Goal: Task Accomplishment & Management: Manage account settings

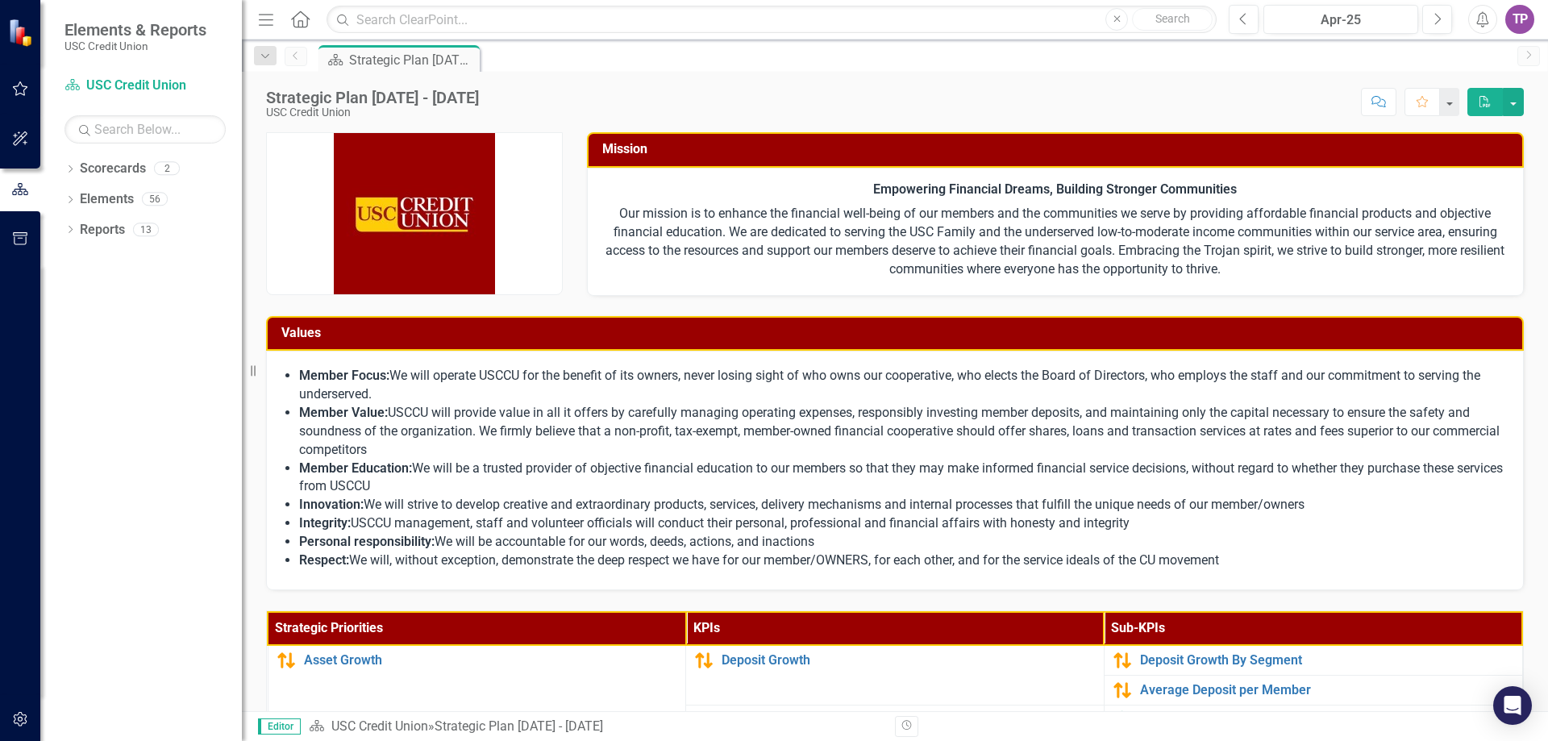
click at [651, 468] on li "Member Education: We will be a trusted provider of objective financial educatio…" at bounding box center [903, 477] width 1208 height 37
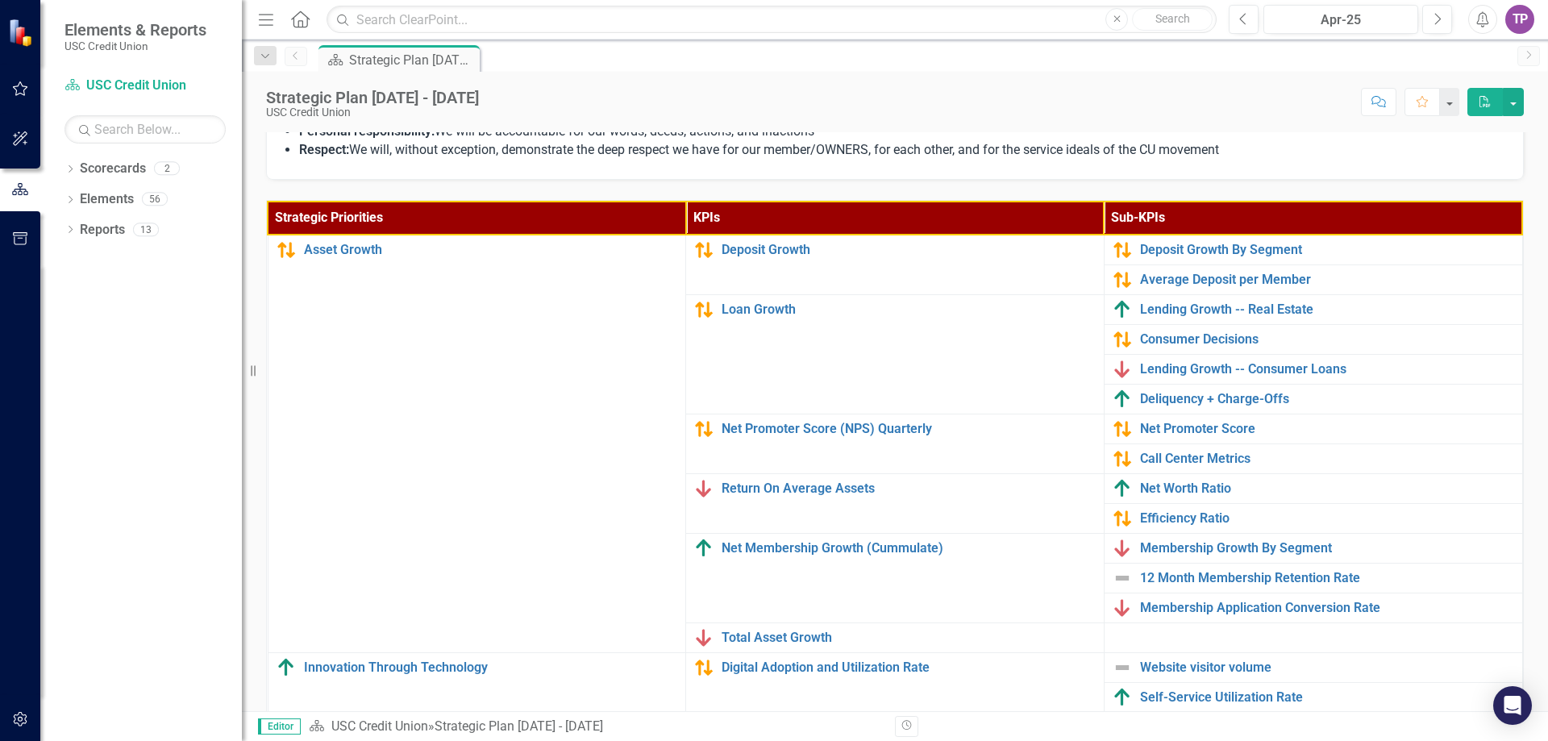
scroll to position [484, 0]
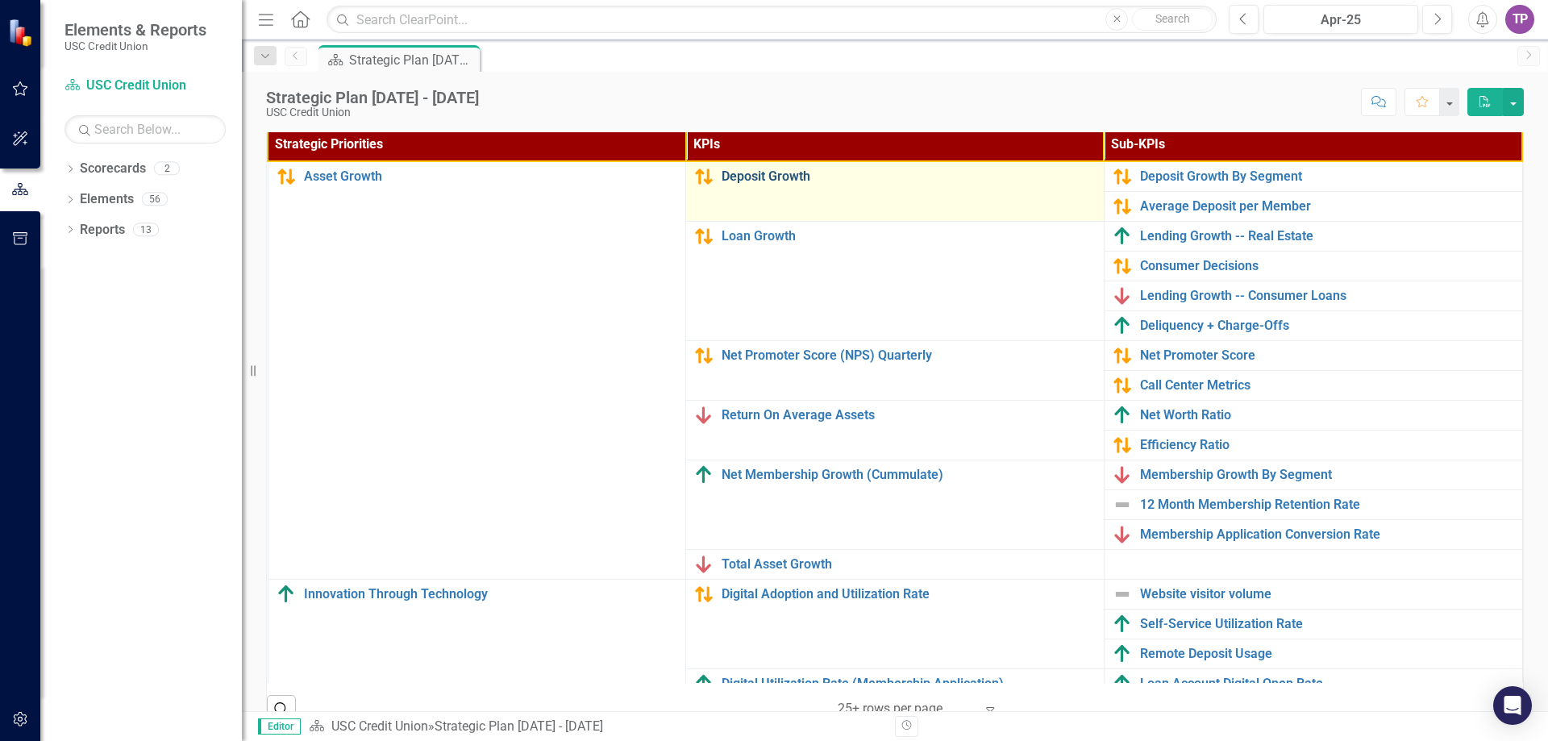
click at [739, 182] on link "Deposit Growth" at bounding box center [908, 176] width 374 height 15
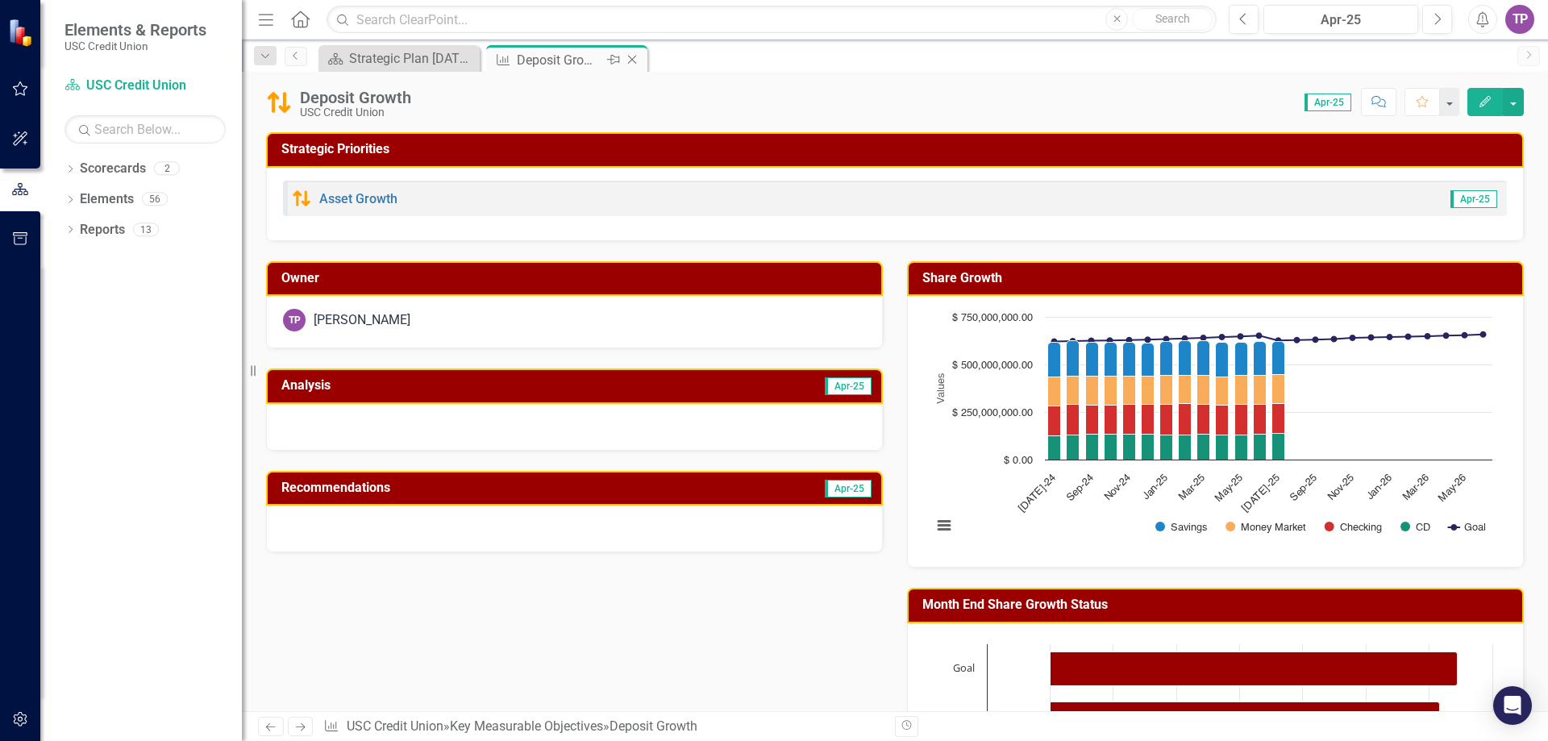
click at [628, 60] on icon "Close" at bounding box center [632, 59] width 16 height 13
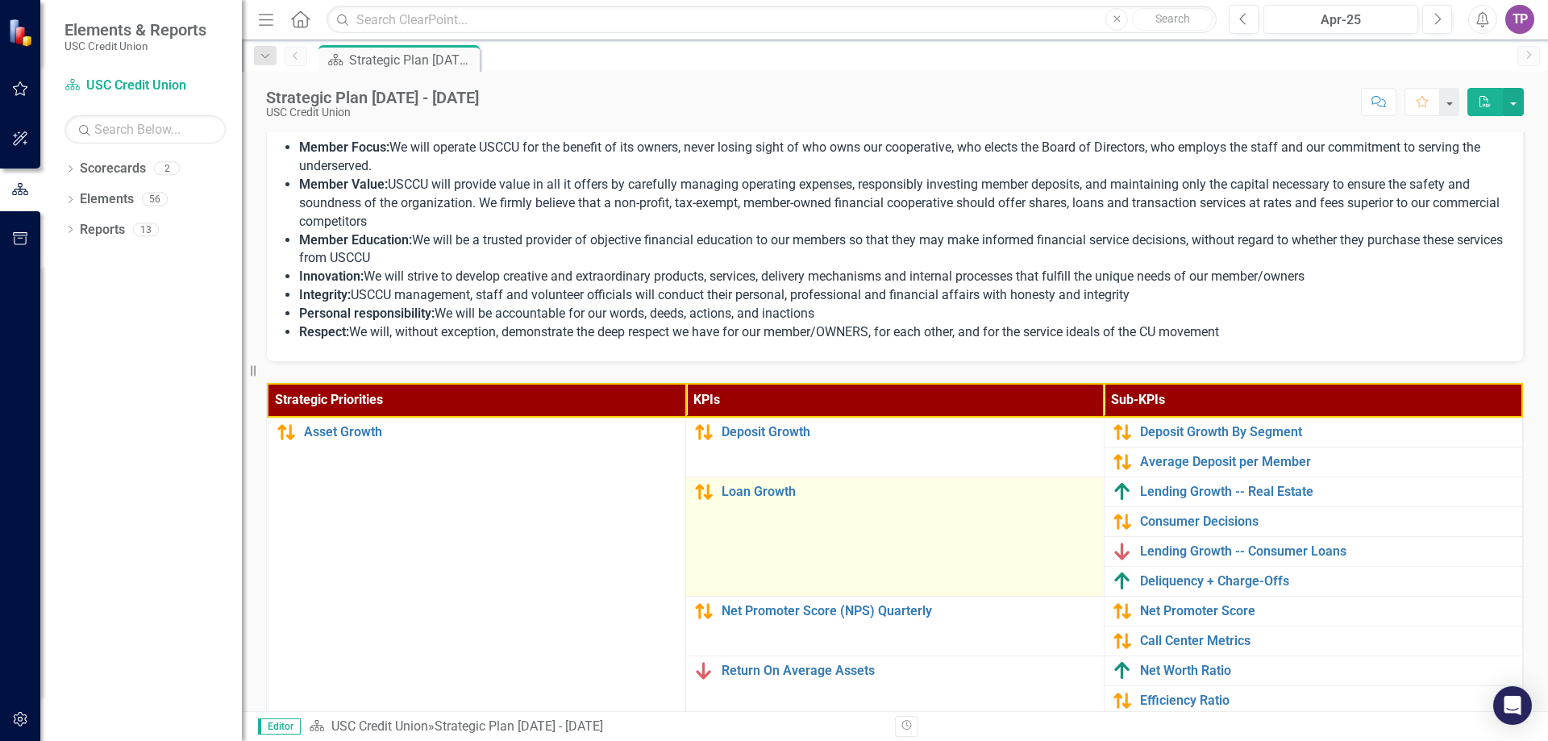
scroll to position [322, 0]
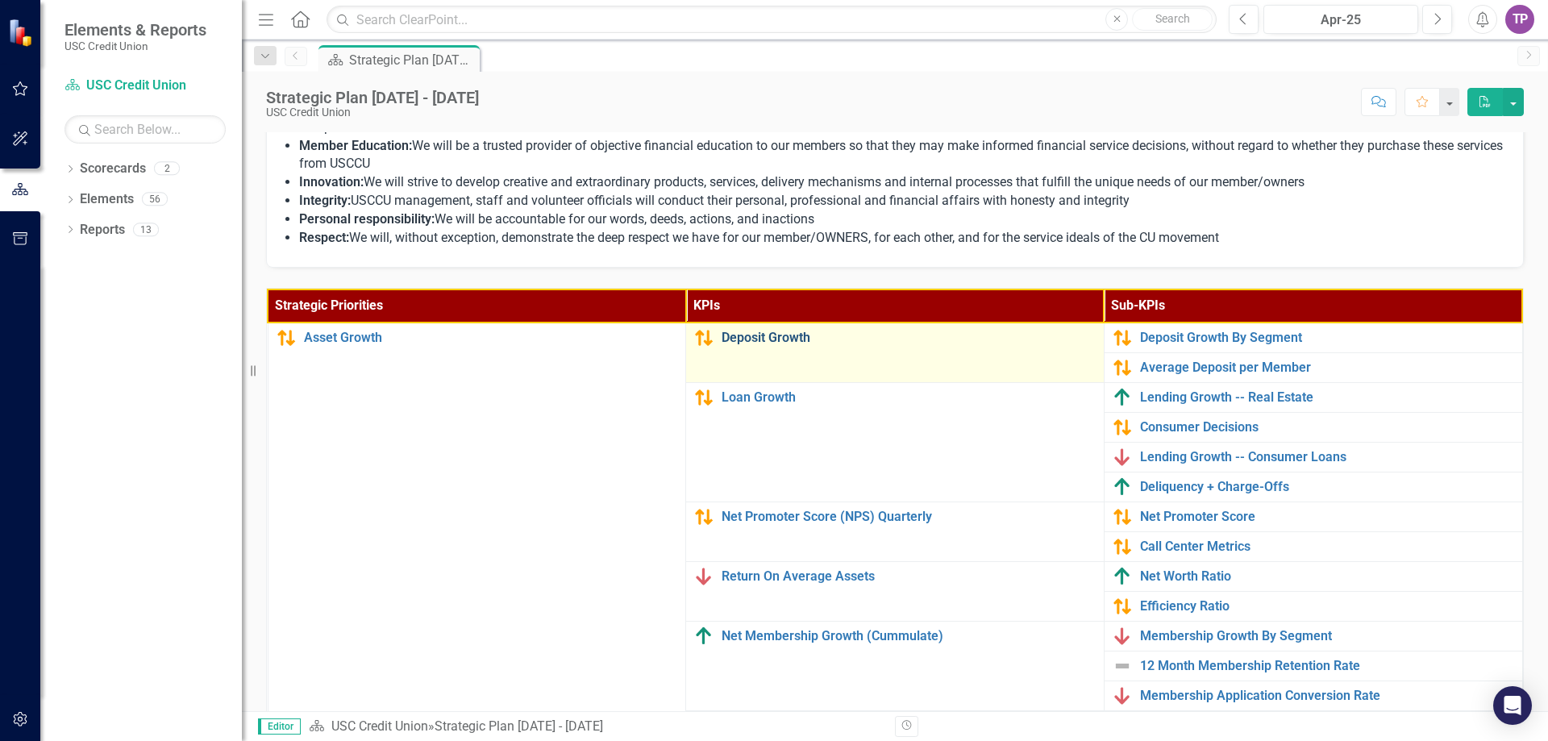
click at [722, 339] on link "Deposit Growth" at bounding box center [908, 338] width 374 height 15
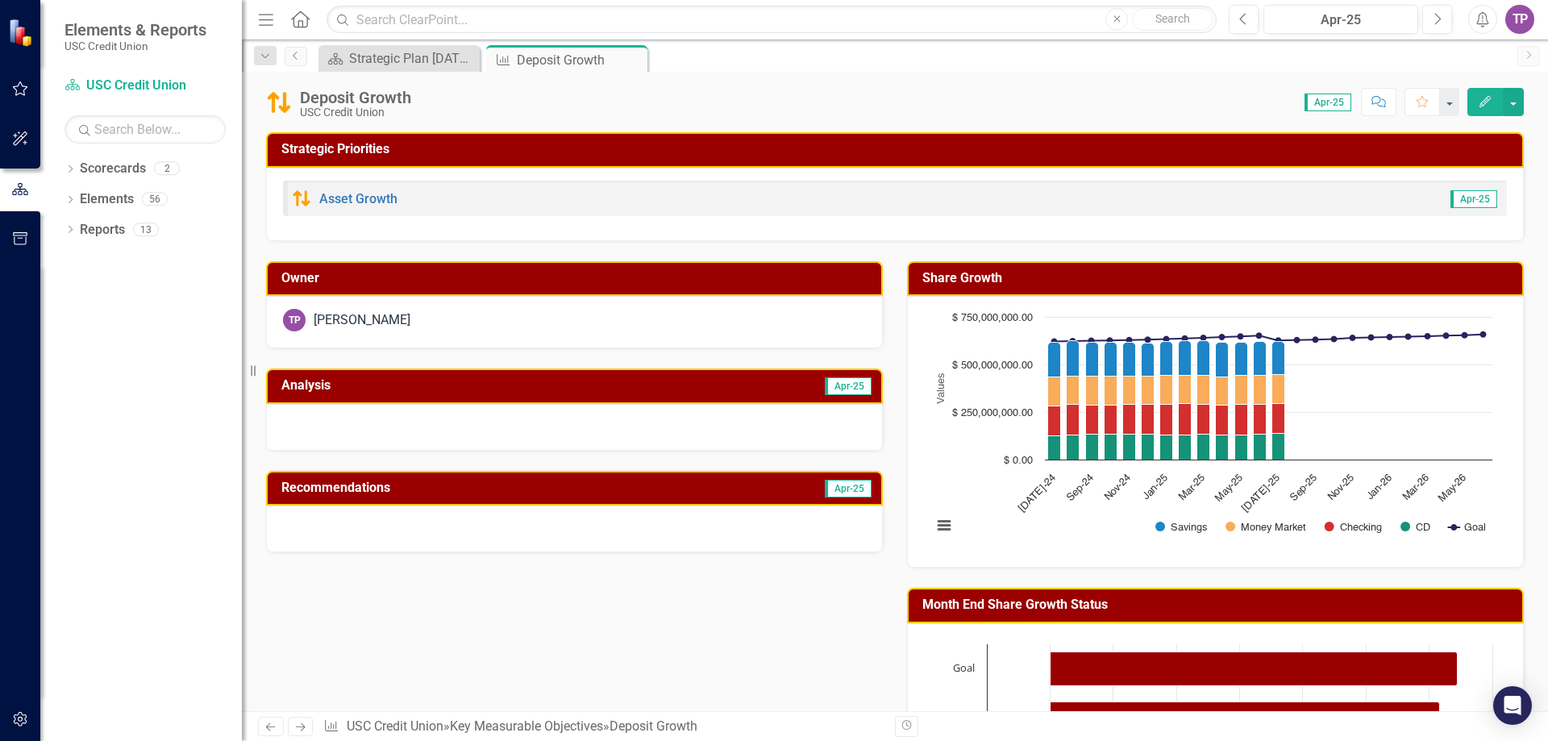
click at [1322, 104] on span "Apr-25" at bounding box center [1327, 103] width 47 height 18
click at [1451, 99] on button "button" at bounding box center [1448, 102] width 21 height 28
click at [1224, 114] on div "Score: 0.00 Apr-25 Completed Comment Favorite Edit" at bounding box center [971, 101] width 1104 height 27
click at [638, 60] on icon "Close" at bounding box center [632, 59] width 16 height 13
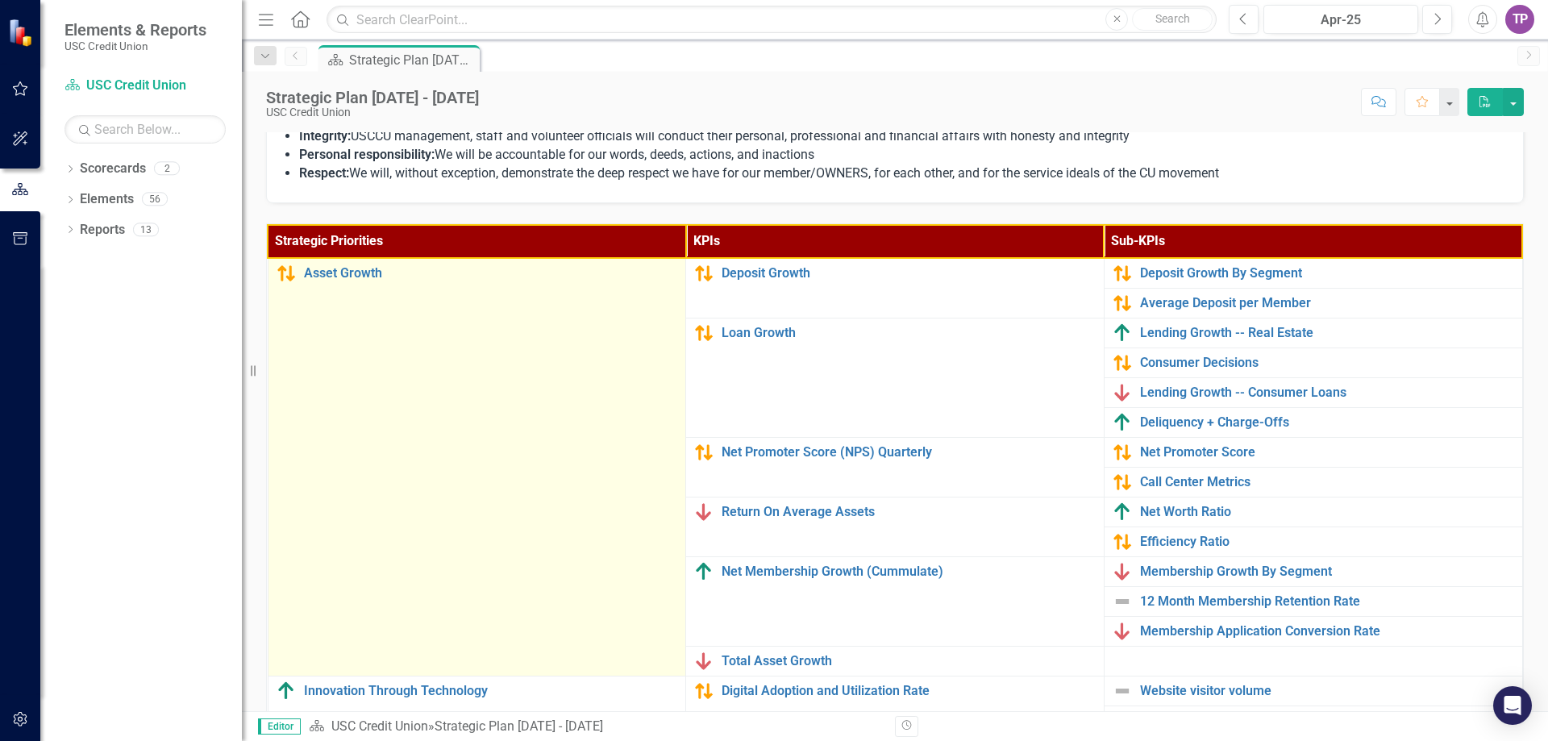
scroll to position [403, 0]
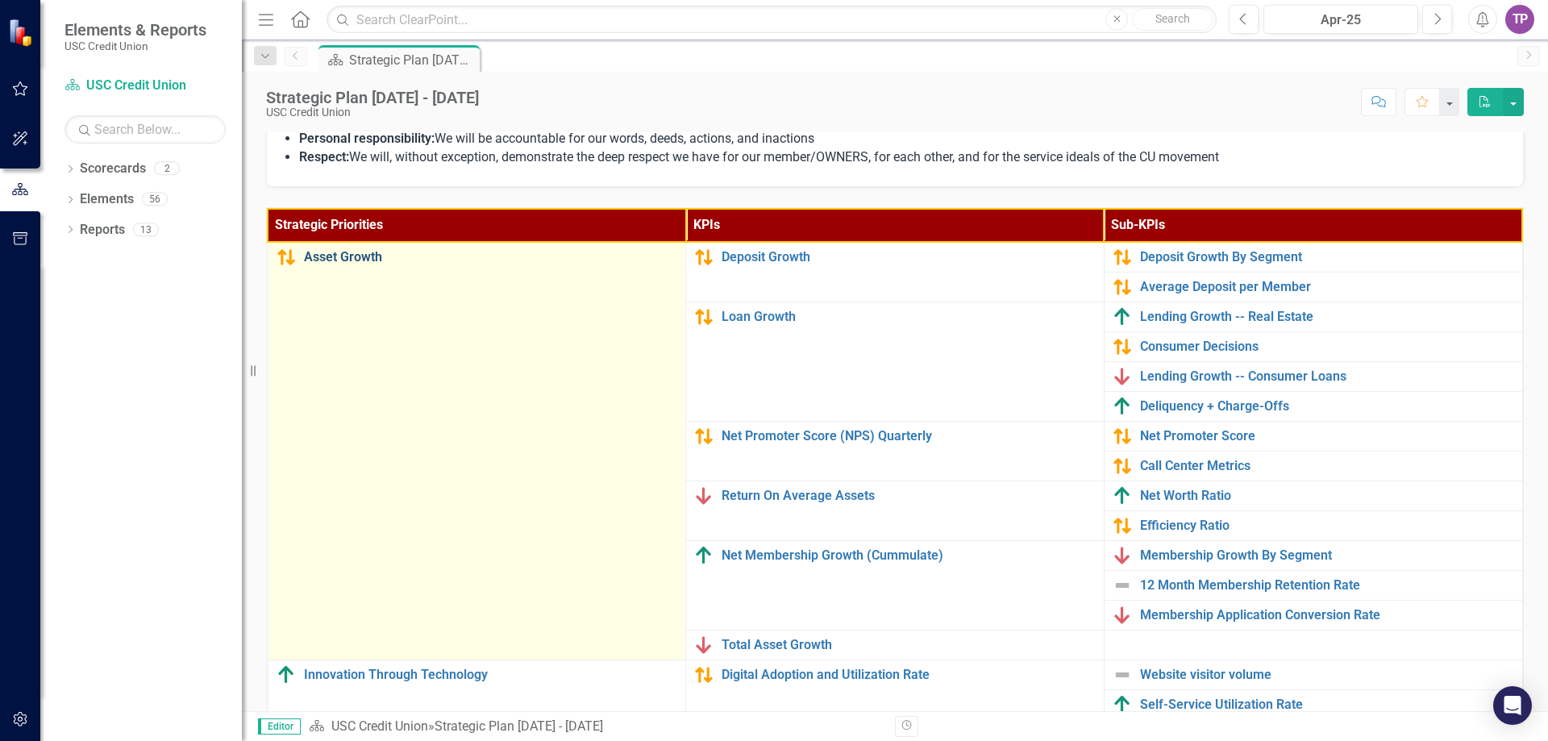
click at [323, 250] on link "Asset Growth" at bounding box center [491, 257] width 374 height 15
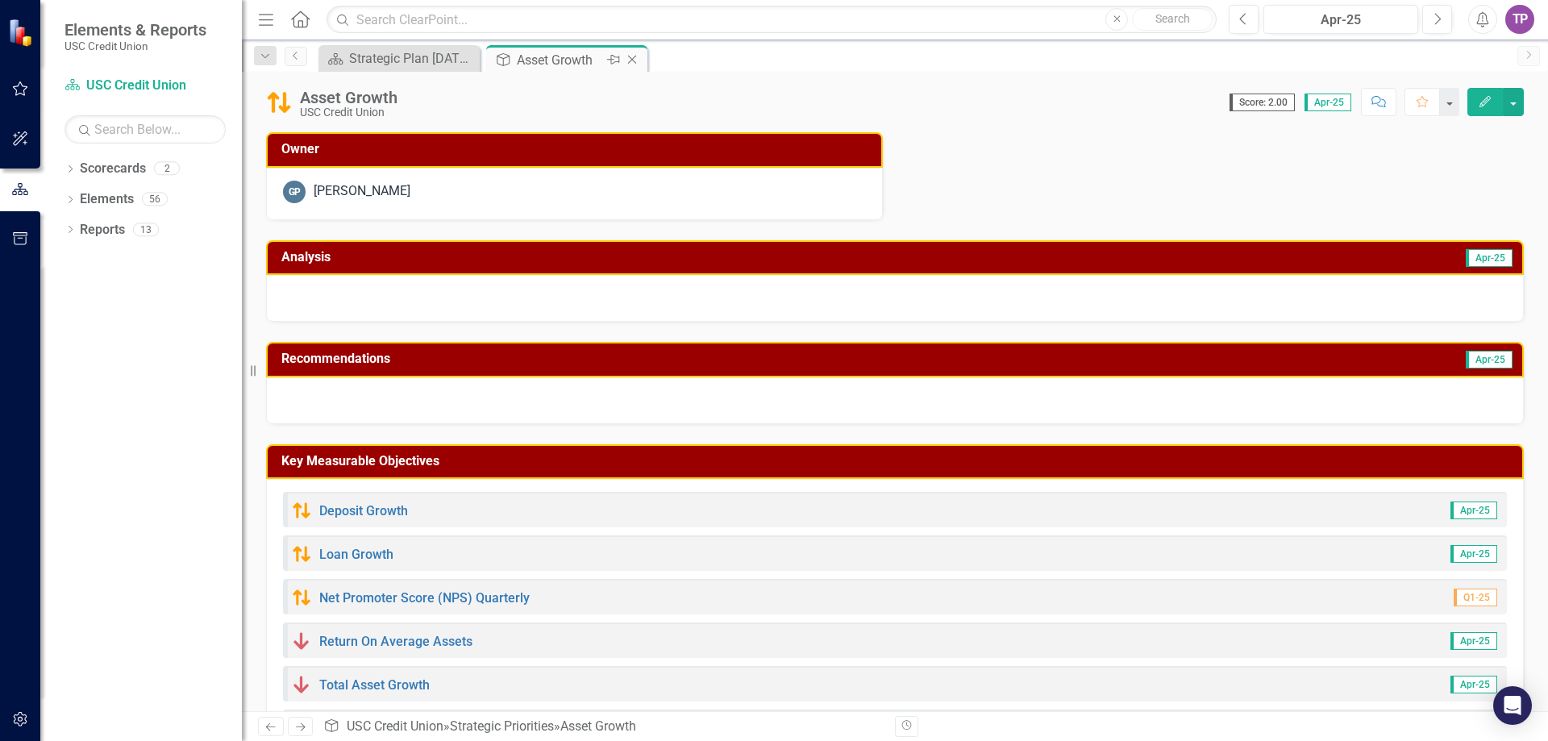
click at [633, 56] on icon "Close" at bounding box center [632, 59] width 16 height 13
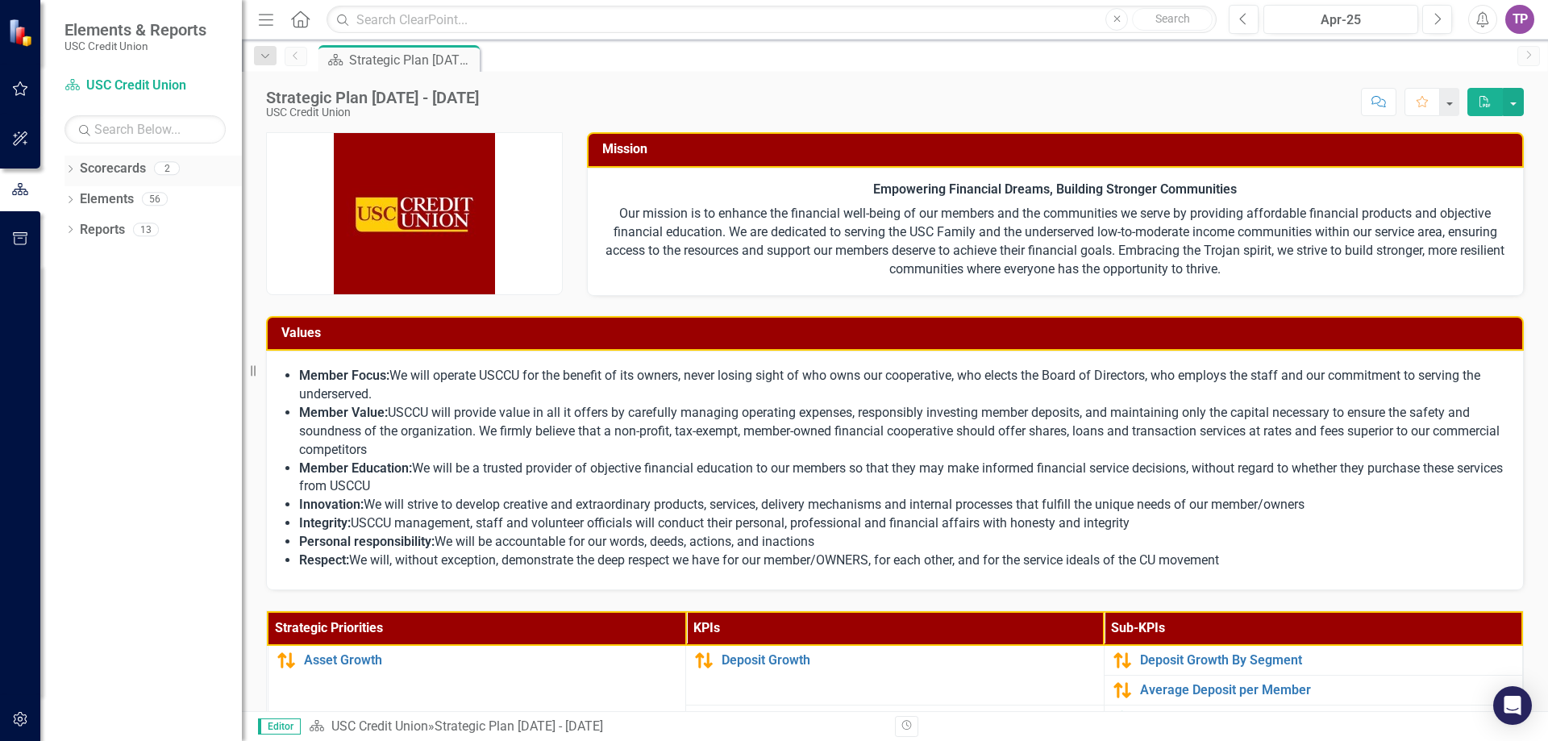
click at [73, 170] on icon "Dropdown" at bounding box center [69, 170] width 11 height 9
click at [108, 195] on link "USC Credit Union" at bounding box center [165, 199] width 153 height 19
click at [84, 201] on icon "Dropdown" at bounding box center [79, 198] width 12 height 10
click at [118, 201] on link "USC Credit Union" at bounding box center [165, 199] width 153 height 19
click at [128, 231] on link "Child Scorecard Template" at bounding box center [173, 230] width 137 height 19
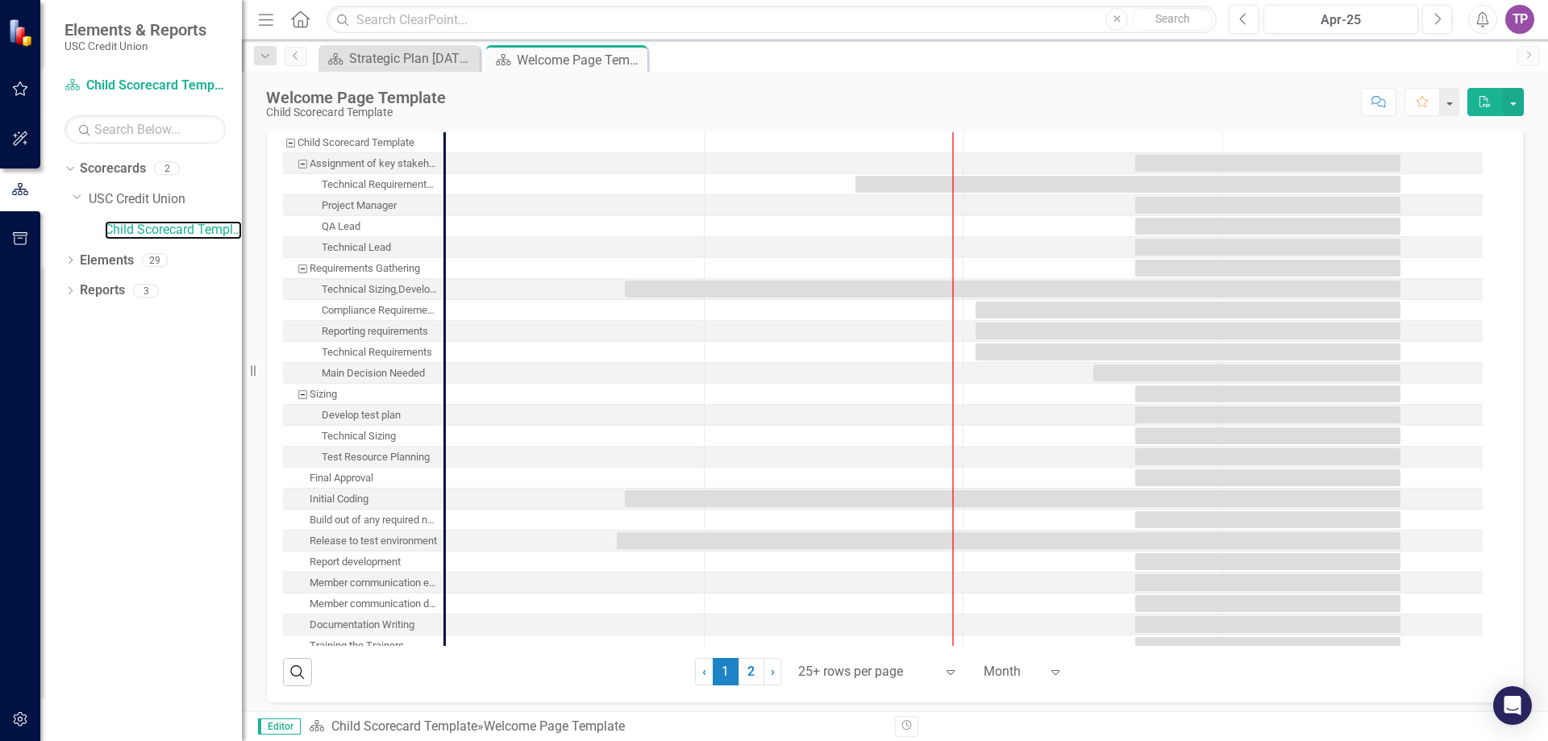
scroll to position [527, 0]
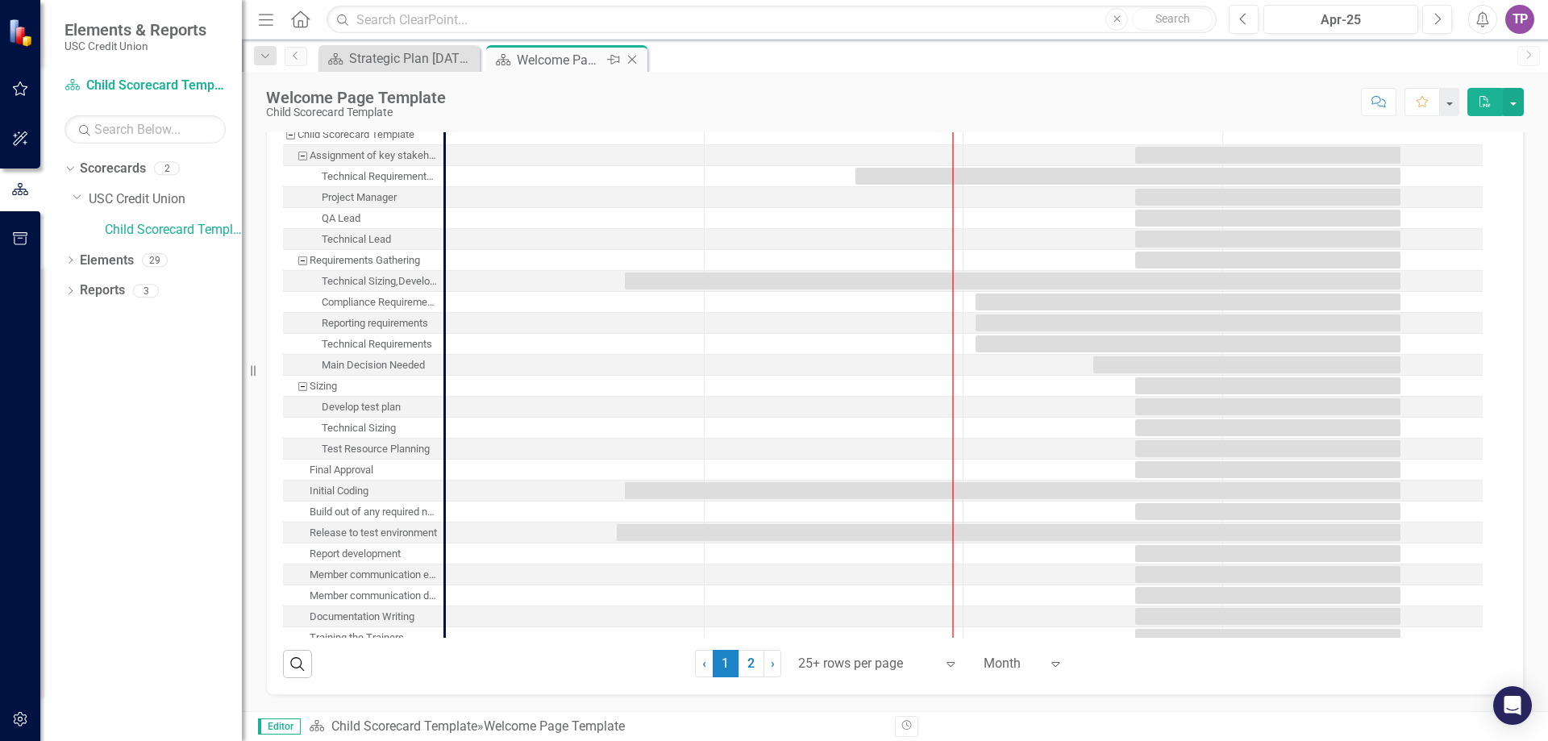
click at [633, 58] on icon "Close" at bounding box center [632, 59] width 16 height 13
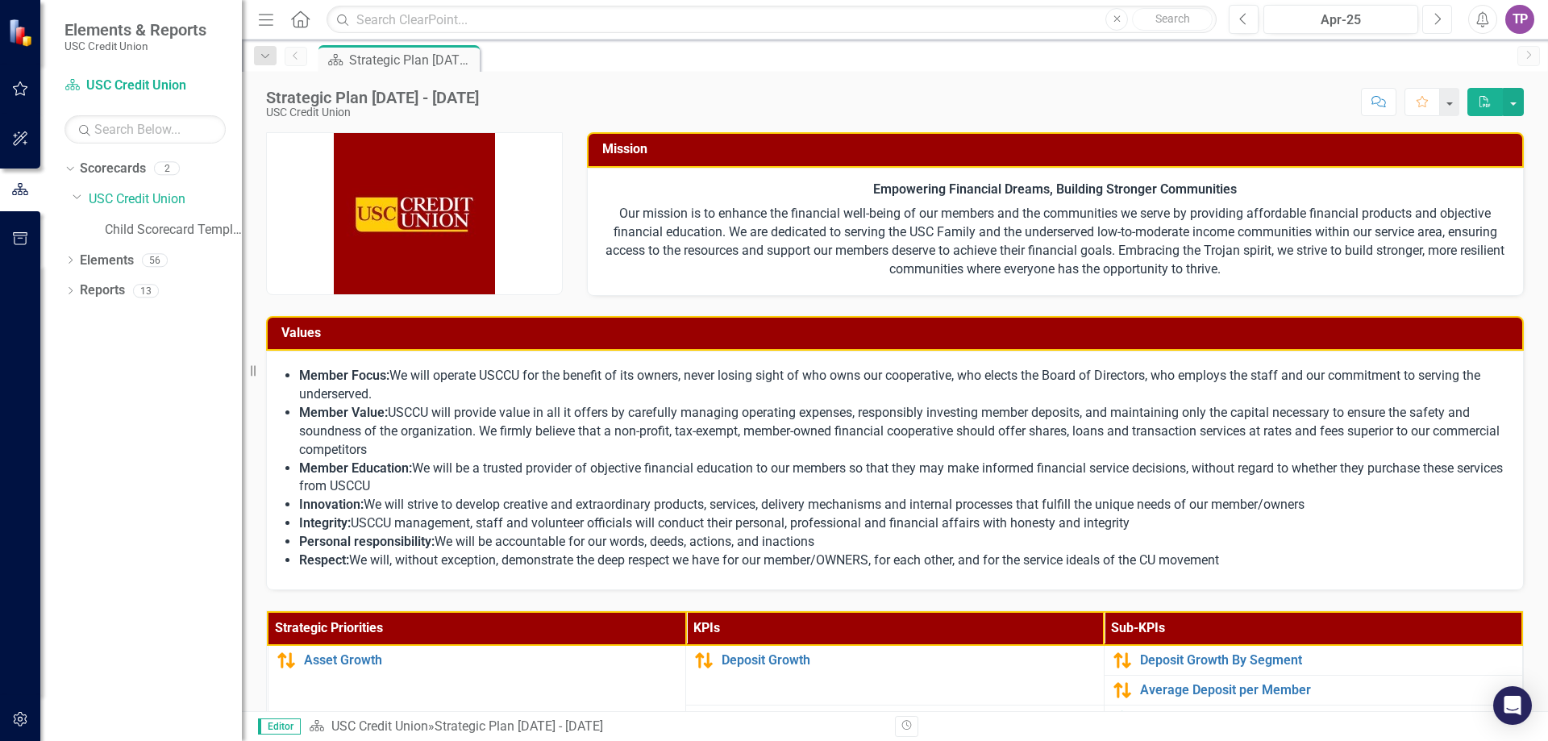
click at [1436, 17] on icon "Next" at bounding box center [1436, 19] width 9 height 15
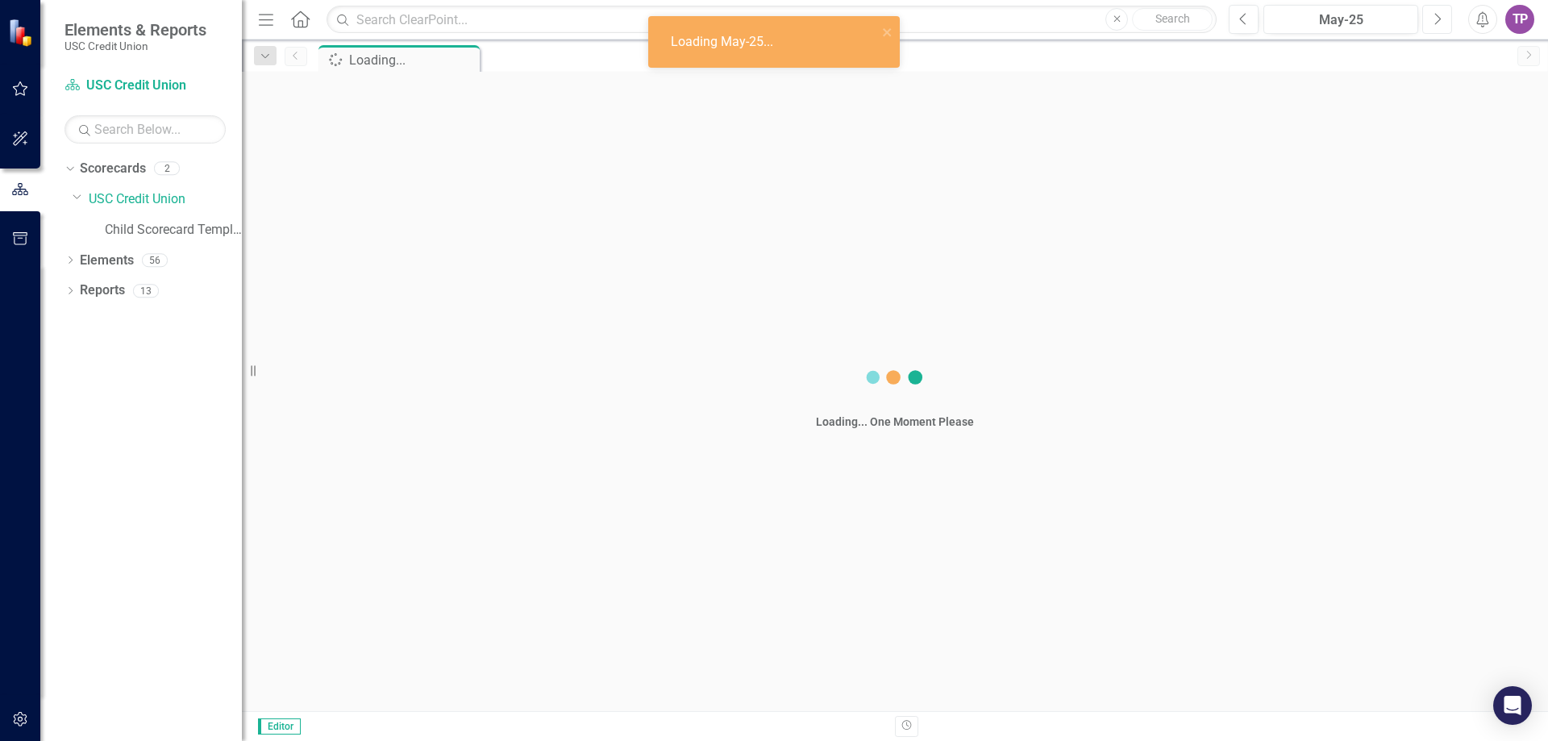
click at [1436, 17] on icon "Next" at bounding box center [1436, 19] width 9 height 15
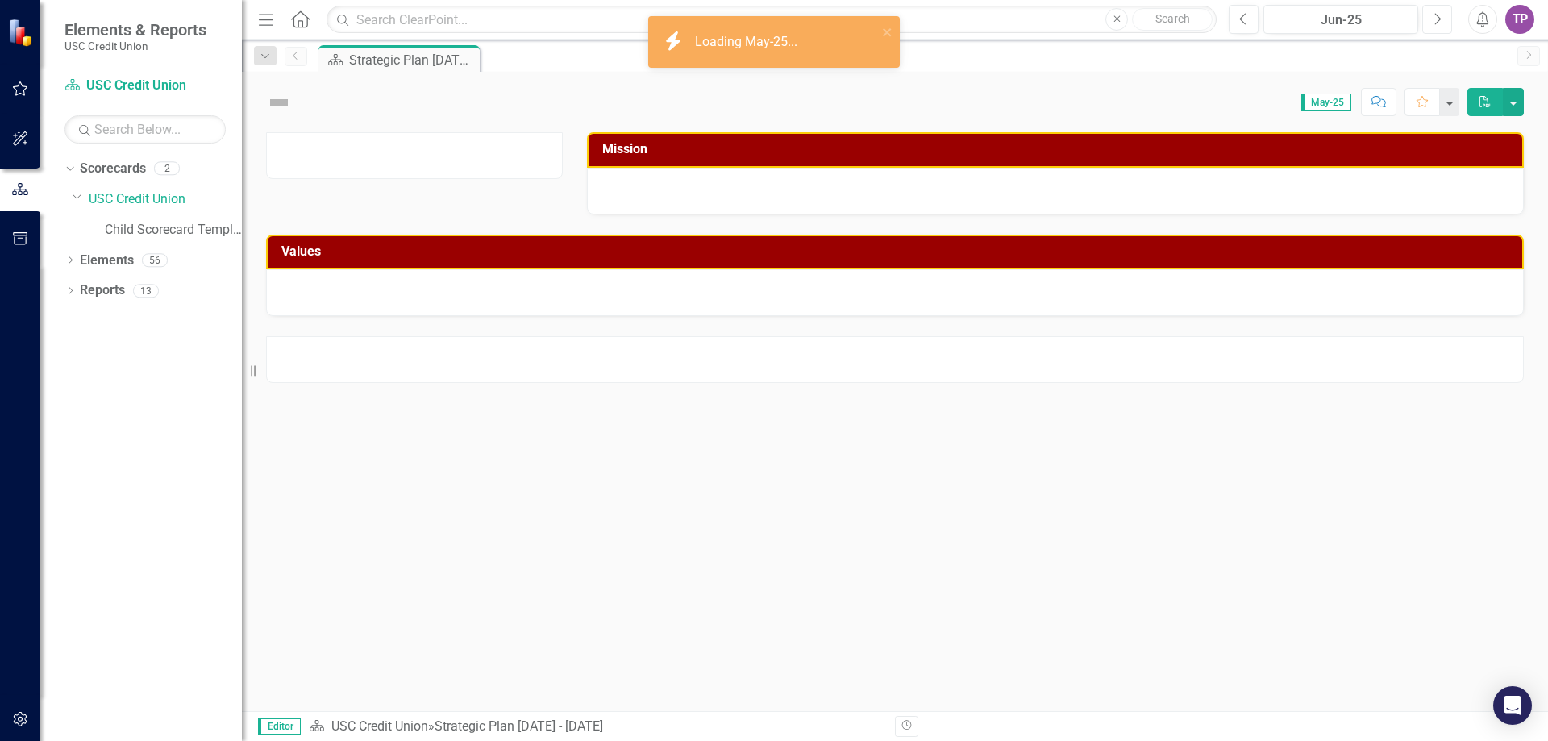
click at [1436, 17] on icon "Next" at bounding box center [1436, 19] width 9 height 15
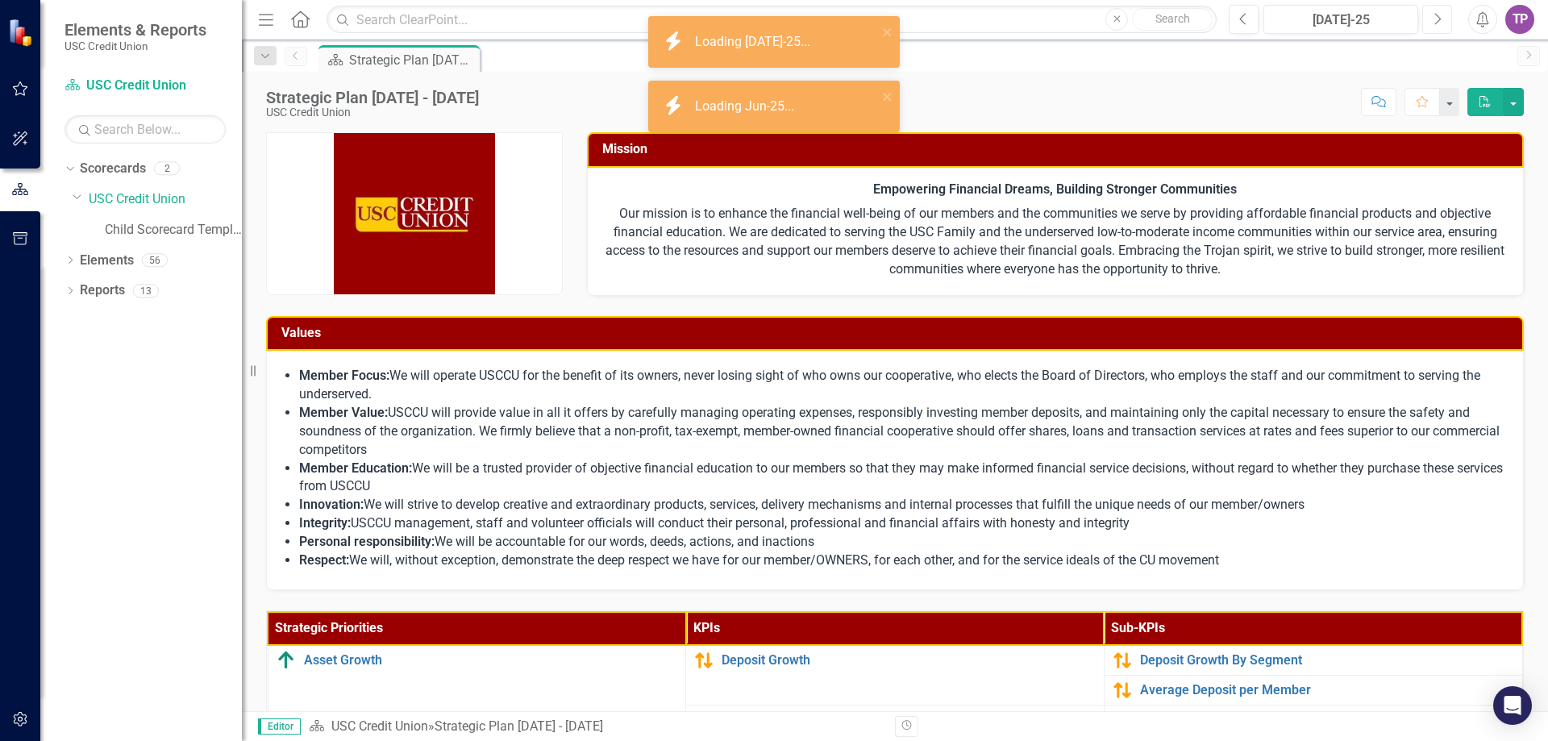
click at [1436, 17] on icon "Next" at bounding box center [1436, 19] width 9 height 15
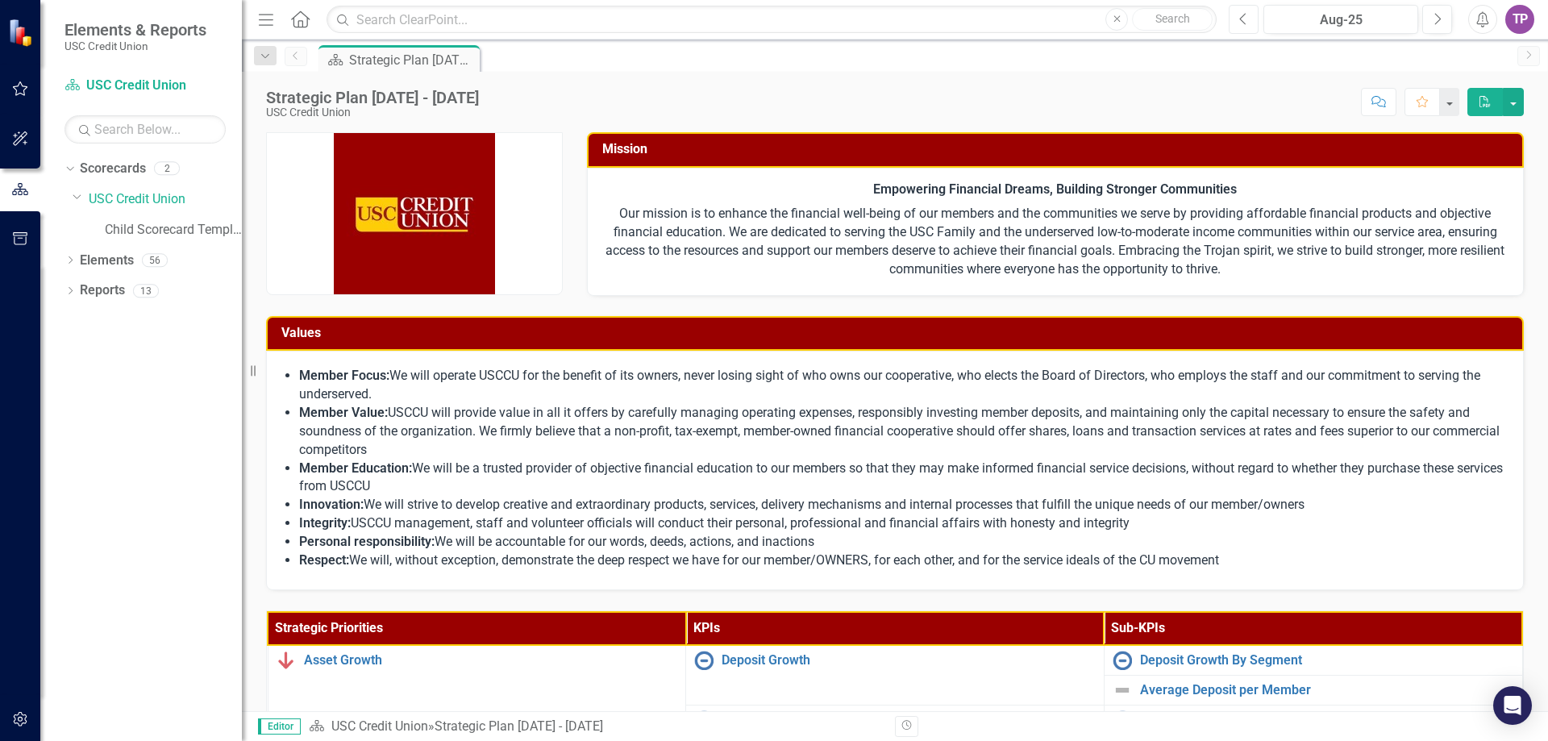
click at [1249, 18] on button "Previous" at bounding box center [1243, 19] width 30 height 29
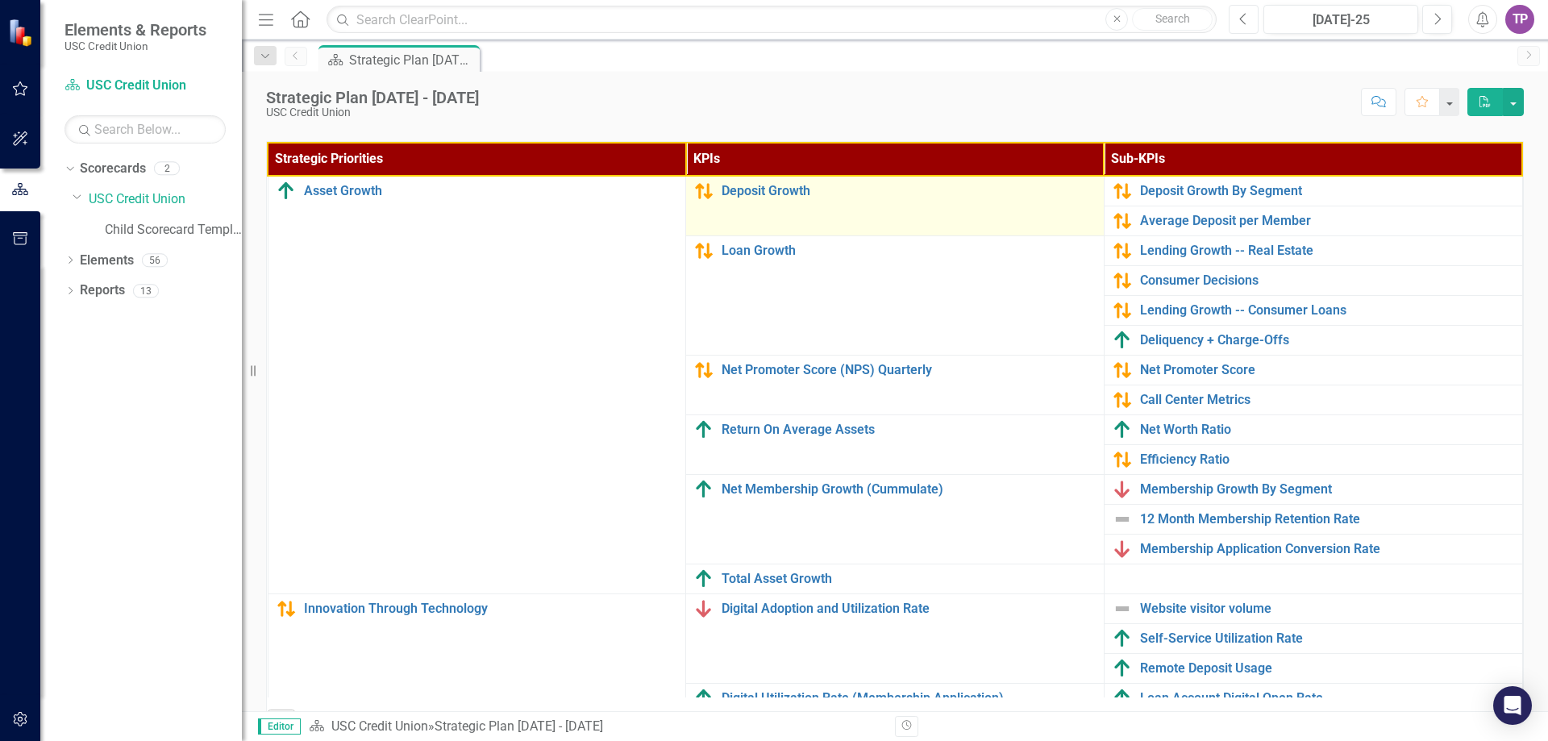
scroll to position [484, 0]
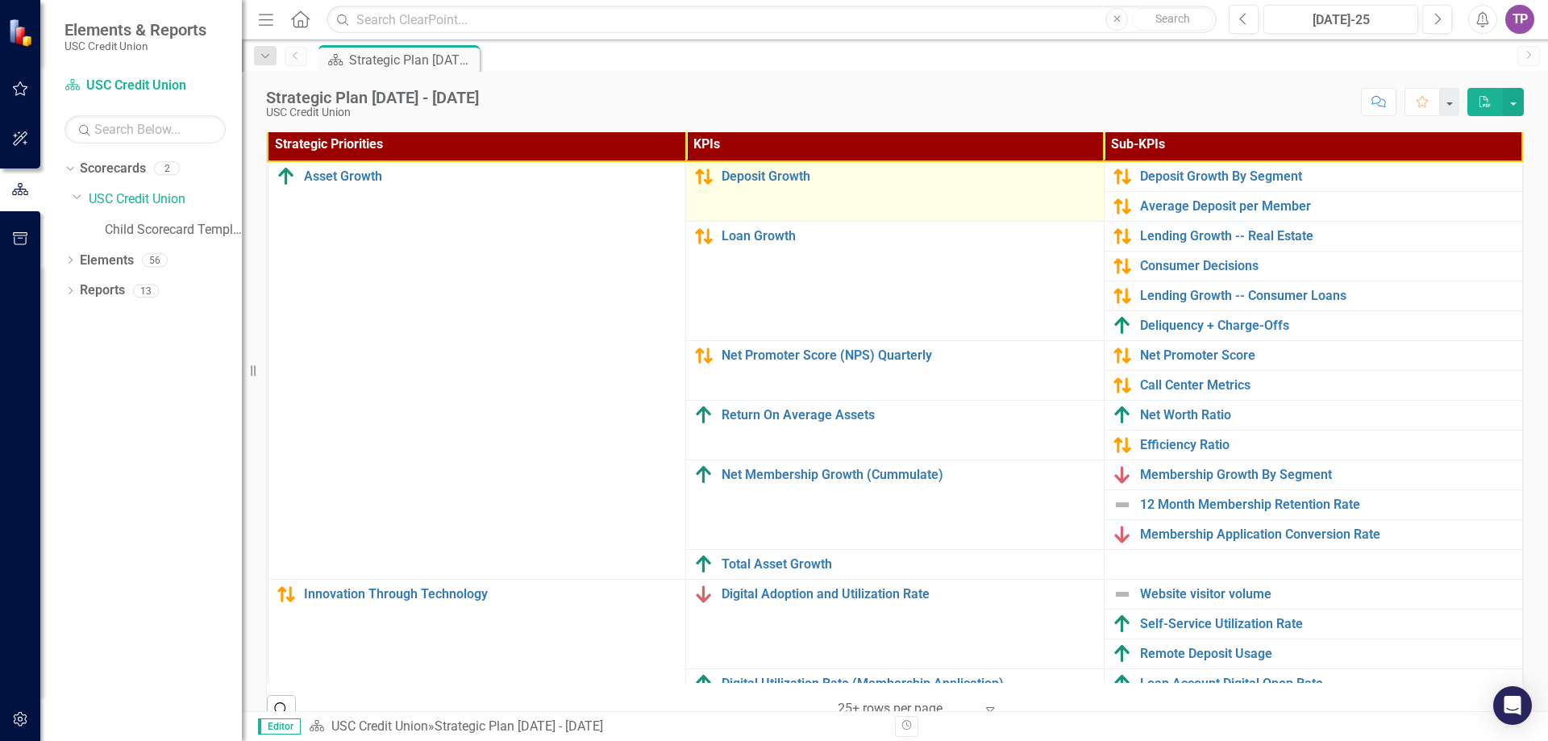
click at [764, 184] on div "Deposit Growth" at bounding box center [894, 176] width 401 height 19
click at [764, 181] on link "Deposit Growth" at bounding box center [908, 176] width 374 height 15
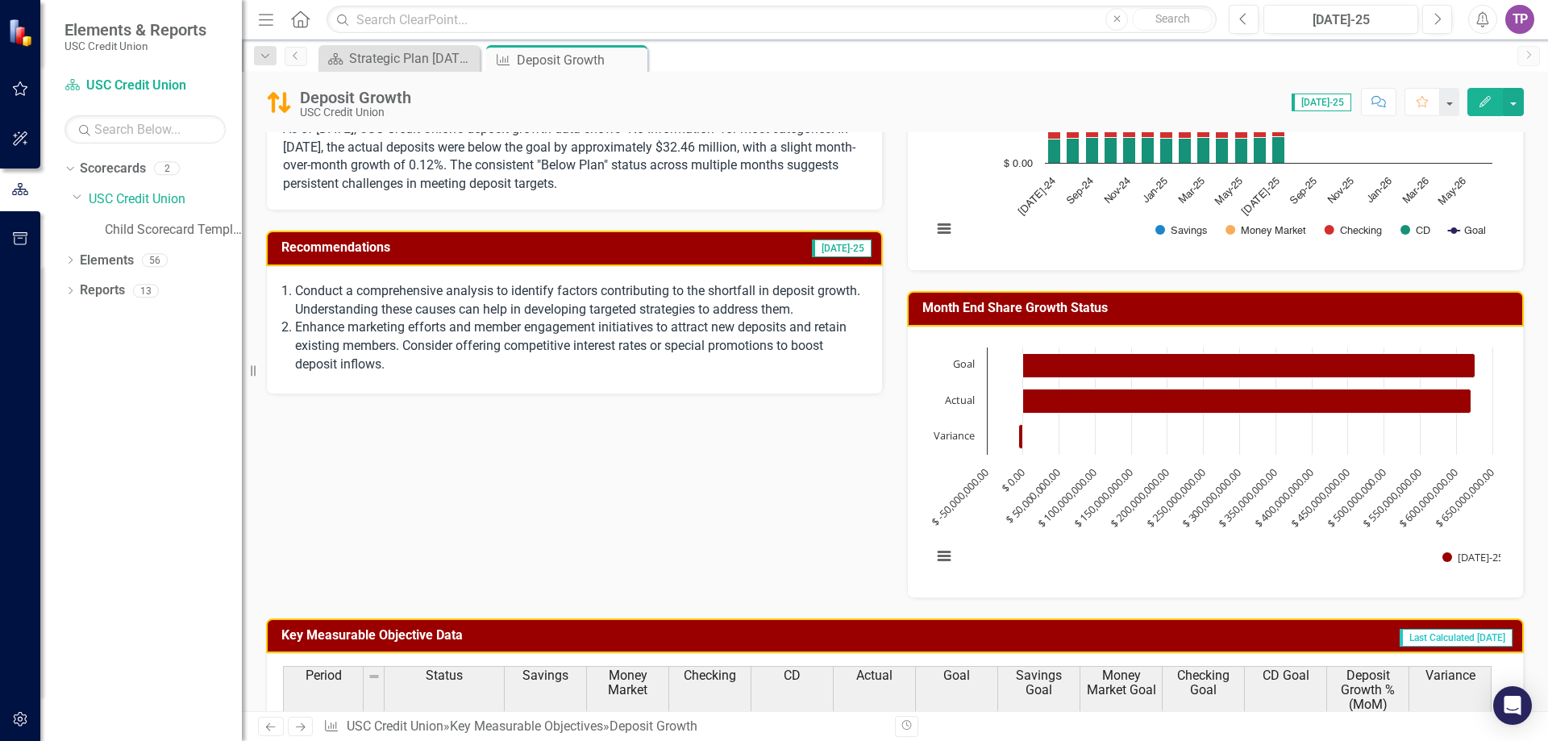
scroll to position [139, 0]
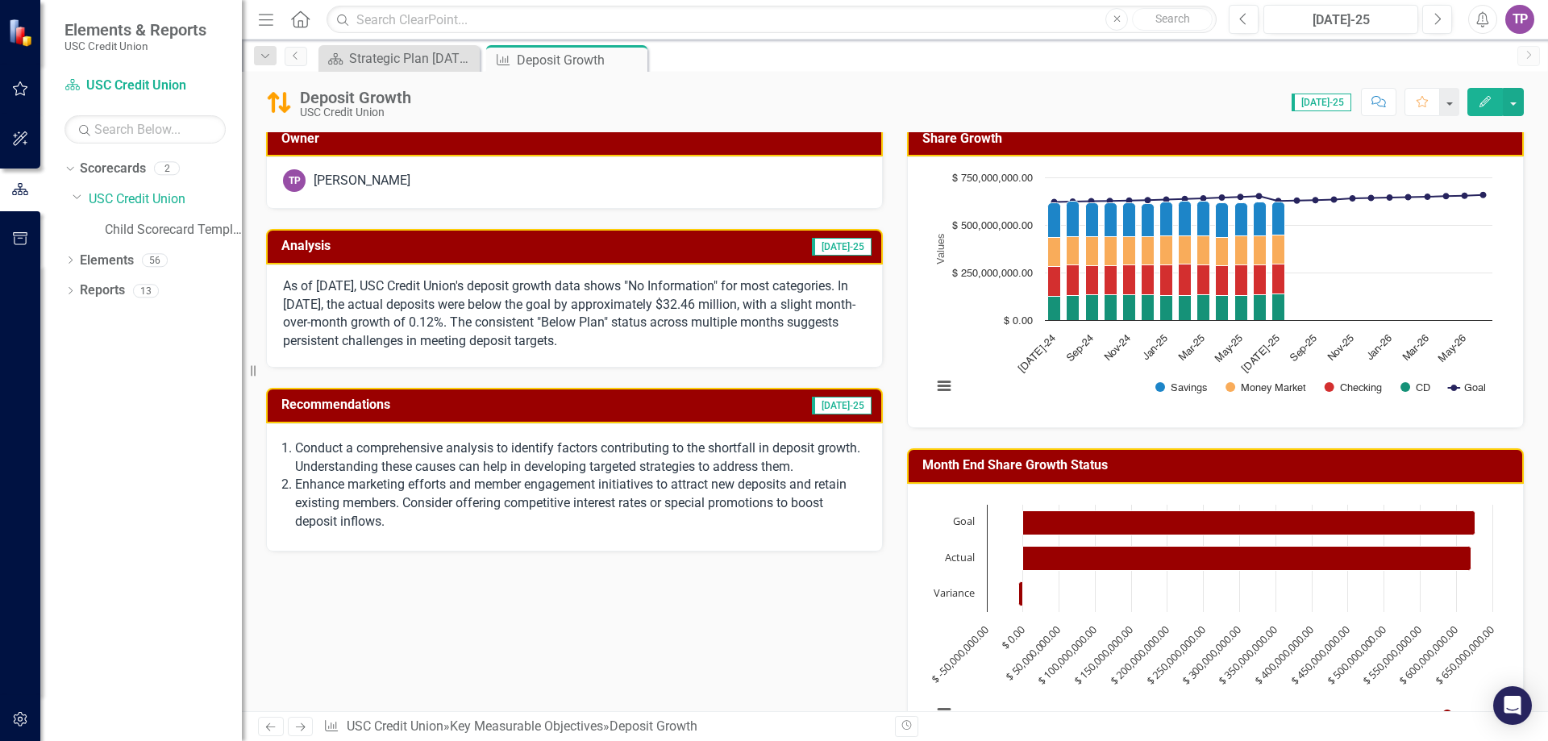
click at [837, 239] on span "[DATE]-25" at bounding box center [842, 247] width 60 height 18
click at [834, 245] on span "[DATE]-25" at bounding box center [842, 247] width 60 height 18
click at [699, 310] on p "As of [DATE], USC Credit Union's deposit growth data shows "No Information" for…" at bounding box center [574, 313] width 583 height 73
click at [1506, 97] on button "button" at bounding box center [1513, 102] width 21 height 28
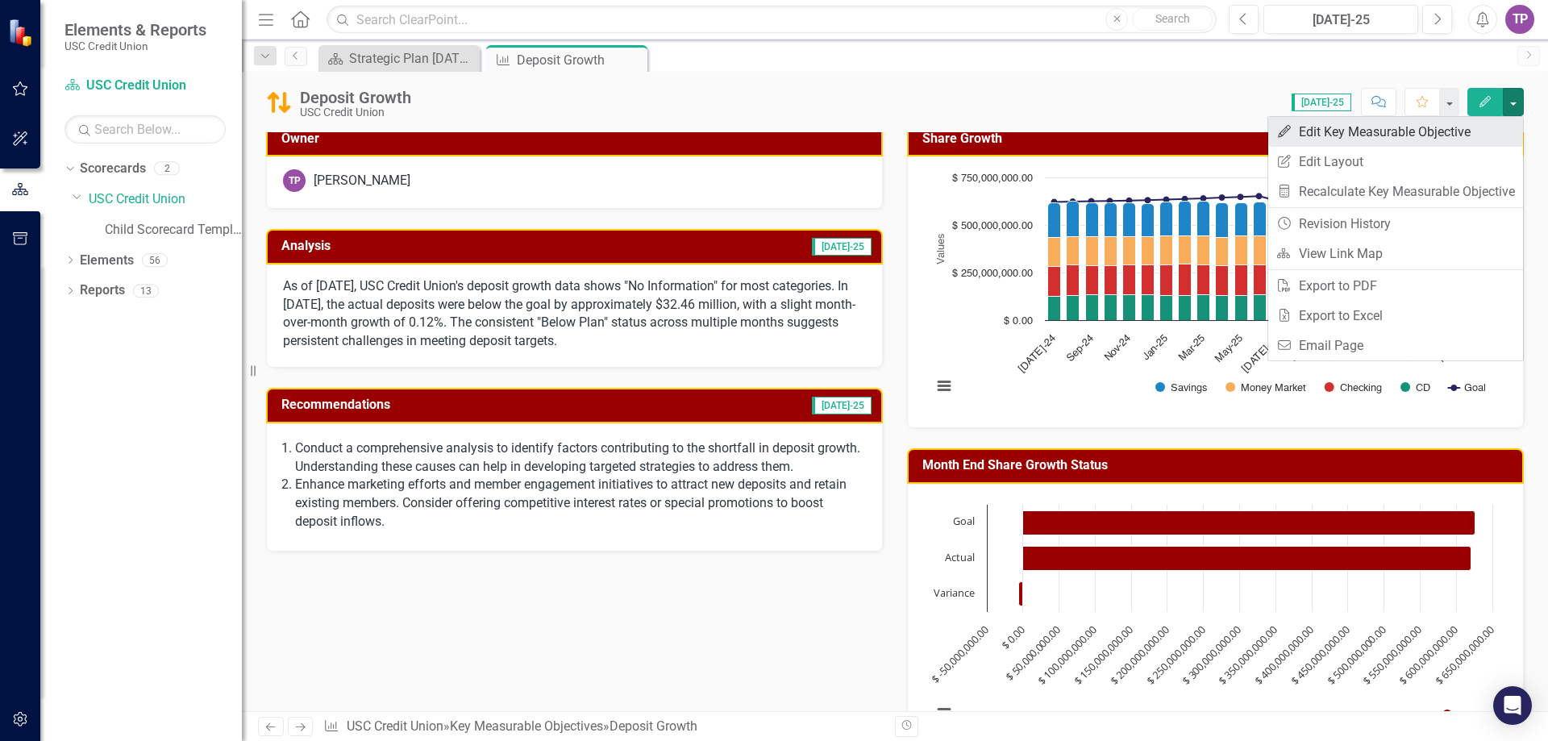
click at [1376, 136] on link "Edit Edit Key Measurable Objective" at bounding box center [1395, 132] width 255 height 30
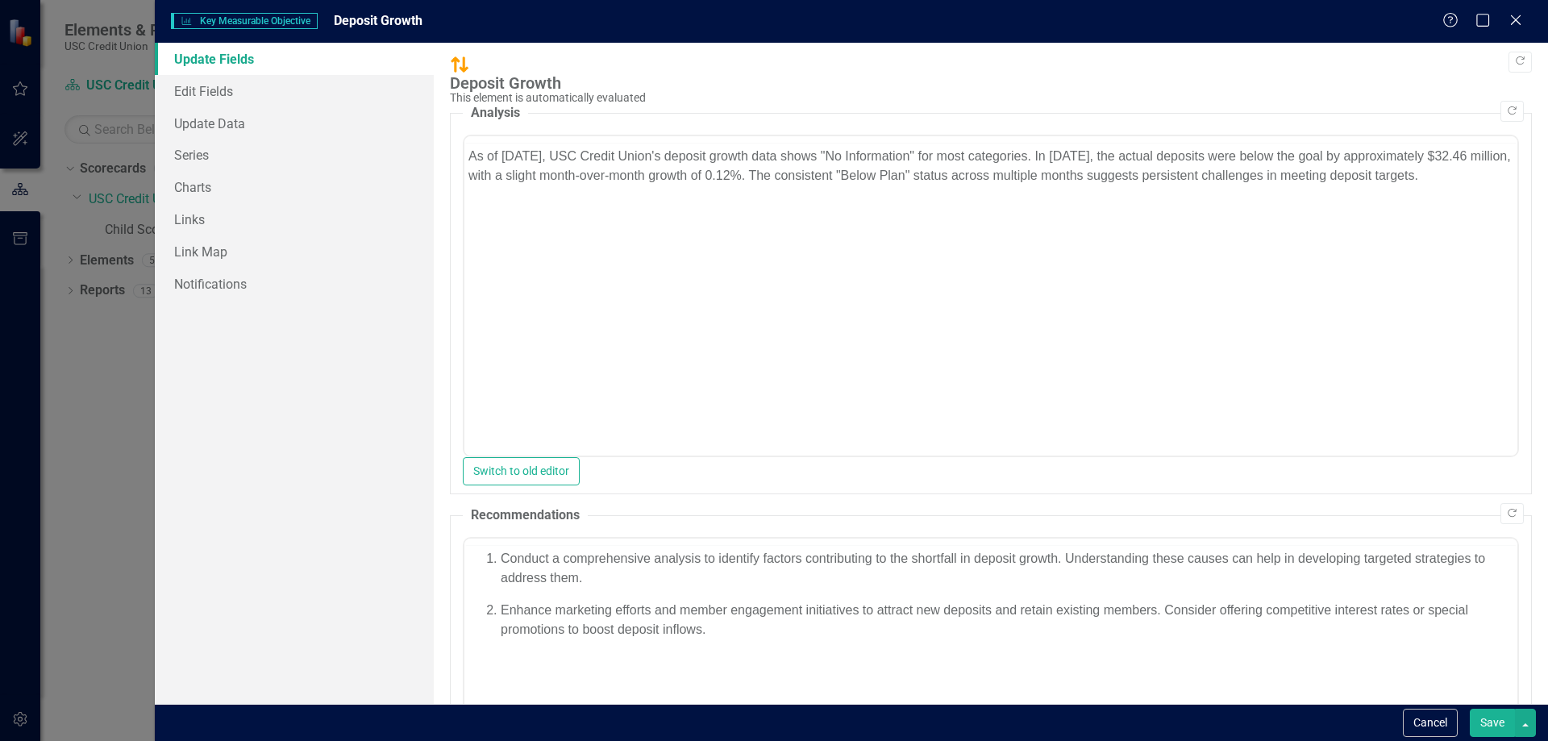
scroll to position [0, 0]
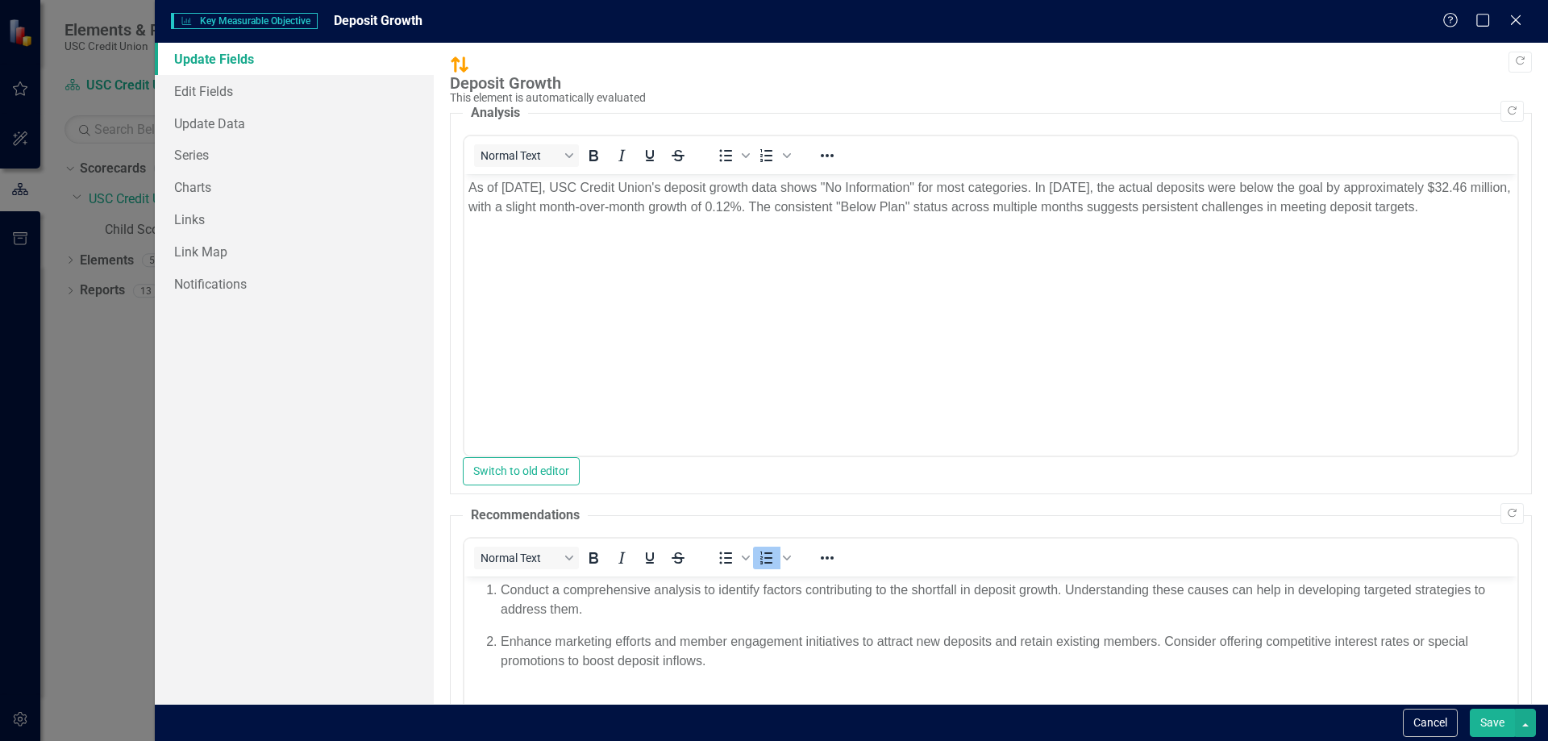
click at [1477, 216] on p "As of [DATE], USC Credit Union's deposit growth data shows "No Information" for…" at bounding box center [990, 197] width 1045 height 39
click at [1506, 106] on icon "Copy Forward" at bounding box center [1512, 111] width 12 height 10
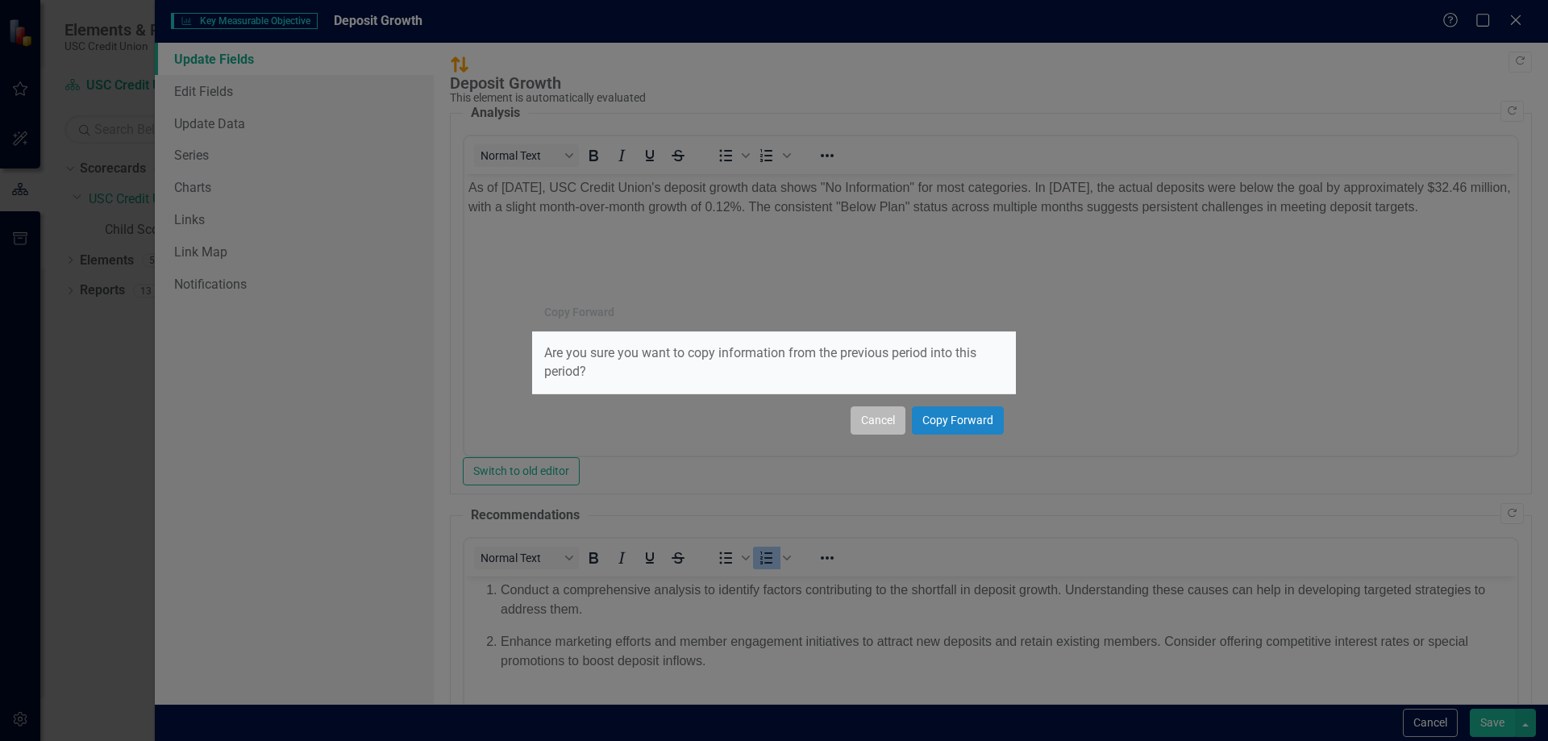
drag, startPoint x: 892, startPoint y: 422, endPoint x: 427, endPoint y: 257, distance: 493.6
click at [892, 422] on button "Cancel" at bounding box center [877, 420] width 55 height 28
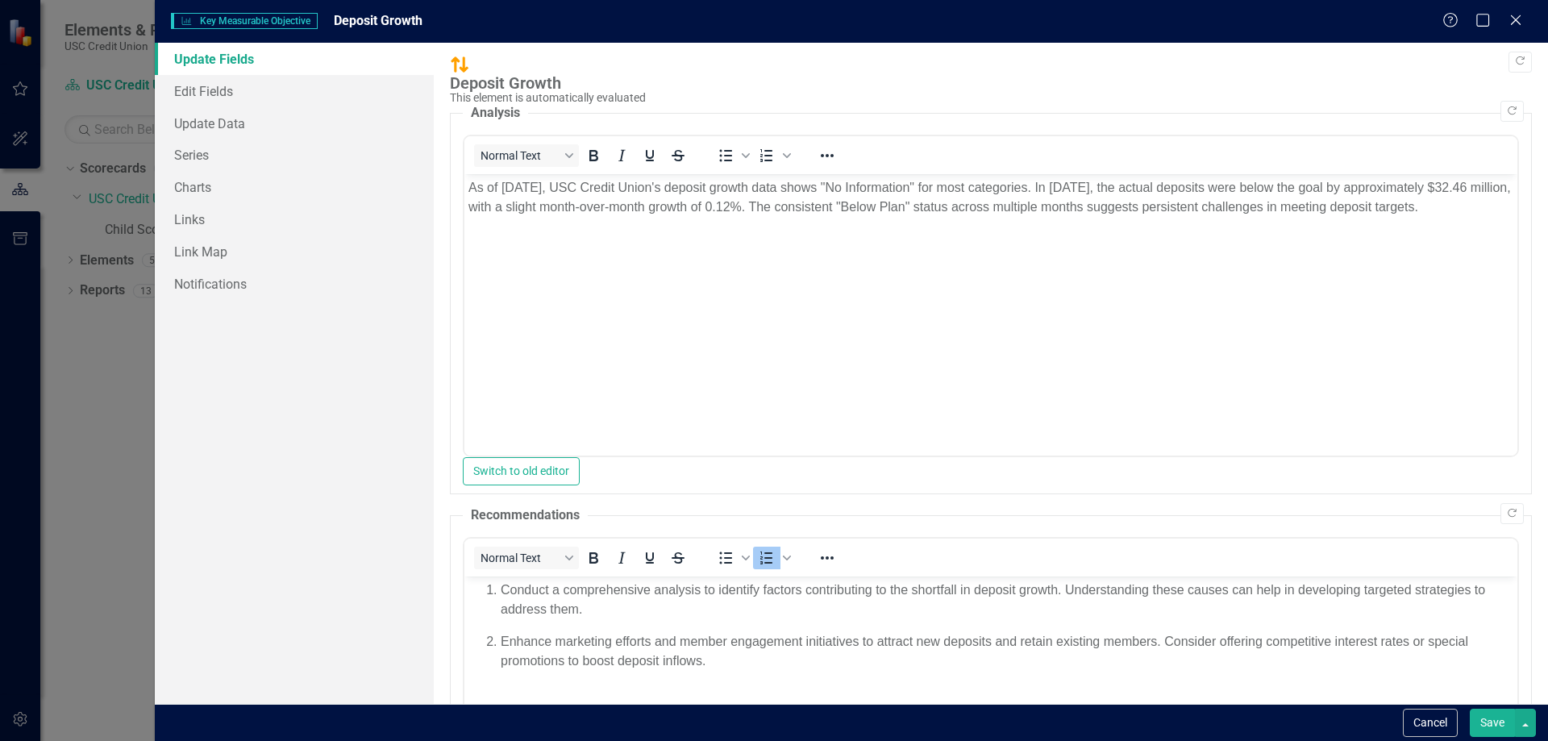
click at [734, 407] on body "As of [DATE], USC Credit Union's deposit growth data shows "No Information" for…" at bounding box center [990, 295] width 1053 height 242
click at [580, 469] on button "Switch to old editor" at bounding box center [521, 471] width 117 height 28
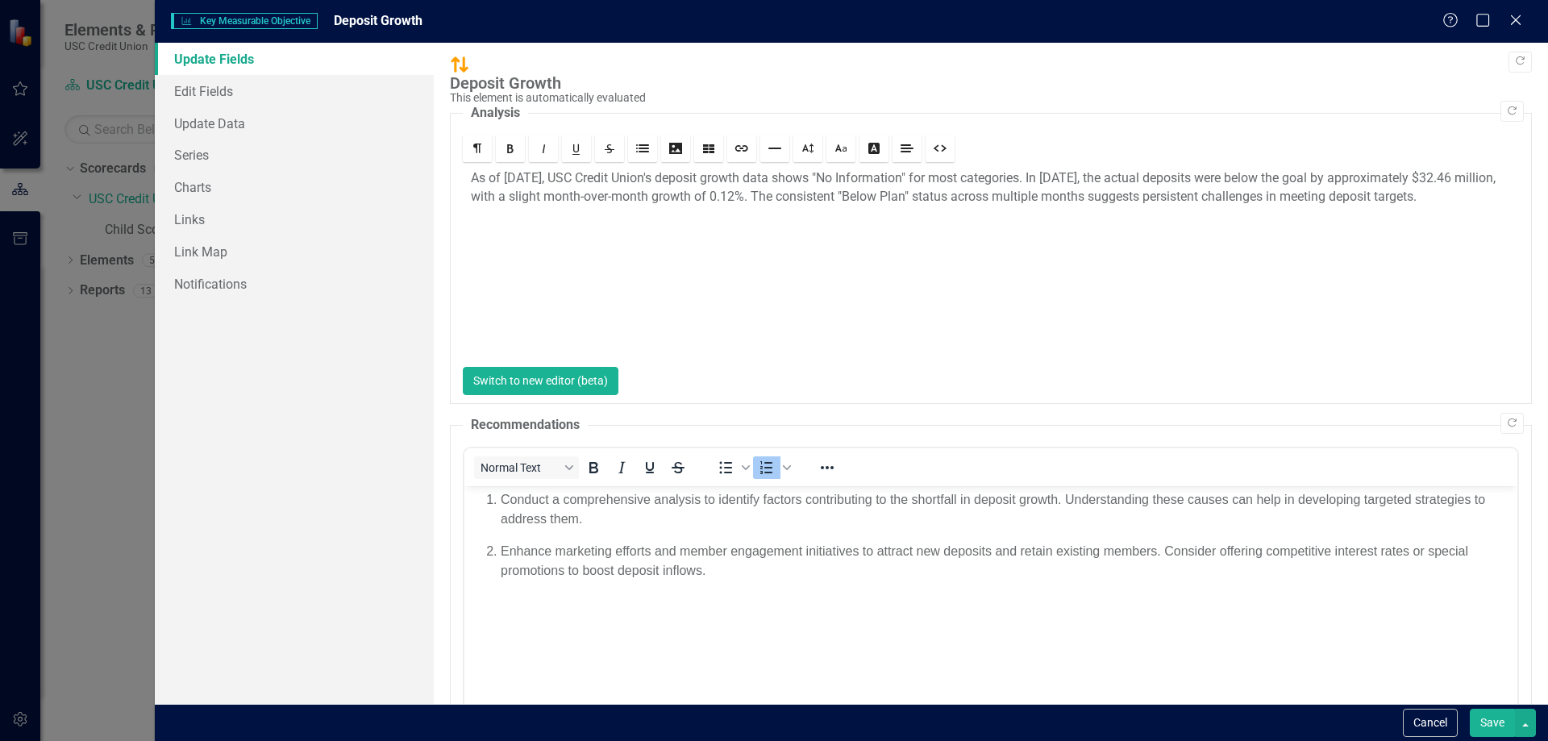
click at [618, 378] on button "Switch to new editor (beta)" at bounding box center [541, 381] width 156 height 28
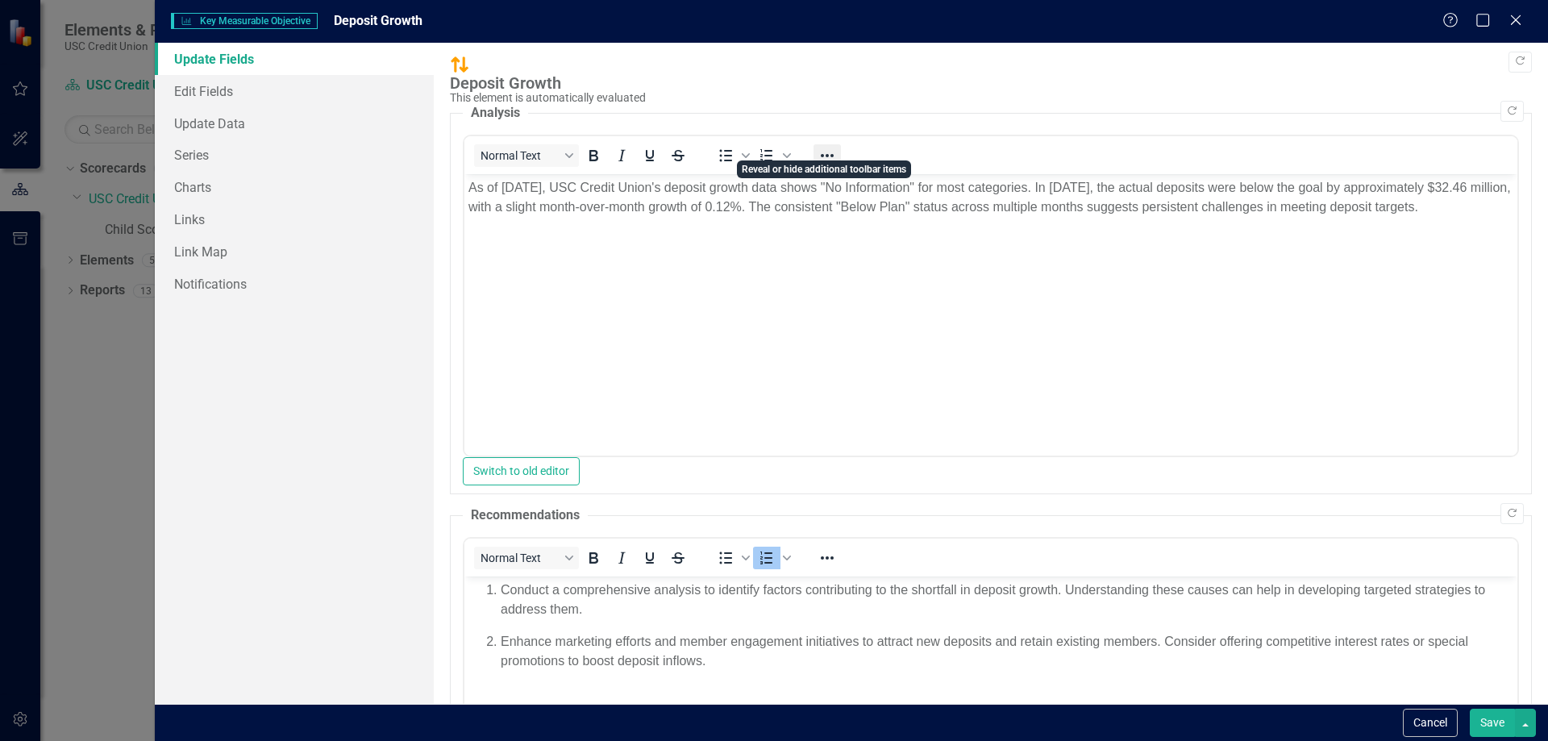
click at [826, 146] on icon "Reveal or hide additional toolbar items" at bounding box center [826, 155] width 19 height 19
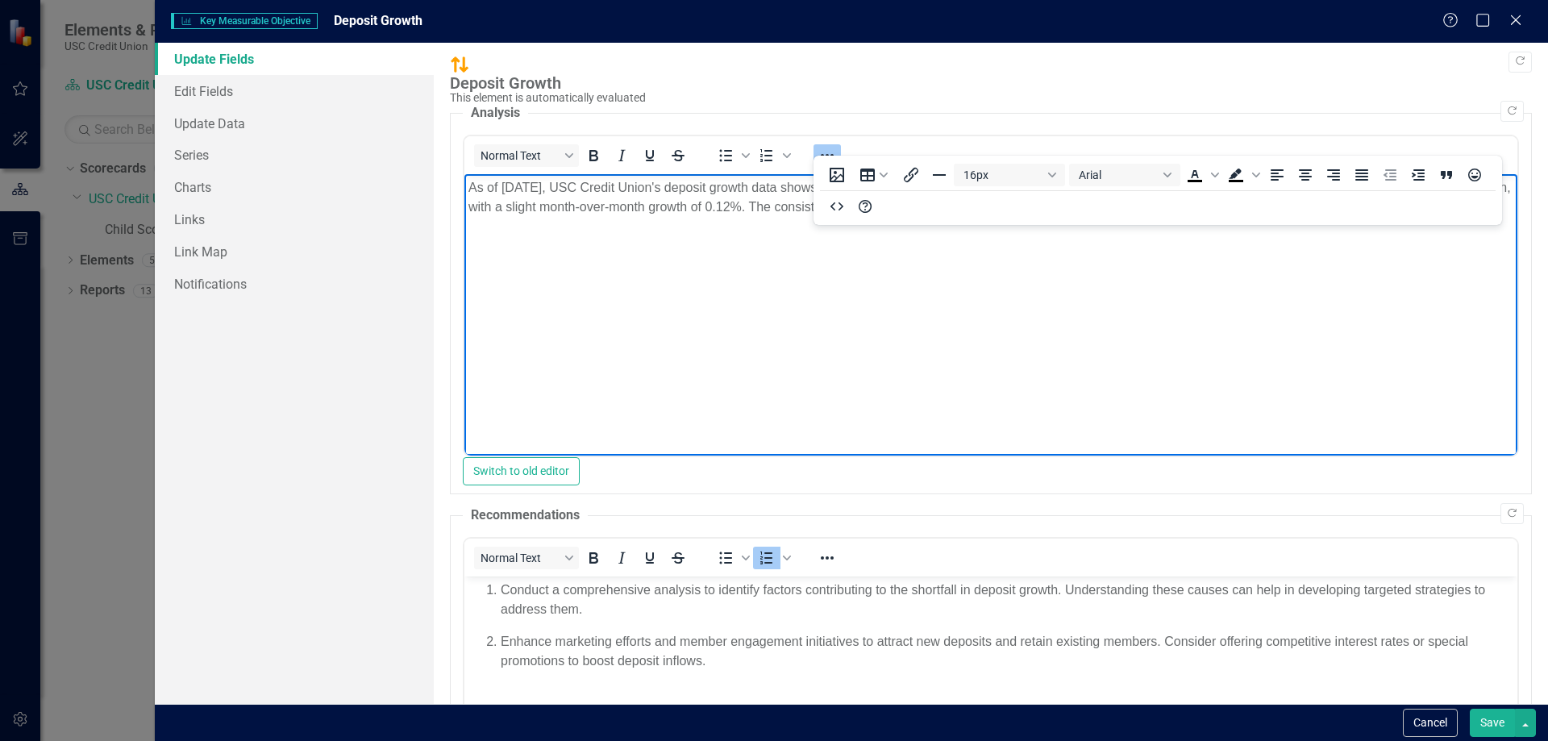
click at [652, 348] on body "As of [DATE], USC Credit Union's deposit growth data shows "No Information" for…" at bounding box center [990, 295] width 1053 height 242
click at [913, 114] on fieldset "Analysis <p>As of [DATE], USC Credit Union's deposit growth data shows "No Info…" at bounding box center [991, 299] width 1082 height 390
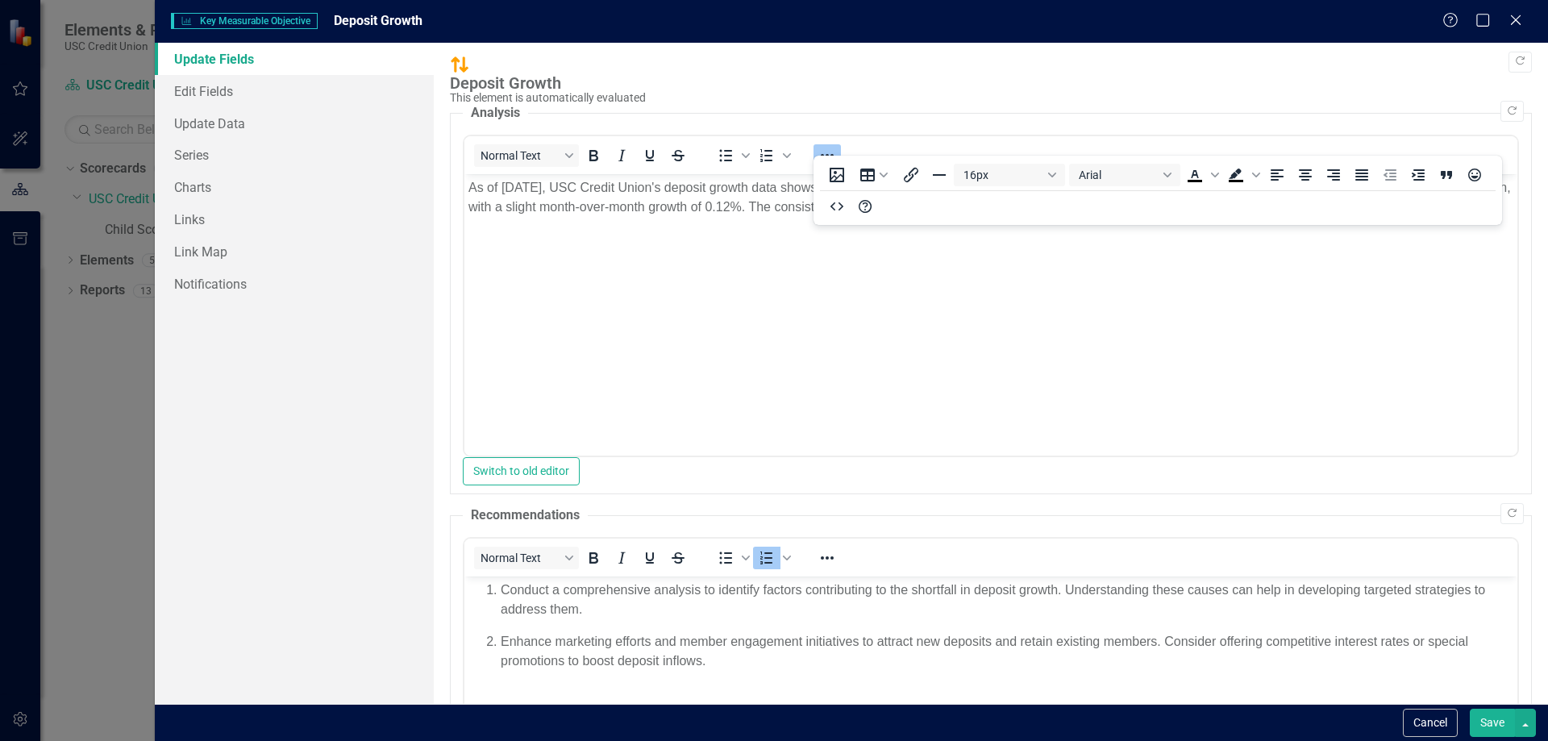
click at [1424, 92] on div "This element is automatically evaluated" at bounding box center [987, 98] width 1074 height 12
click at [768, 388] on body "As of [DATE], USC Credit Union's deposit growth data shows "No Information" for…" at bounding box center [990, 295] width 1053 height 242
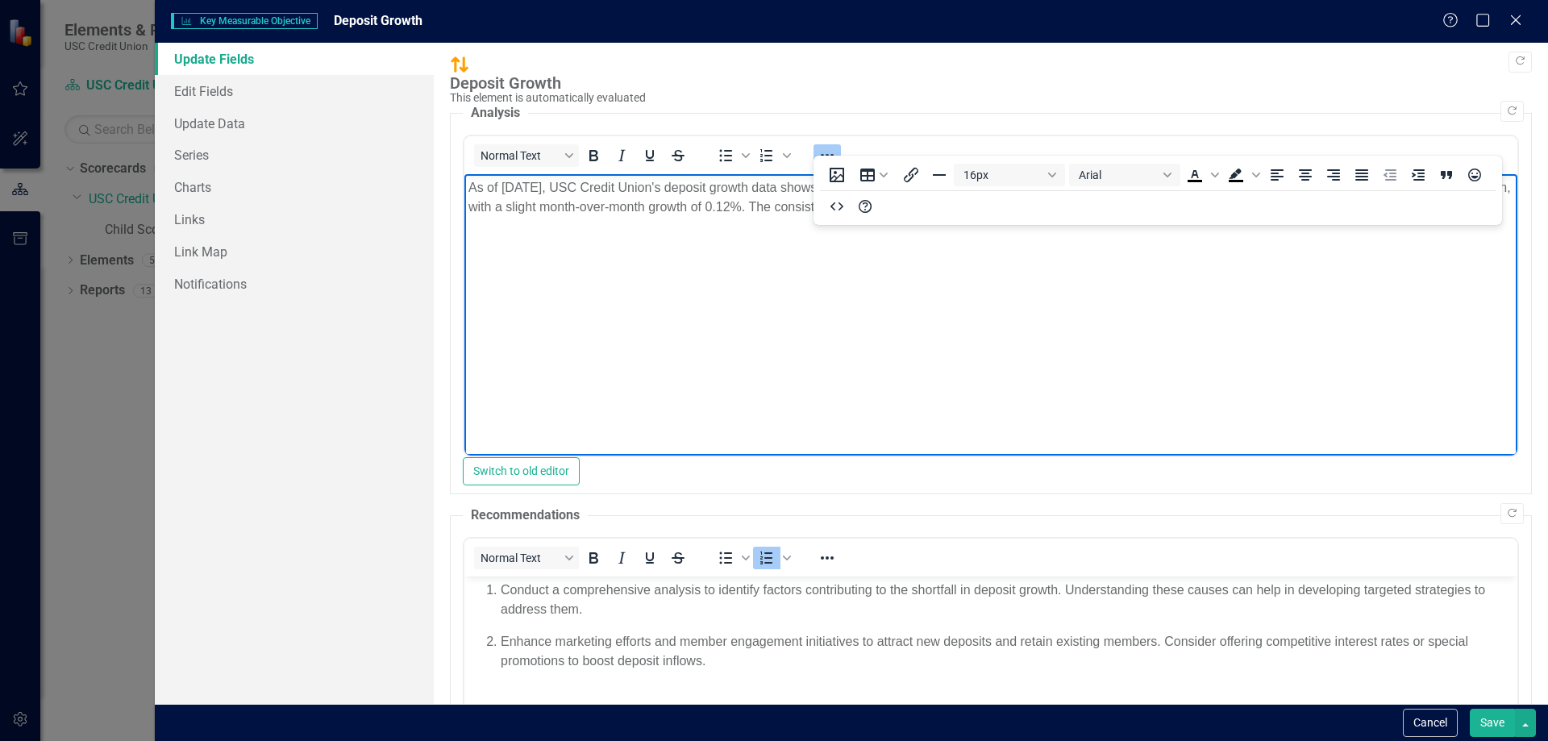
click at [457, 60] on img at bounding box center [459, 64] width 19 height 19
click at [572, 350] on body "As of [DATE], USC Credit Union's deposit growth data shows "No Information" for…" at bounding box center [990, 295] width 1053 height 242
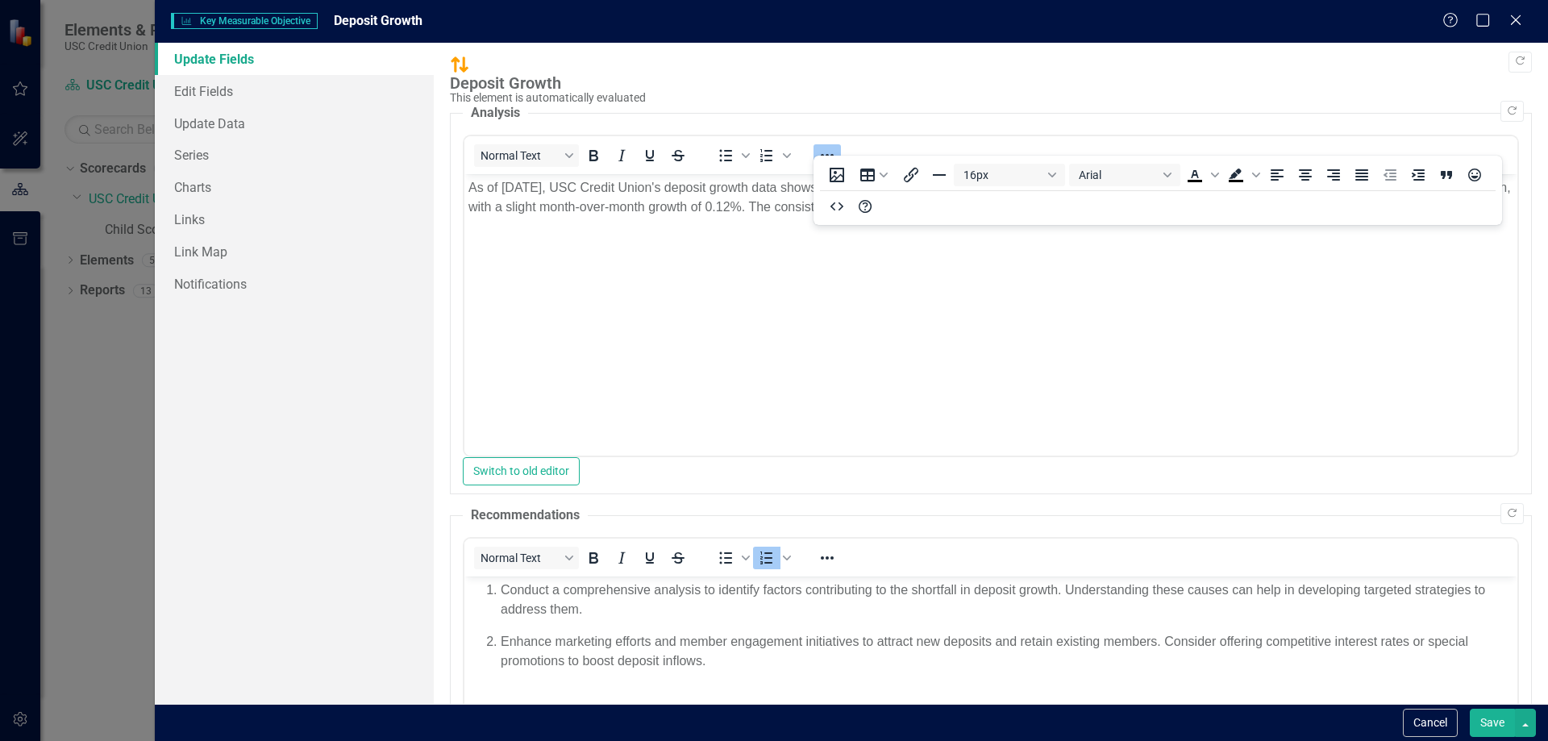
click at [1173, 104] on fieldset "Analysis <p>As of [DATE], USC Credit Union's deposit growth data shows "No Info…" at bounding box center [991, 299] width 1082 height 390
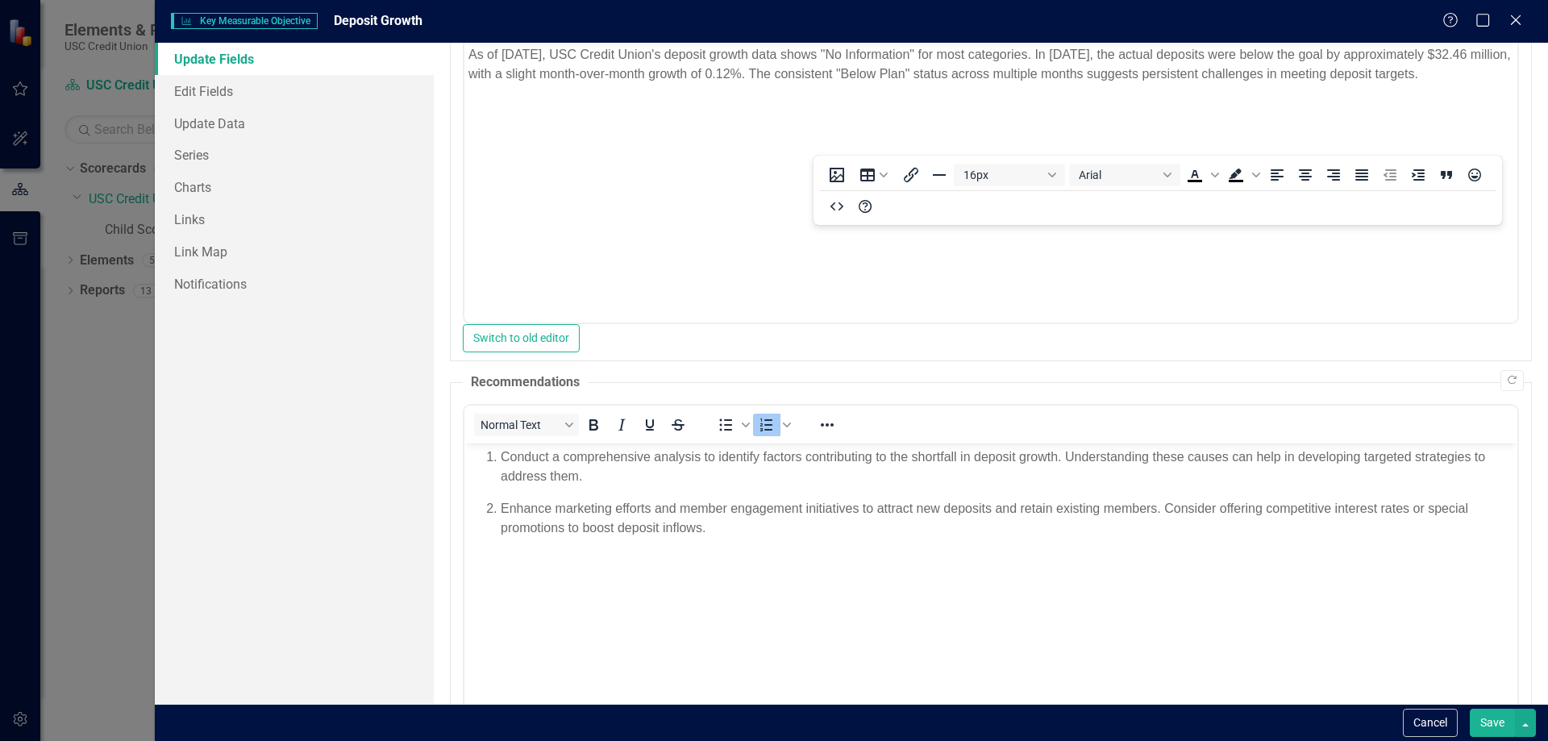
scroll to position [161, 0]
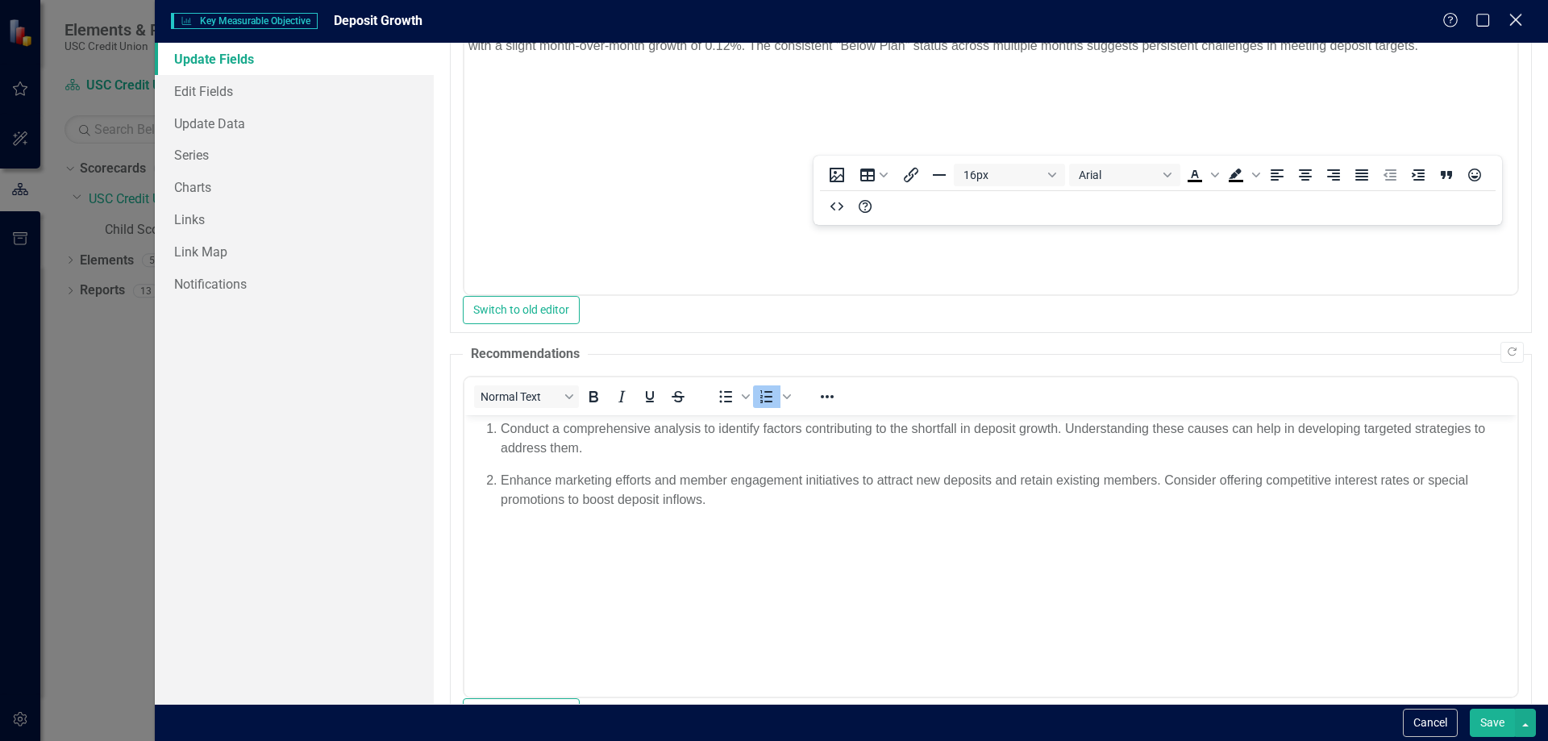
click at [1520, 23] on icon "Close" at bounding box center [1515, 19] width 20 height 15
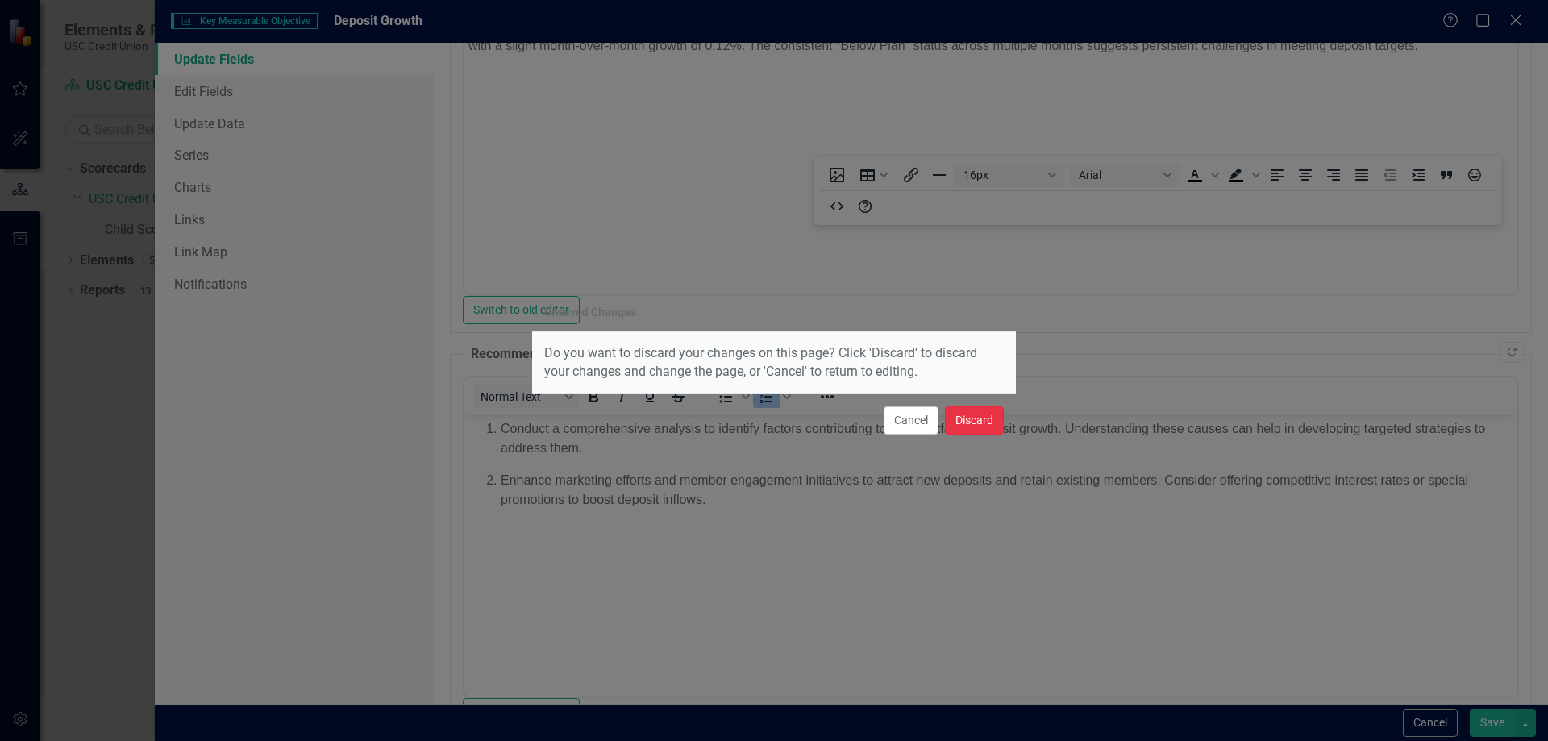
click at [958, 420] on button "Discard" at bounding box center [974, 420] width 59 height 28
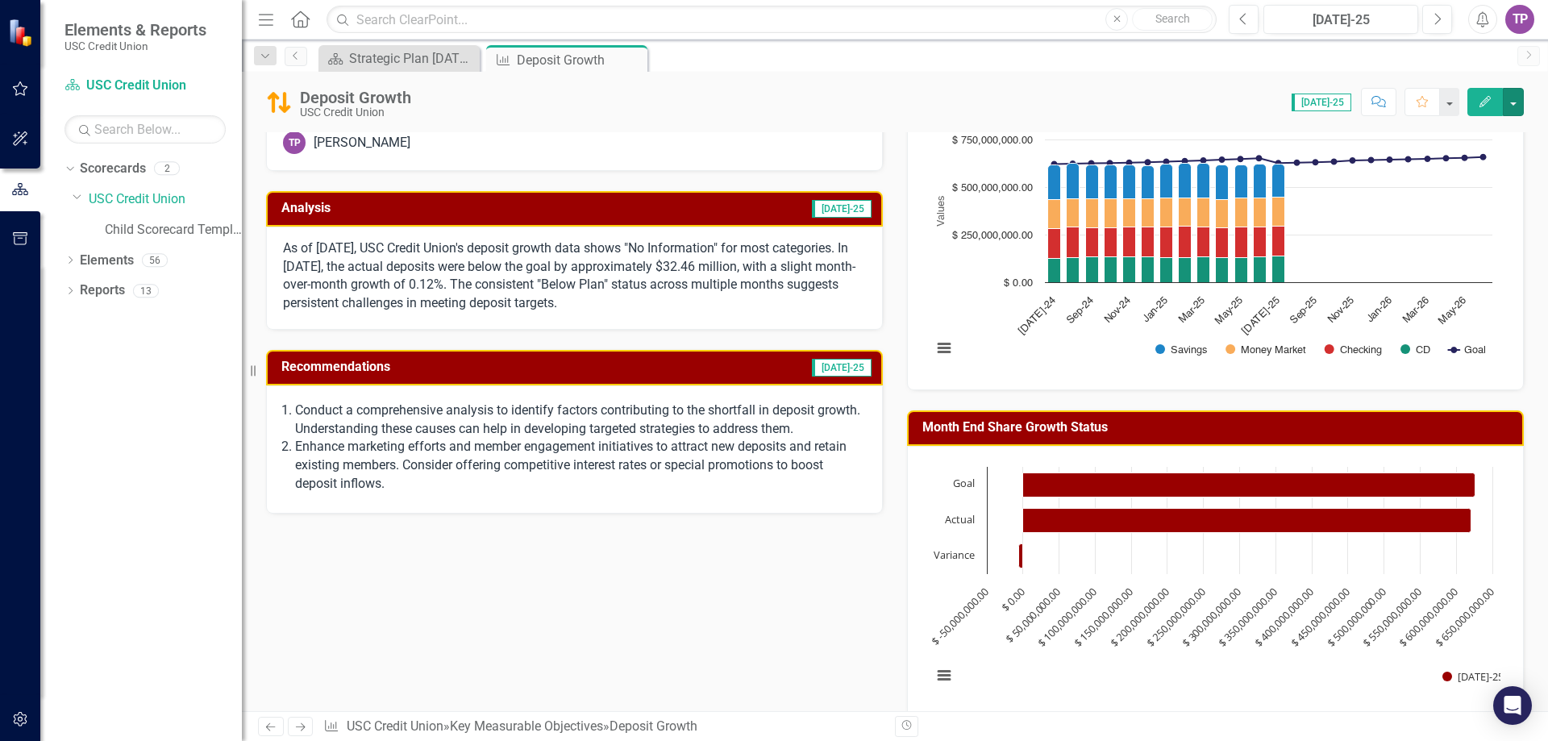
scroll to position [139, 0]
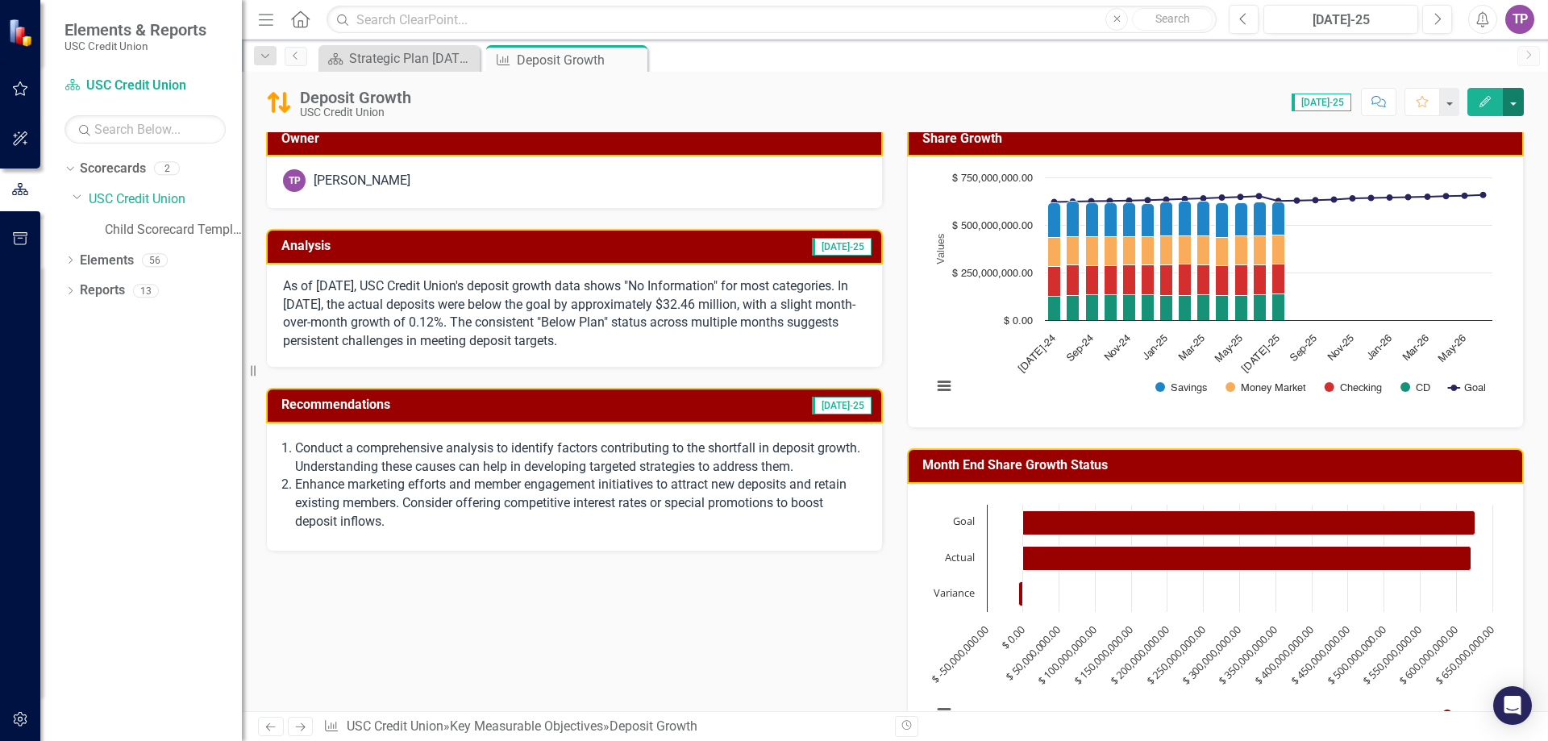
click at [1513, 97] on button "button" at bounding box center [1513, 102] width 21 height 28
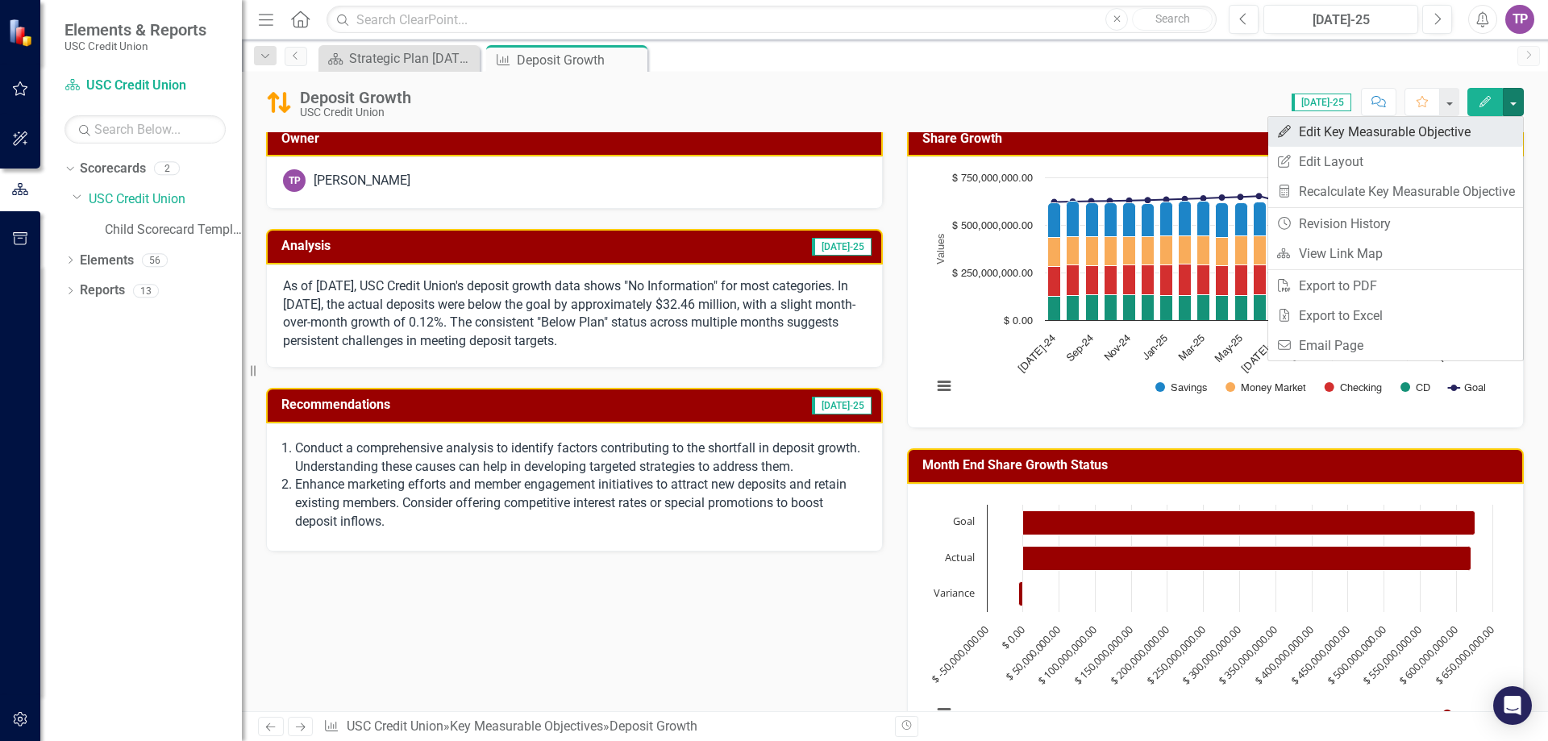
click at [1378, 133] on link "Edit Edit Key Measurable Objective" at bounding box center [1395, 132] width 255 height 30
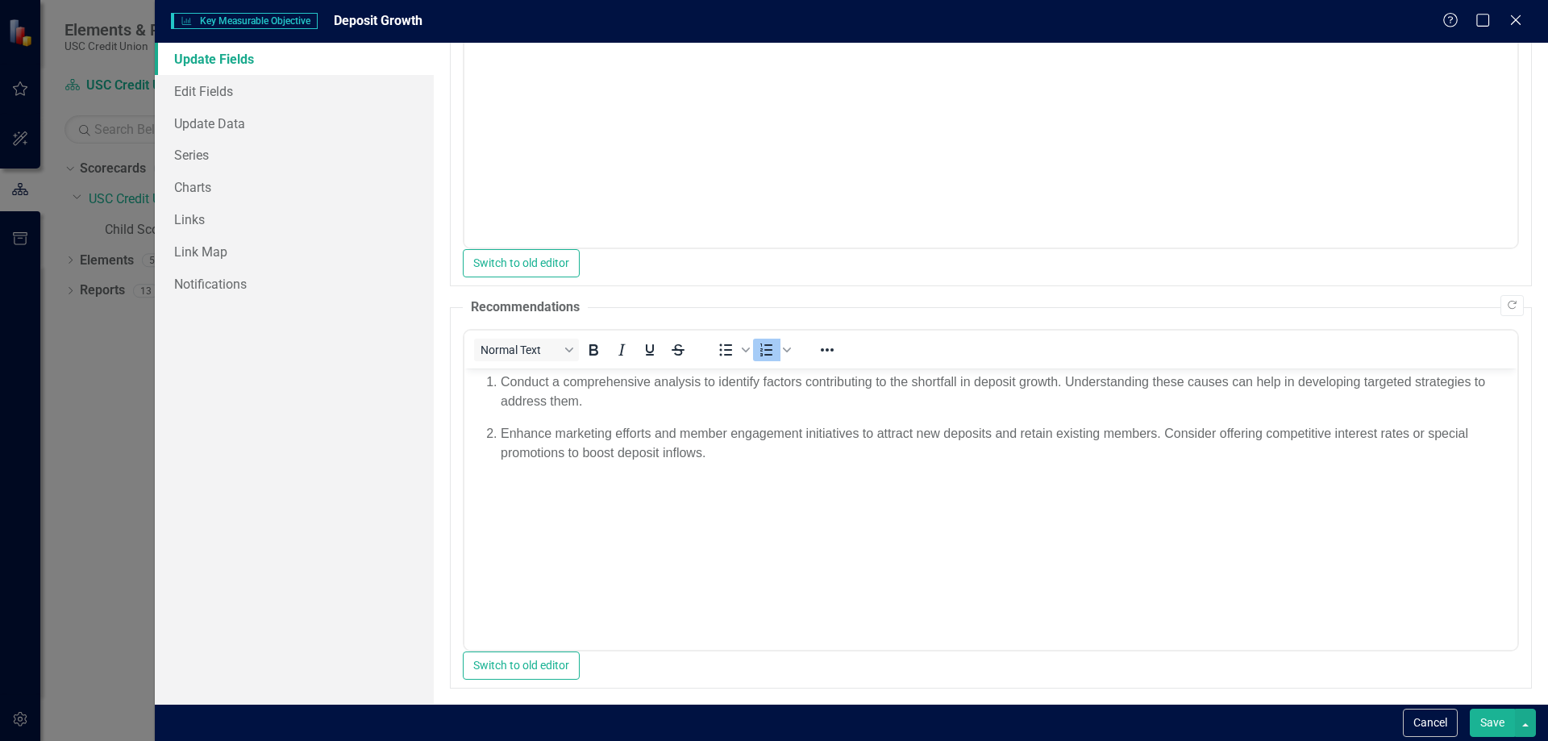
scroll to position [214, 0]
click at [836, 335] on icon "Reveal or hide additional toolbar items" at bounding box center [826, 344] width 19 height 19
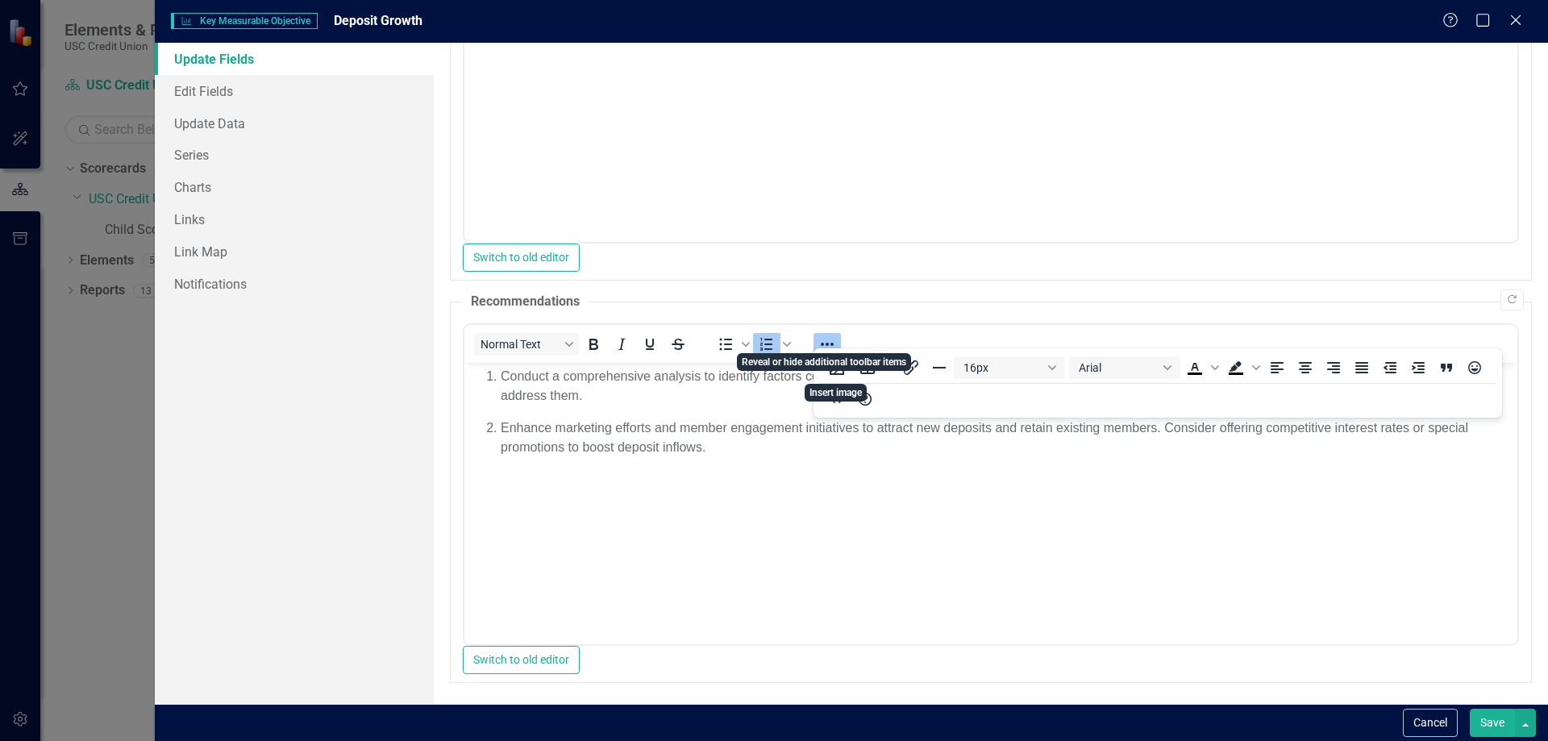
click at [836, 335] on icon "Reveal or hide additional toolbar items" at bounding box center [826, 344] width 19 height 19
click at [1029, 343] on div "Normal Text To open the popup, press Shift+Enter To open the popup, press Shift…" at bounding box center [990, 343] width 1053 height 31
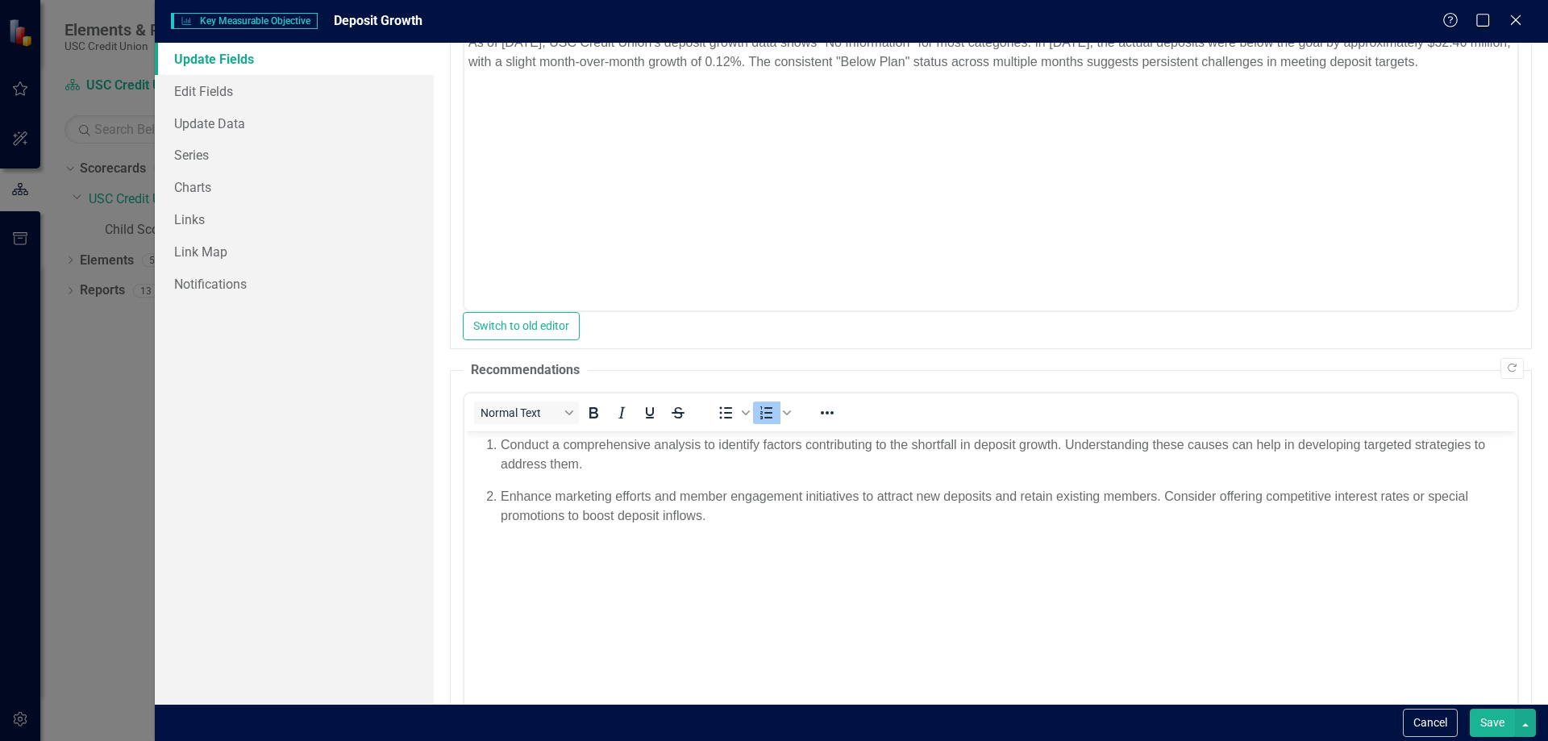
scroll to position [0, 0]
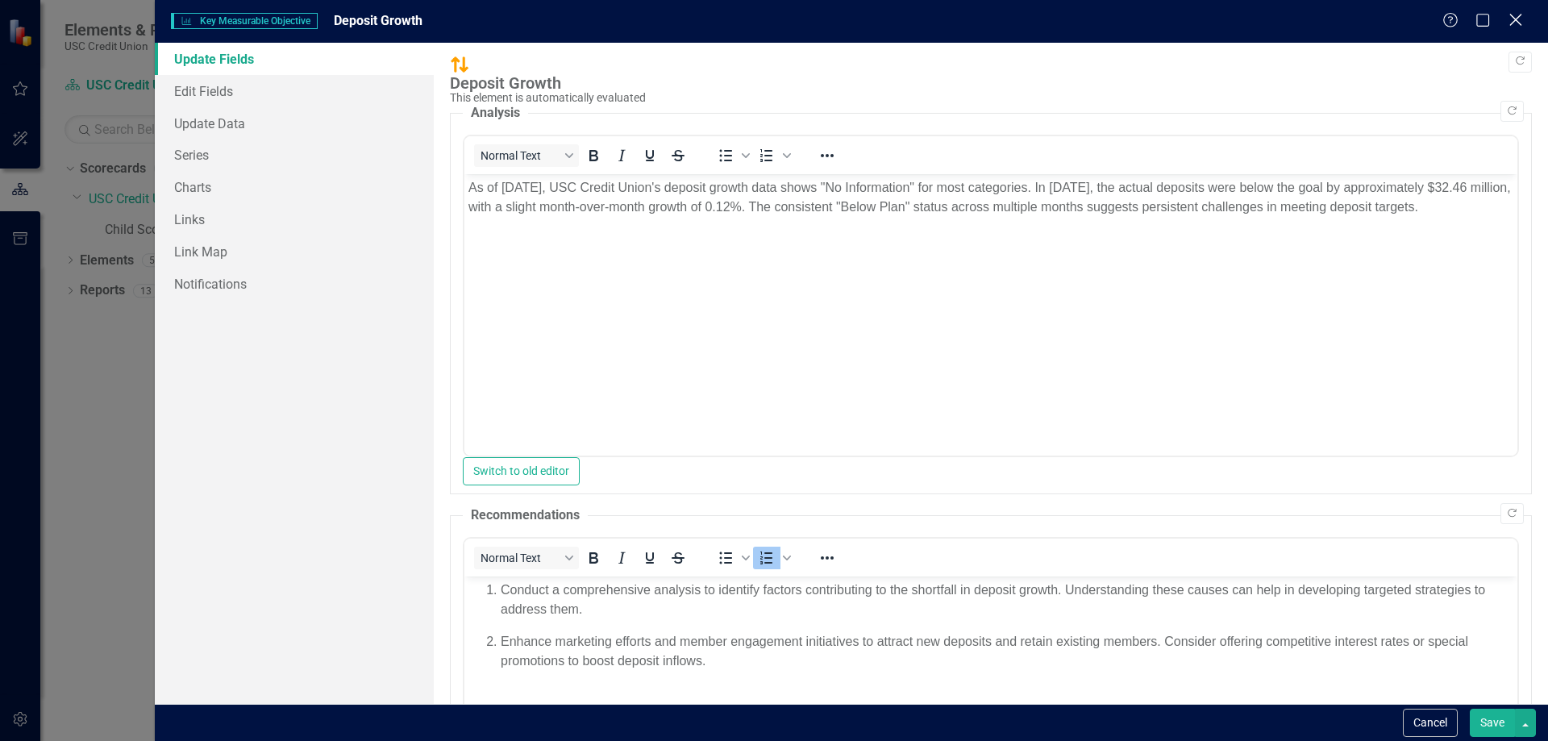
click at [1519, 15] on icon "Close" at bounding box center [1515, 19] width 20 height 15
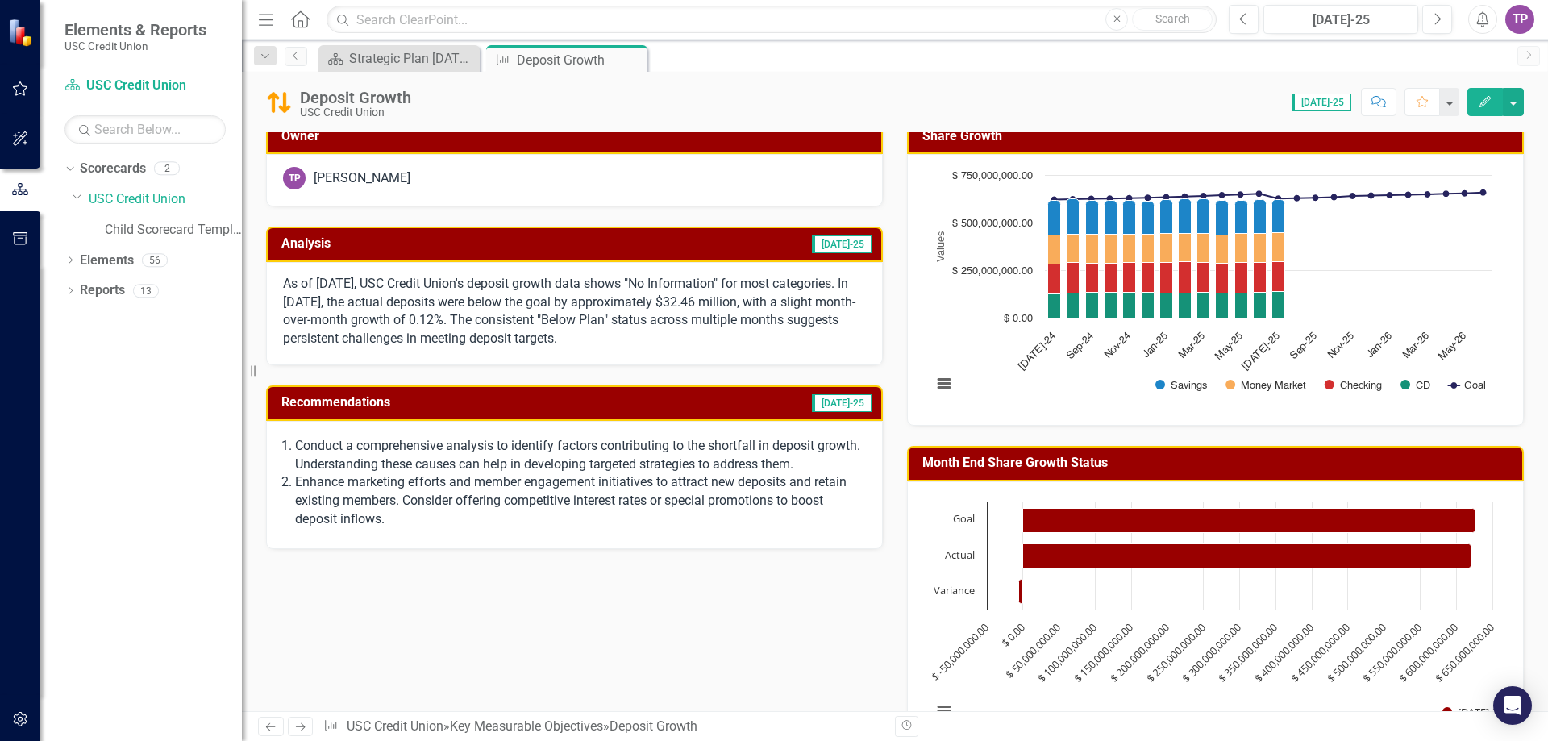
scroll to position [139, 0]
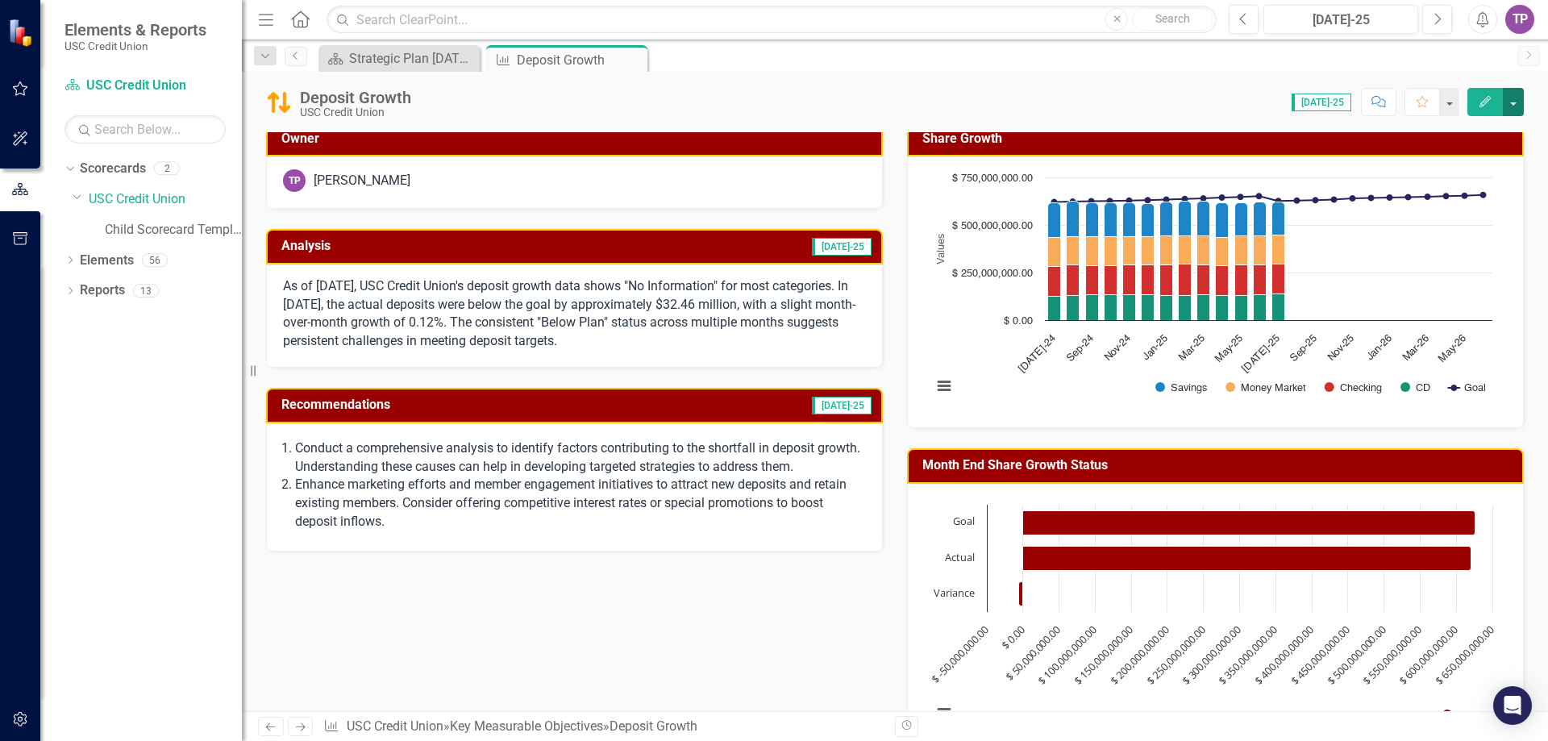
click at [1520, 95] on button "button" at bounding box center [1513, 102] width 21 height 28
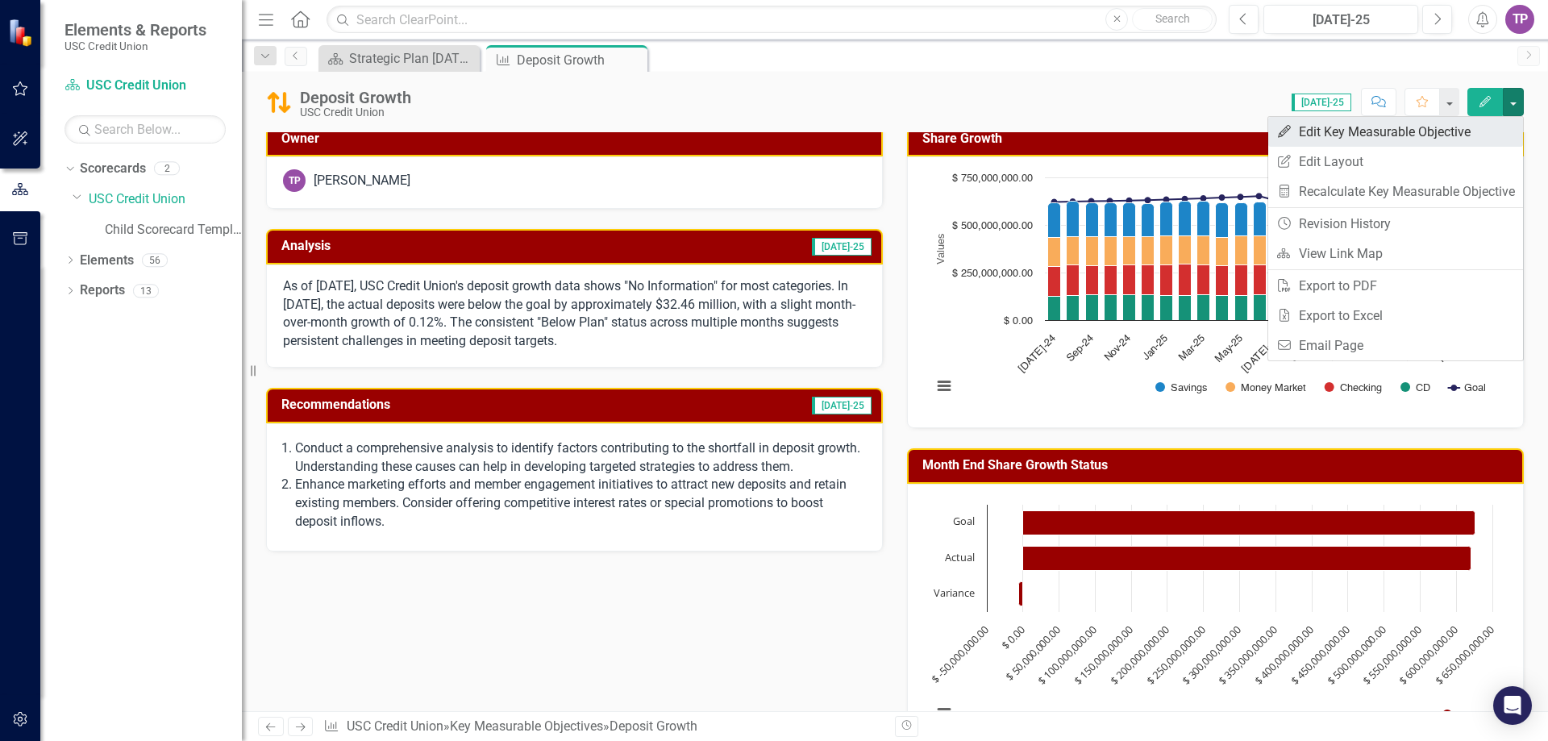
click at [1366, 131] on link "Edit Edit Key Measurable Objective" at bounding box center [1395, 132] width 255 height 30
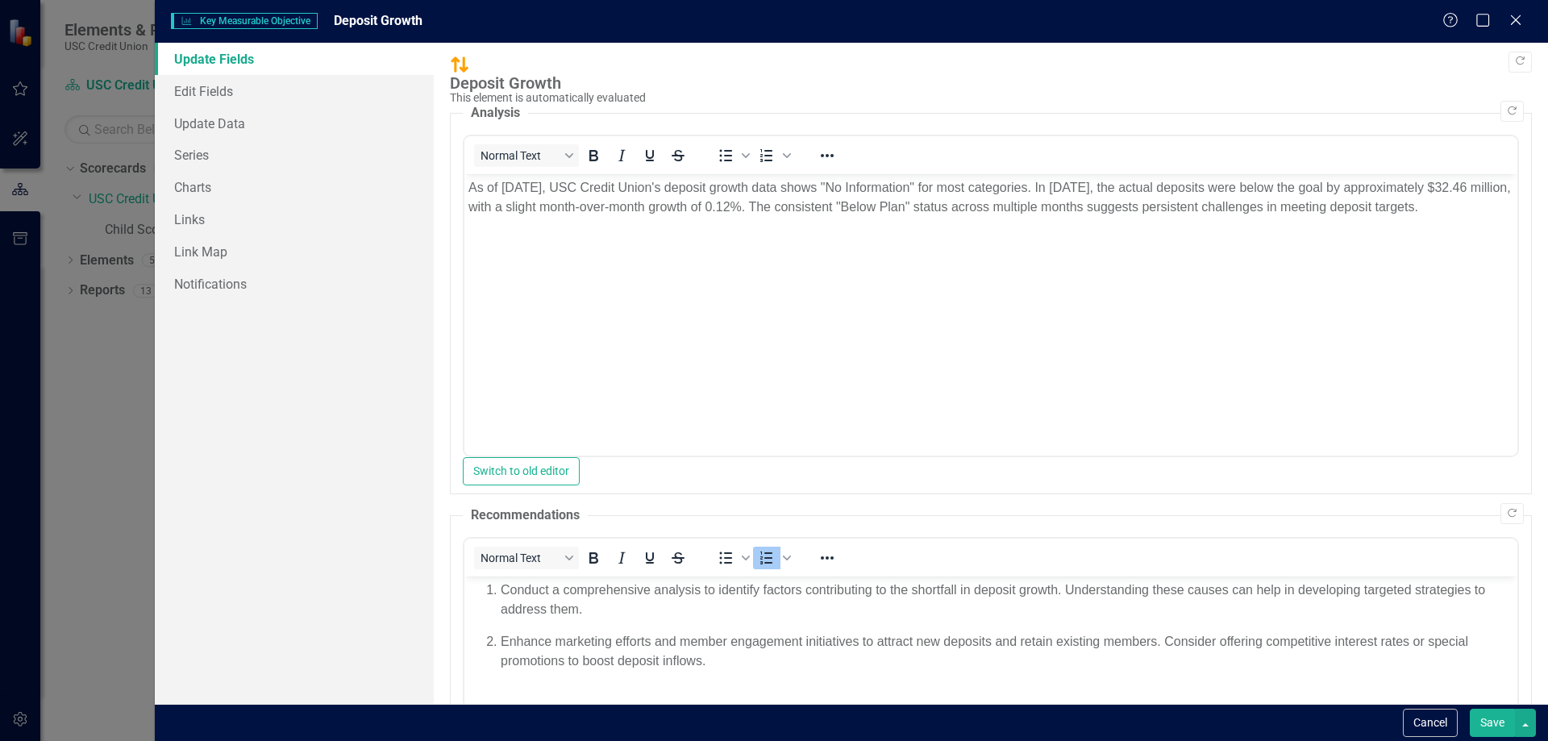
scroll to position [0, 0]
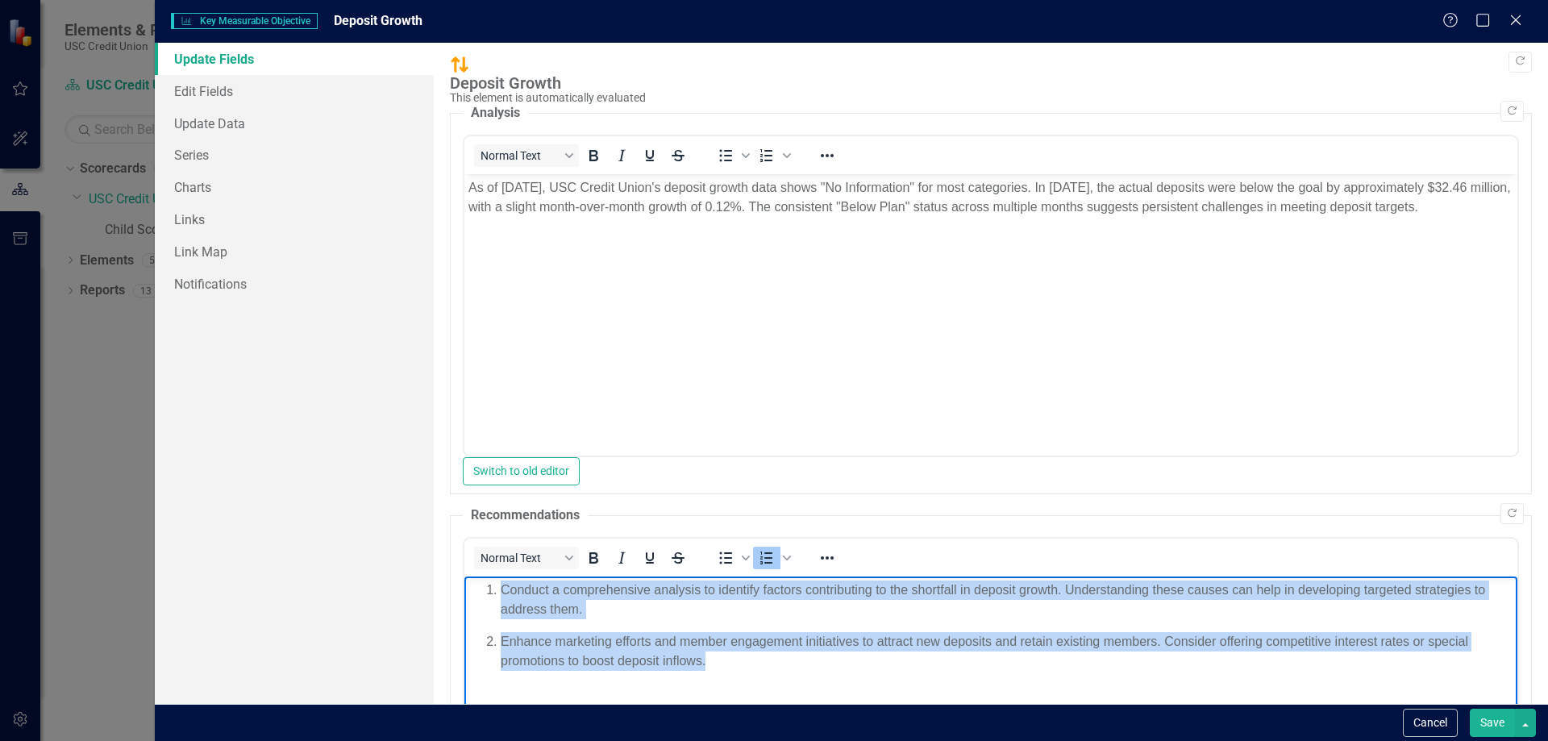
drag, startPoint x: 481, startPoint y: 587, endPoint x: 770, endPoint y: 658, distance: 297.2
click at [770, 658] on ol "Conduct a comprehensive analysis to identify factors contributing to the shortf…" at bounding box center [990, 625] width 1045 height 90
copy ol "Conduct a comprehensive analysis to identify factors contributing to the shortf…"
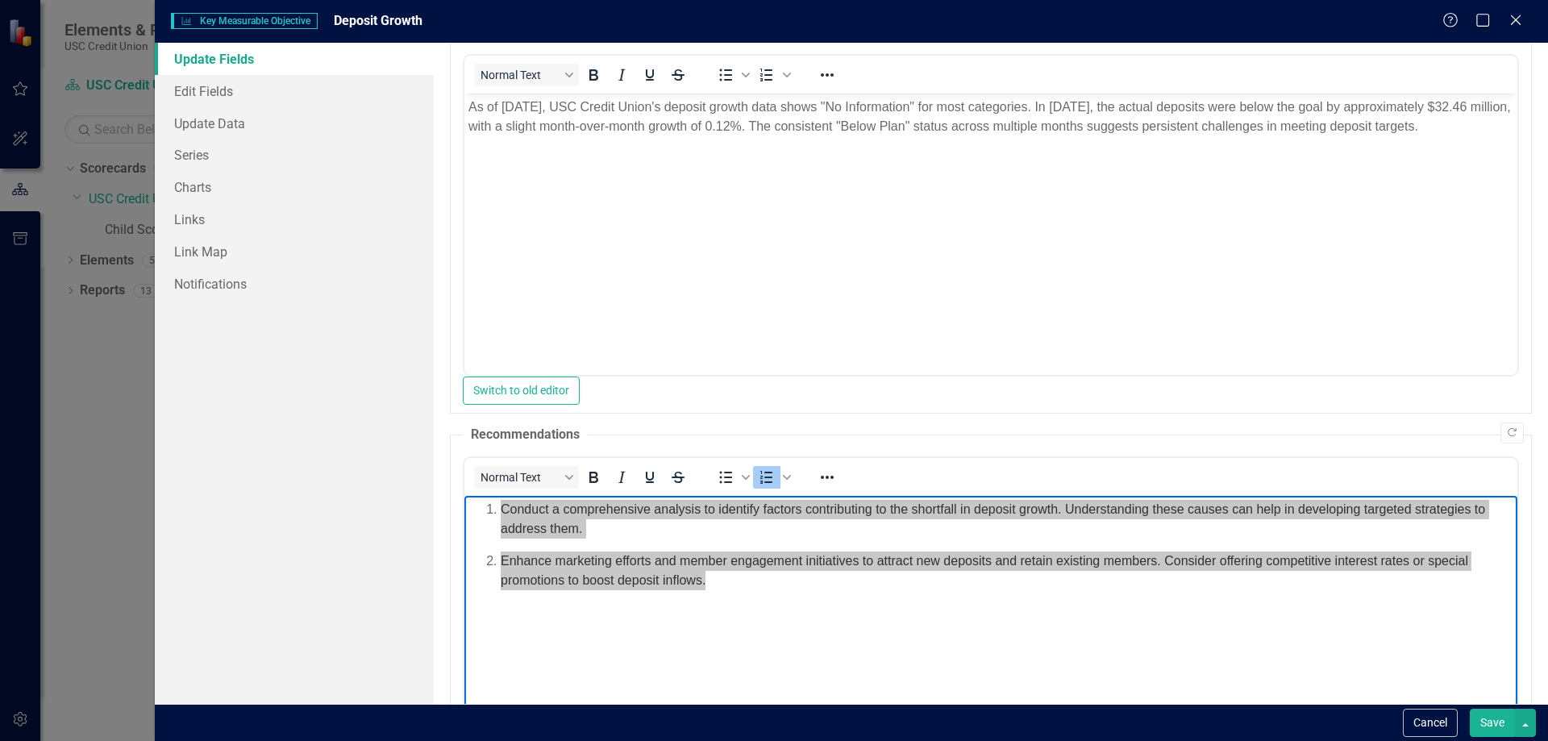
scroll to position [161, 0]
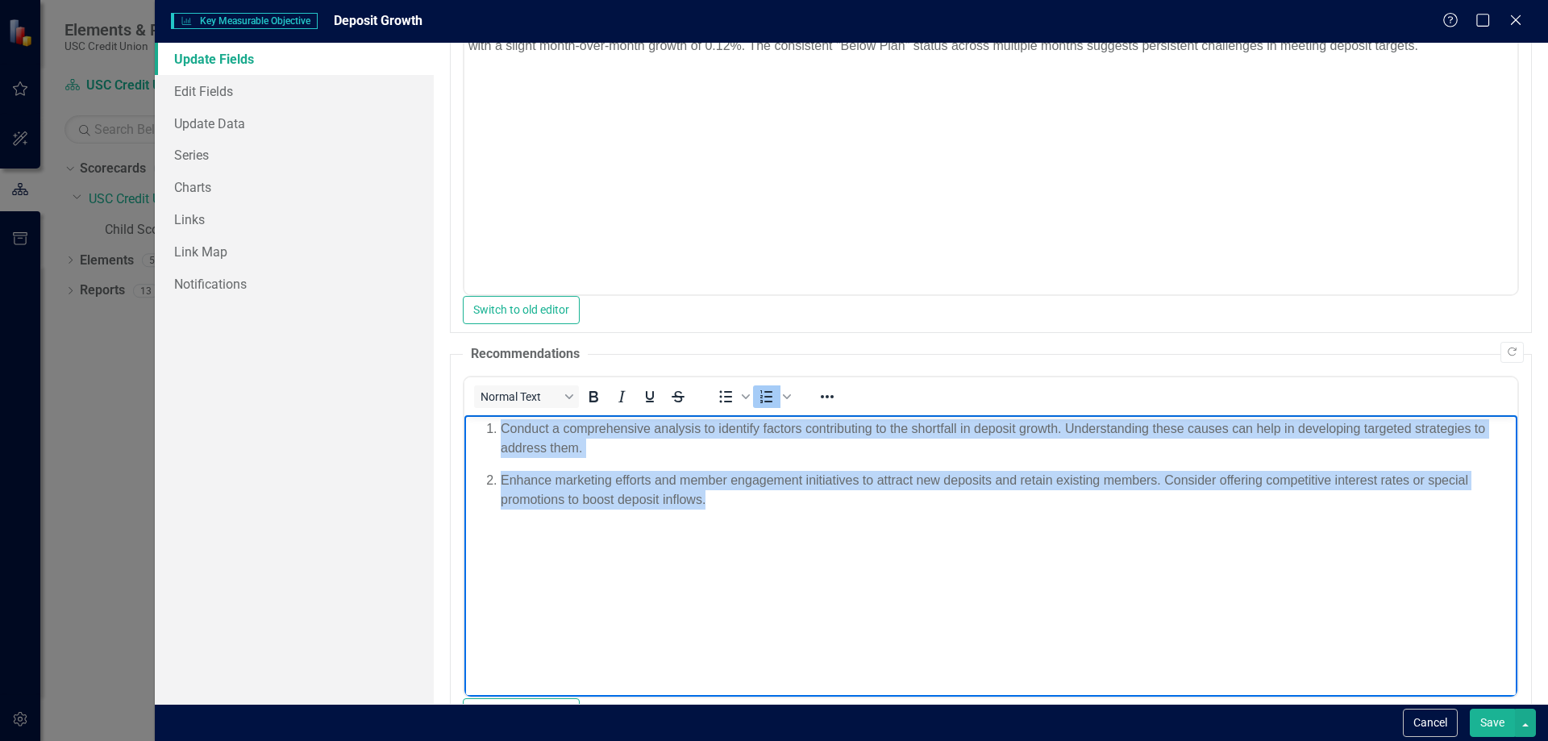
click at [737, 507] on p "Enhance marketing efforts and member engagement initiatives to attract new depo…" at bounding box center [1006, 489] width 1012 height 39
drag, startPoint x: 735, startPoint y: 505, endPoint x: 455, endPoint y: 408, distance: 296.0
click at [464, 414] on html "Conduct a comprehensive analysis to identify factors contributing to the shortf…" at bounding box center [990, 535] width 1053 height 242
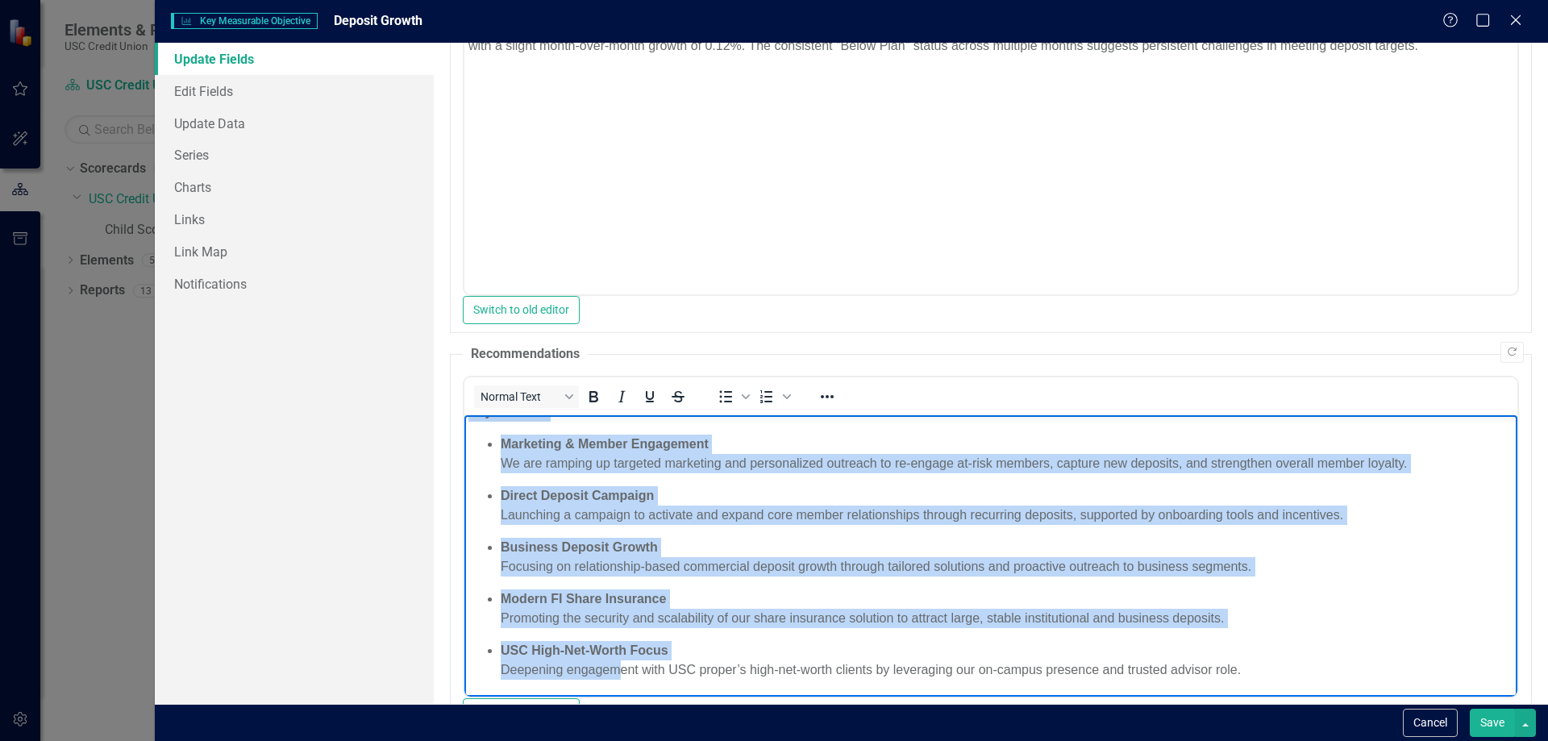
scroll to position [214, 0]
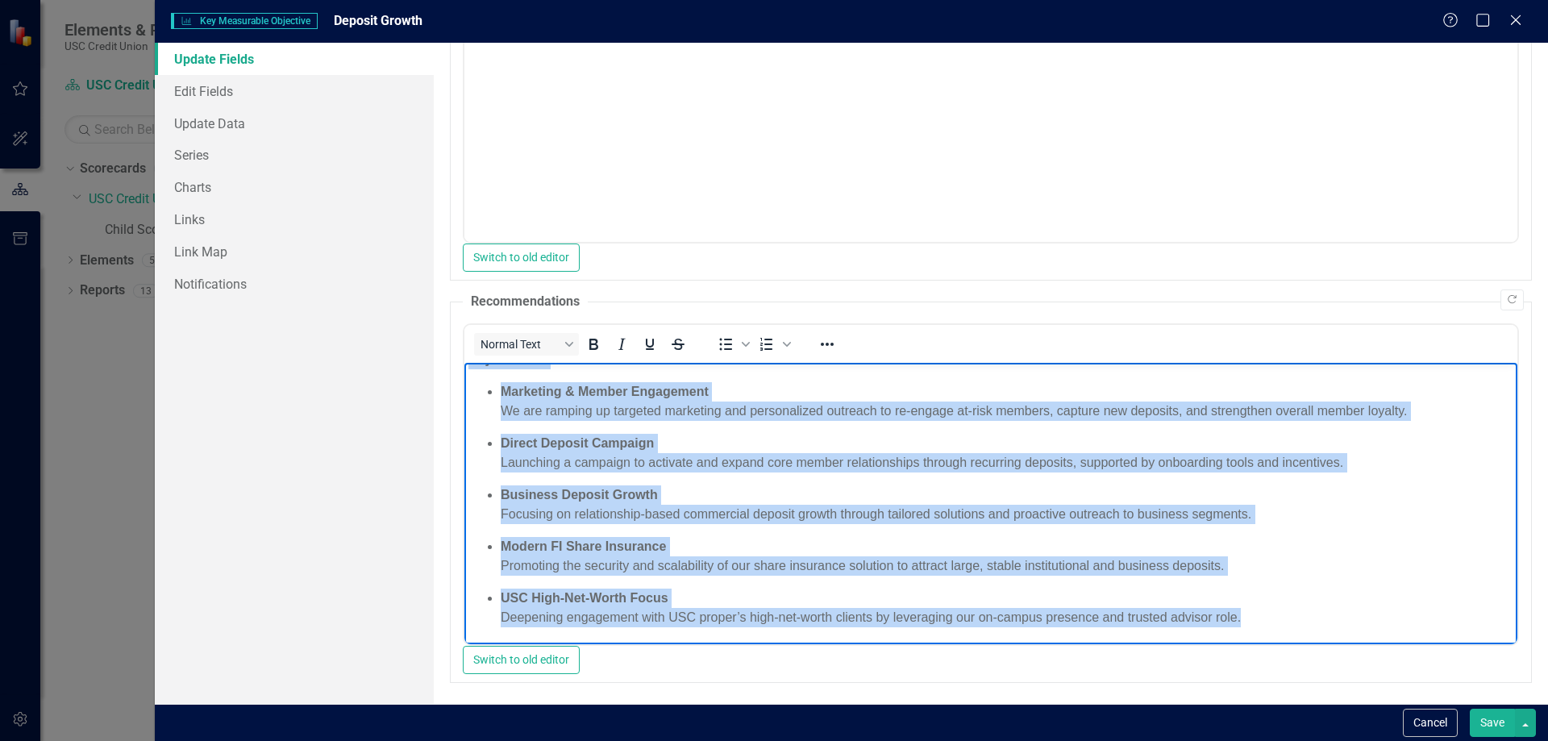
drag, startPoint x: 471, startPoint y: 373, endPoint x: 809, endPoint y: 385, distance: 337.9
click at [1502, 643] on html "We are currently tracking $5.7M below our Month 1 deposit growth target. This s…" at bounding box center [990, 468] width 1053 height 350
click at [599, 335] on icon "Bold" at bounding box center [593, 344] width 19 height 19
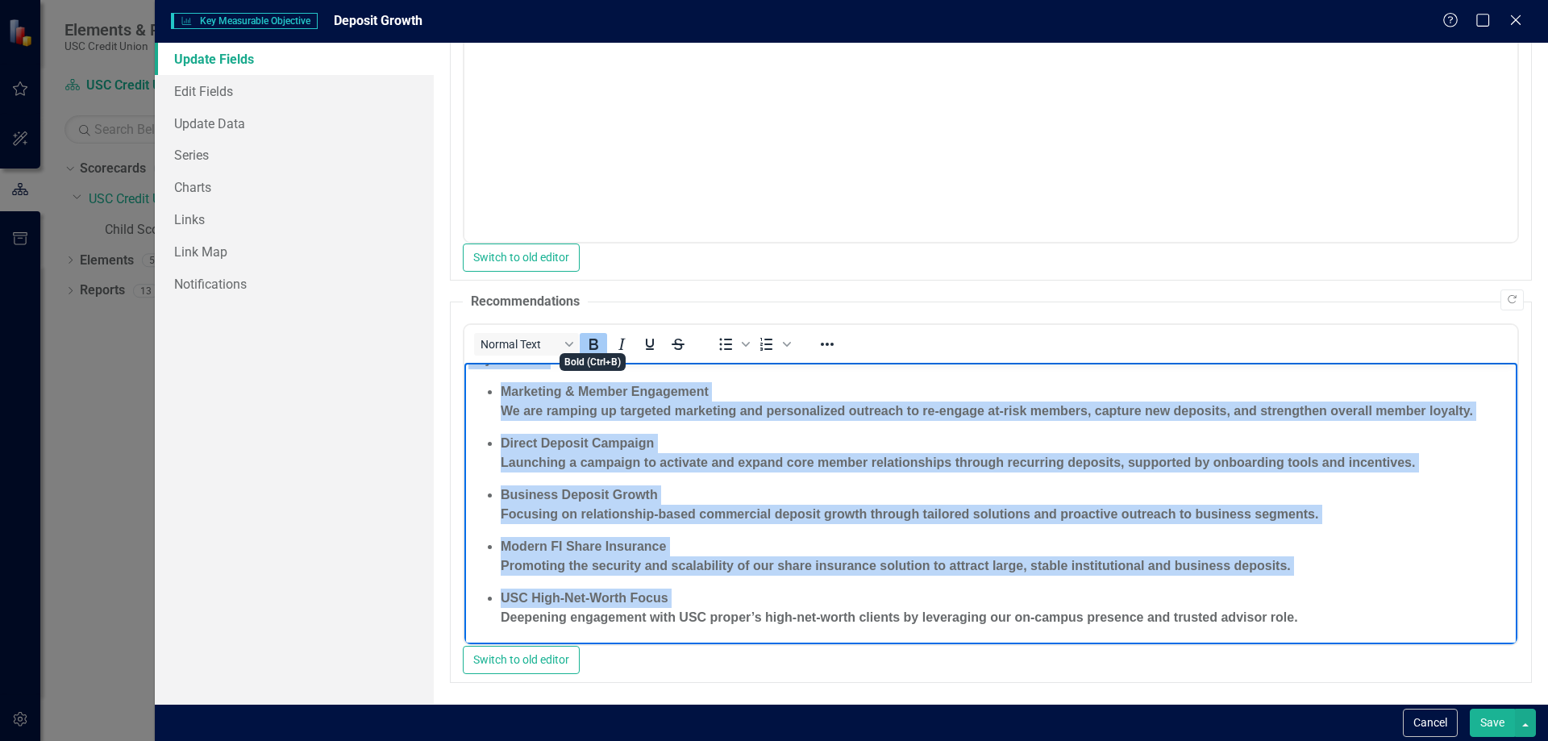
click at [599, 335] on icon "Bold" at bounding box center [593, 344] width 19 height 19
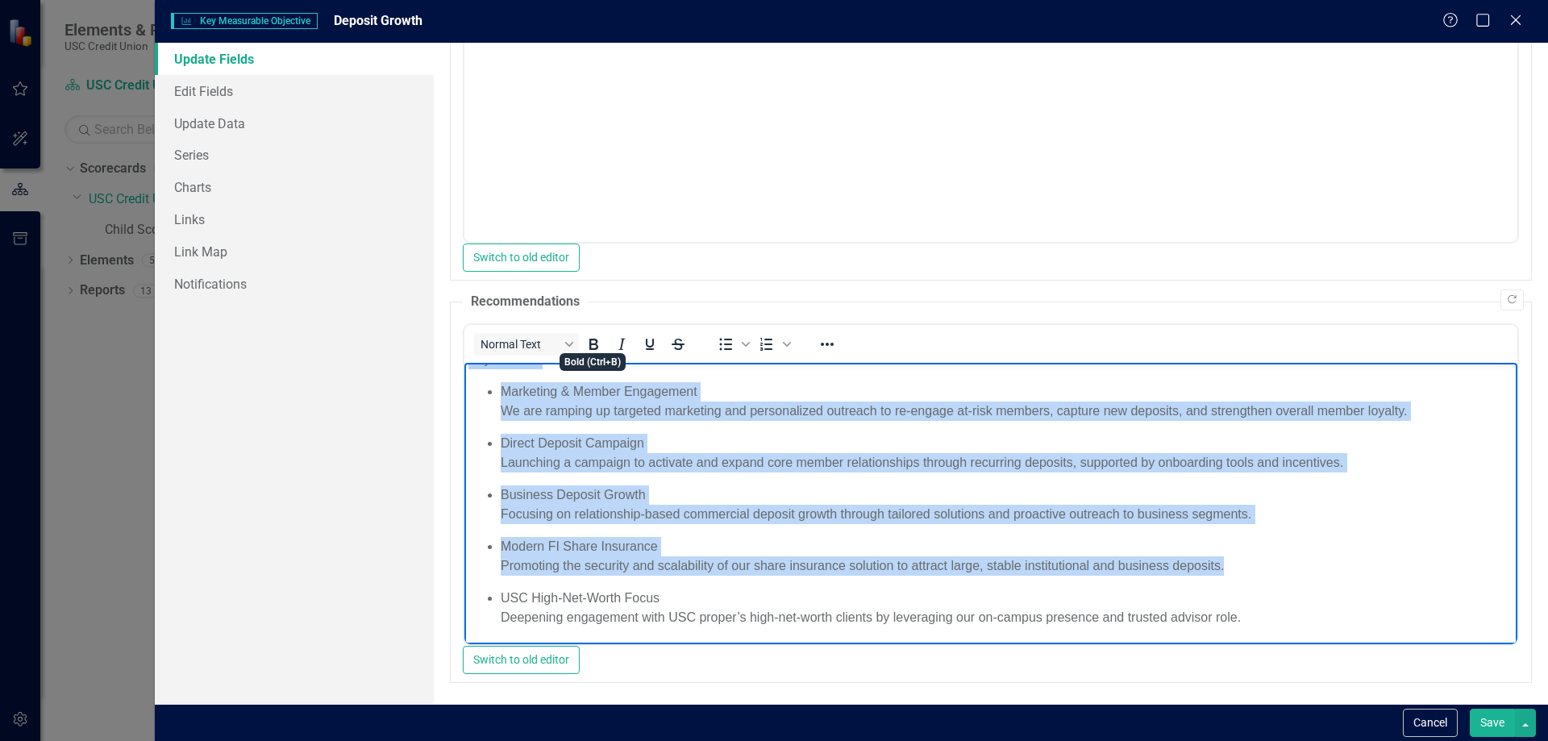
scroll to position [0, 0]
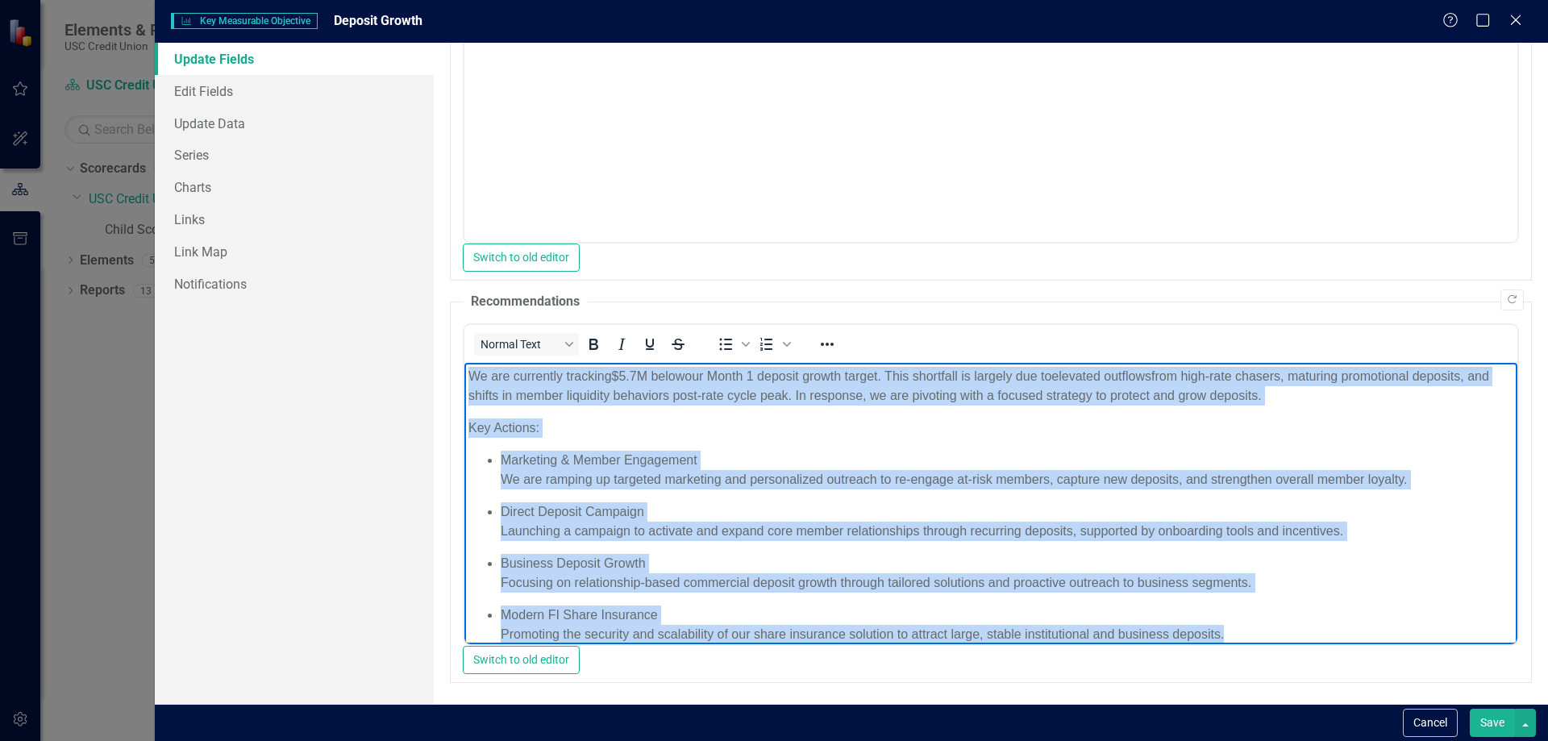
click at [713, 422] on p "Key Actions:" at bounding box center [990, 427] width 1045 height 19
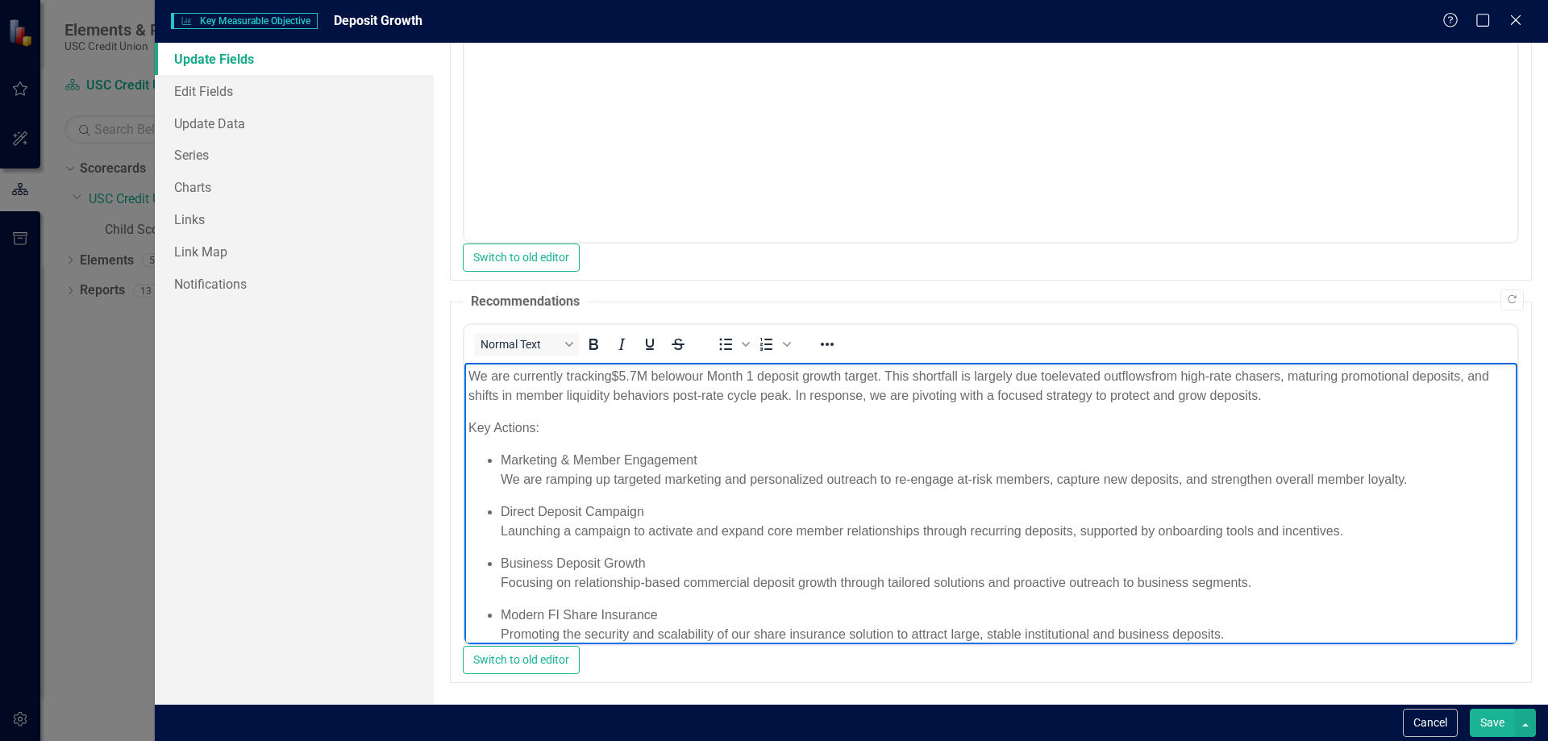
scroll to position [69, 0]
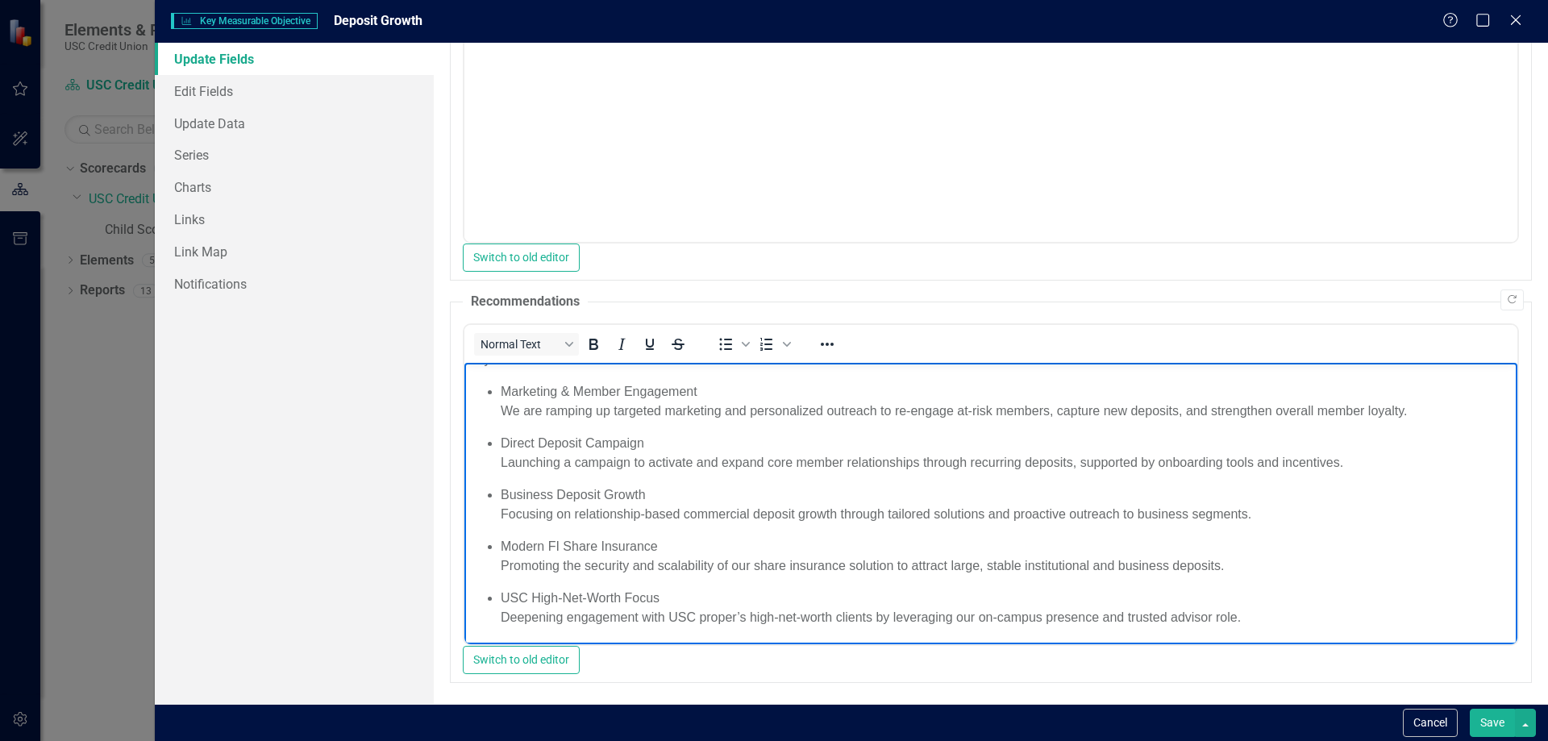
click at [1110, 262] on div "Switch to old editor" at bounding box center [991, 257] width 1056 height 28
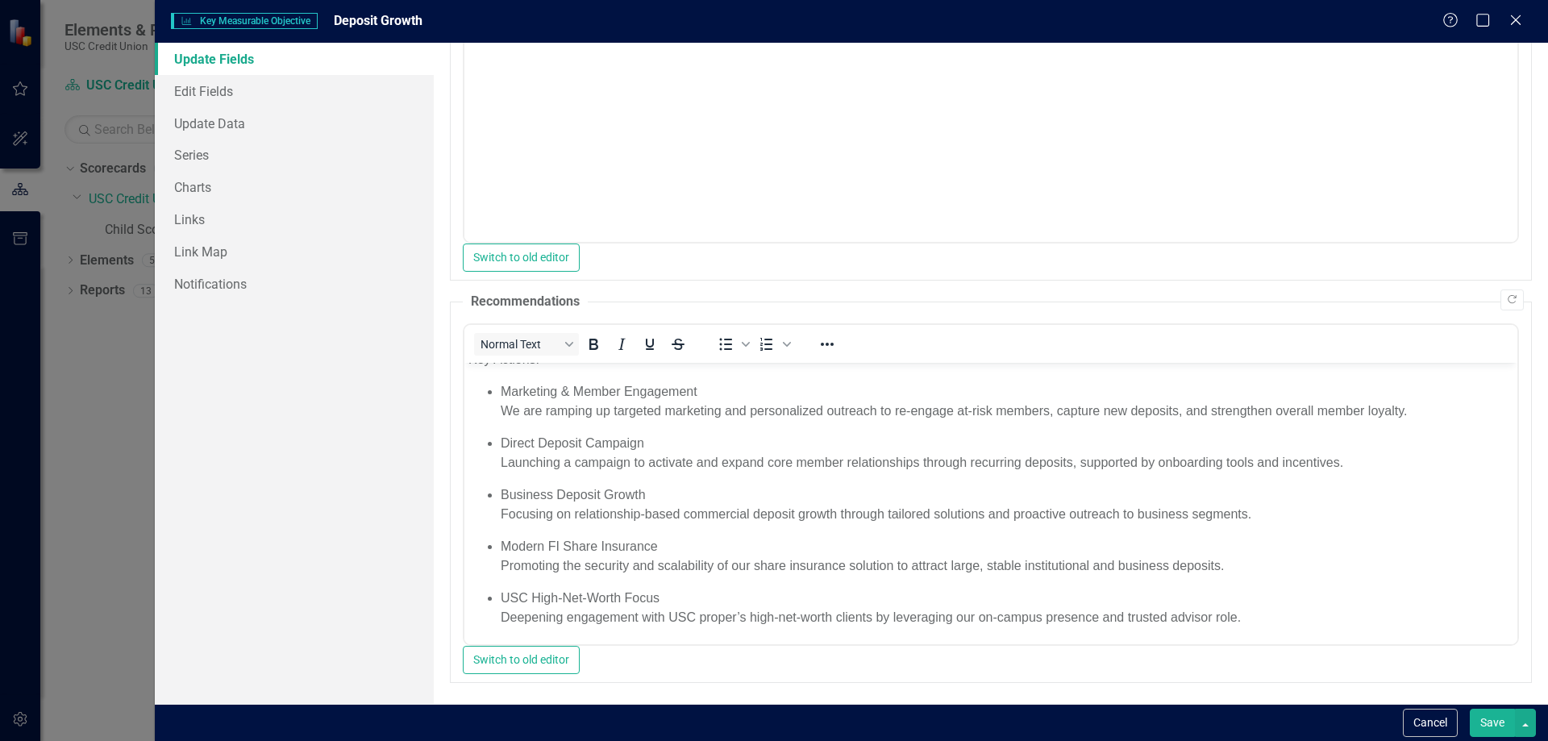
click at [1493, 721] on button "Save" at bounding box center [1492, 723] width 45 height 28
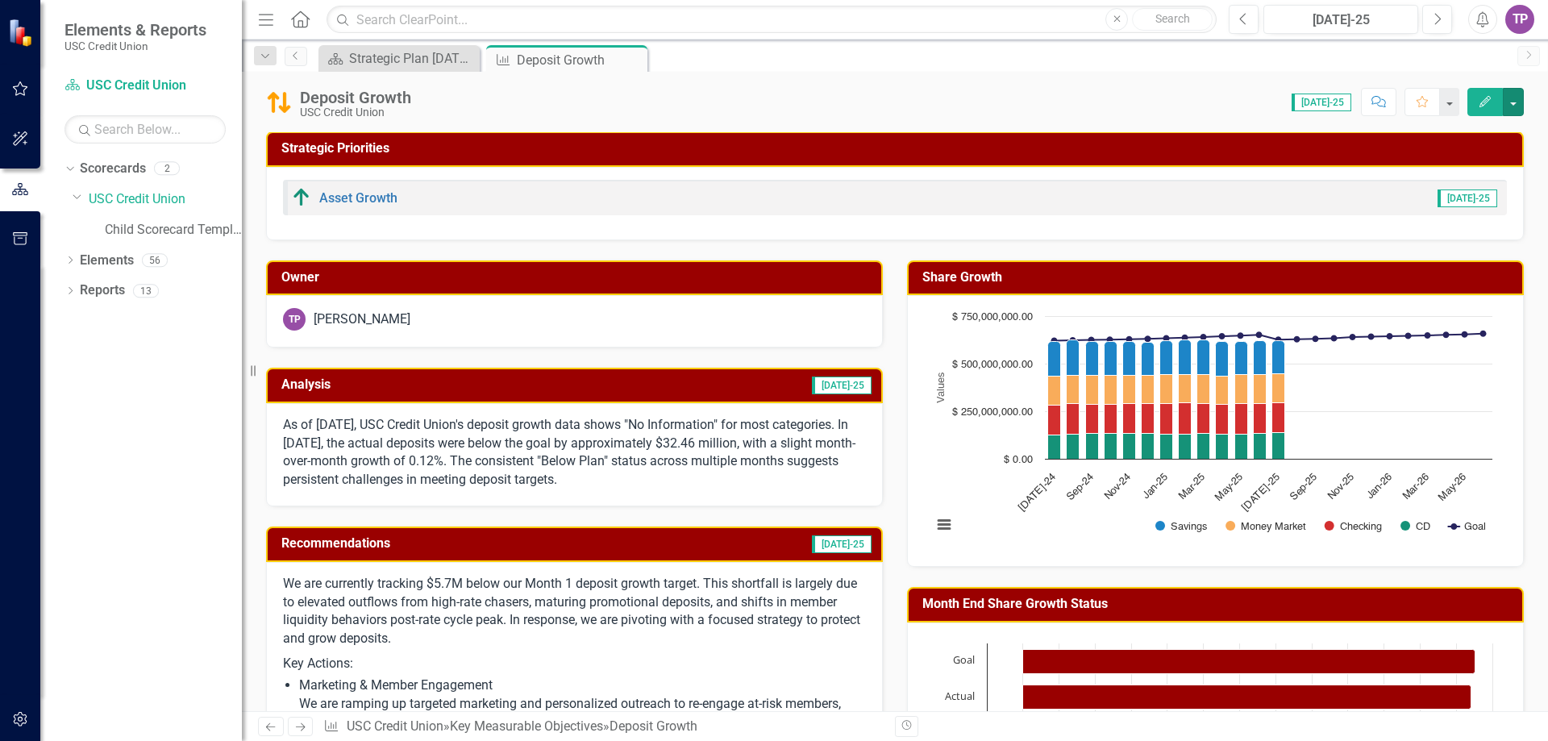
scroll to position [0, 0]
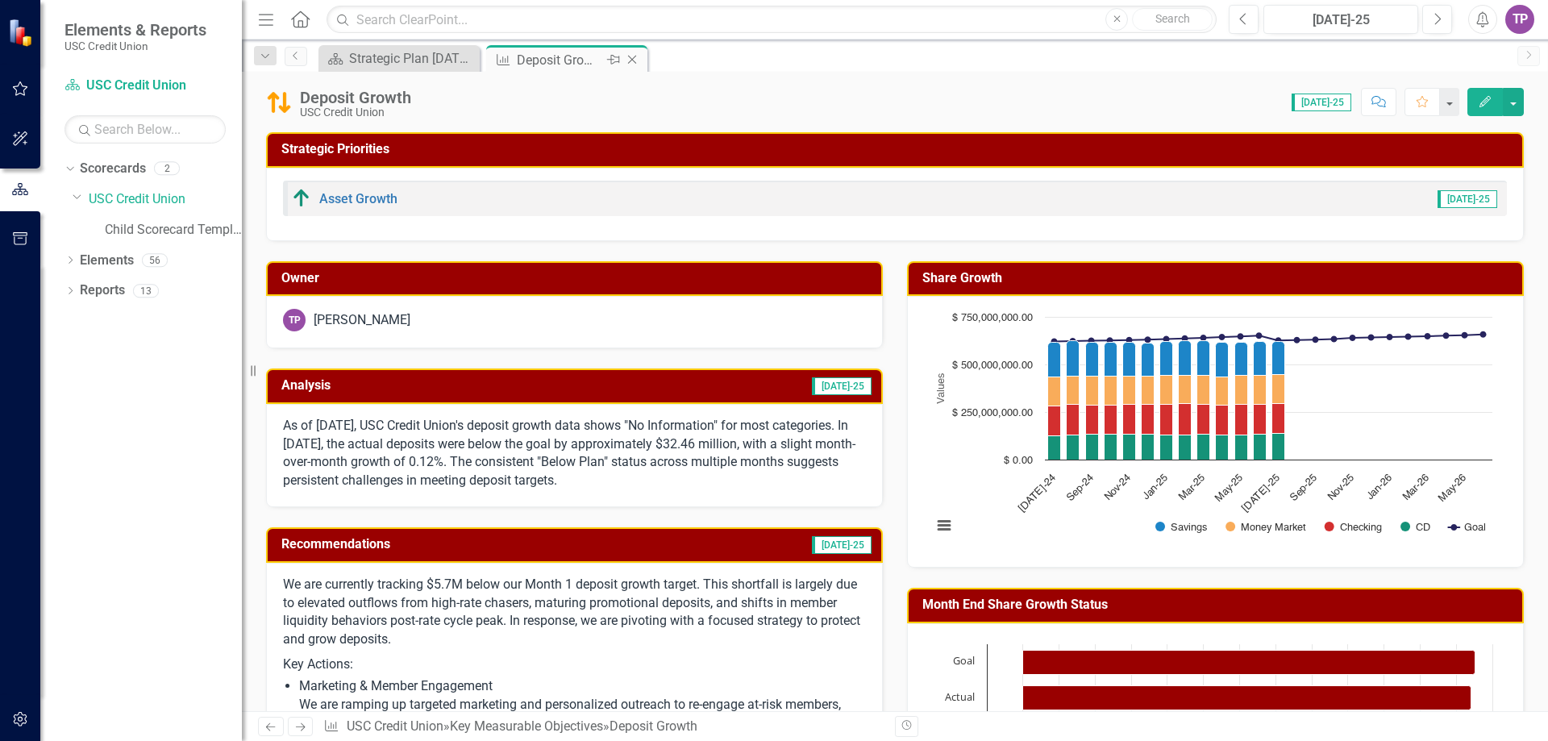
click at [634, 59] on icon "Close" at bounding box center [632, 59] width 16 height 13
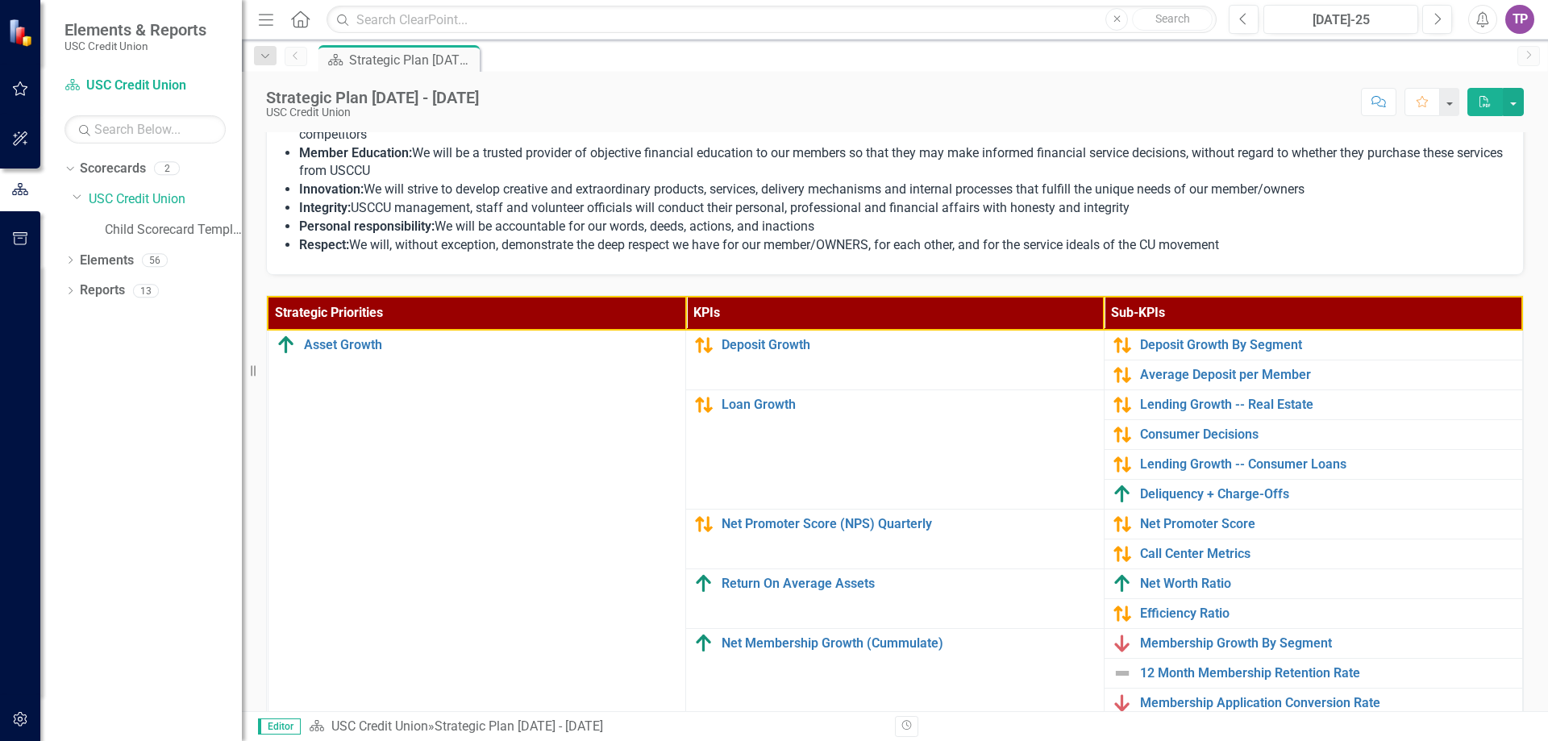
scroll to position [322, 0]
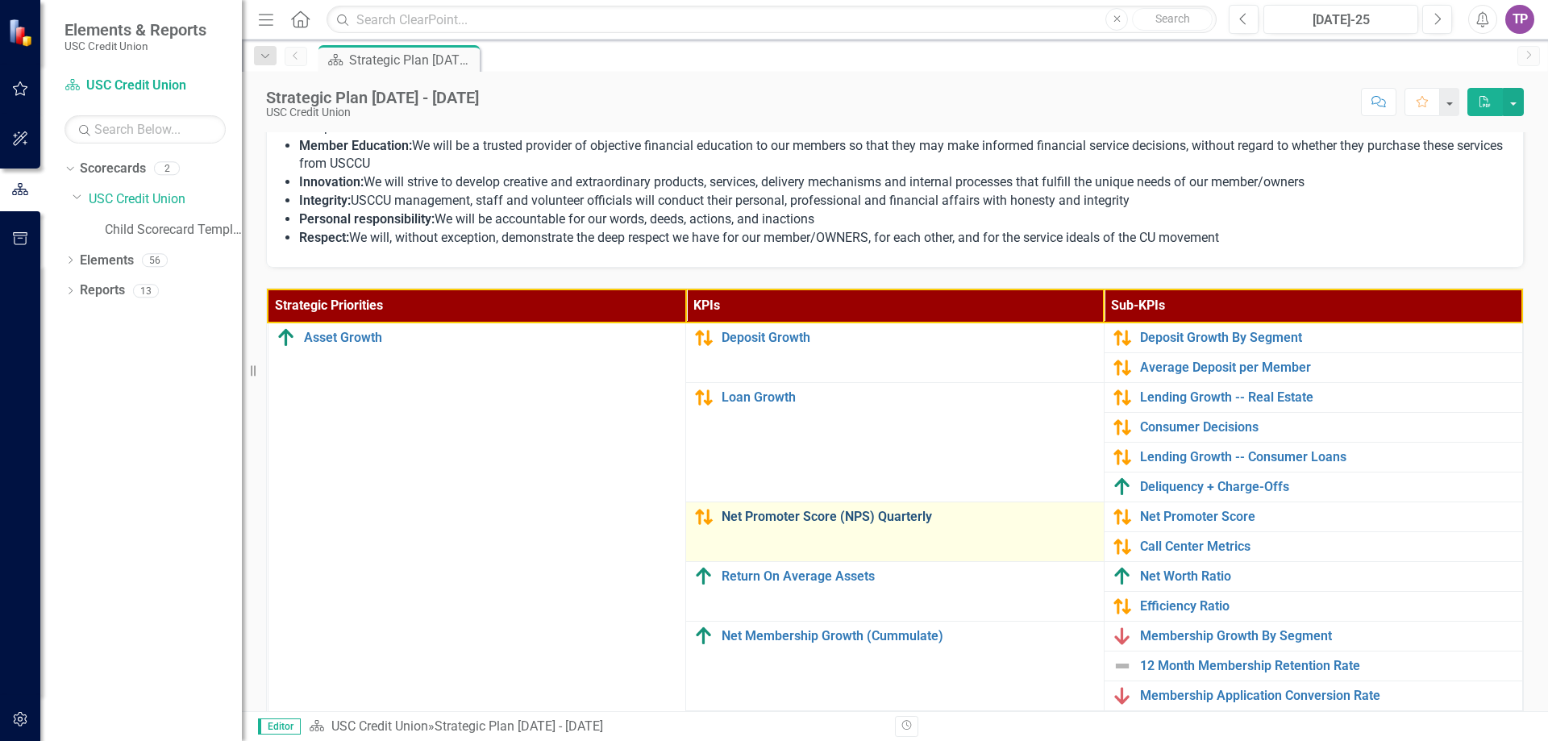
click at [745, 523] on link "Net Promoter Score (NPS) Quarterly" at bounding box center [908, 516] width 374 height 15
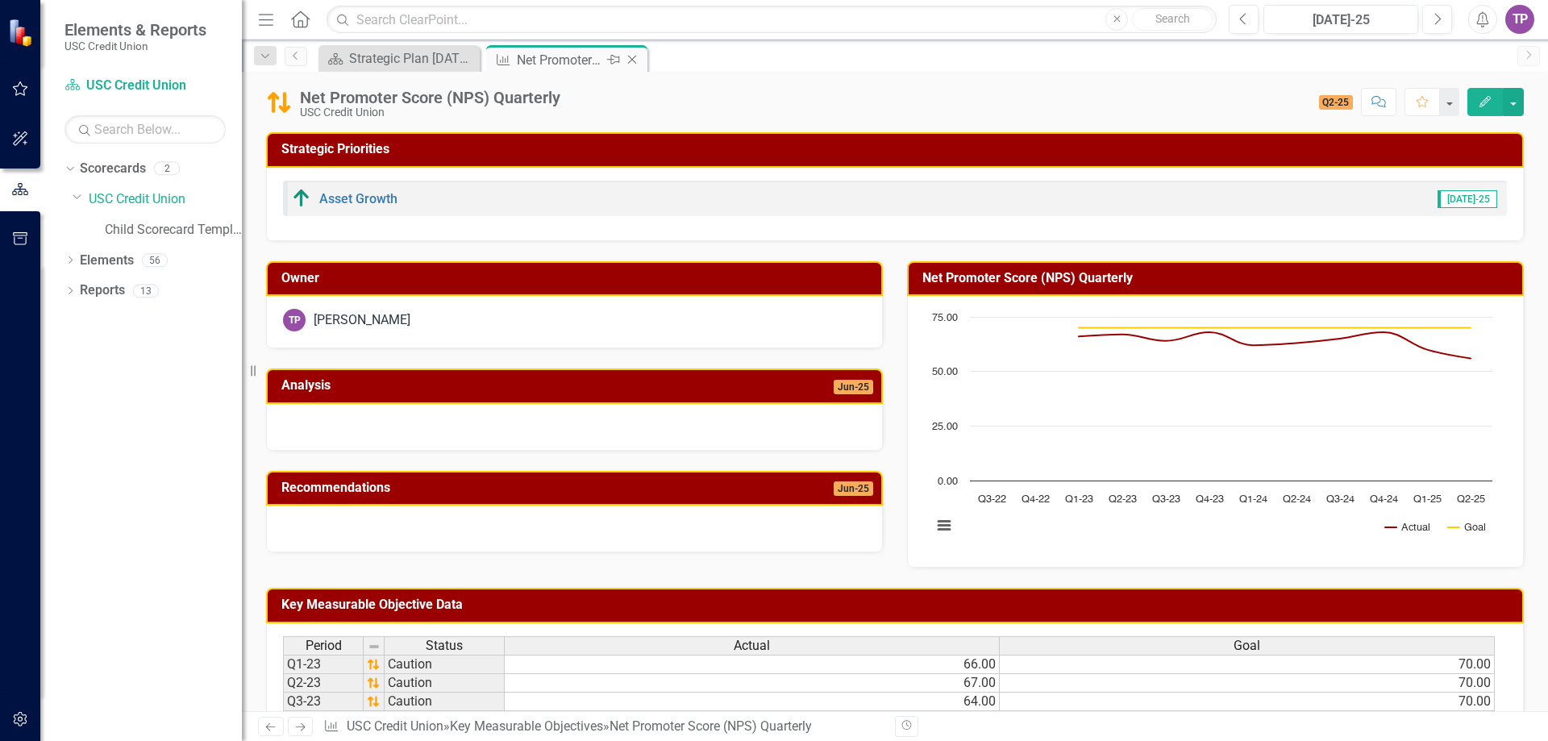
click at [626, 56] on icon "Close" at bounding box center [632, 59] width 16 height 13
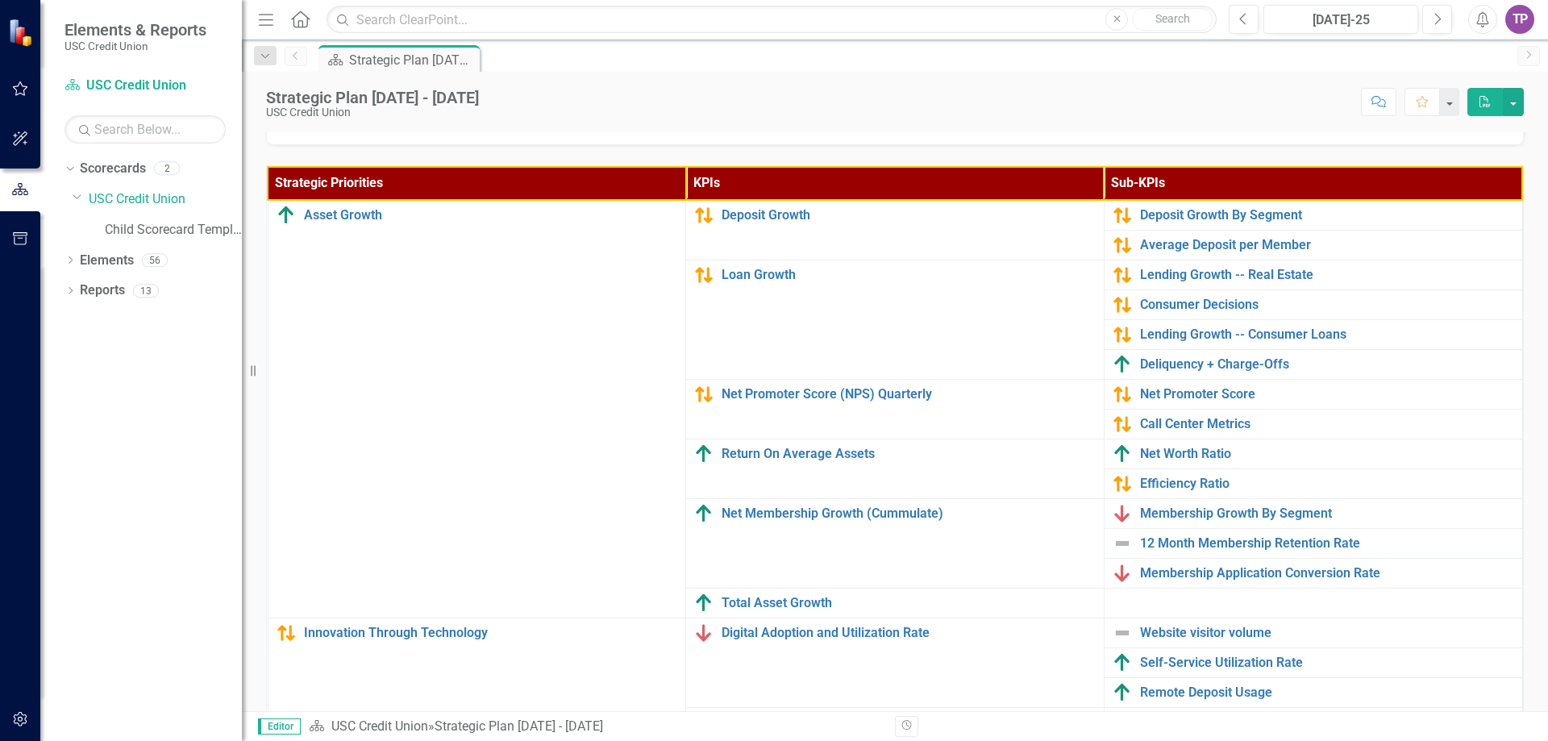
scroll to position [484, 0]
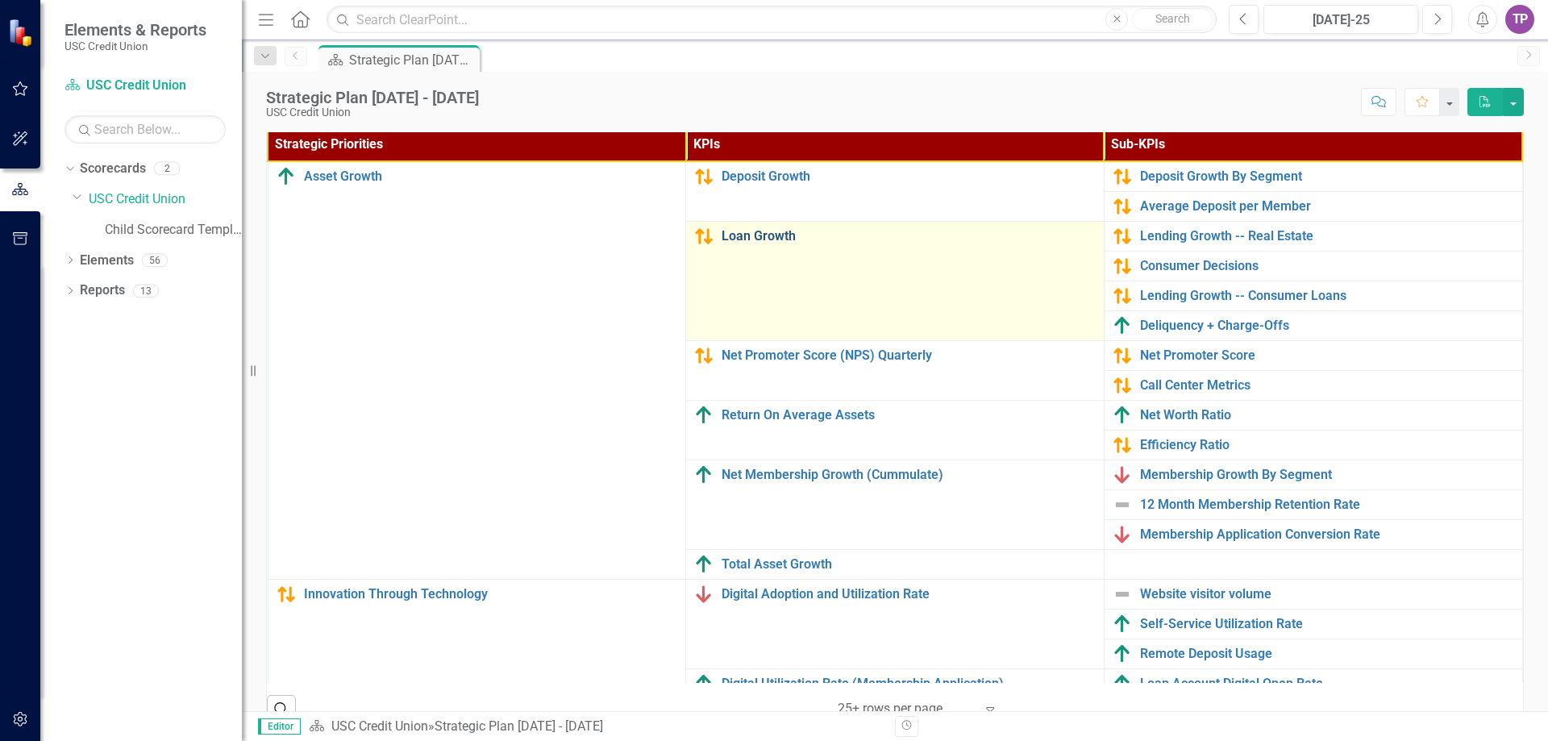
click at [750, 232] on link "Loan Growth" at bounding box center [908, 236] width 374 height 15
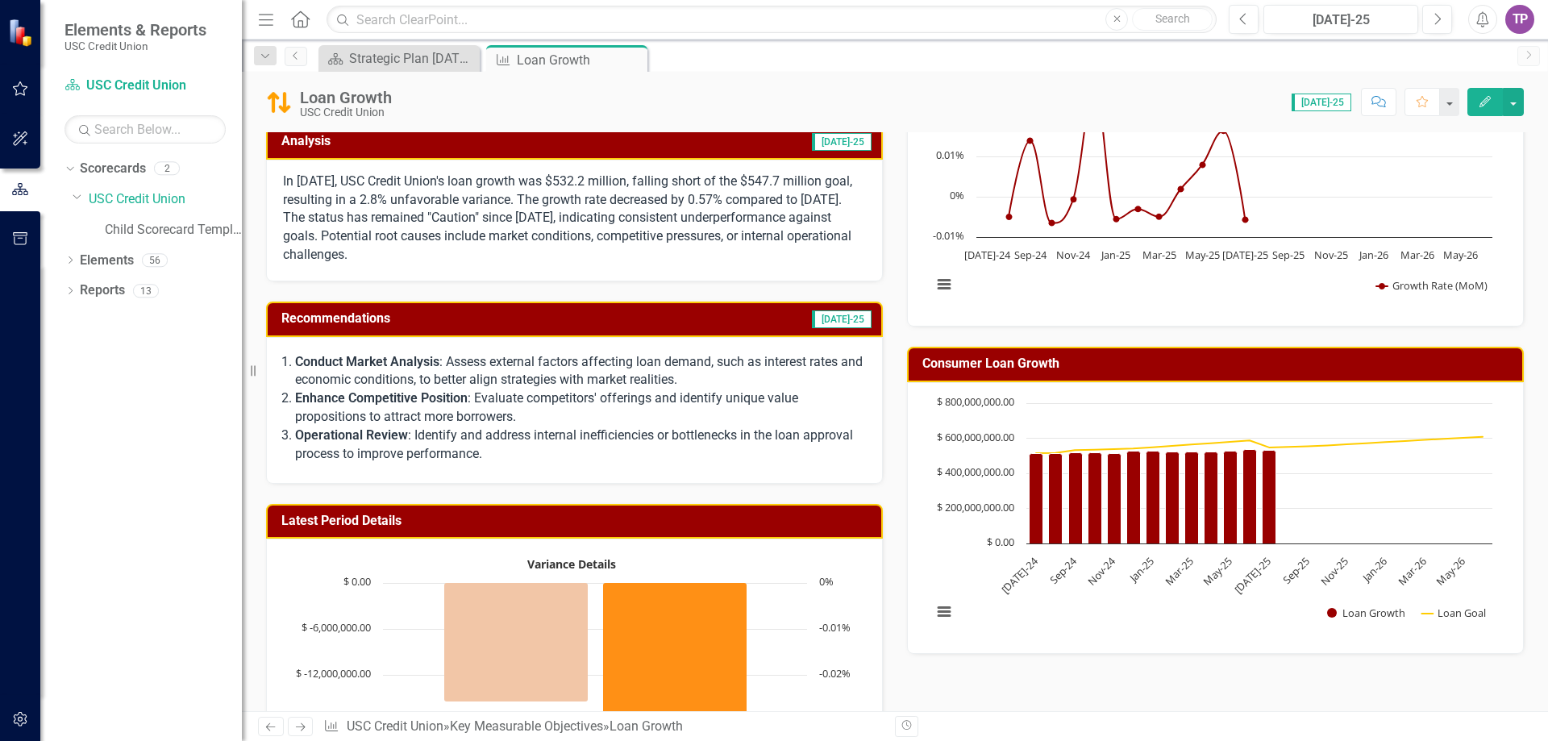
scroll to position [242, 0]
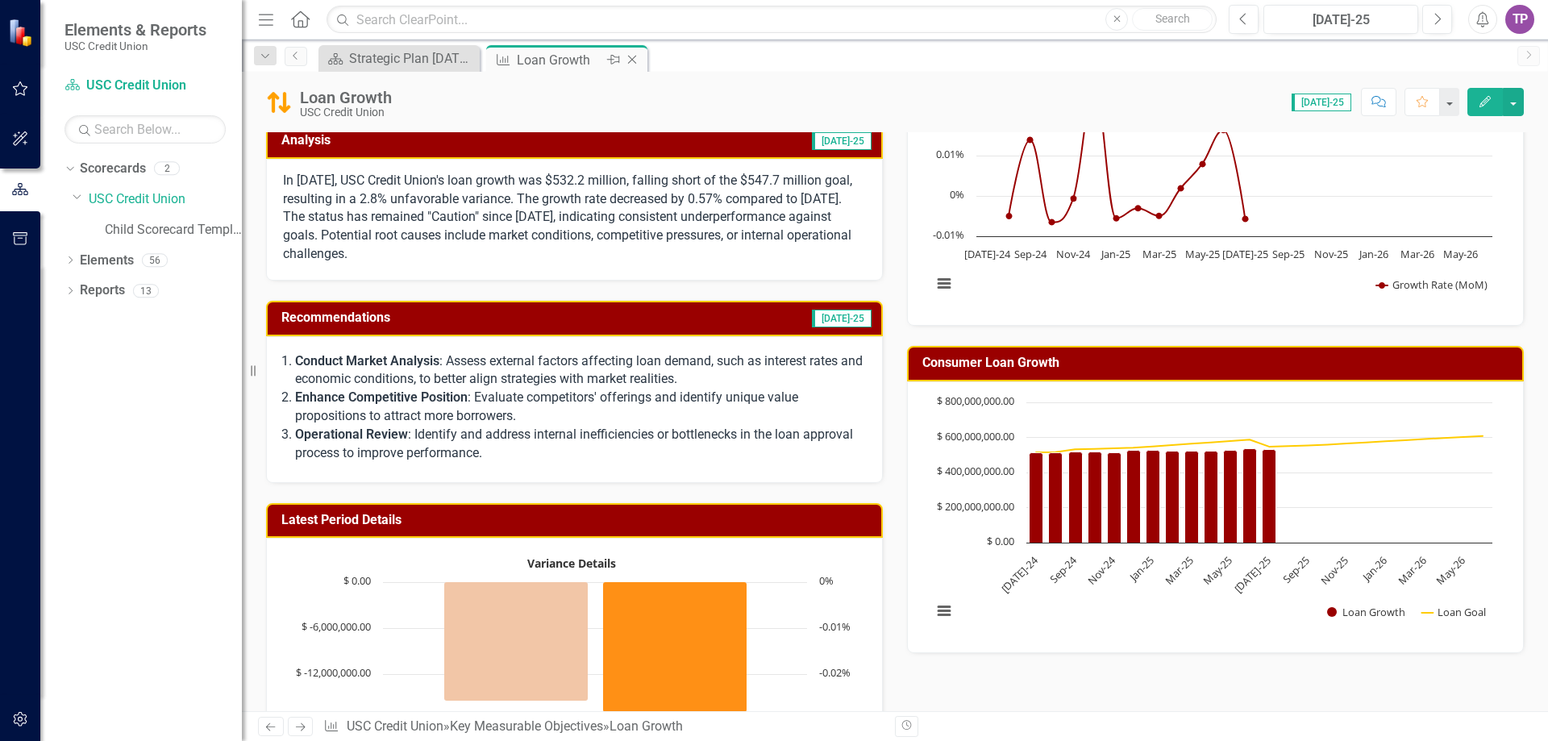
click at [635, 60] on icon "Close" at bounding box center [632, 59] width 16 height 13
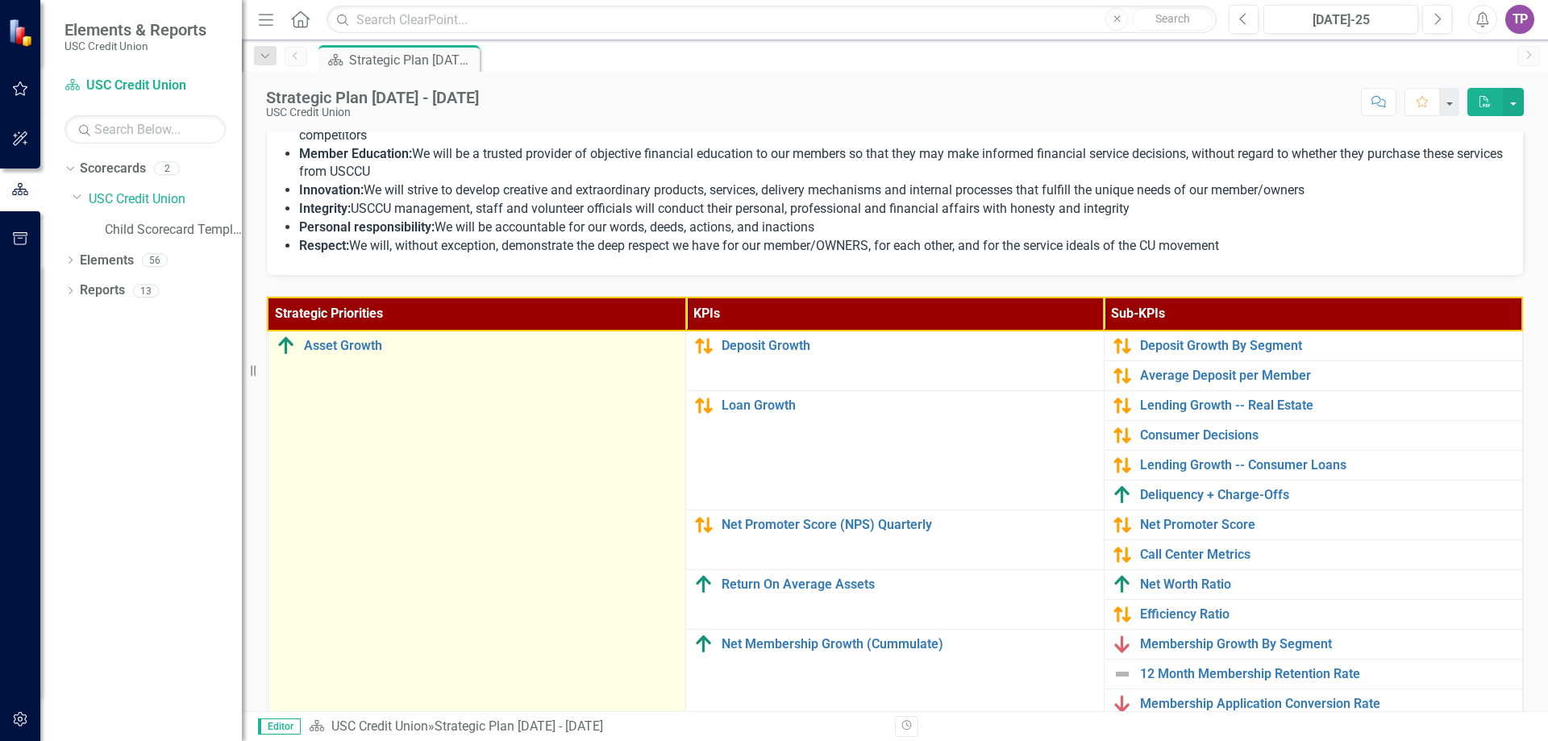
scroll to position [322, 0]
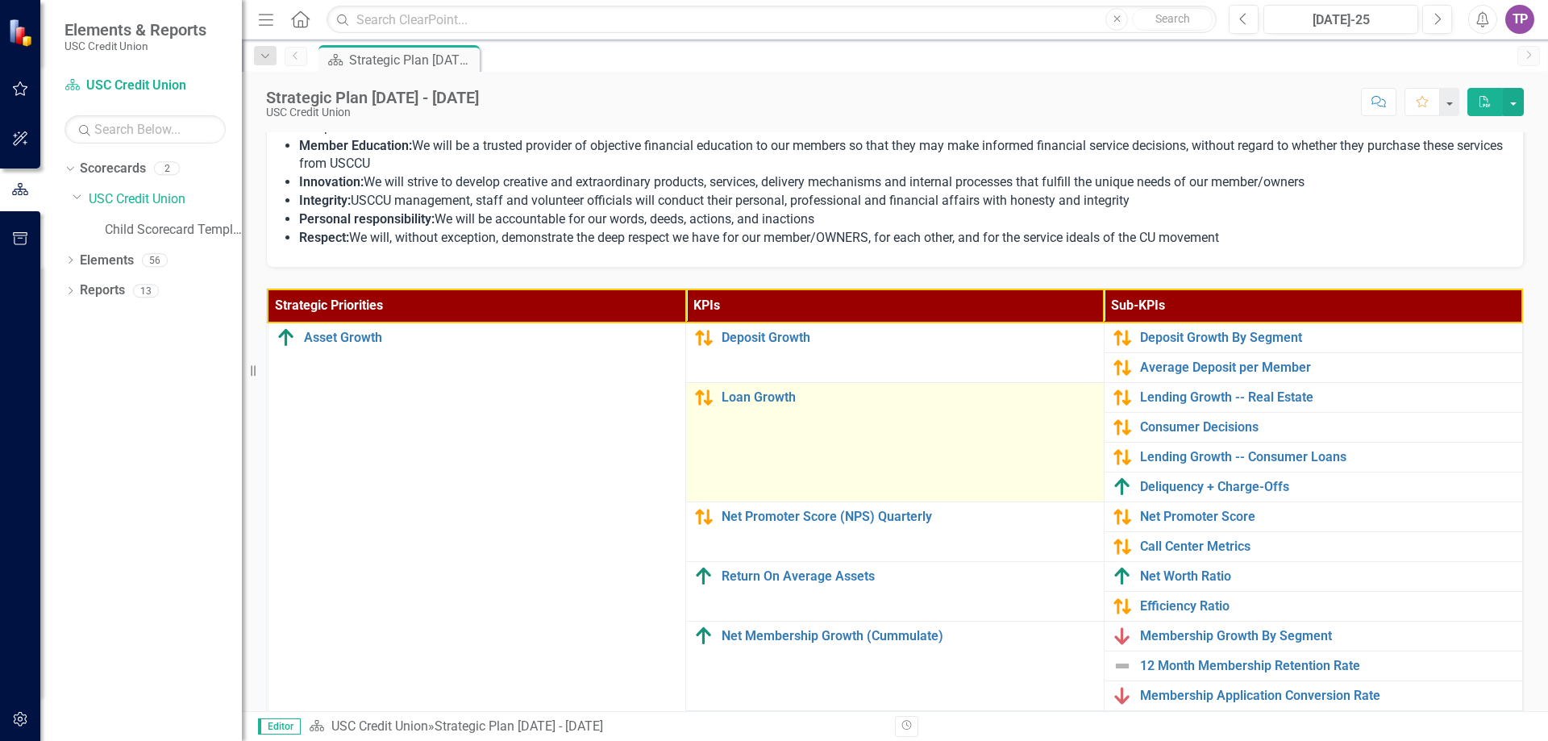
click at [758, 388] on div "Loan Growth" at bounding box center [894, 397] width 401 height 19
click at [752, 397] on link "Loan Growth" at bounding box center [908, 397] width 374 height 15
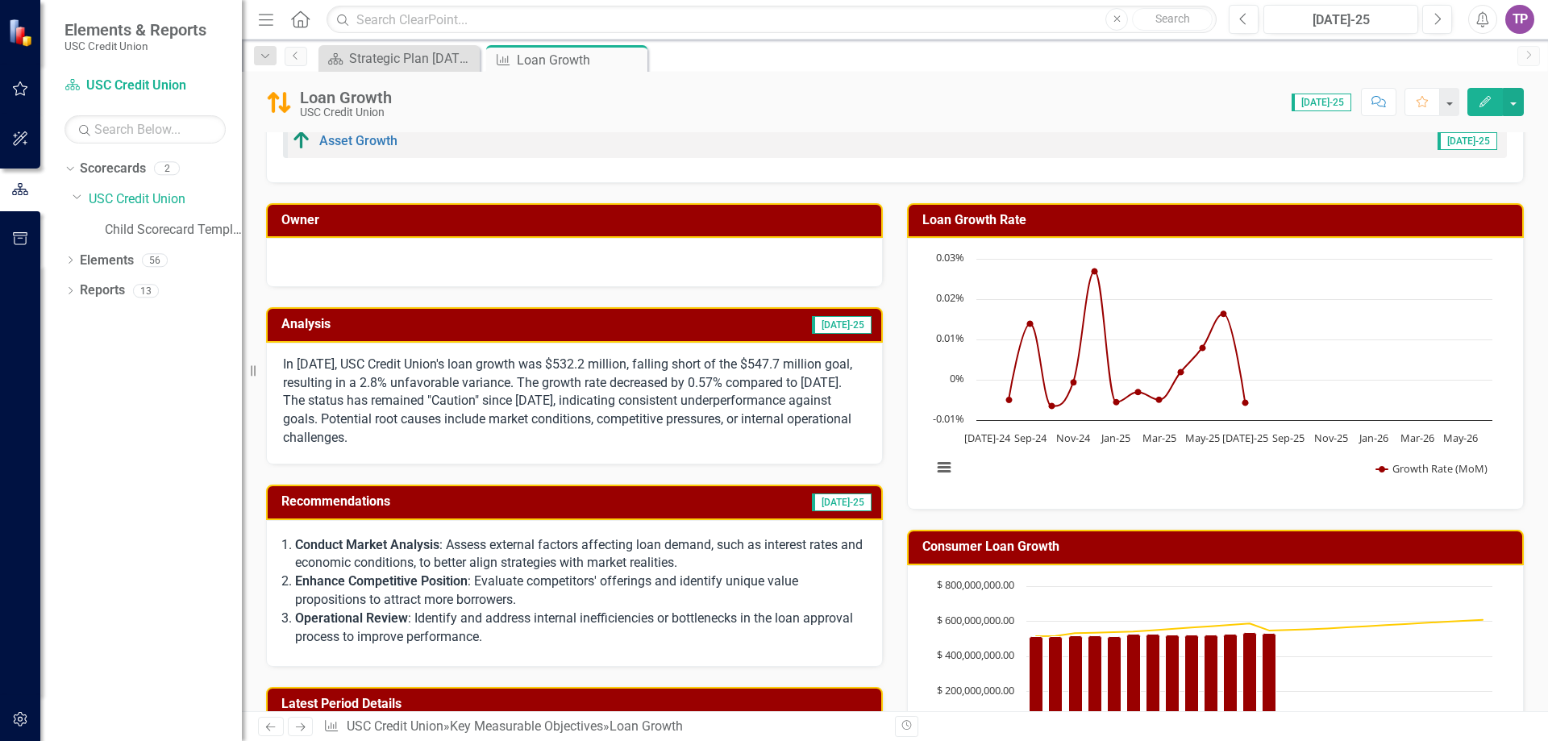
scroll to position [242, 0]
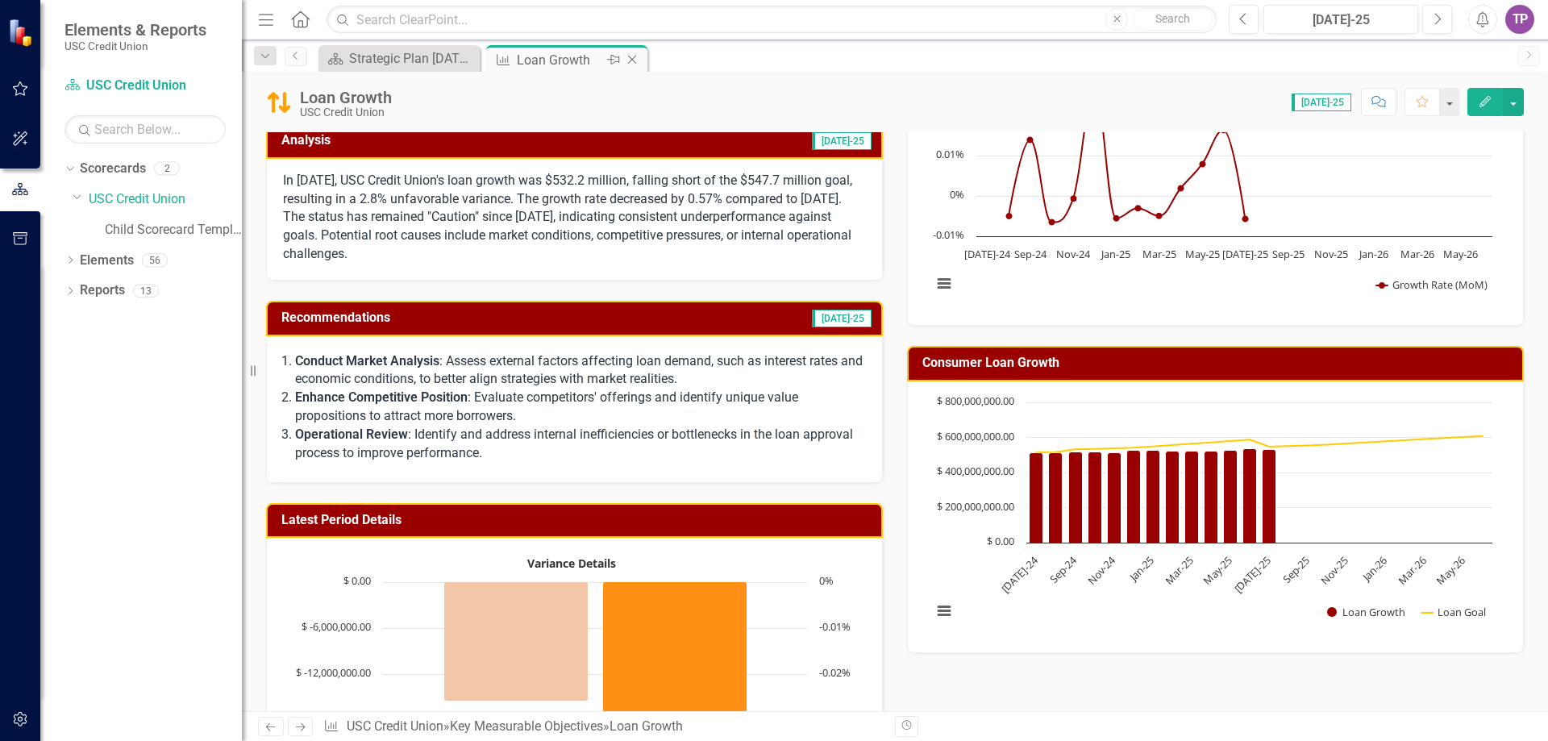
click at [629, 54] on icon "Close" at bounding box center [632, 59] width 16 height 13
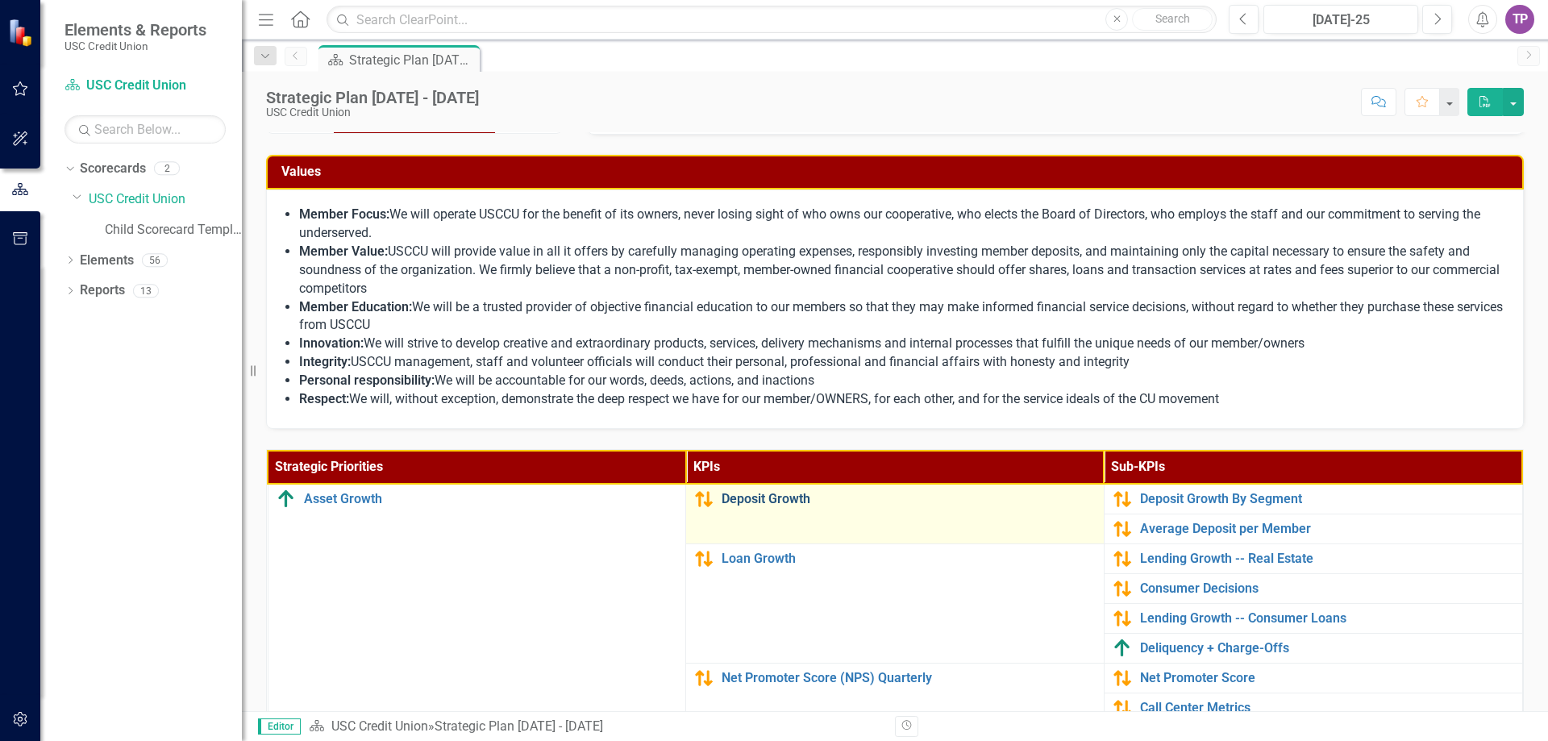
click at [757, 492] on link "Deposit Growth" at bounding box center [908, 499] width 374 height 15
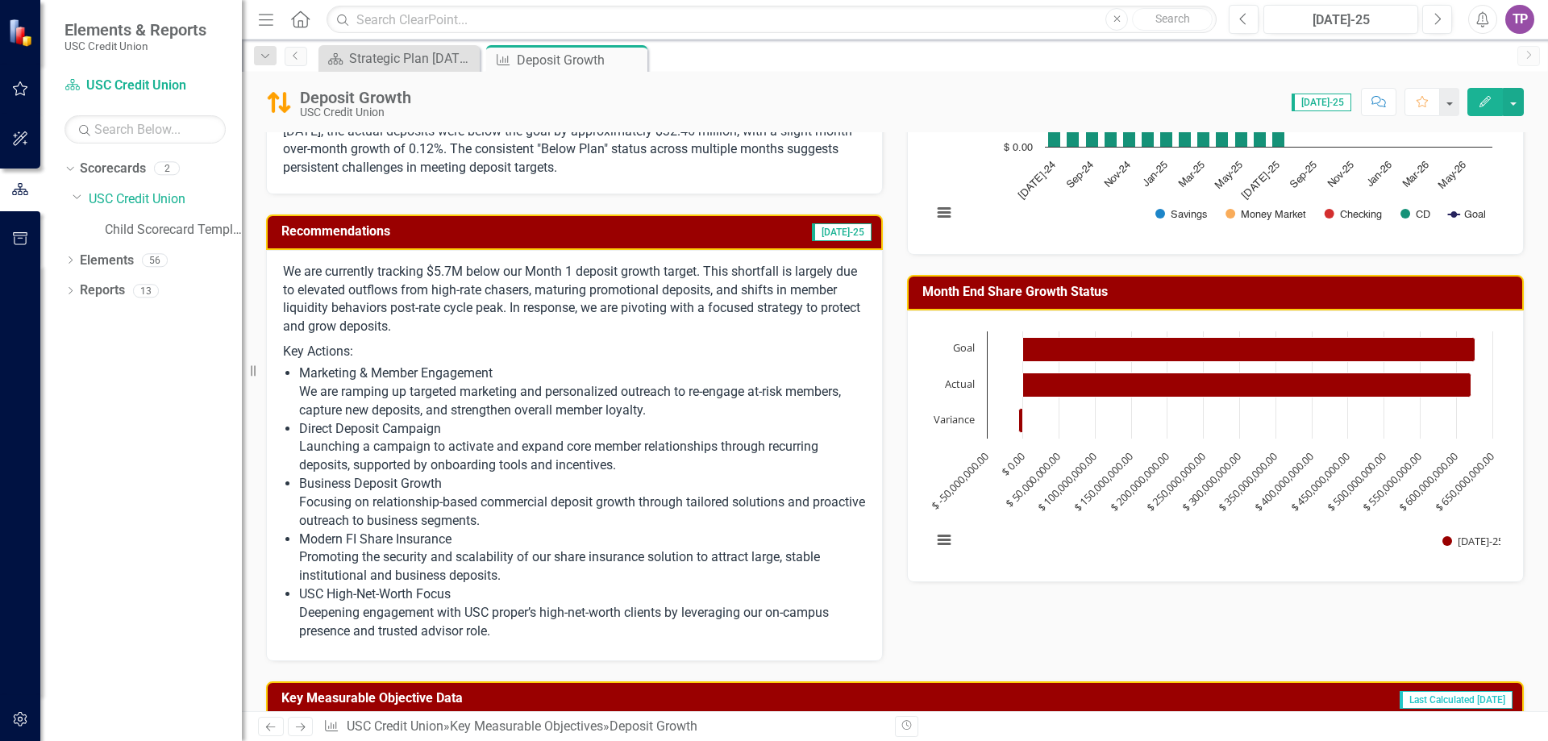
scroll to position [322, 0]
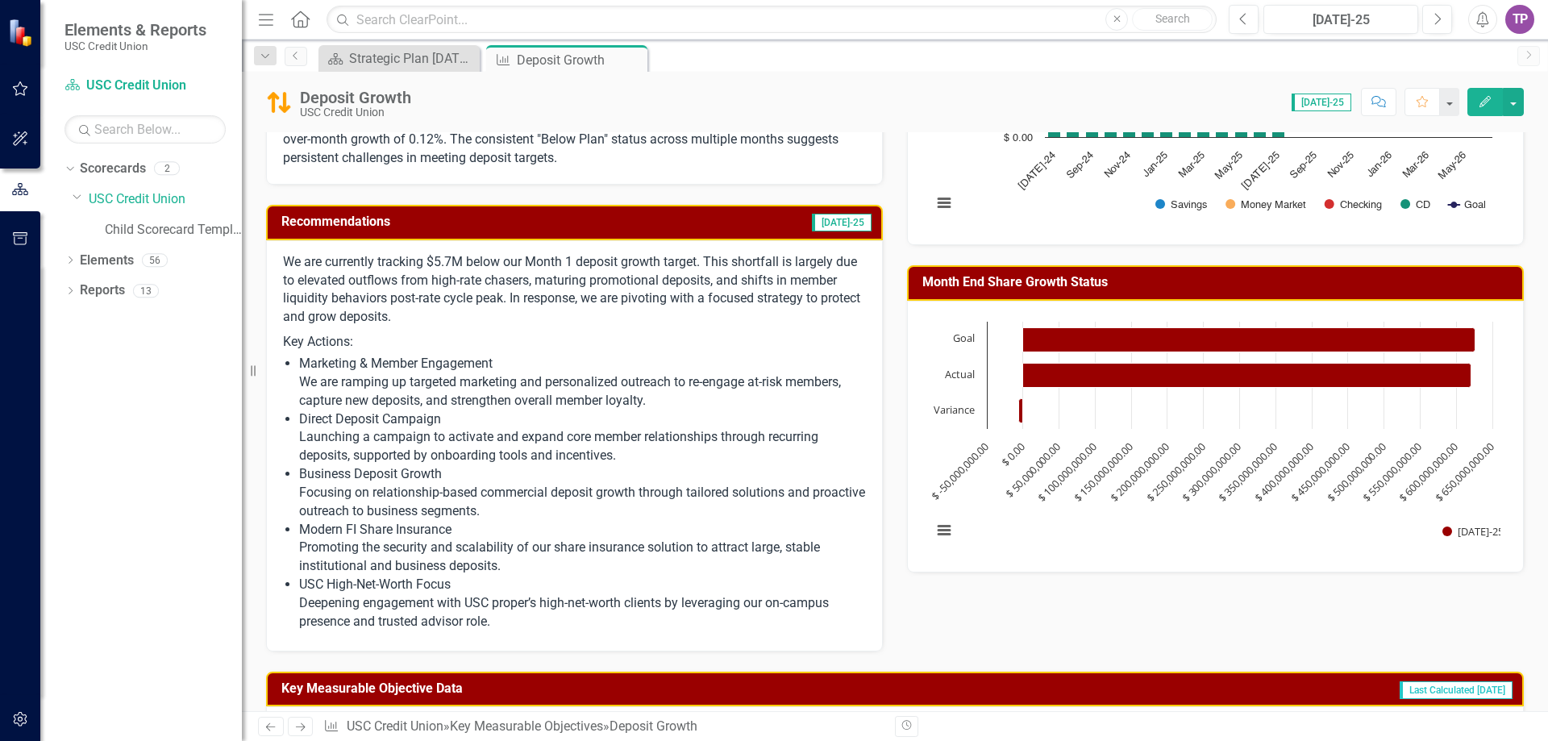
click at [464, 416] on p "Direct Deposit Campaign Launching a campaign to activate and expand core member…" at bounding box center [582, 438] width 567 height 56
click at [611, 398] on p "Marketing & Member Engagement We are ramping up targeted marketing and personal…" at bounding box center [582, 383] width 567 height 56
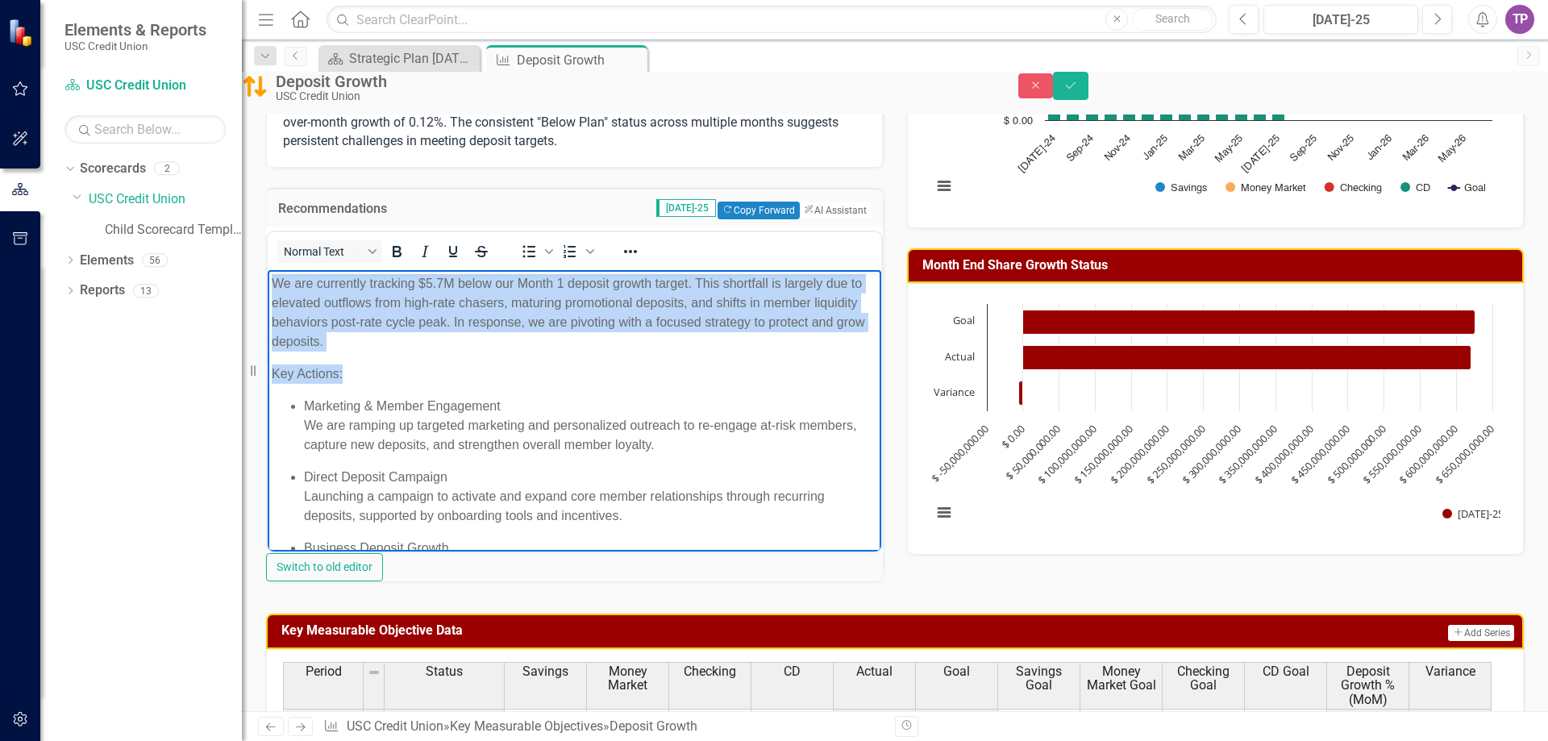
drag, startPoint x: 362, startPoint y: 377, endPoint x: 262, endPoint y: 255, distance: 158.1
click at [268, 270] on html "We are currently tracking $5.7M below our Month 1 deposit growth target. This s…" at bounding box center [574, 512] width 613 height 485
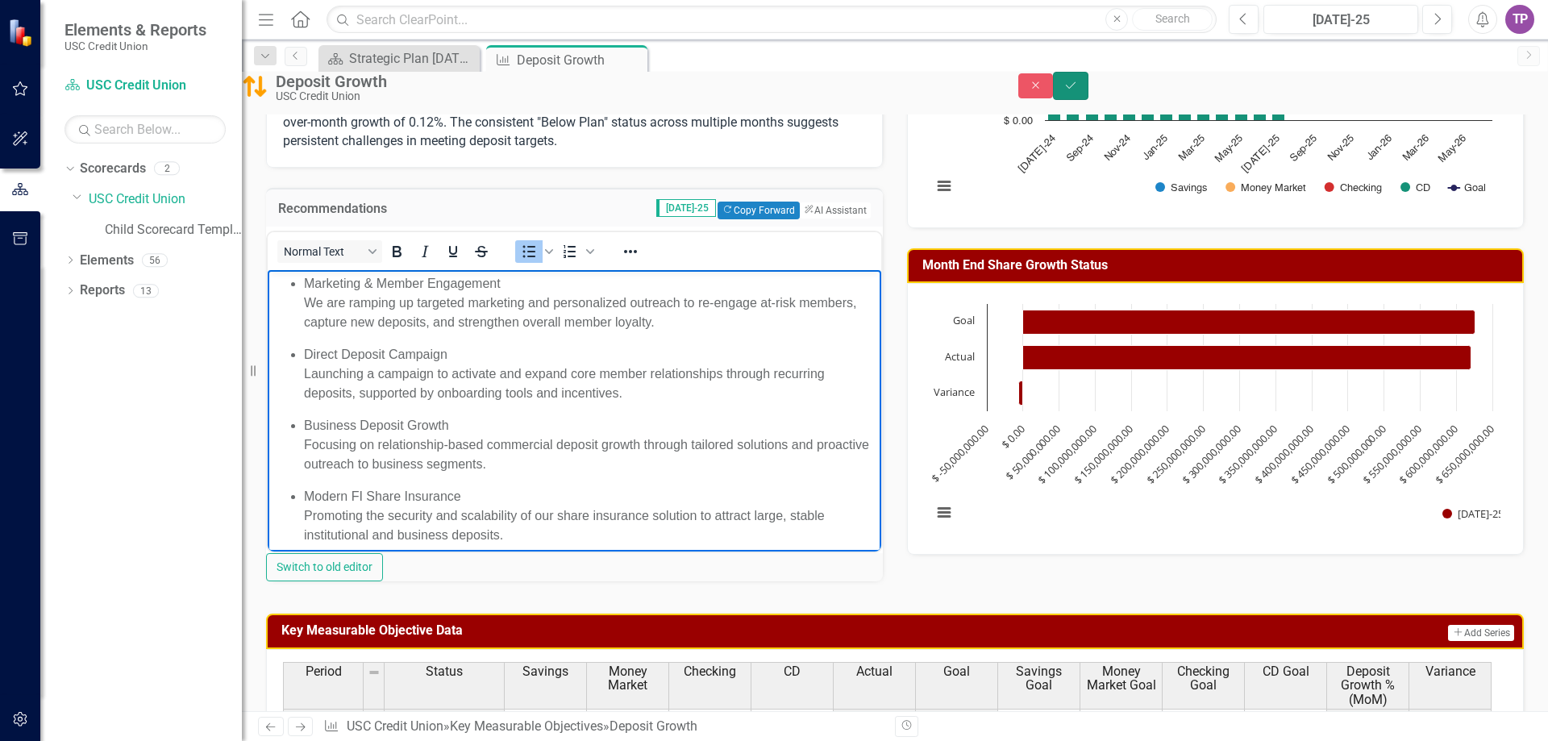
click at [1078, 89] on icon "Save" at bounding box center [1070, 85] width 15 height 11
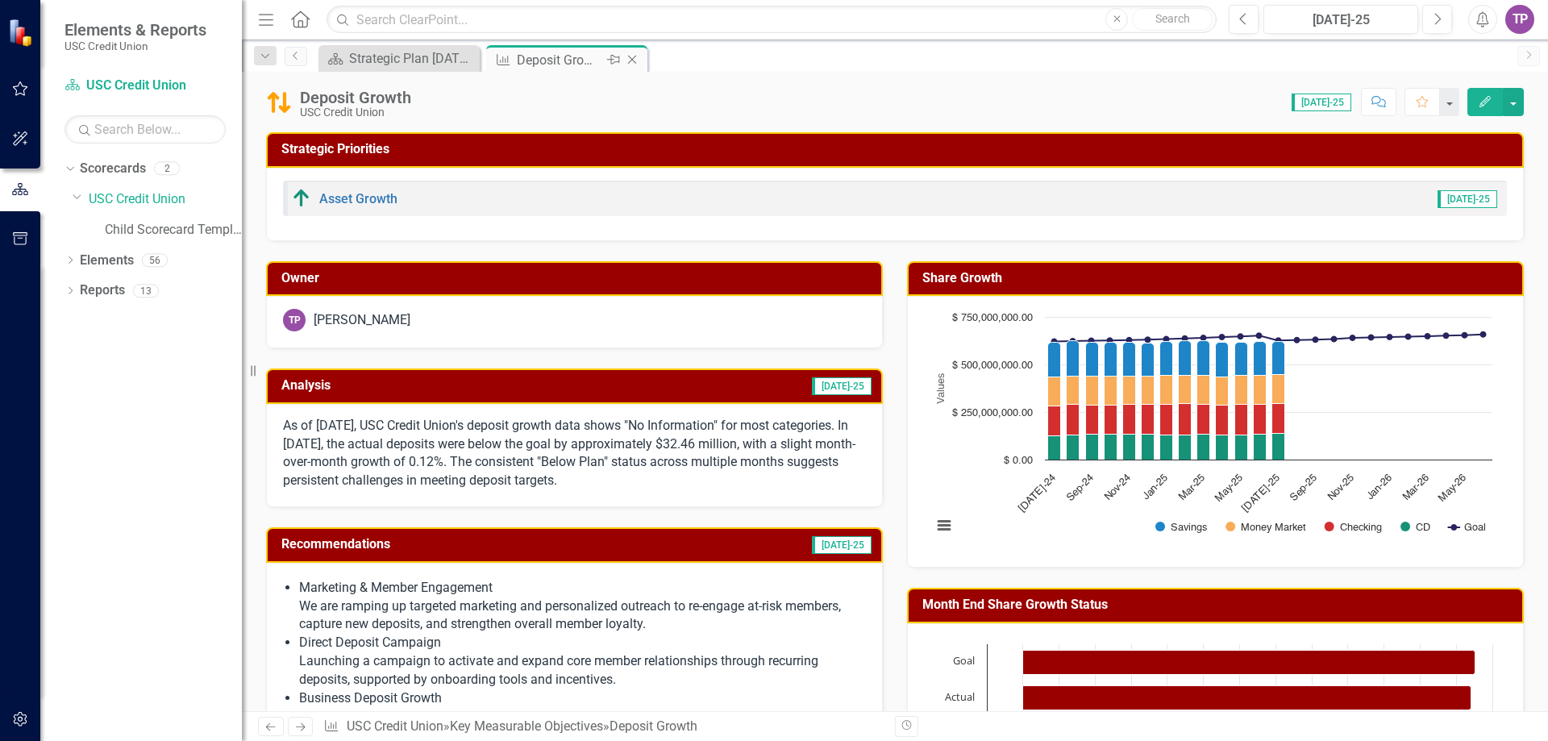
click at [630, 61] on icon "Close" at bounding box center [632, 59] width 16 height 13
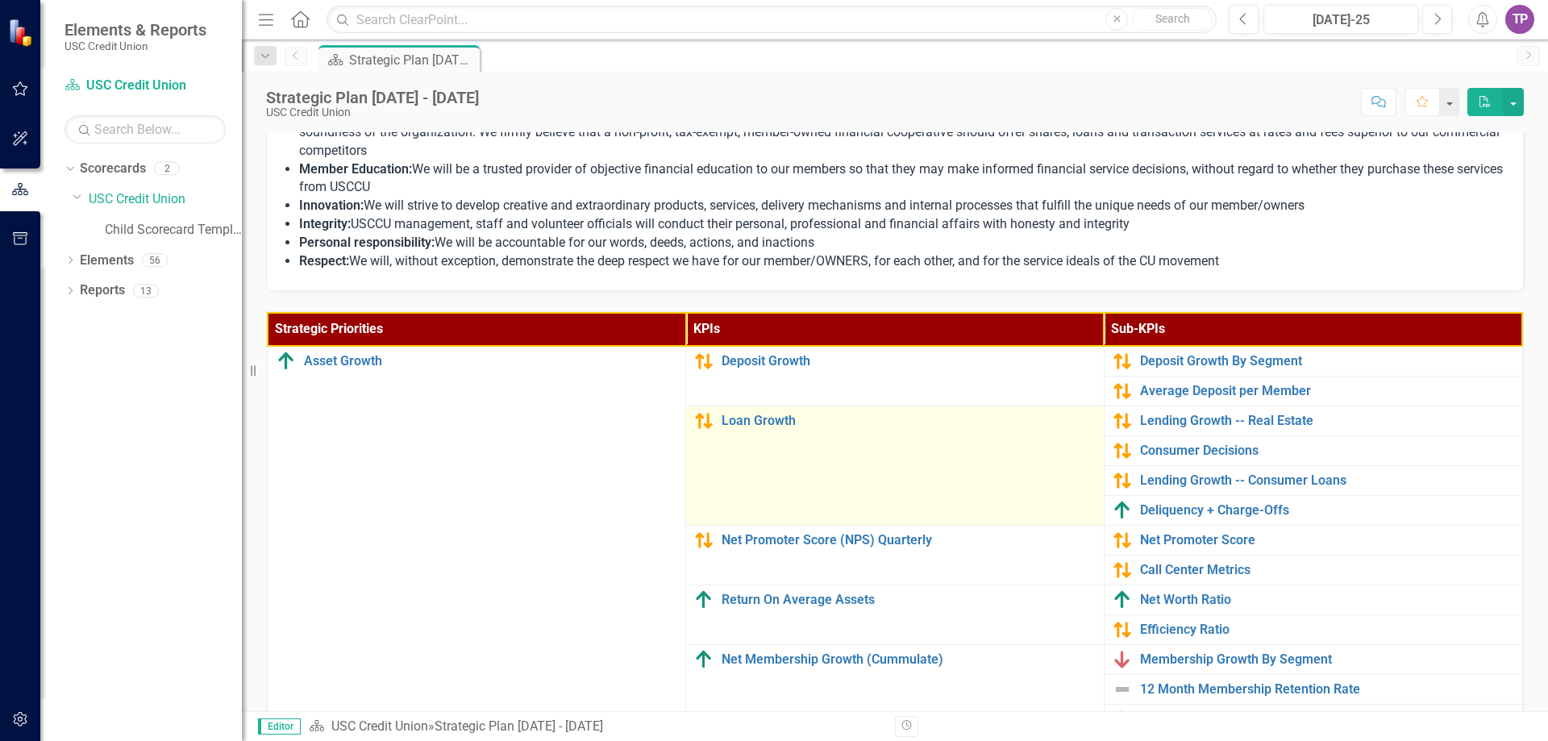
scroll to position [322, 0]
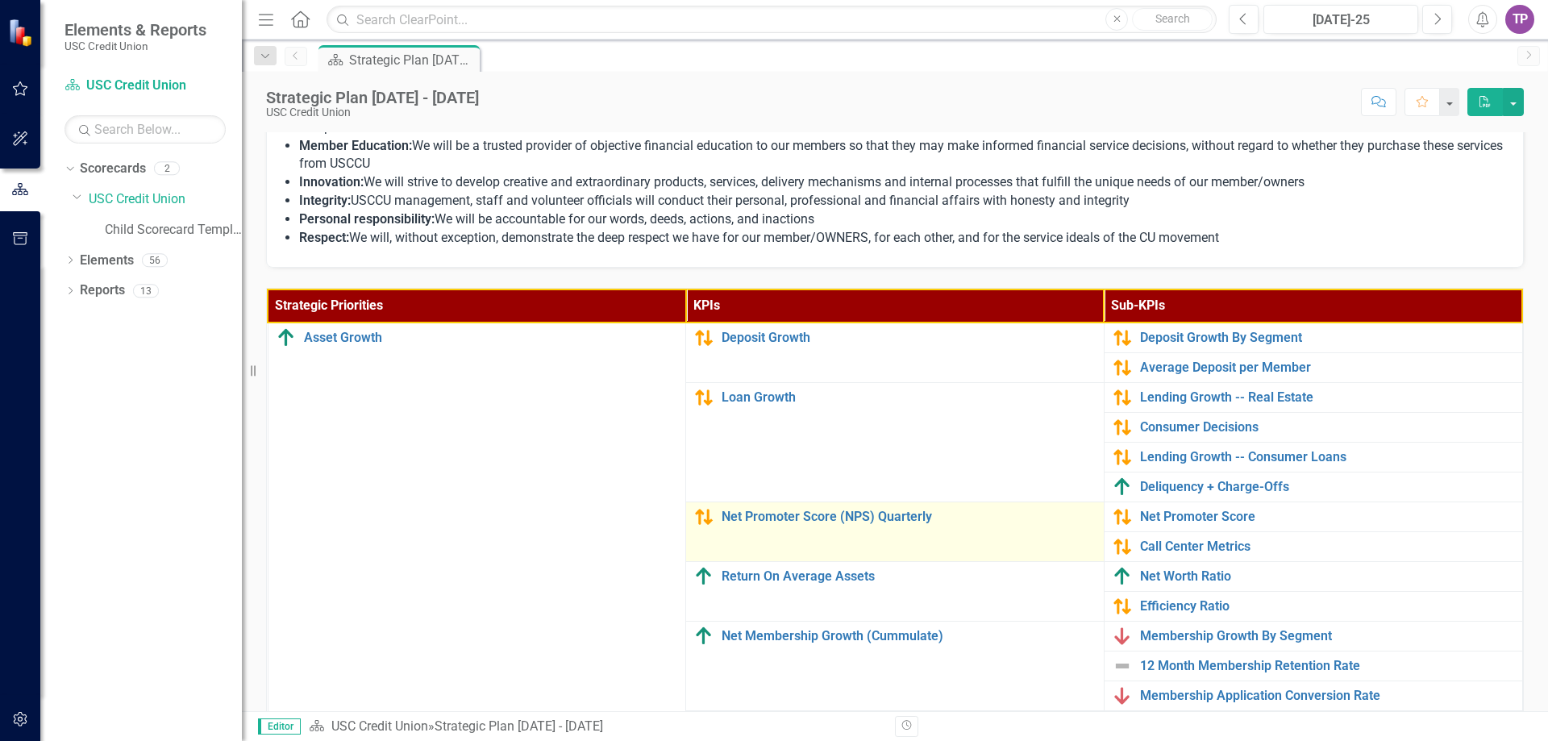
click at [734, 530] on td "Net Promoter Score (NPS) Quarterly Edit Edit Key Measurable Objective Link Open…" at bounding box center [895, 531] width 418 height 60
click at [737, 516] on link "Net Promoter Score (NPS) Quarterly" at bounding box center [908, 516] width 374 height 15
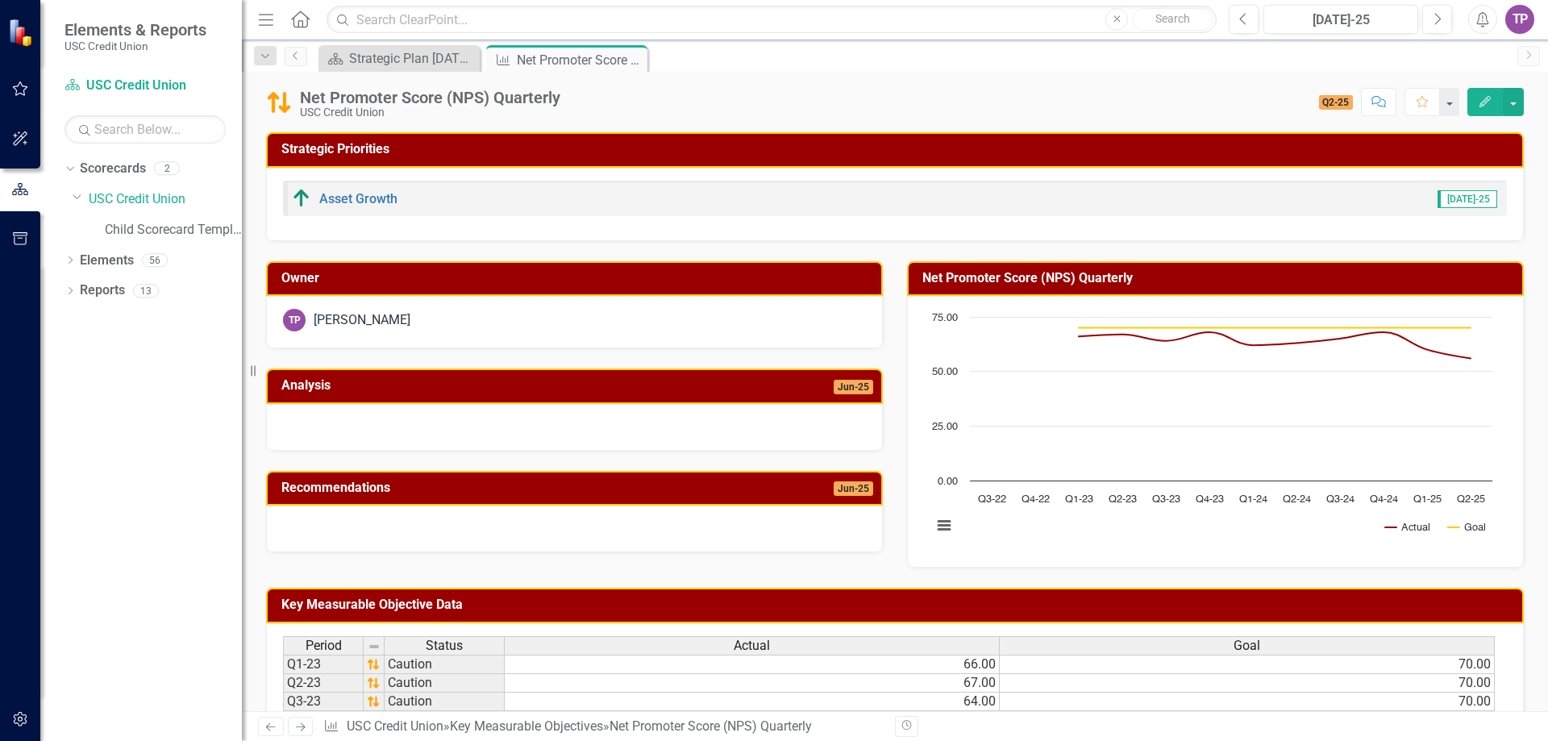
click at [634, 508] on div at bounding box center [574, 528] width 617 height 47
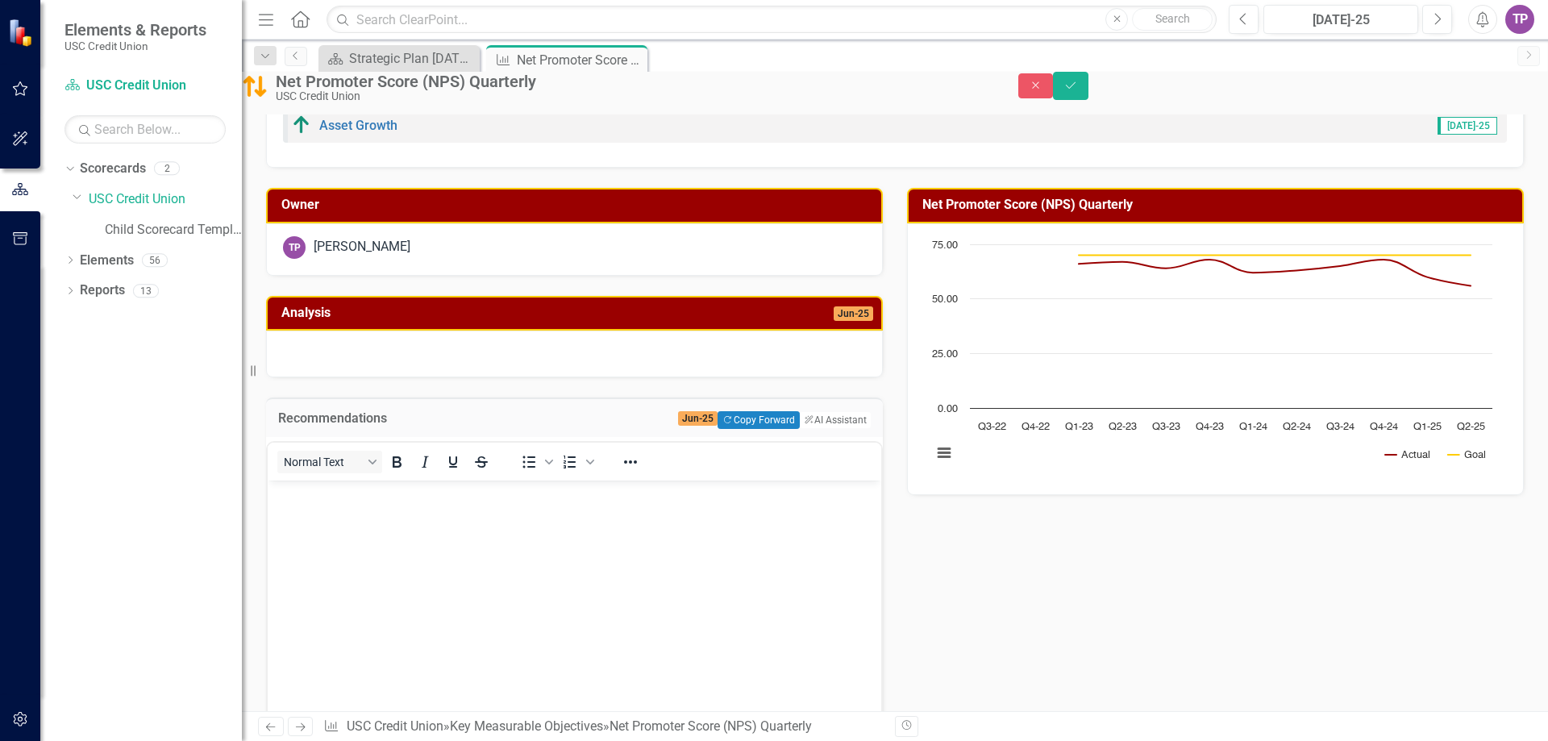
scroll to position [81, 0]
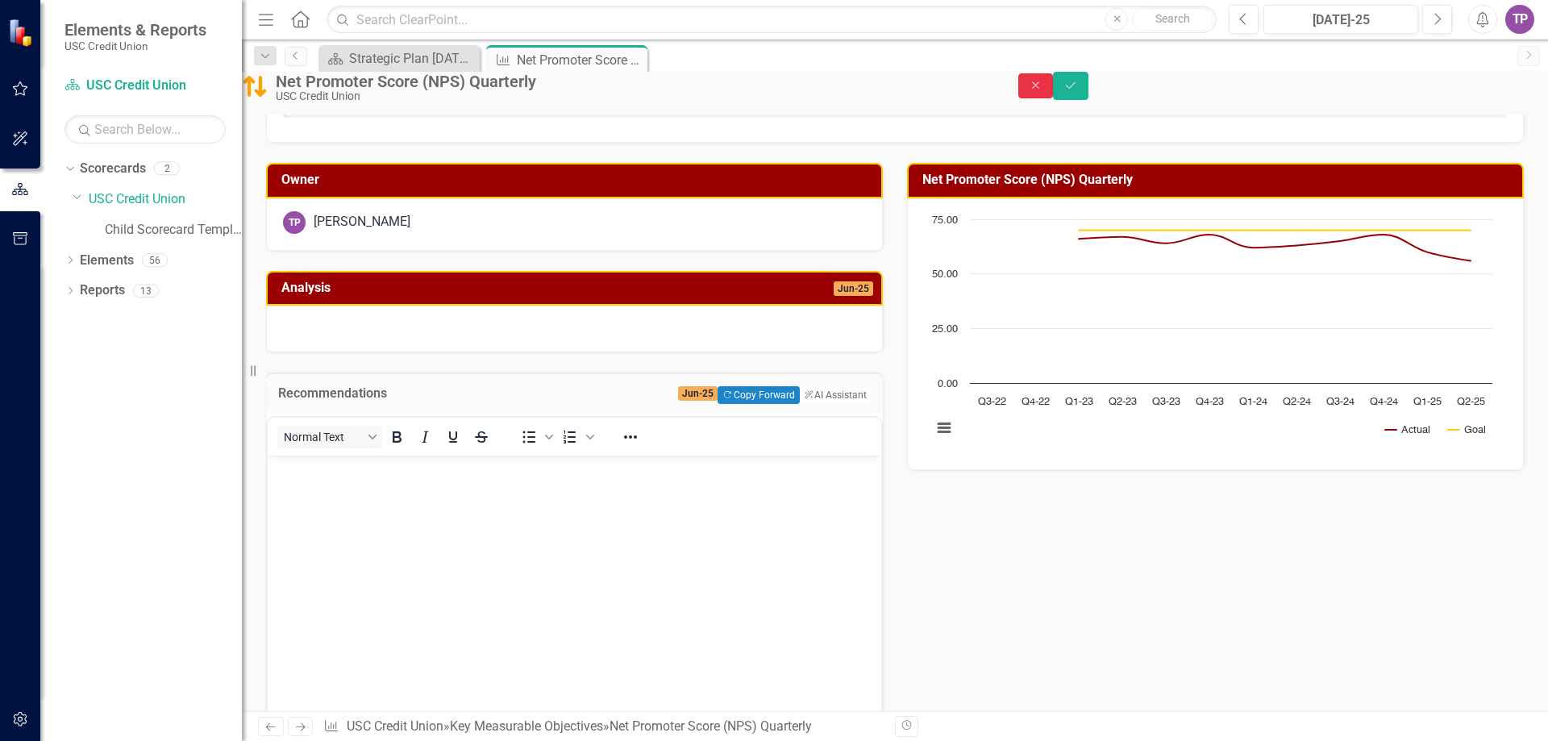
click at [1043, 91] on icon "Close" at bounding box center [1036, 85] width 15 height 11
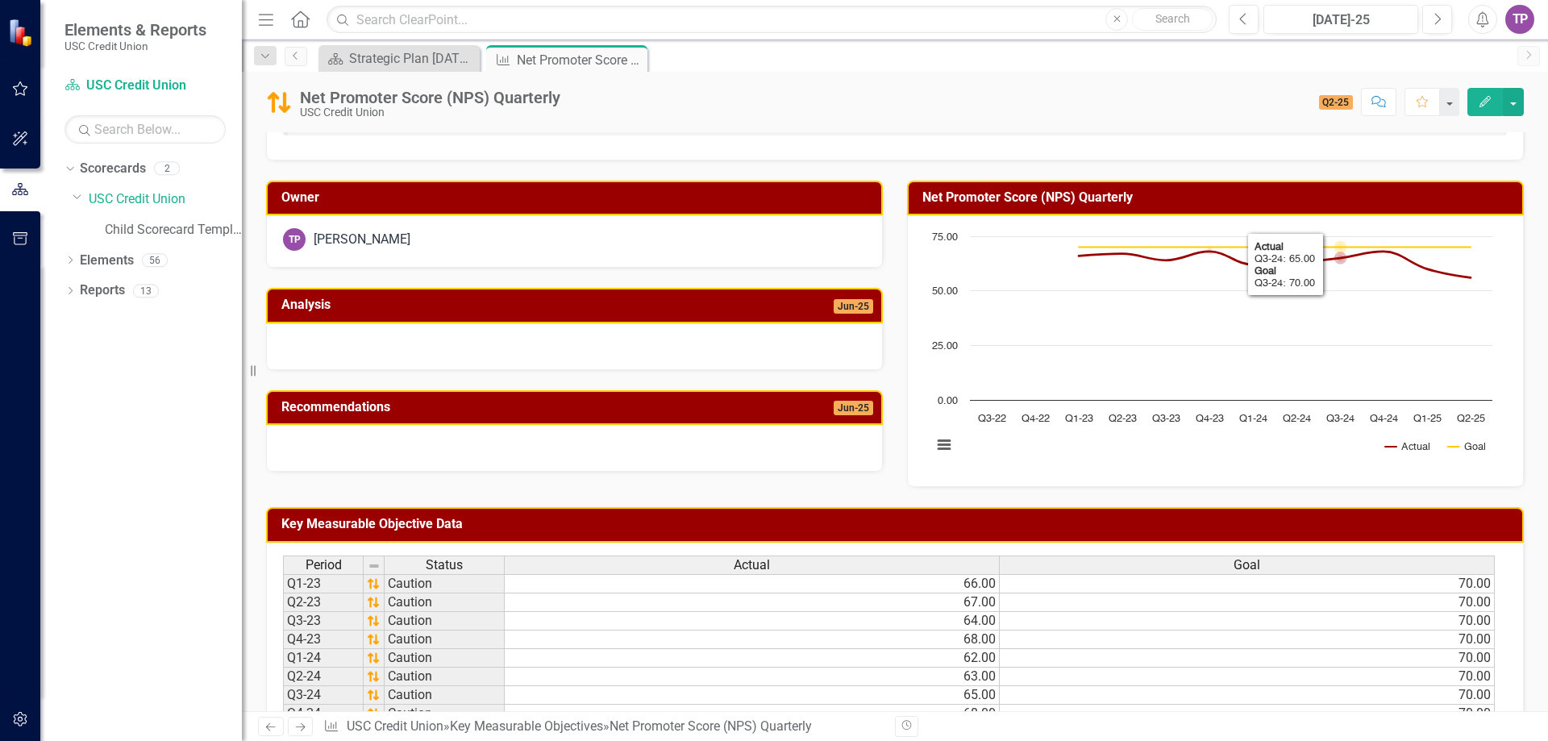
scroll to position [0, 0]
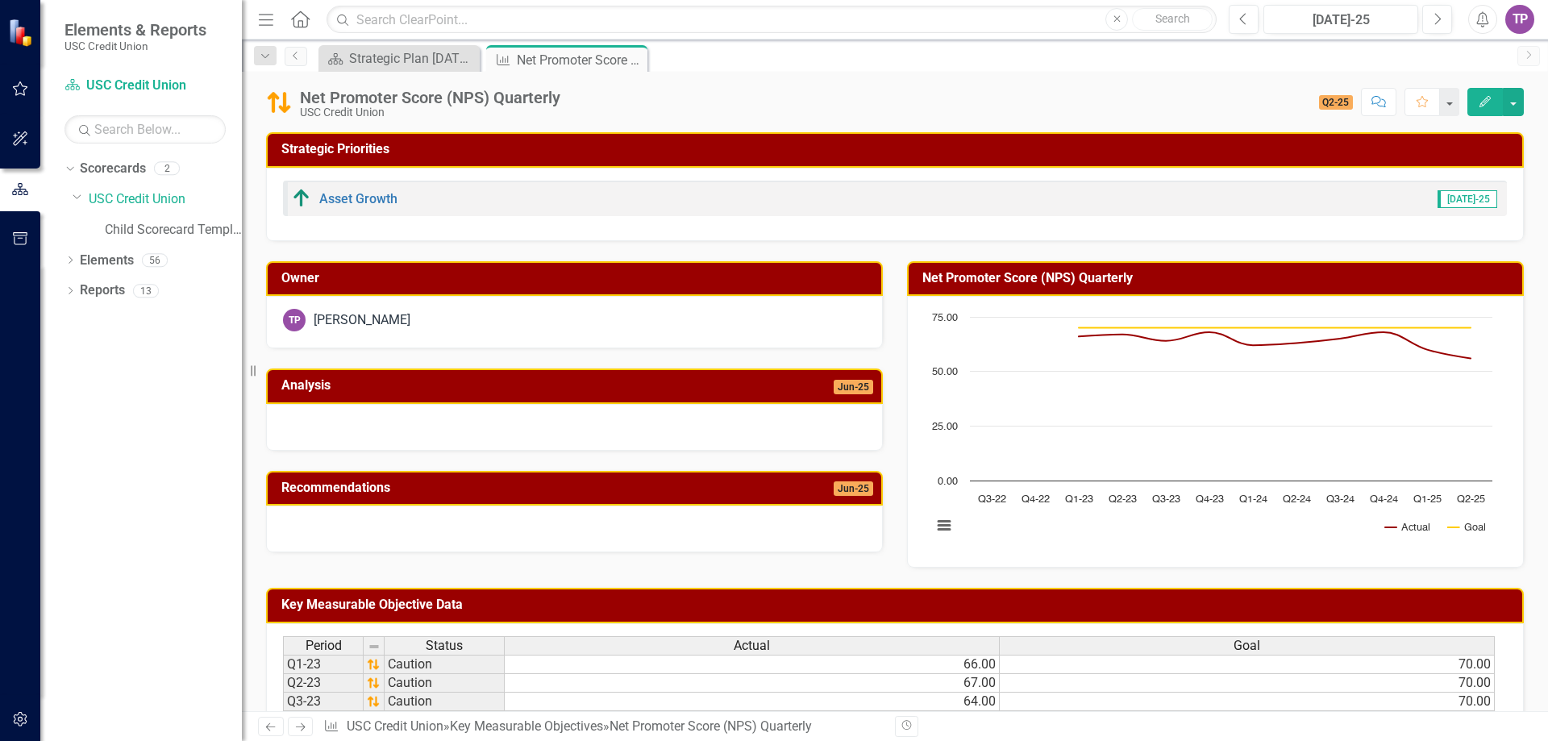
click at [721, 495] on td "Jun-25" at bounding box center [795, 489] width 156 height 27
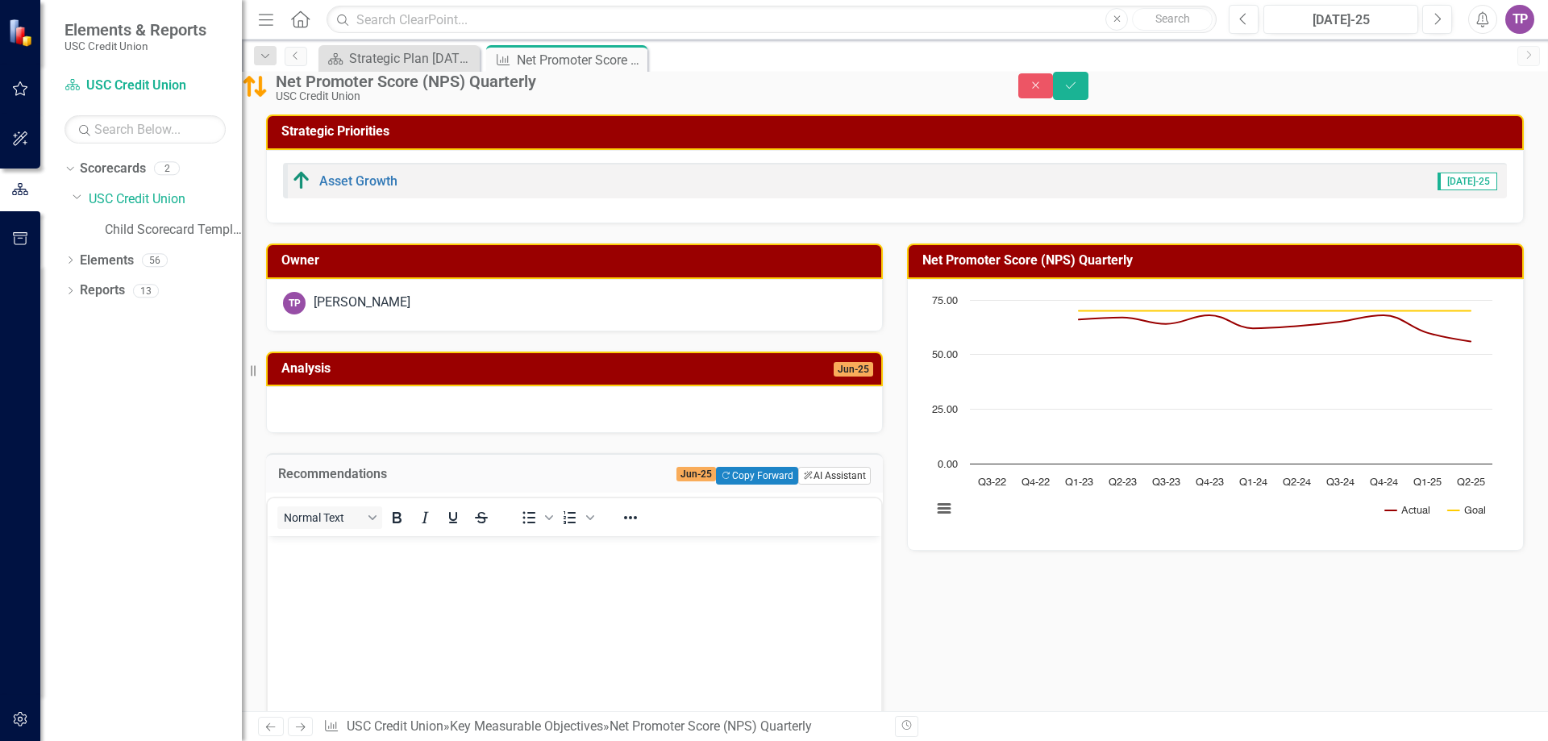
click at [827, 484] on button "ClearPoint AI AI Assistant" at bounding box center [834, 476] width 73 height 18
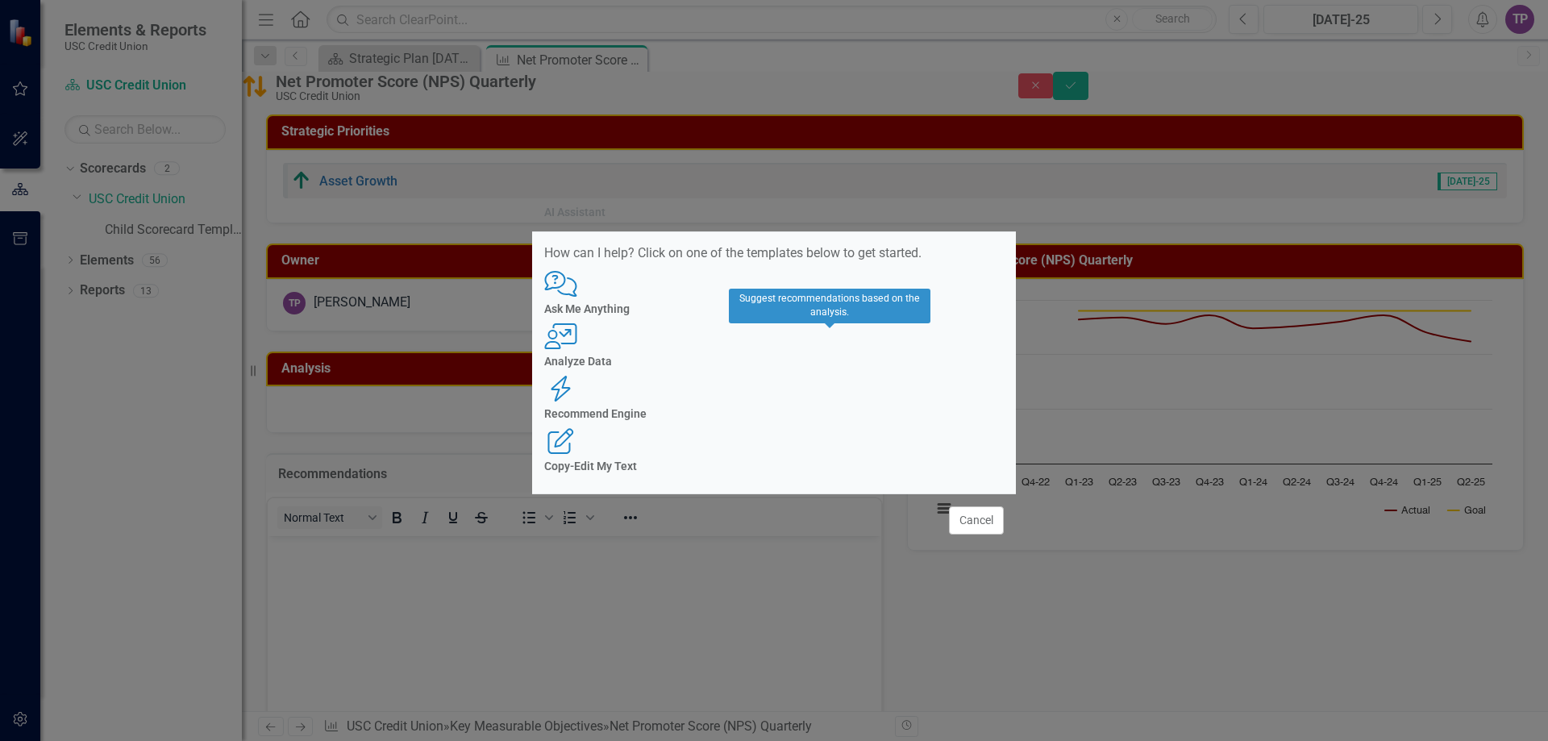
click at [845, 408] on h4 "Recommend Engine" at bounding box center [773, 414] width 459 height 12
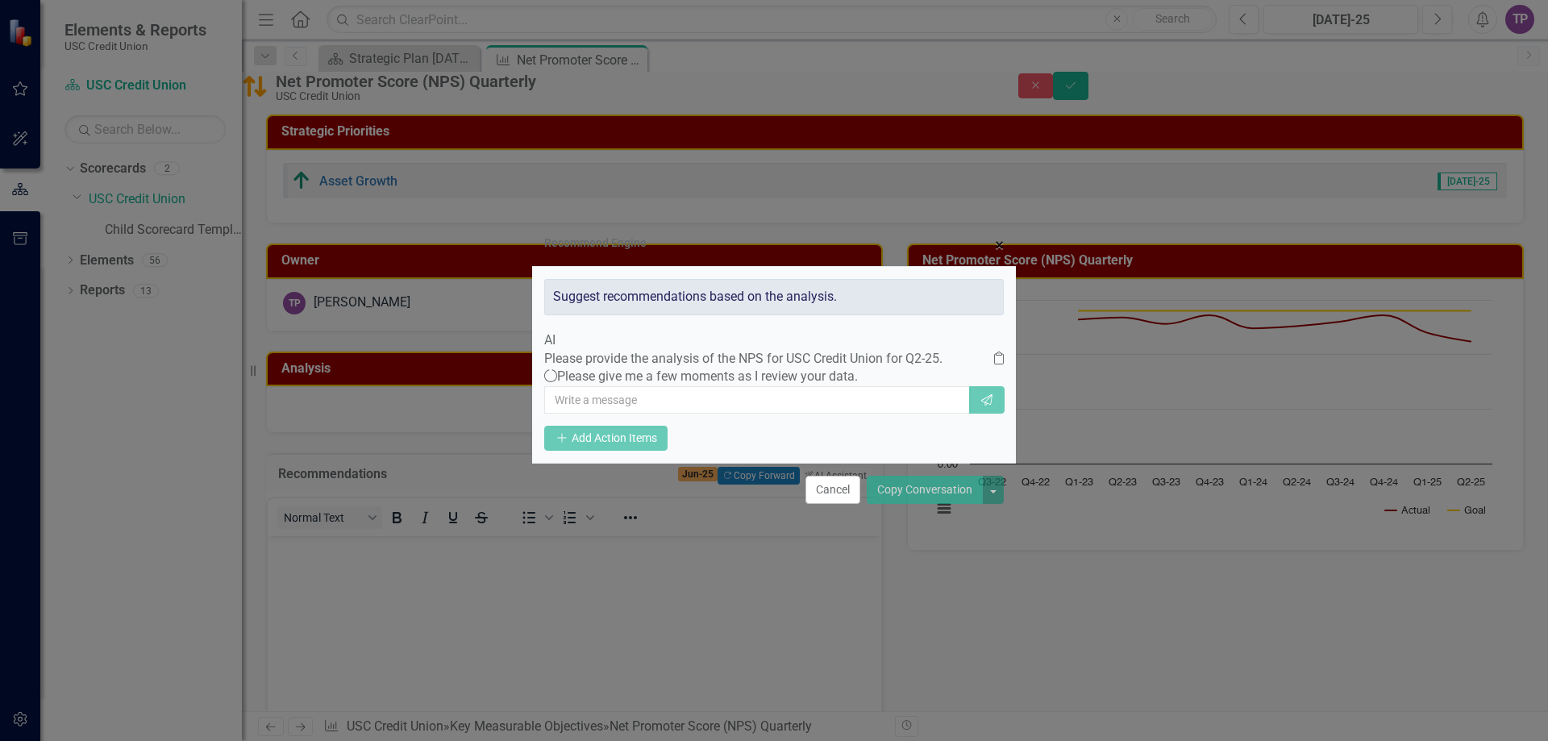
click at [992, 225] on button "× Close" at bounding box center [999, 245] width 33 height 41
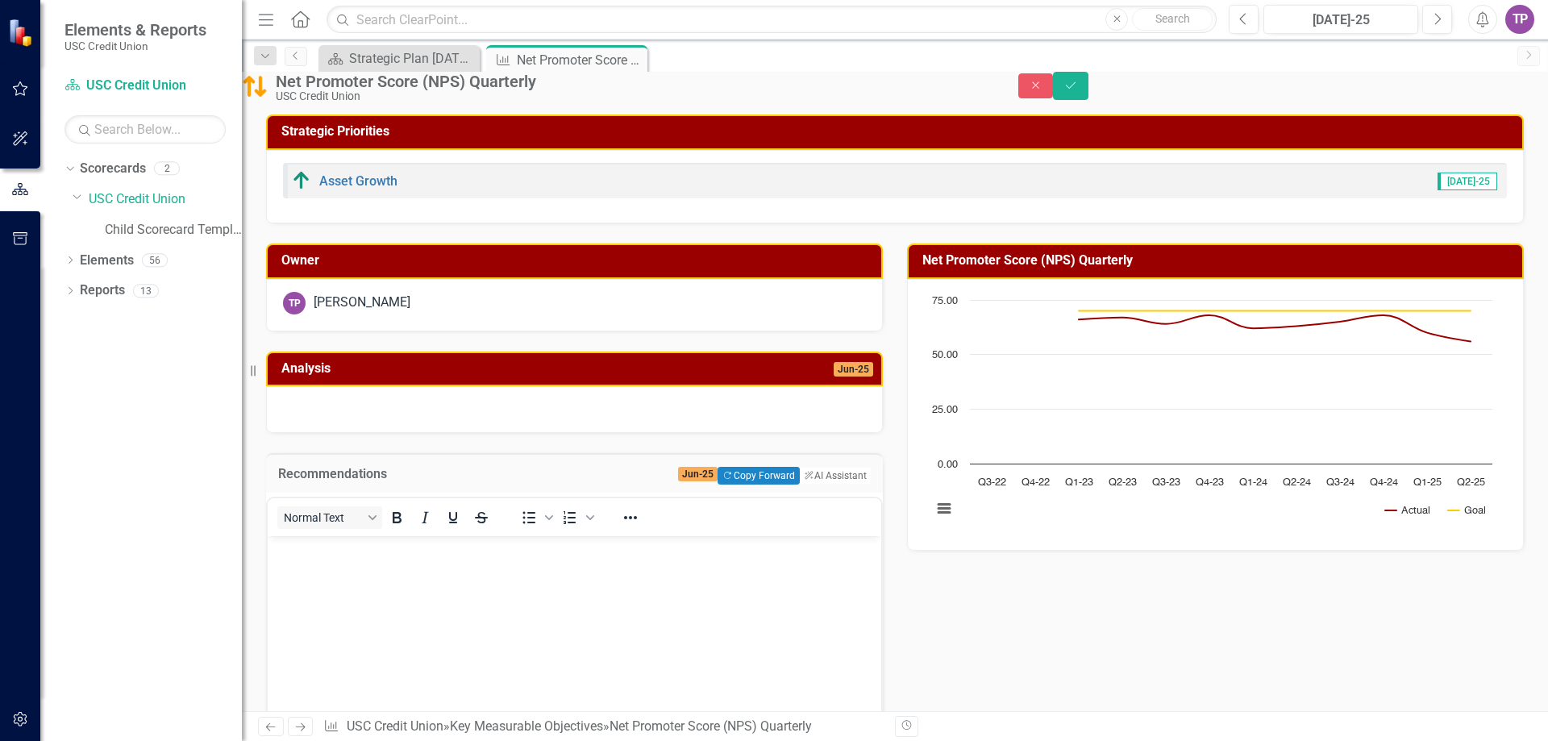
click at [834, 376] on span "Jun-25" at bounding box center [853, 369] width 39 height 15
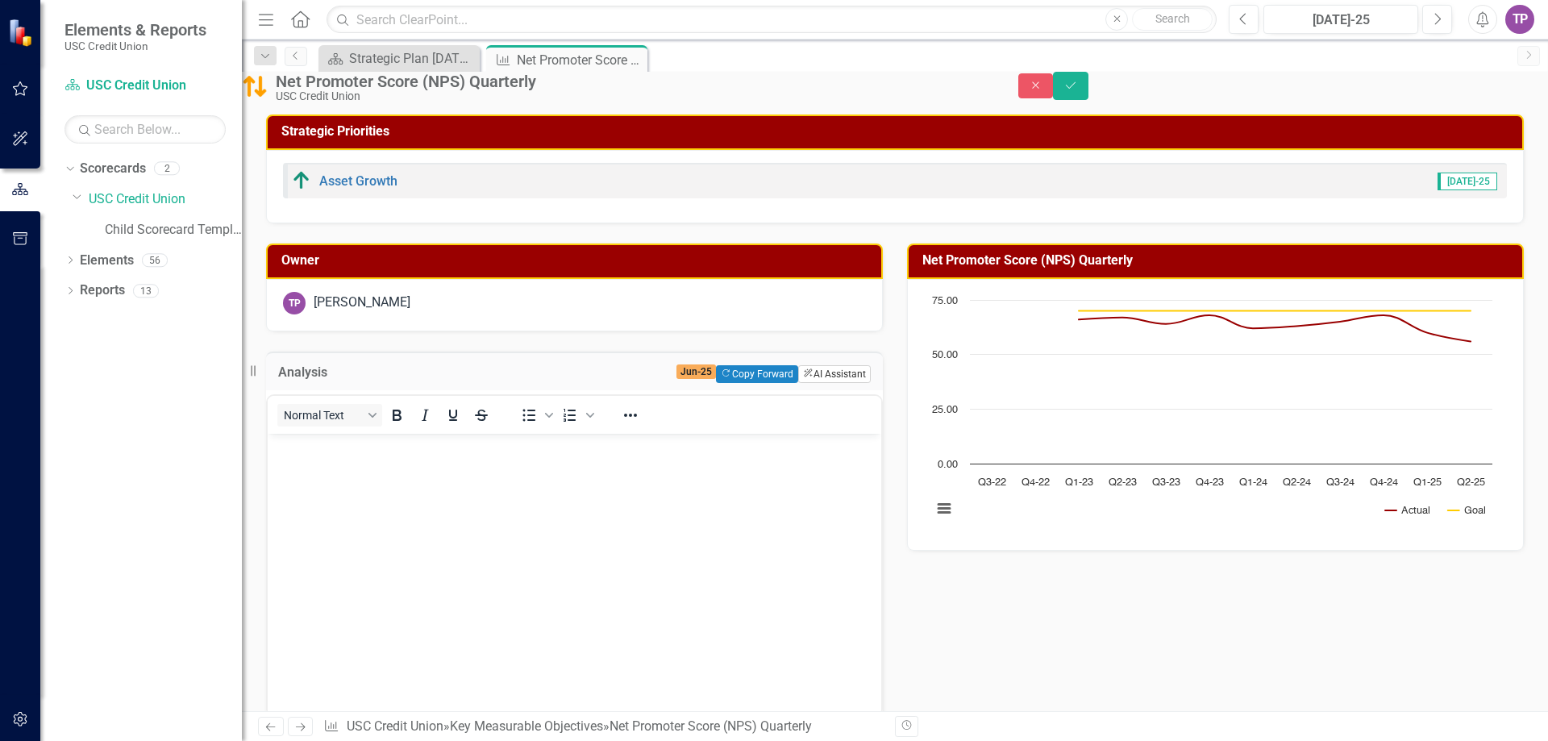
click at [834, 383] on button "ClearPoint AI AI Assistant" at bounding box center [834, 374] width 73 height 18
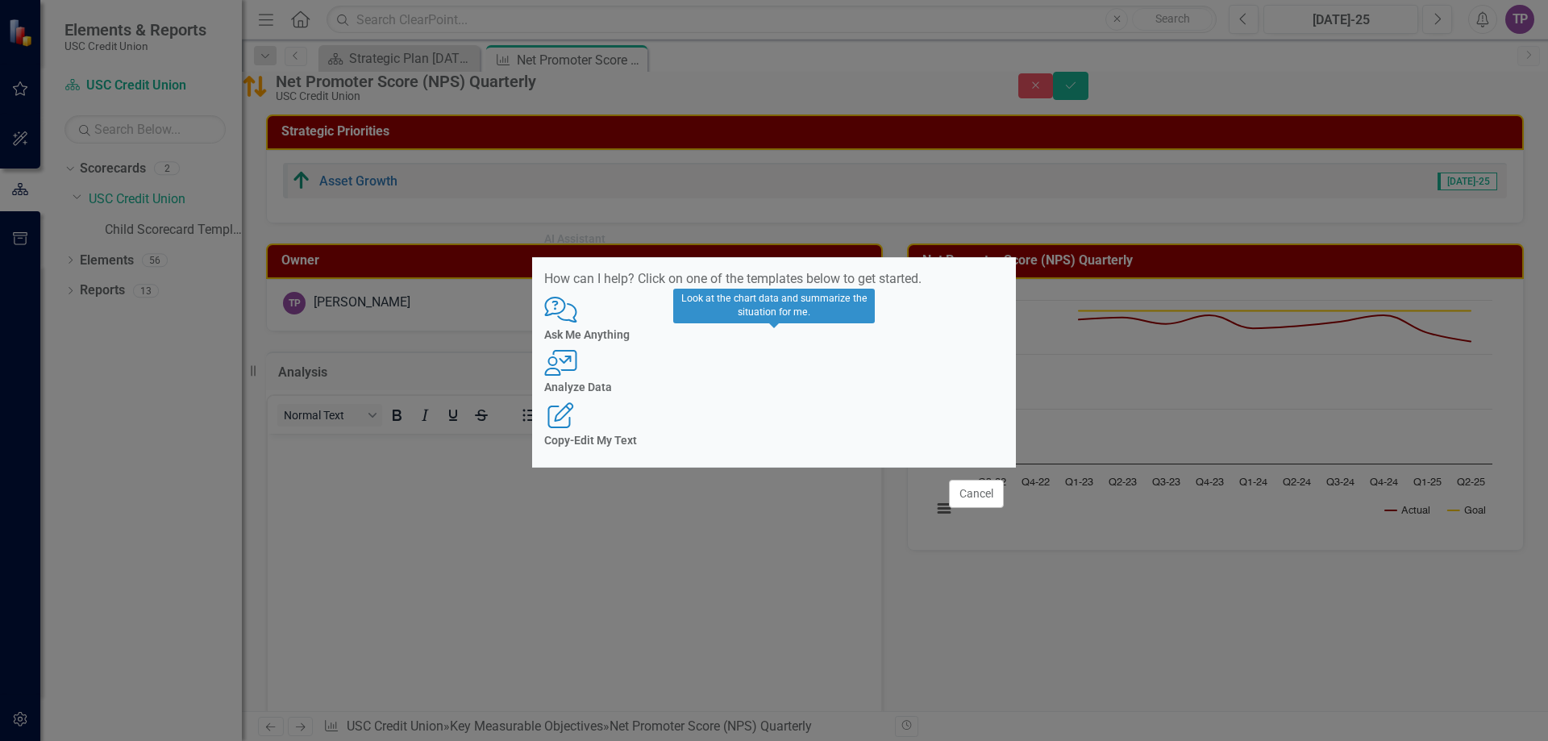
click at [775, 382] on div "Analyze Data" at bounding box center [773, 387] width 459 height 12
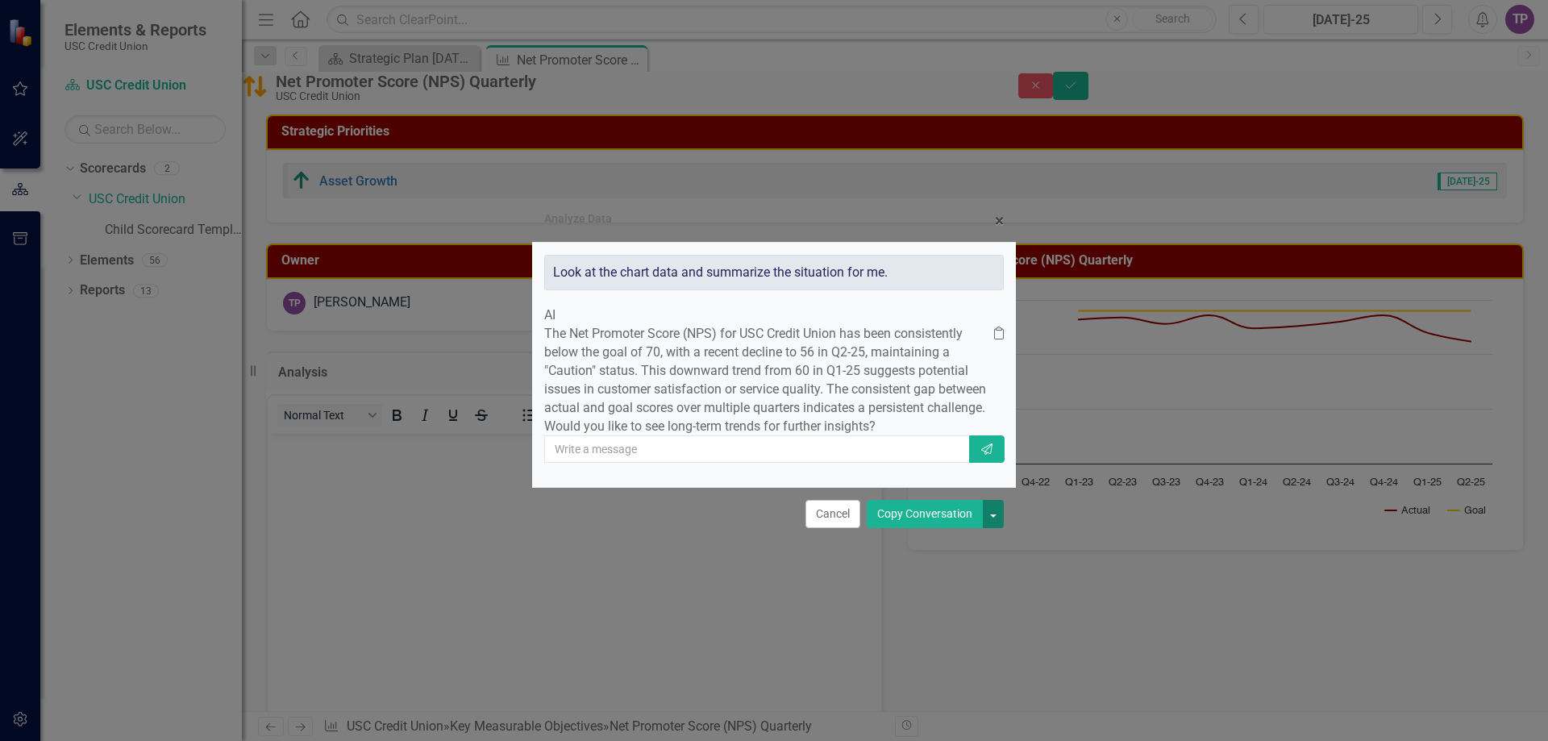
click at [992, 528] on button "button" at bounding box center [993, 514] width 21 height 28
click at [929, 528] on button "Copy Conversation" at bounding box center [925, 514] width 116 height 28
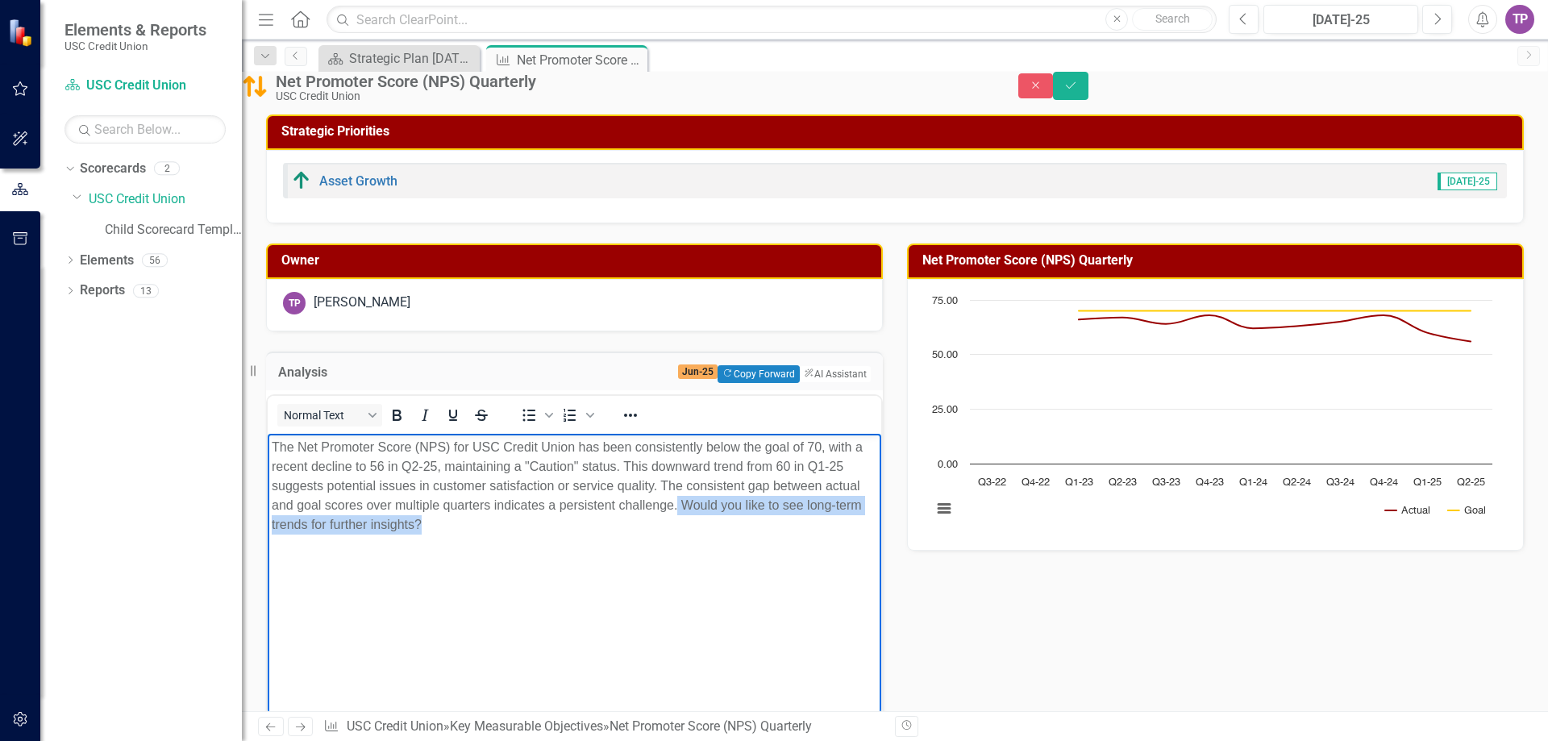
drag, startPoint x: 767, startPoint y: 504, endPoint x: 771, endPoint y: 522, distance: 19.0
click at [771, 522] on p "The Net Promoter Score (NPS) for USC Credit Union has been consistently below t…" at bounding box center [574, 486] width 605 height 97
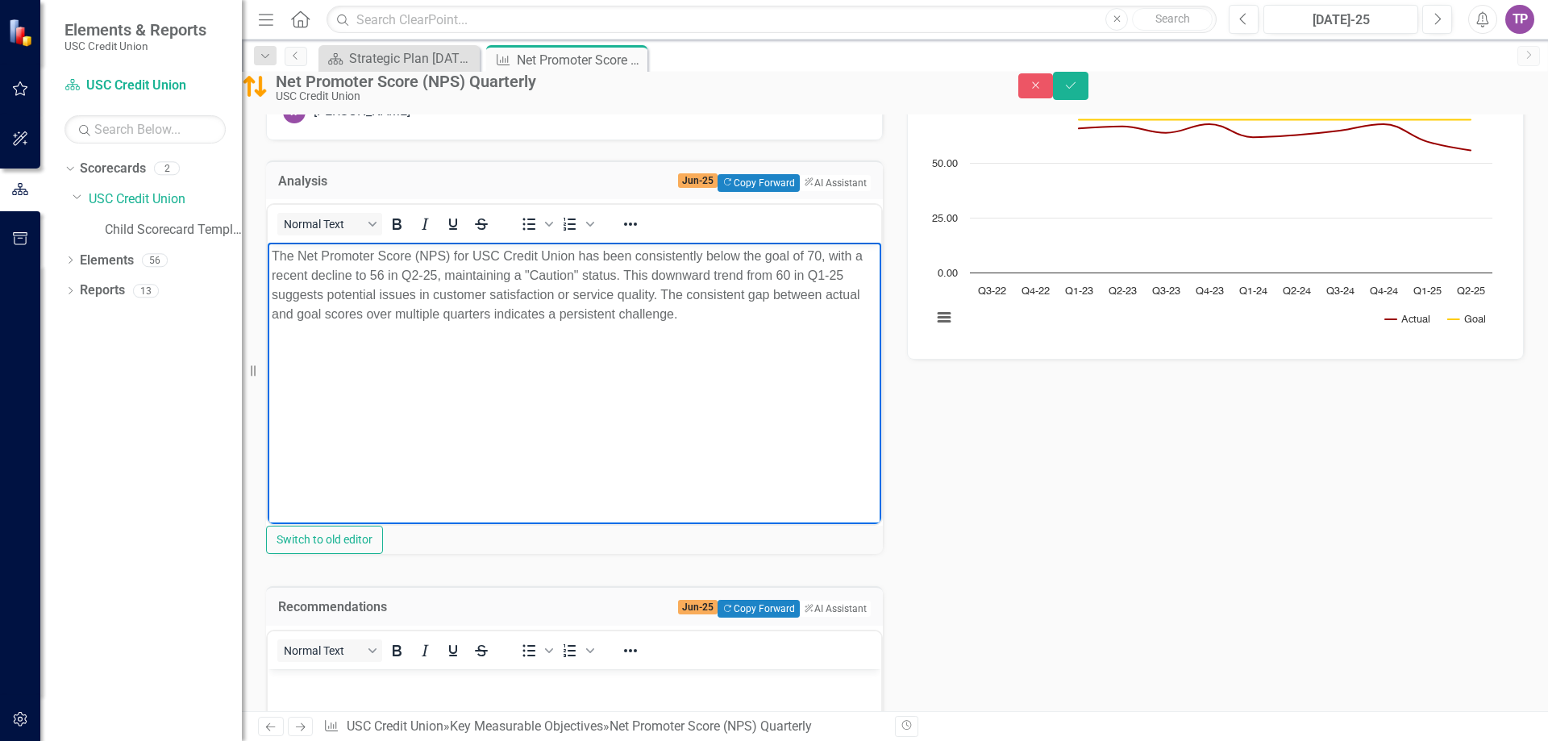
scroll to position [242, 0]
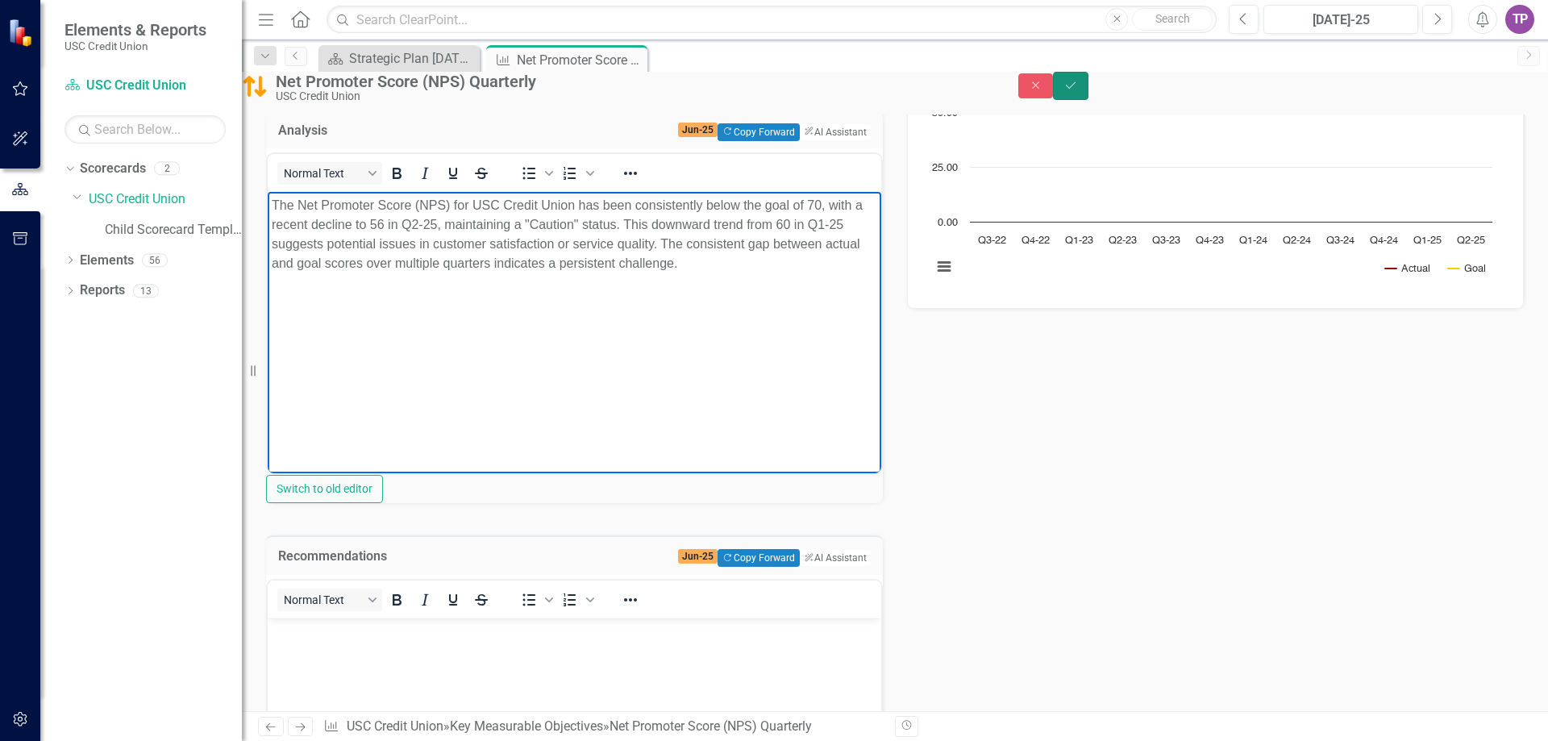
click at [1088, 85] on button "Save" at bounding box center [1070, 86] width 35 height 28
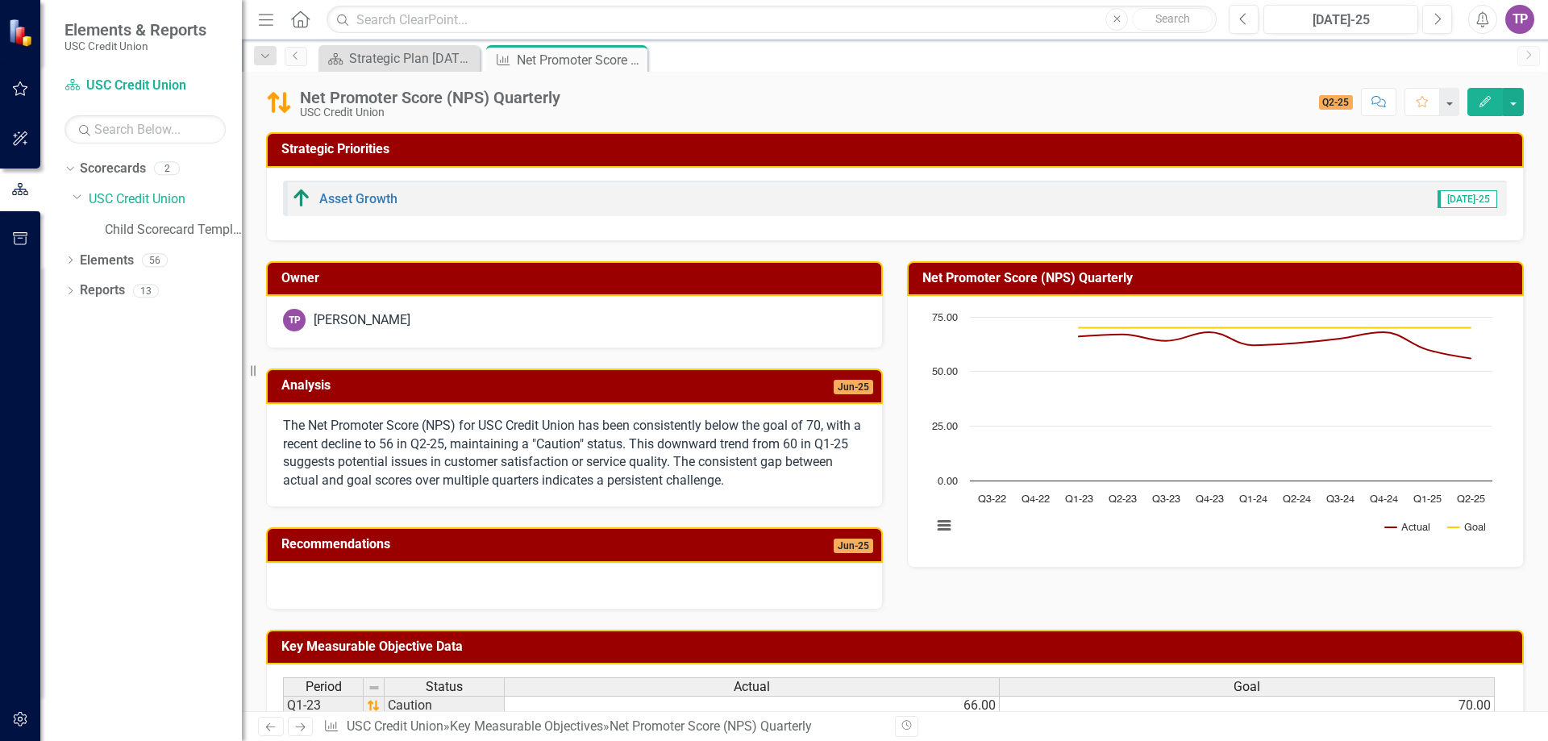
click at [572, 561] on div "Recommendations Jun-25" at bounding box center [574, 544] width 617 height 35
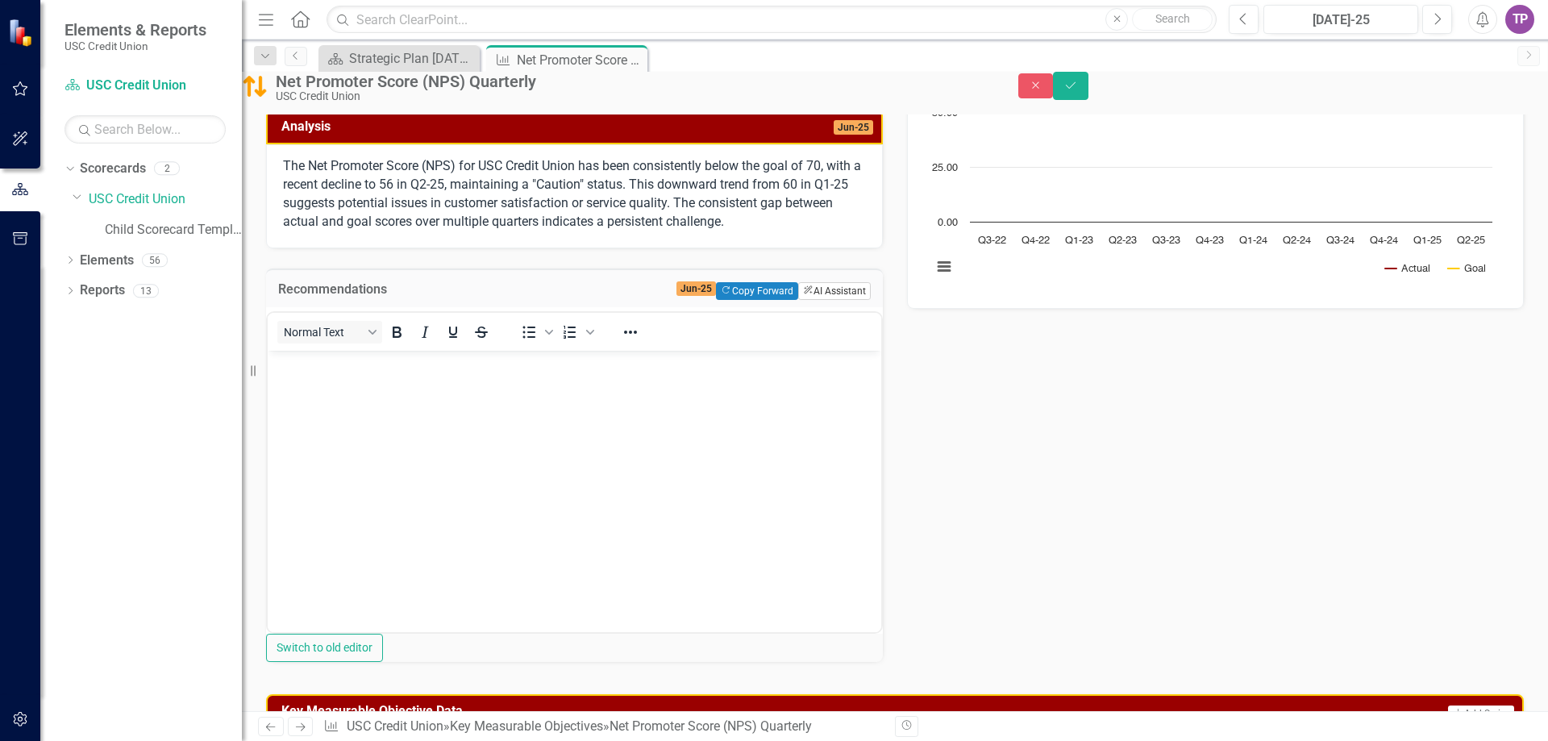
click at [830, 300] on button "ClearPoint AI AI Assistant" at bounding box center [834, 291] width 73 height 18
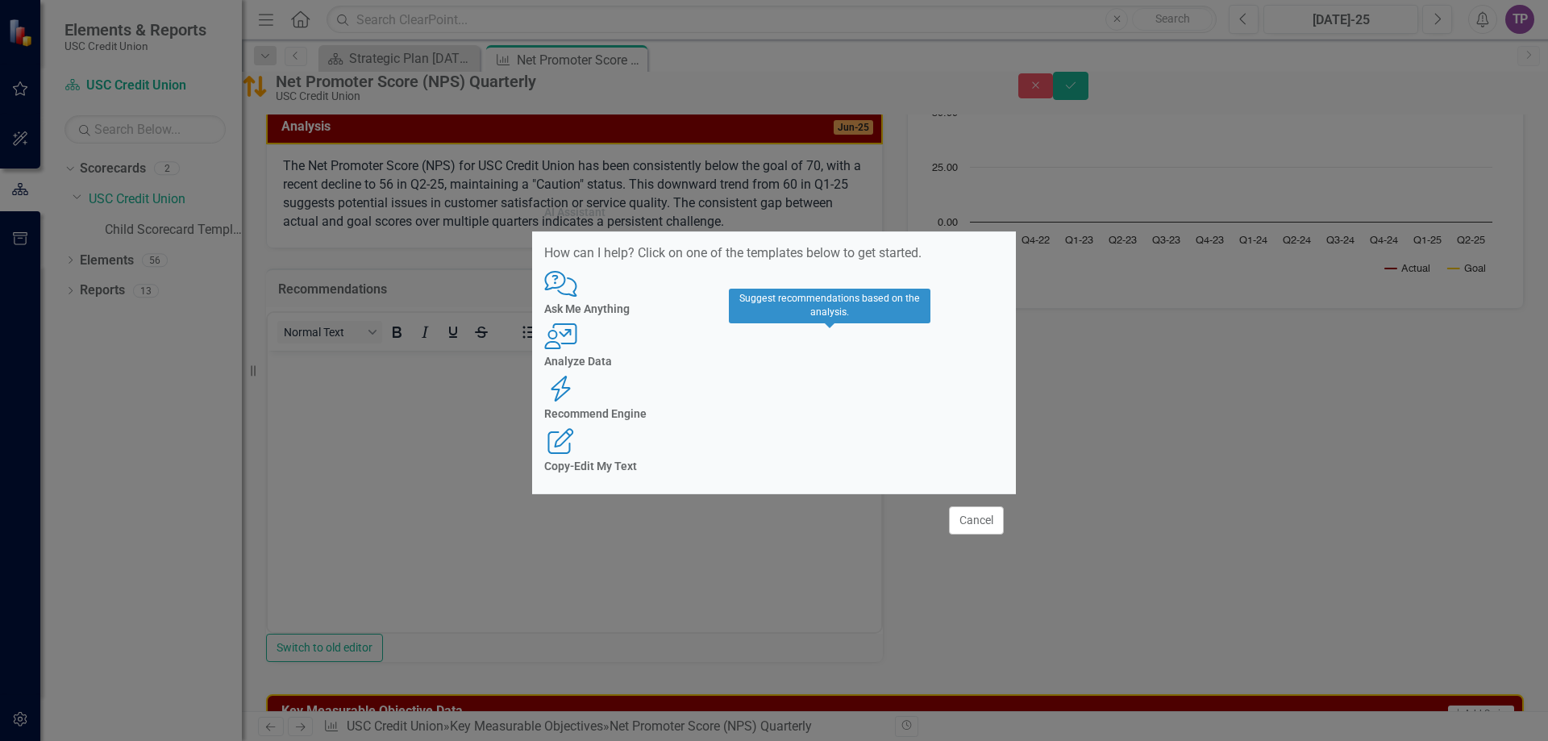
click at [835, 408] on h4 "Recommend Engine" at bounding box center [773, 414] width 459 height 12
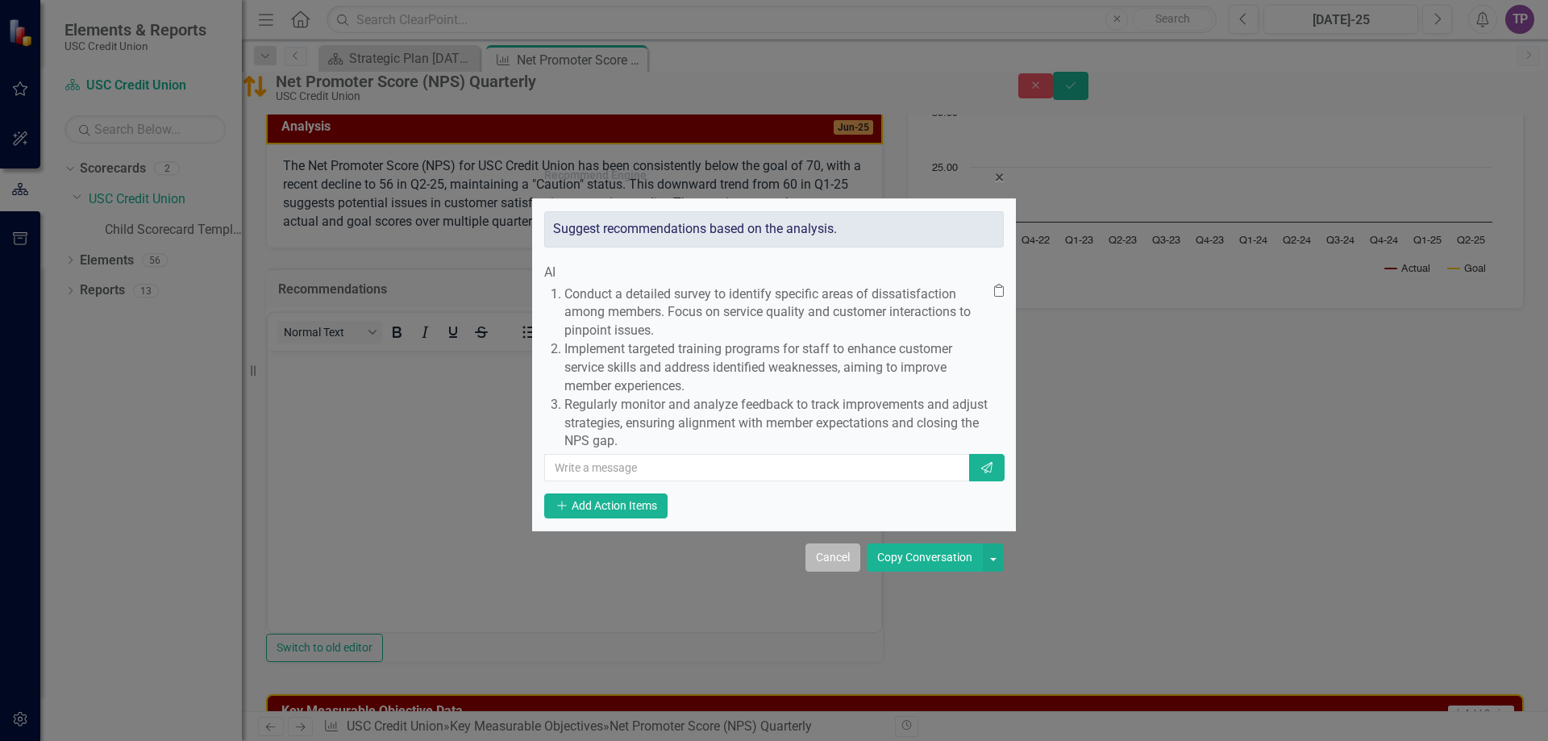
click at [847, 572] on button "Cancel" at bounding box center [832, 557] width 55 height 28
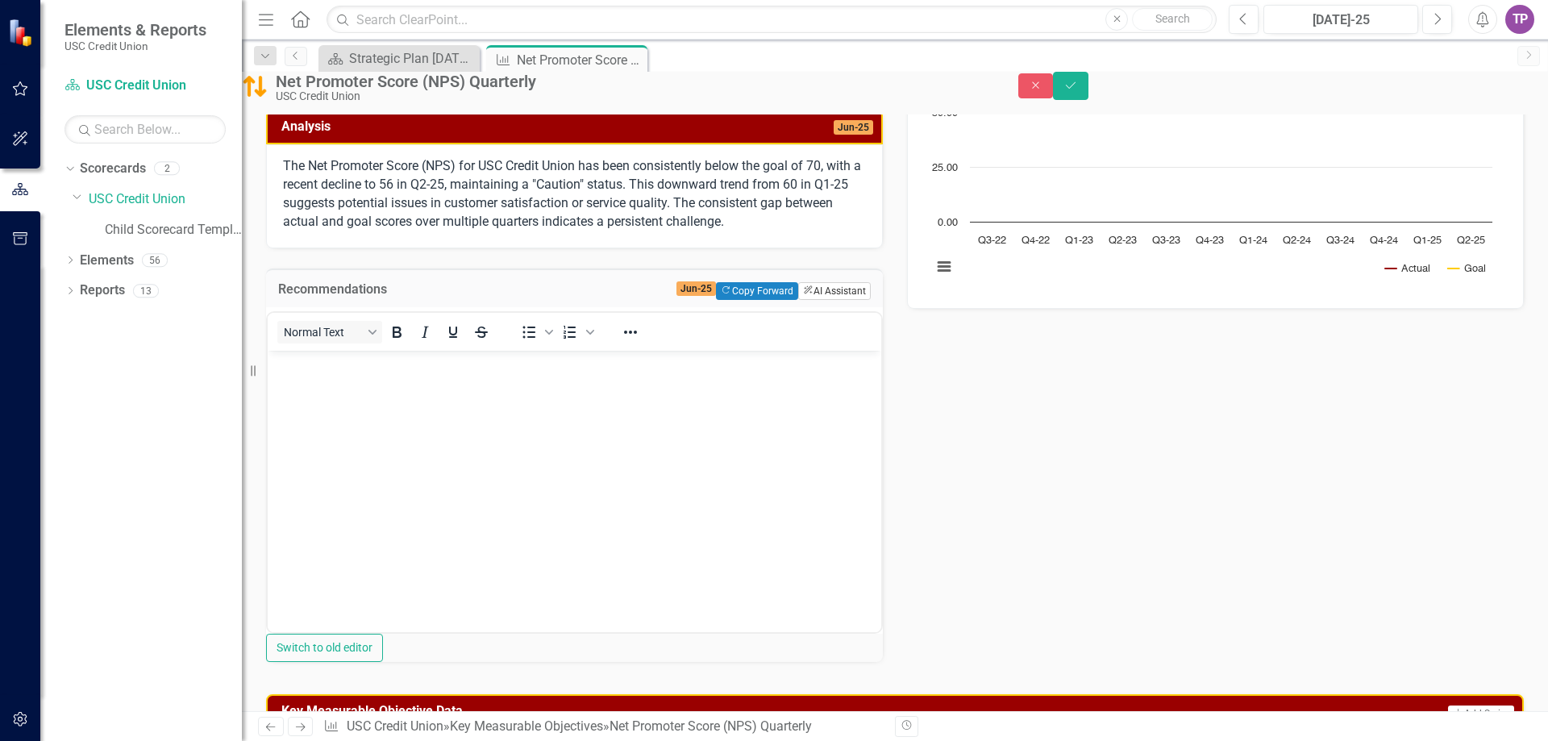
click at [811, 300] on button "ClearPoint AI AI Assistant" at bounding box center [834, 291] width 73 height 18
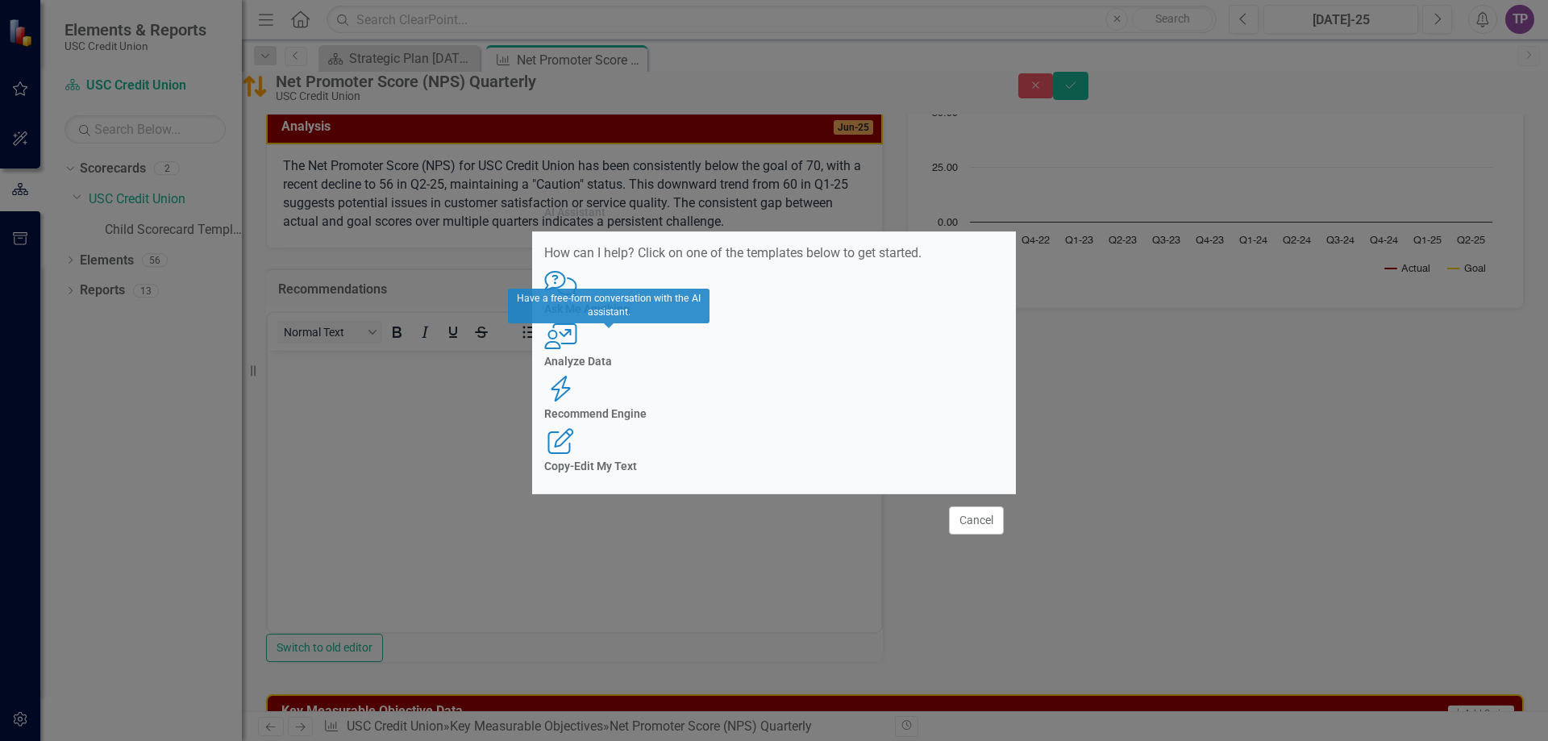
click at [618, 315] on h4 "Ask Me Anything" at bounding box center [773, 309] width 459 height 12
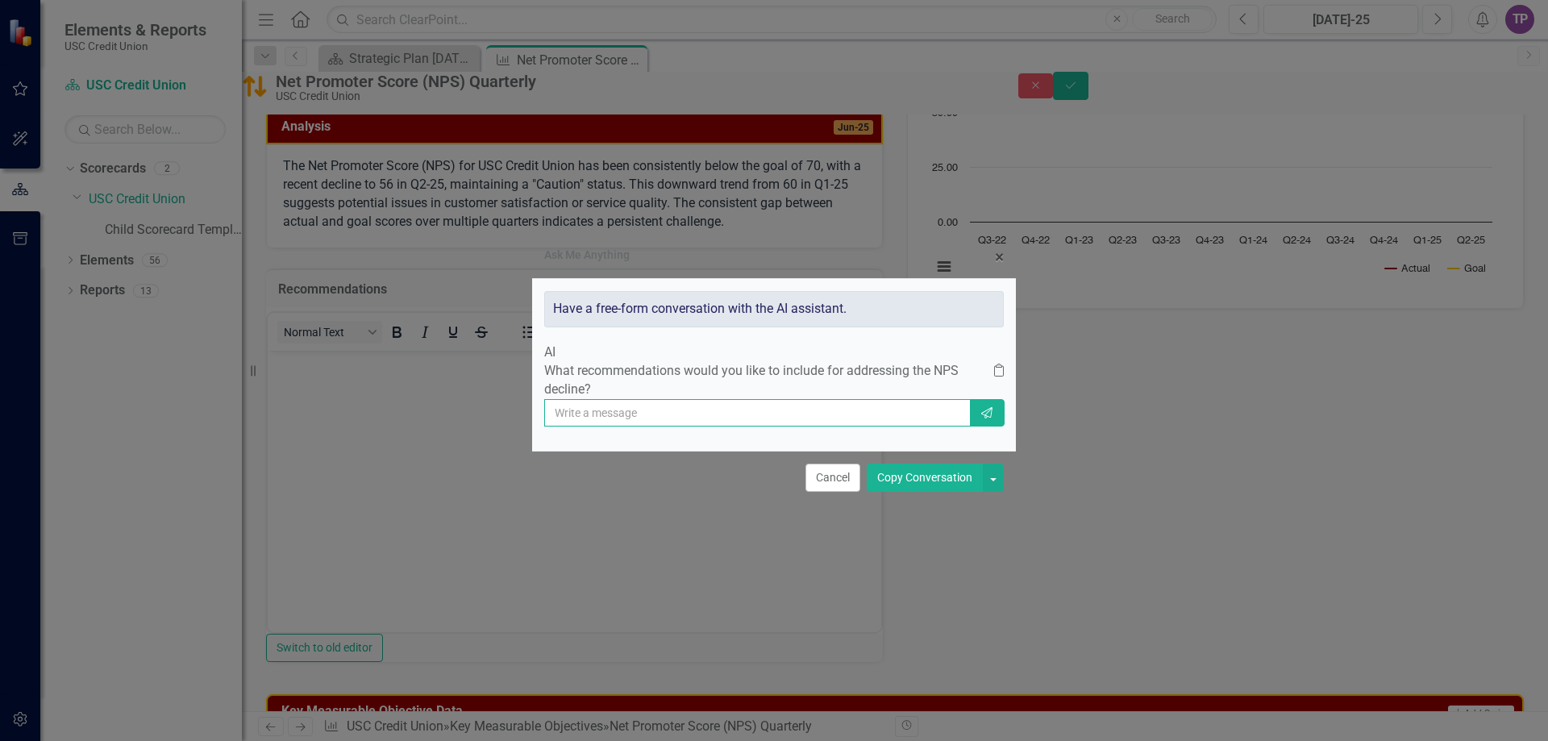
click at [659, 426] on input "text" at bounding box center [757, 412] width 426 height 27
type input "we have to analyze the data as we are not seeing the amount of surveys we norma…"
click at [969, 418] on button "Send" at bounding box center [986, 412] width 35 height 27
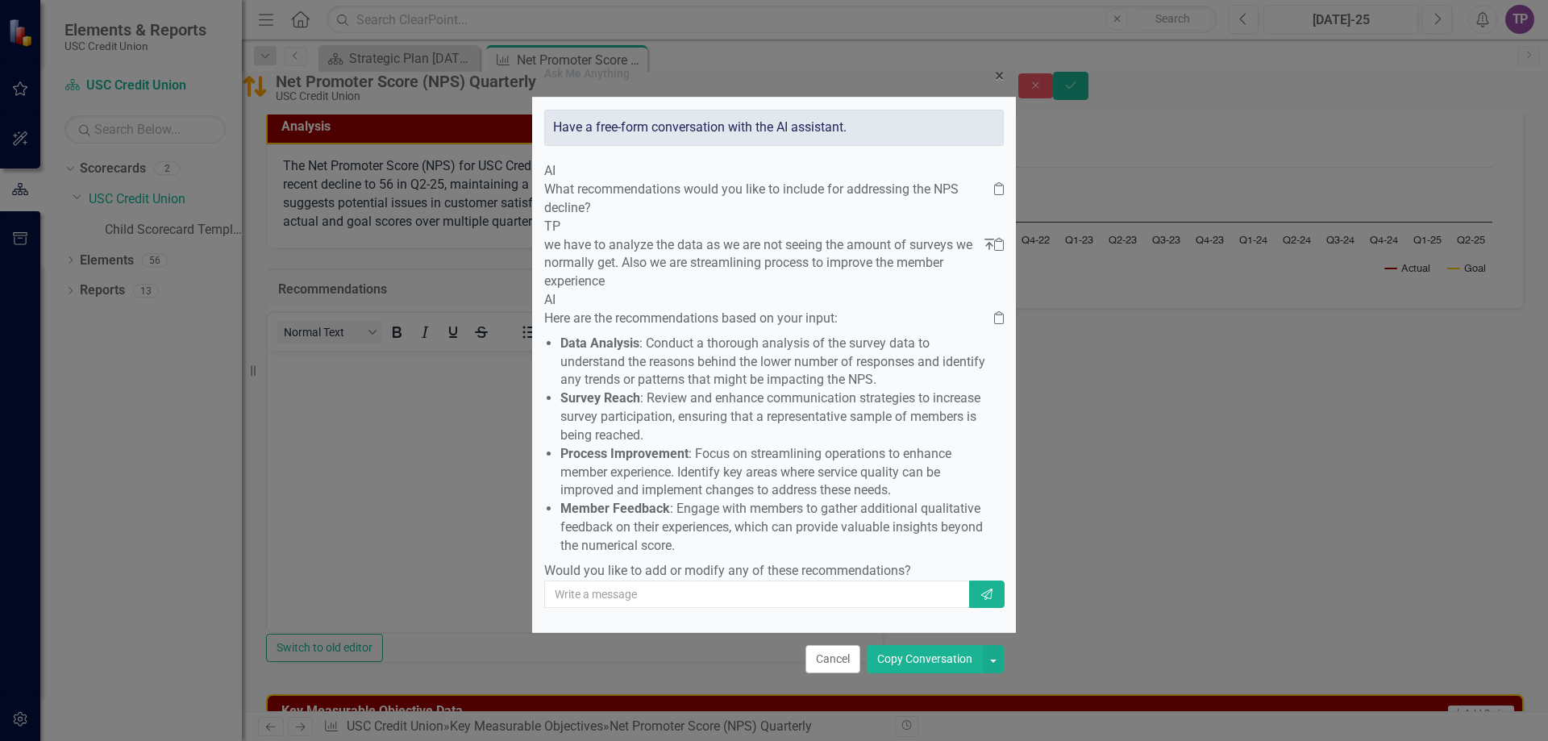
scroll to position [82, 0]
click at [915, 657] on button "Copy Conversation" at bounding box center [925, 659] width 116 height 28
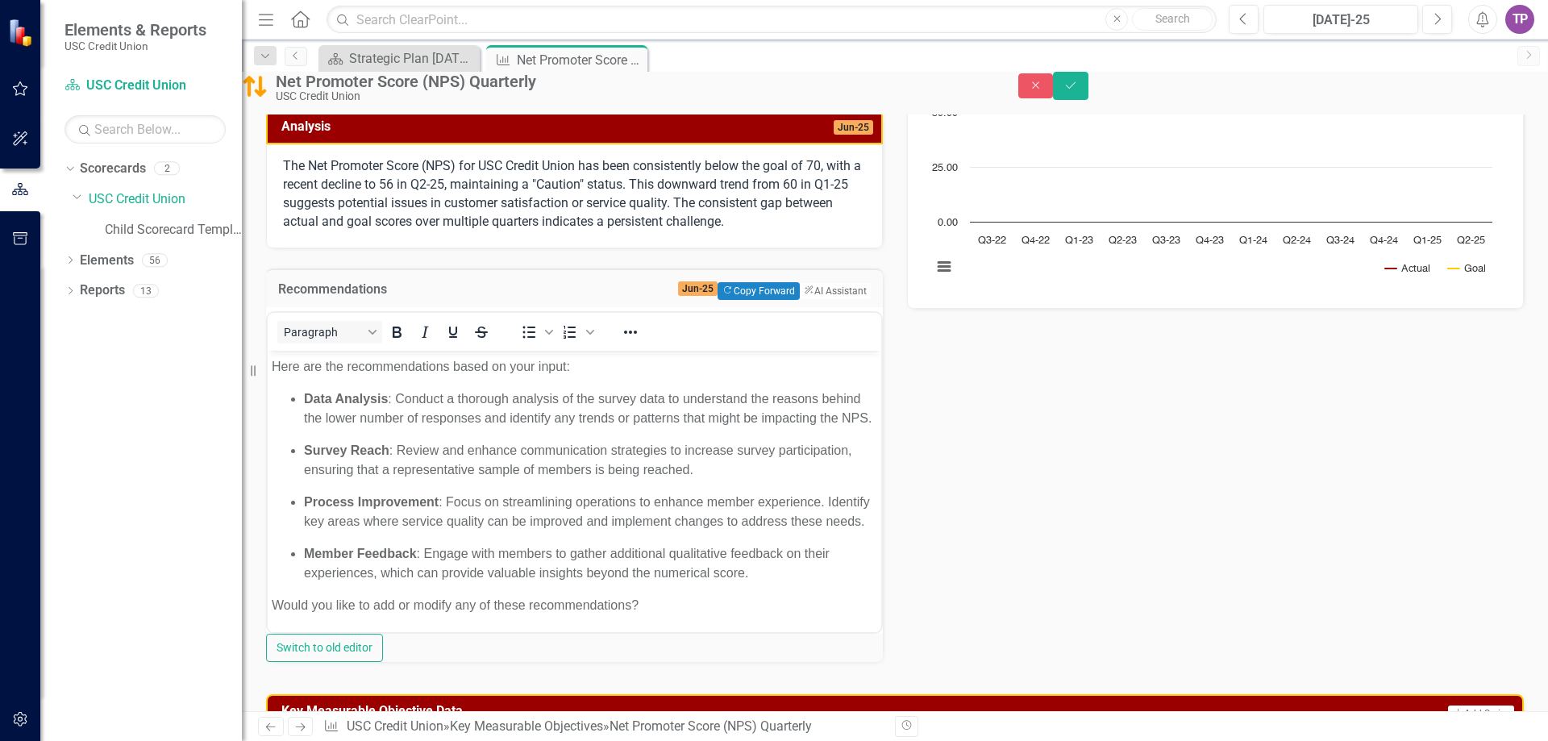
scroll to position [151, 0]
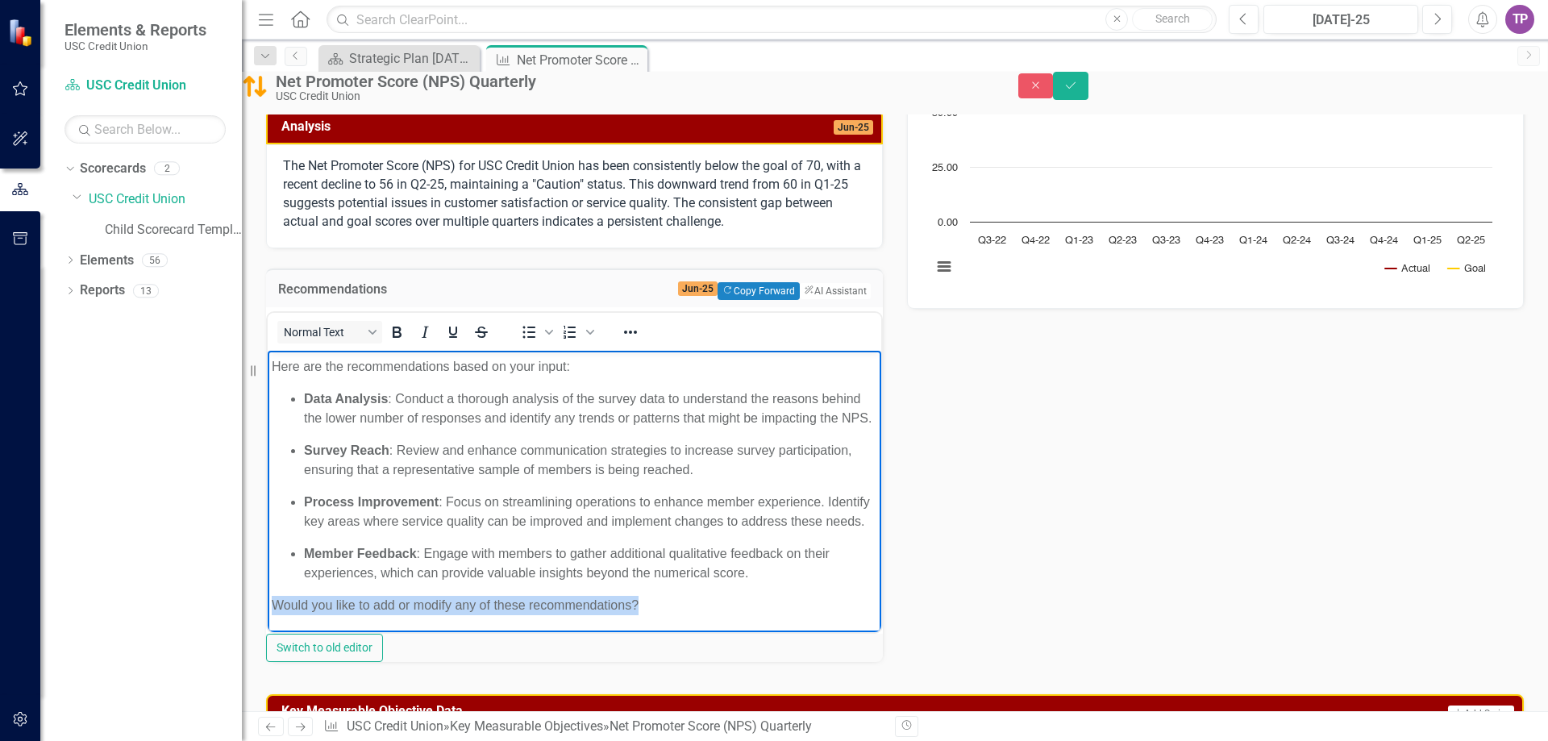
drag, startPoint x: 692, startPoint y: 608, endPoint x: 505, endPoint y: 985, distance: 421.4
click at [268, 603] on html "What recommendations would you like to include for addressing the NPS decline? …" at bounding box center [574, 435] width 613 height 393
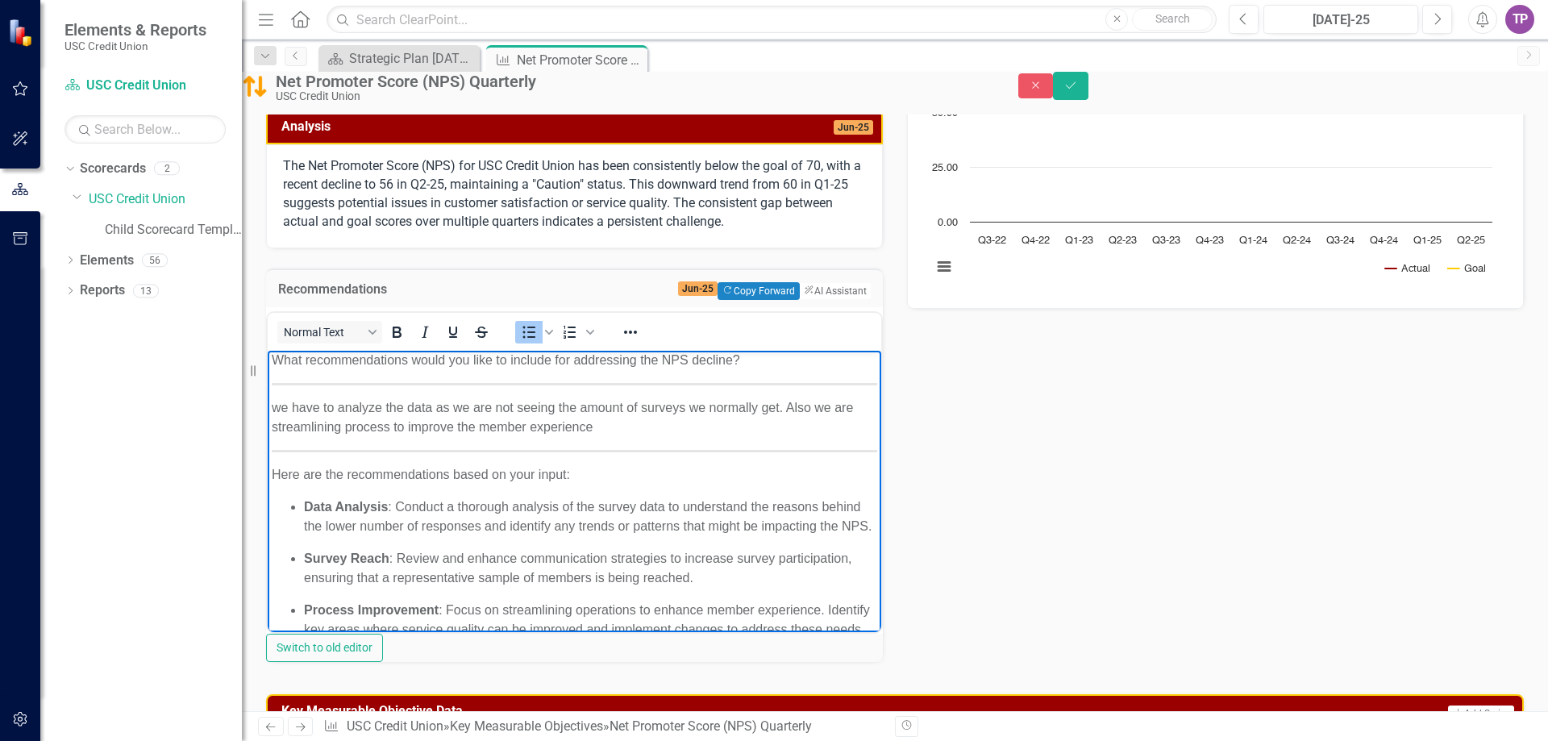
scroll to position [0, 0]
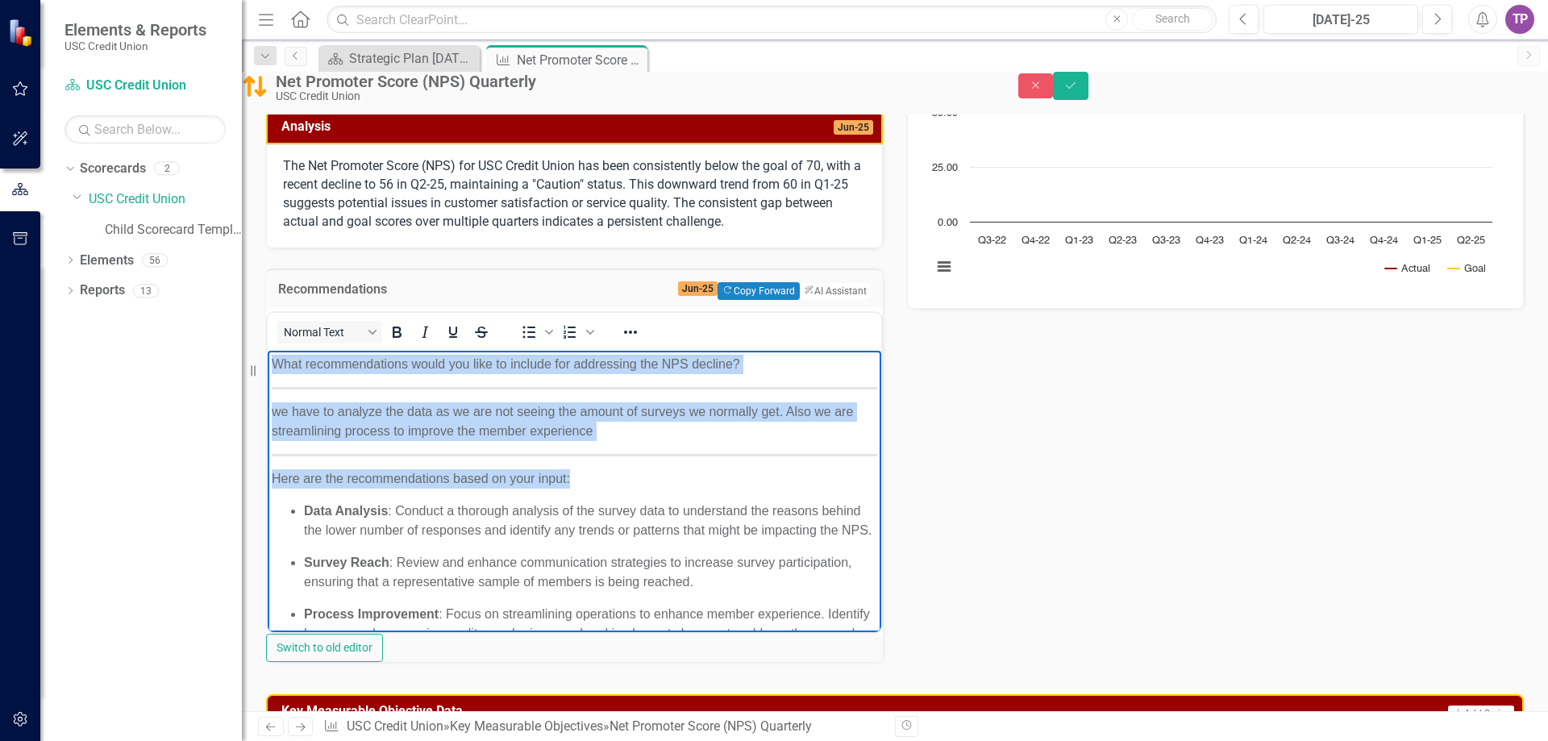
drag, startPoint x: 272, startPoint y: 364, endPoint x: 603, endPoint y: 468, distance: 347.2
click at [603, 468] on body "What recommendations would you like to include for addressing the NPS decline? …" at bounding box center [574, 531] width 613 height 361
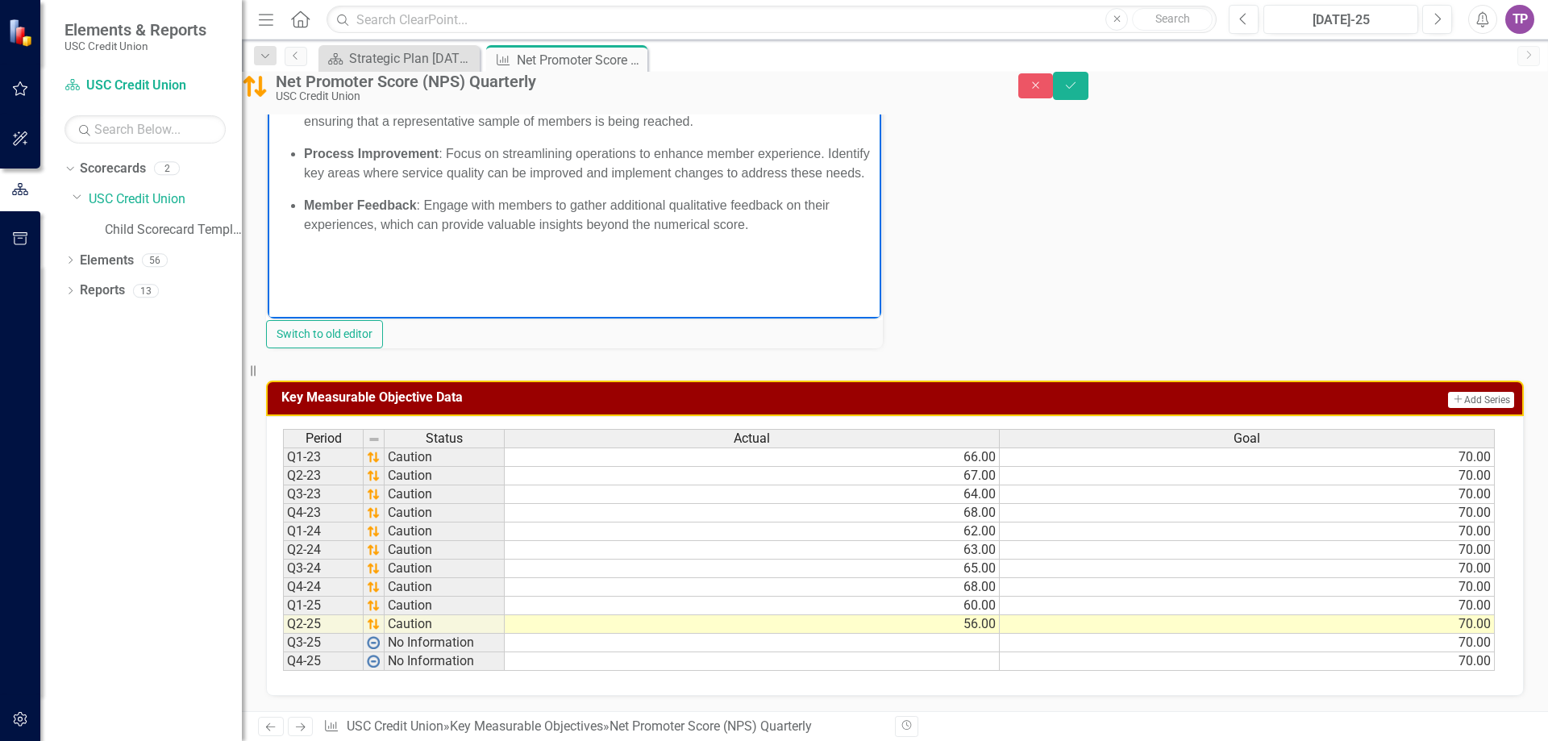
scroll to position [607, 0]
click at [1088, 97] on button "Save" at bounding box center [1070, 86] width 35 height 28
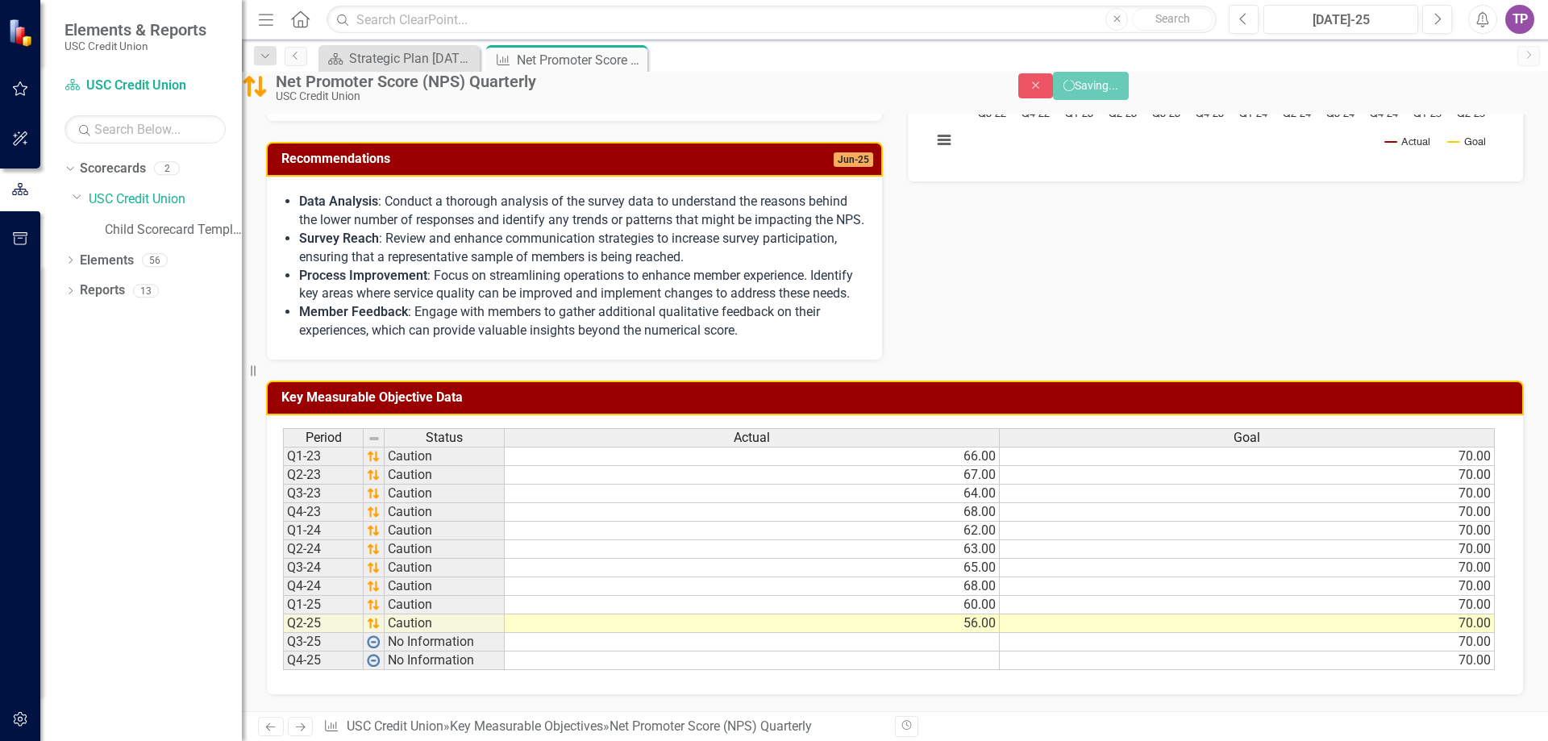
scroll to position [405, 0]
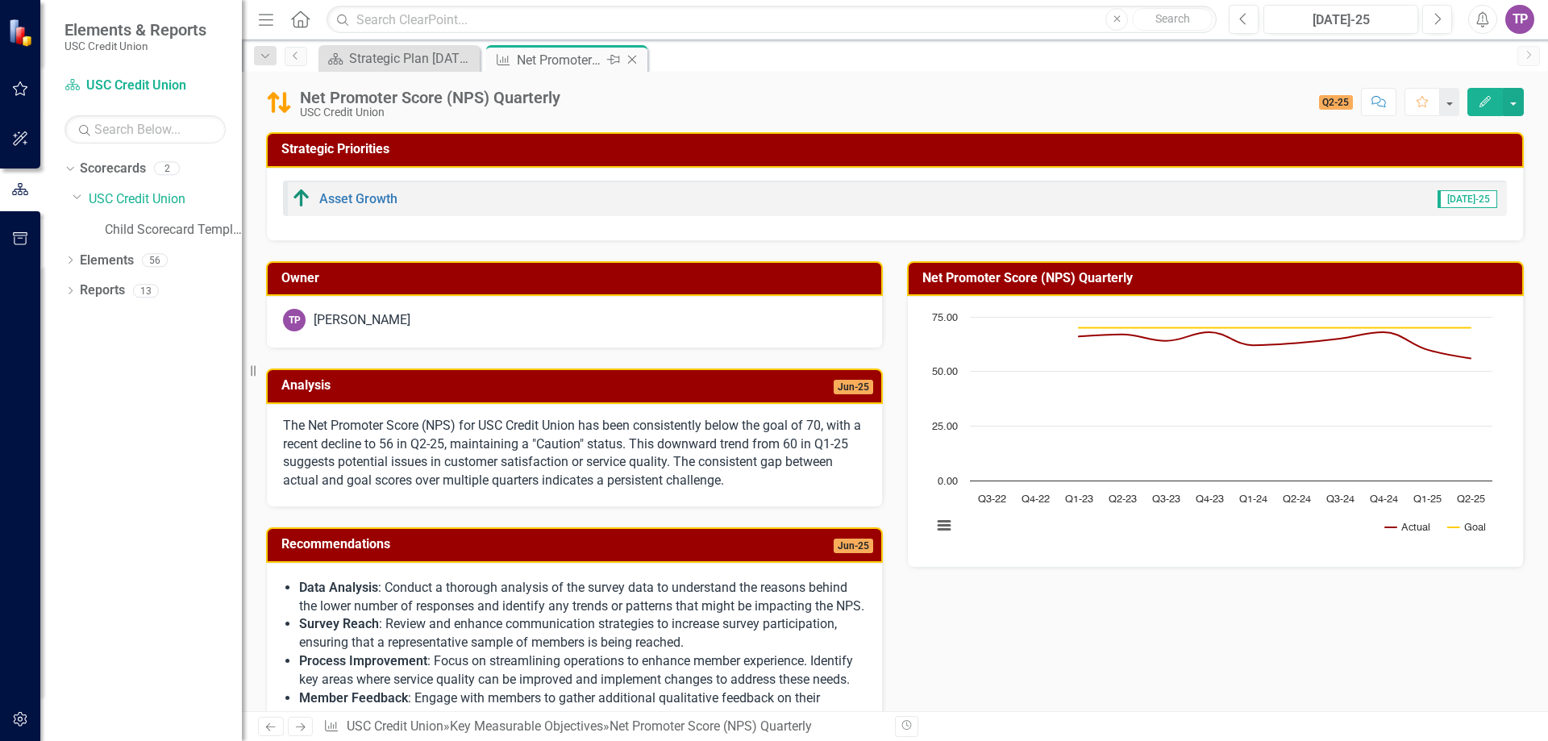
click at [639, 60] on icon "Close" at bounding box center [632, 59] width 16 height 13
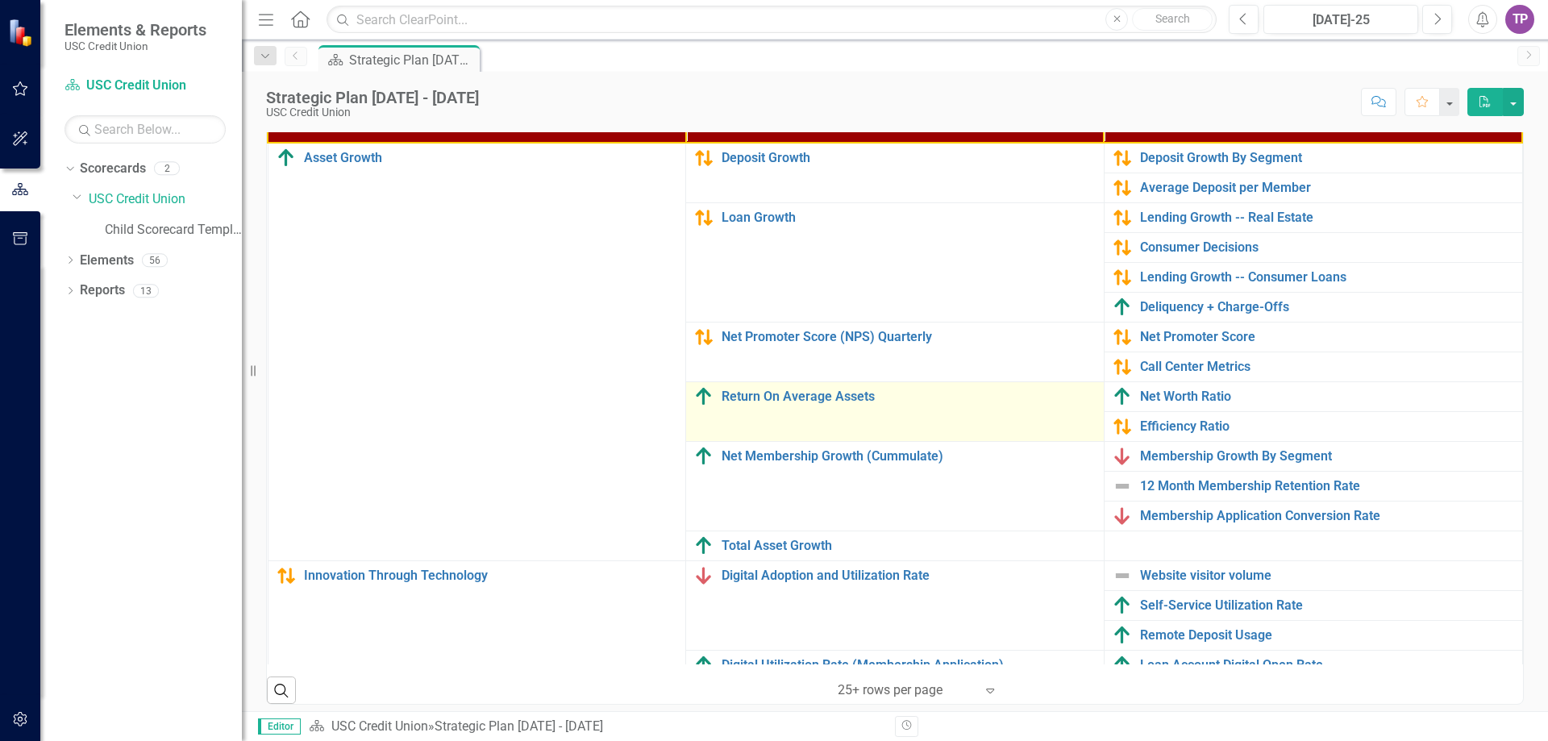
scroll to position [512, 0]
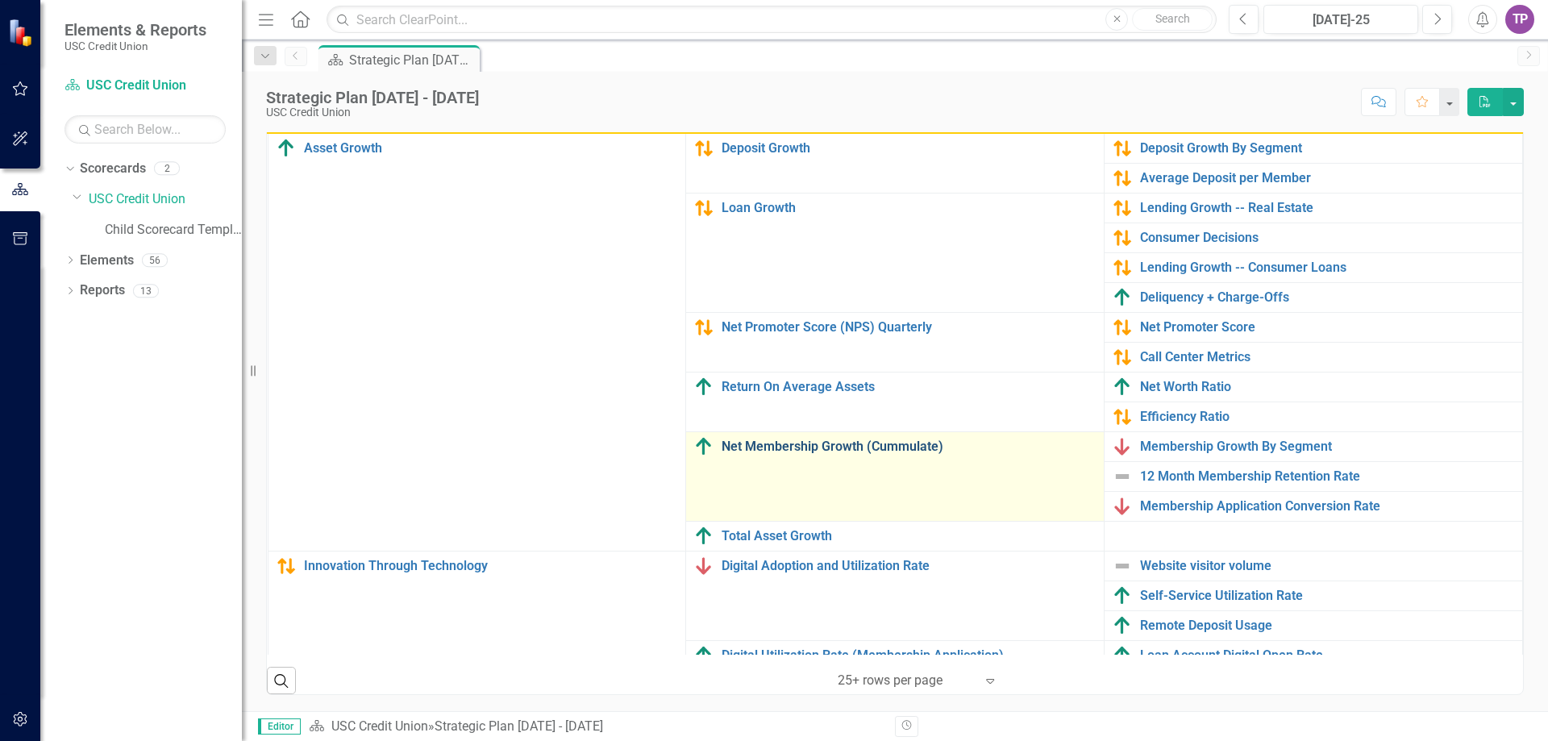
click at [763, 451] on link "Net Membership Growth (Cummulate)" at bounding box center [908, 446] width 374 height 15
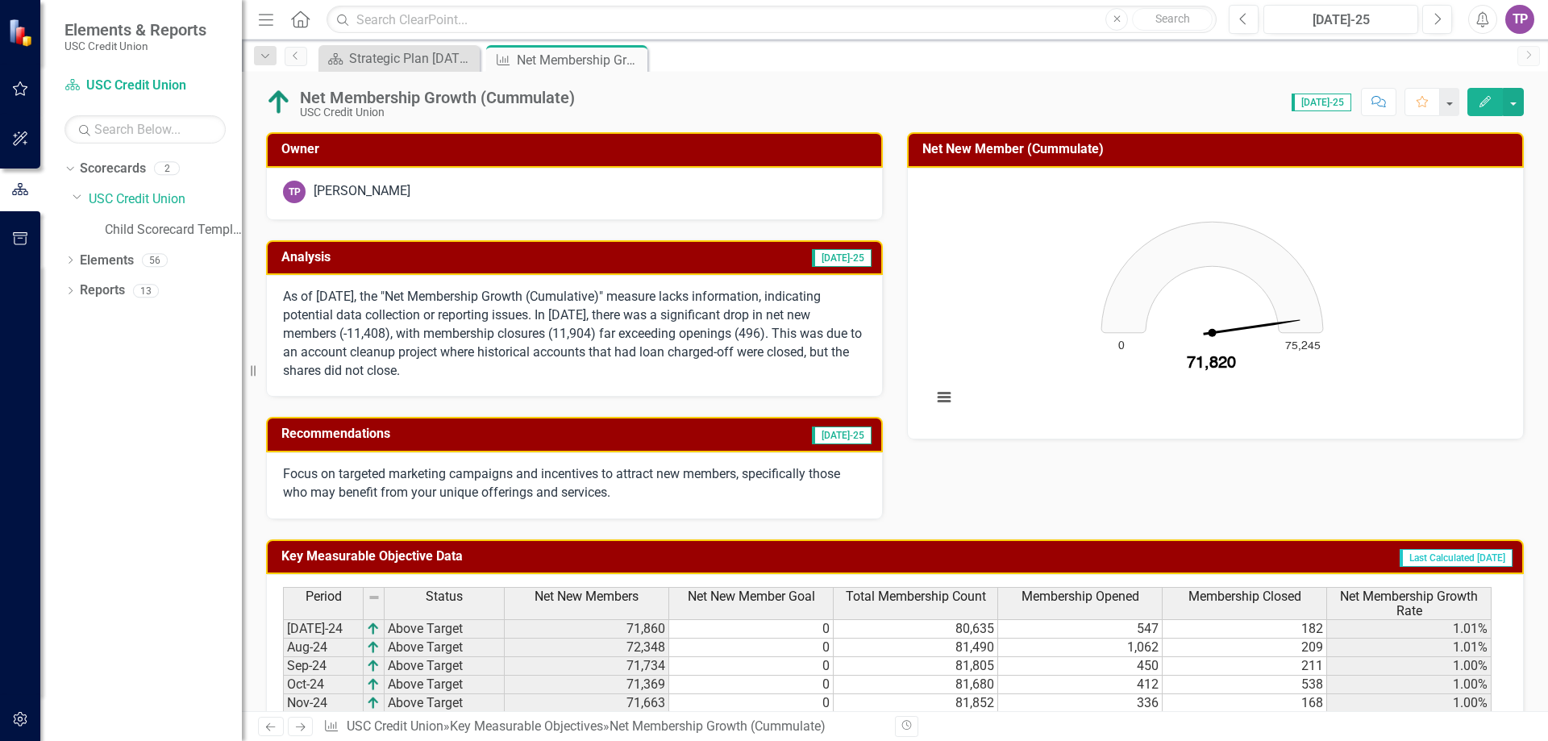
click at [659, 464] on div "Focus on targeted marketing campaigns and incentives to attract new members, sp…" at bounding box center [574, 485] width 617 height 67
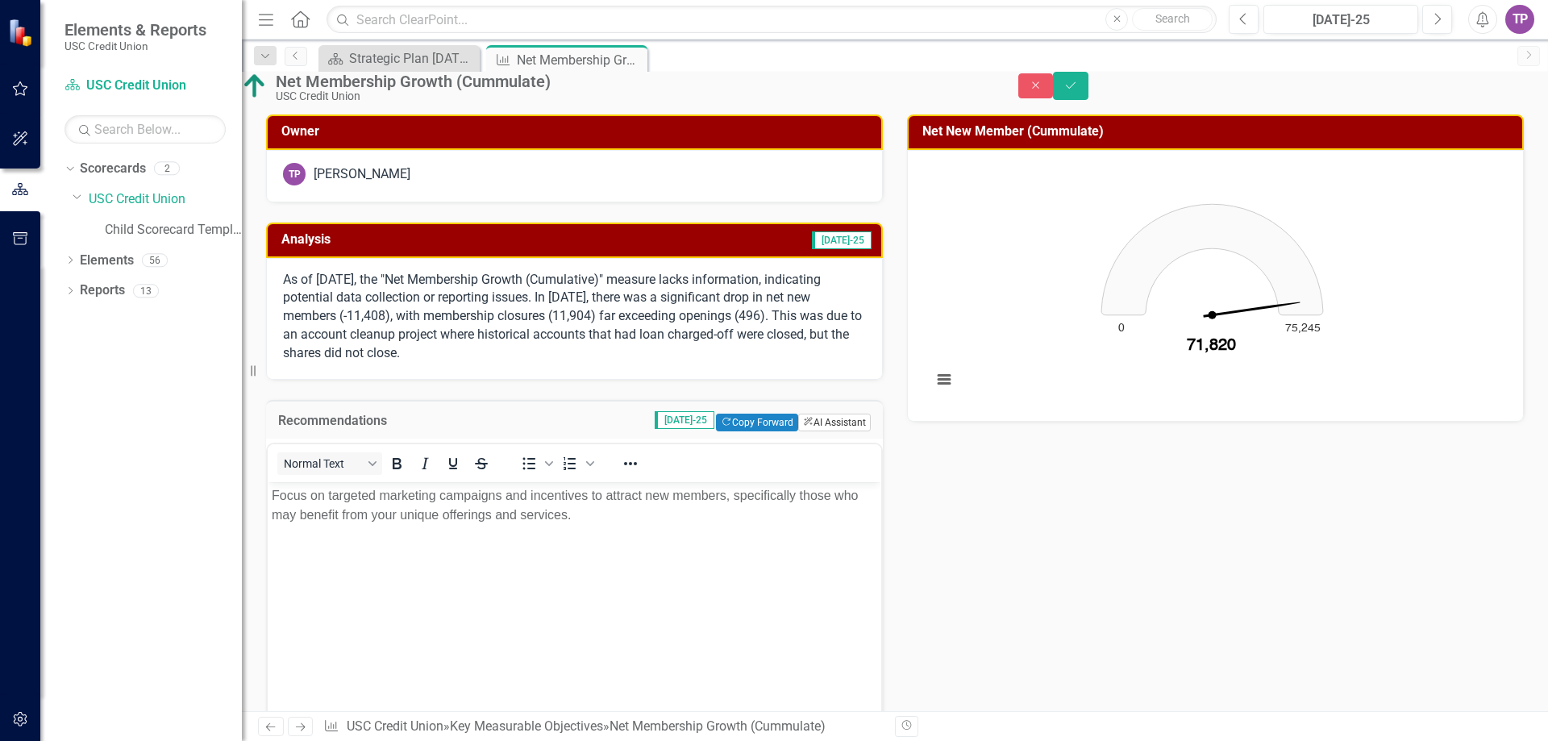
click at [823, 431] on button "ClearPoint AI AI Assistant" at bounding box center [834, 423] width 73 height 18
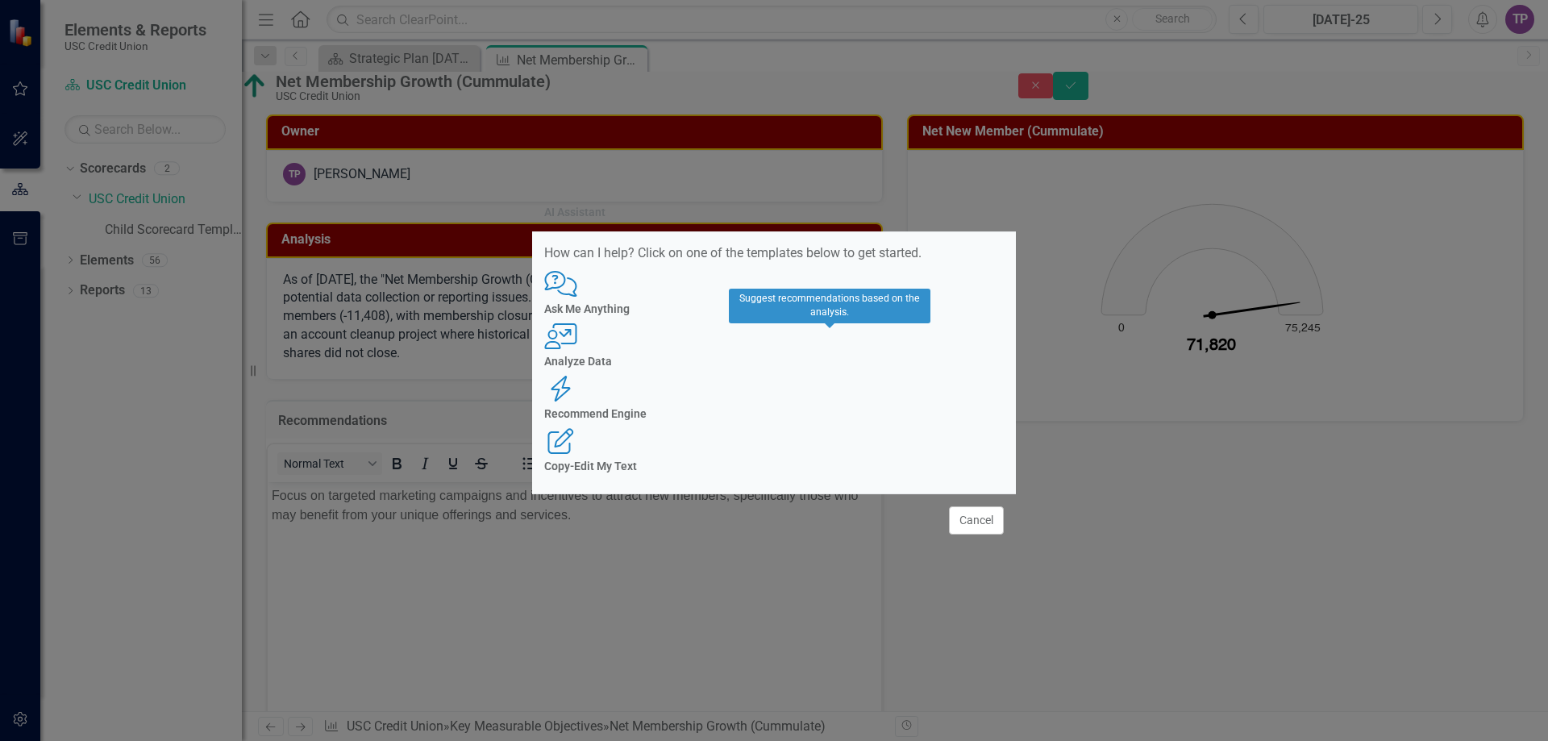
click at [827, 408] on h4 "Recommend Engine" at bounding box center [773, 414] width 459 height 12
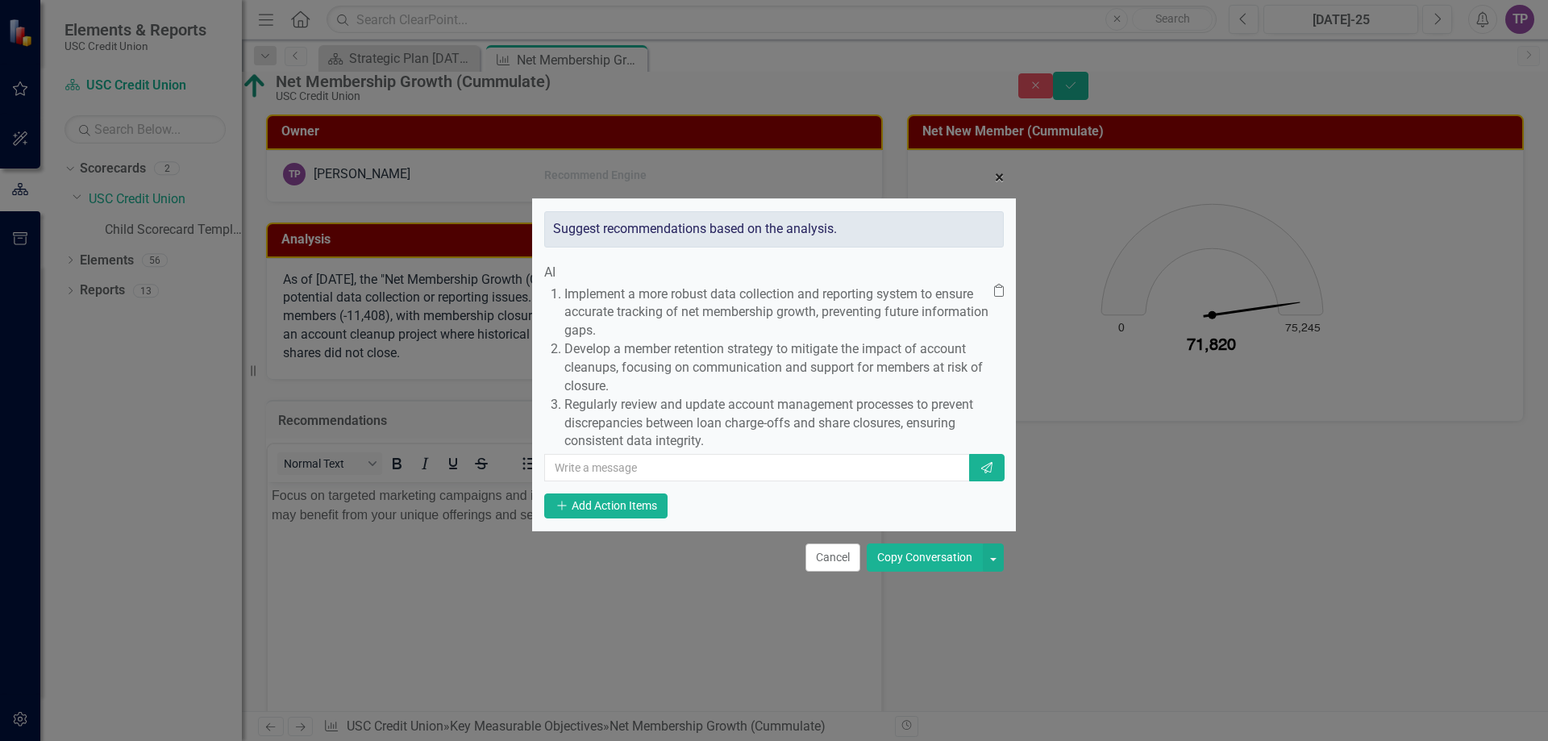
click at [999, 168] on span "×" at bounding box center [999, 177] width 9 height 19
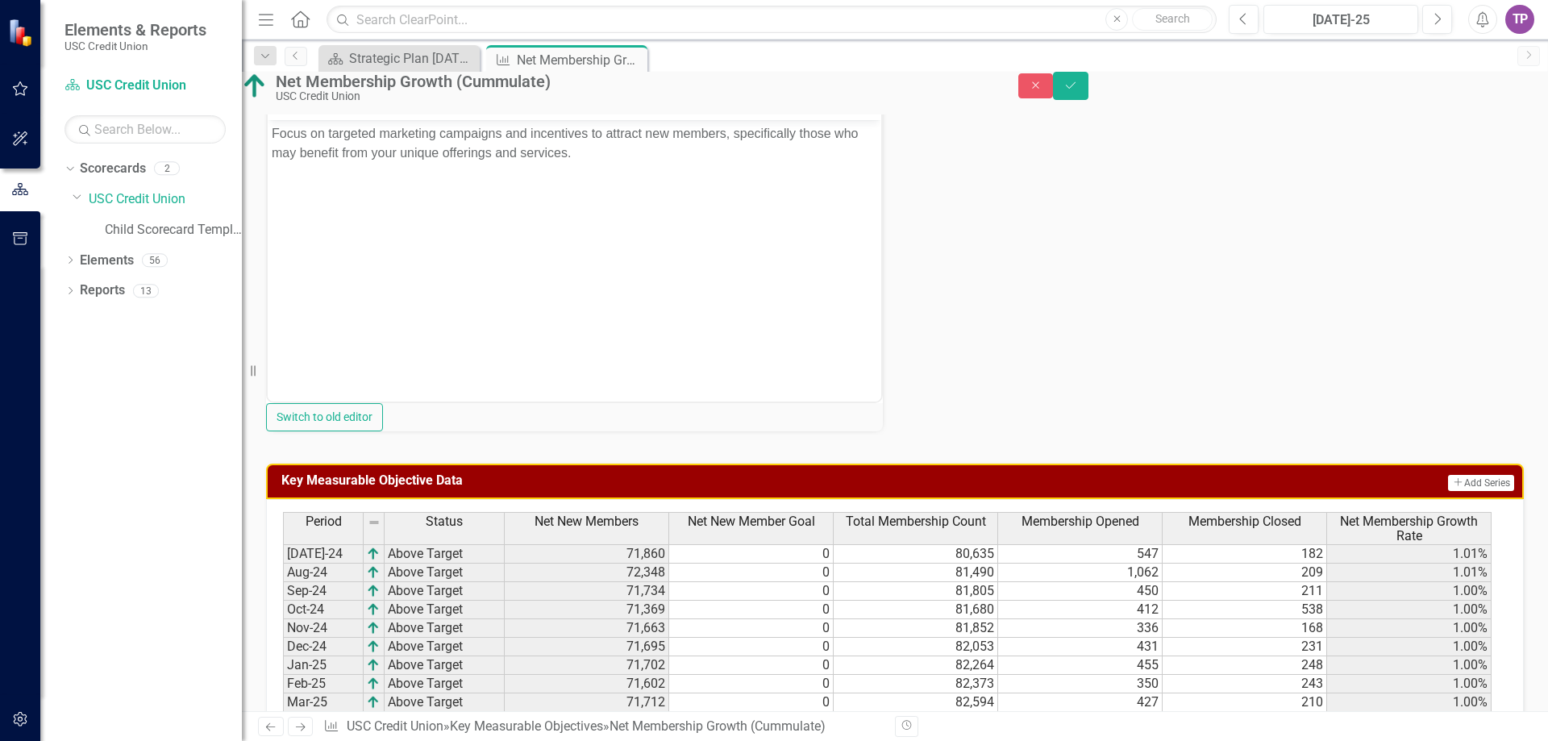
scroll to position [645, 0]
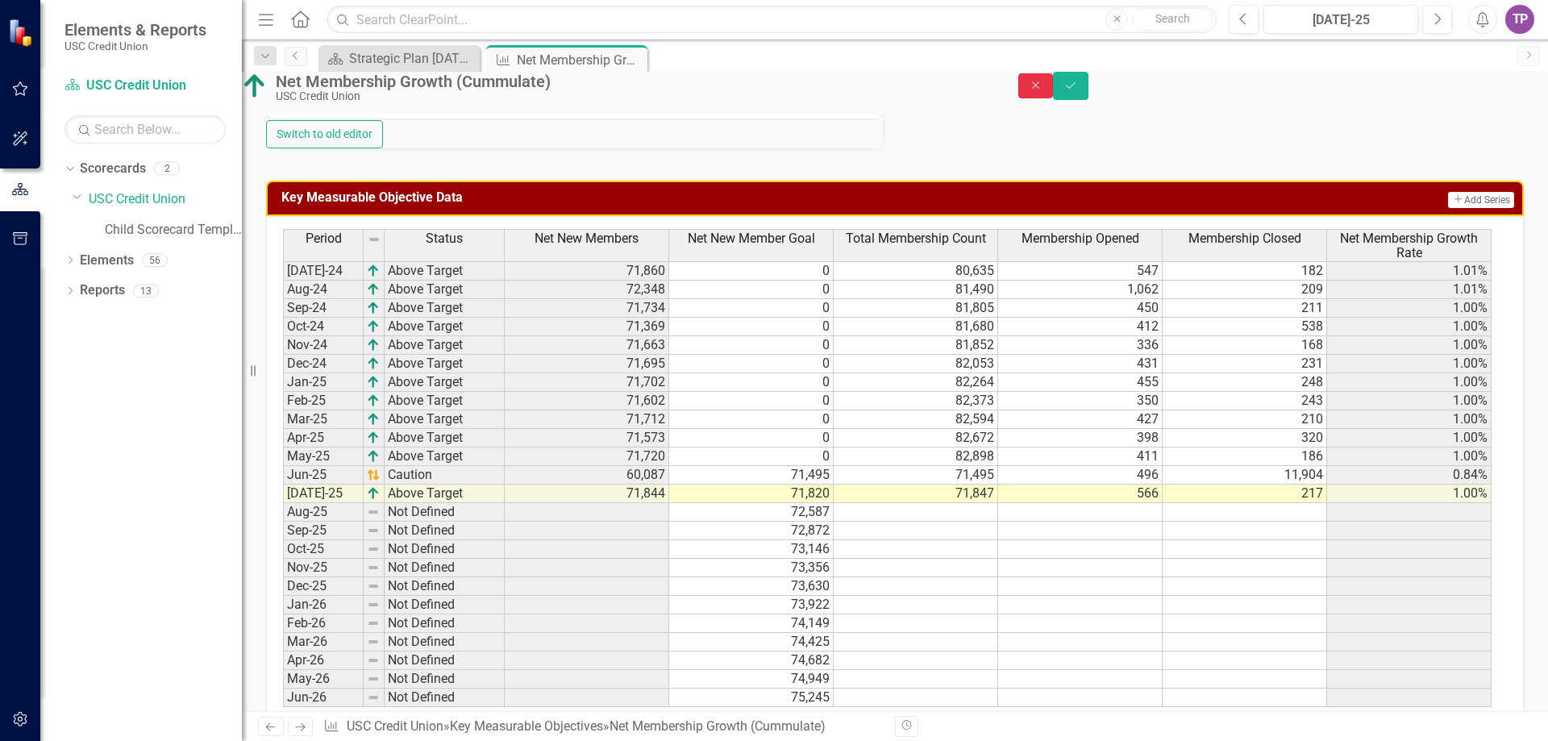
click at [1043, 91] on icon "Close" at bounding box center [1036, 85] width 15 height 11
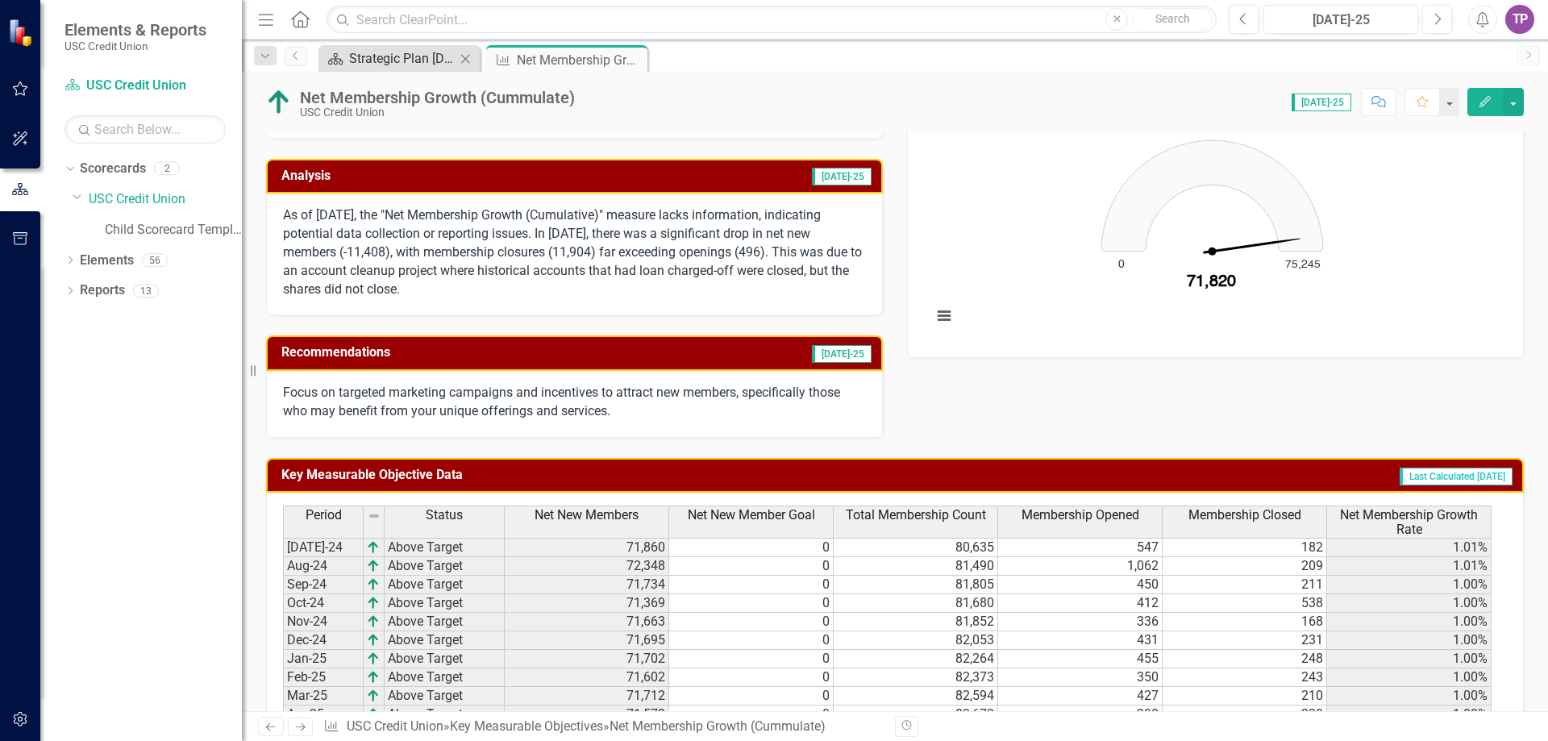
scroll to position [72, 0]
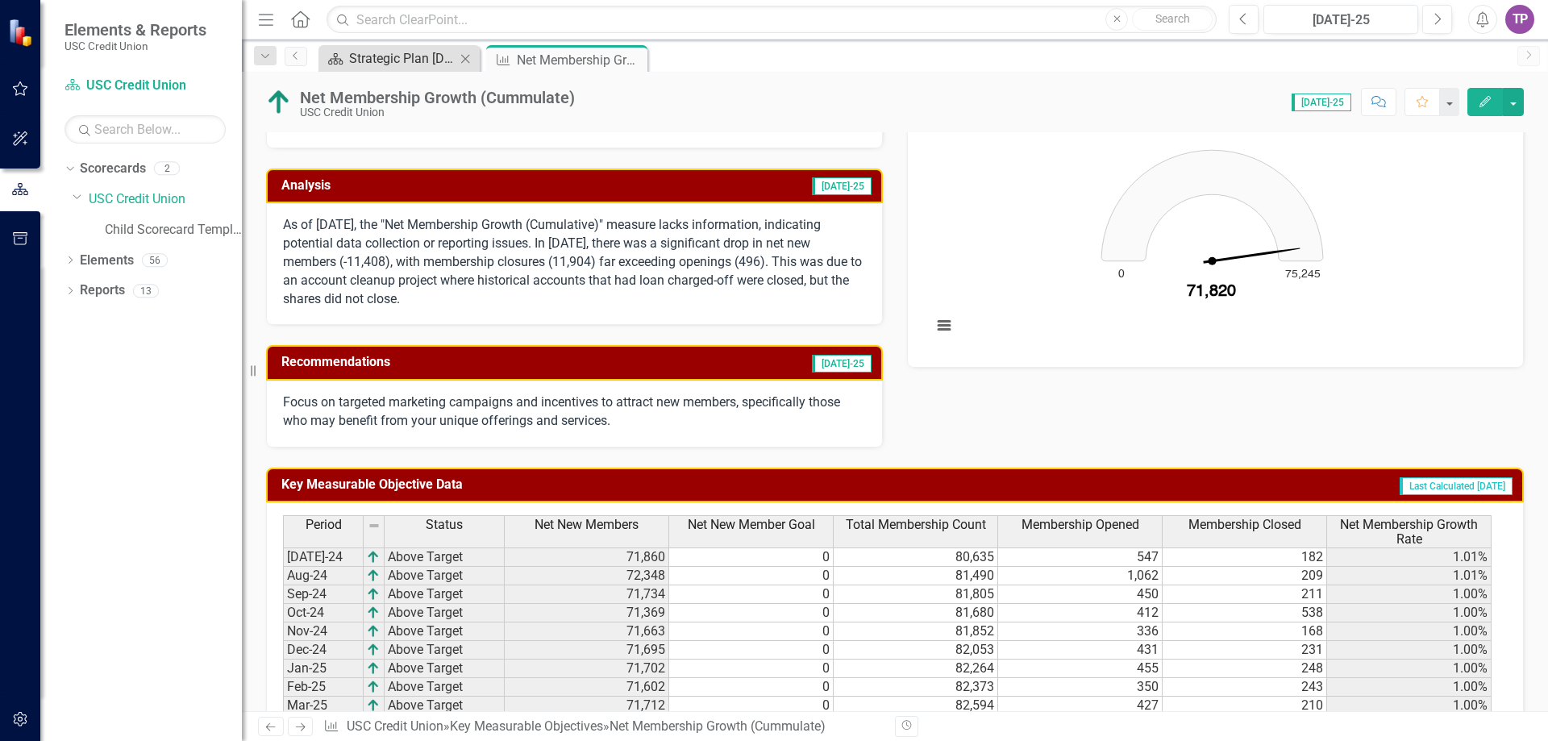
click at [397, 65] on div "Strategic Plan [DATE] - [DATE]" at bounding box center [402, 58] width 106 height 20
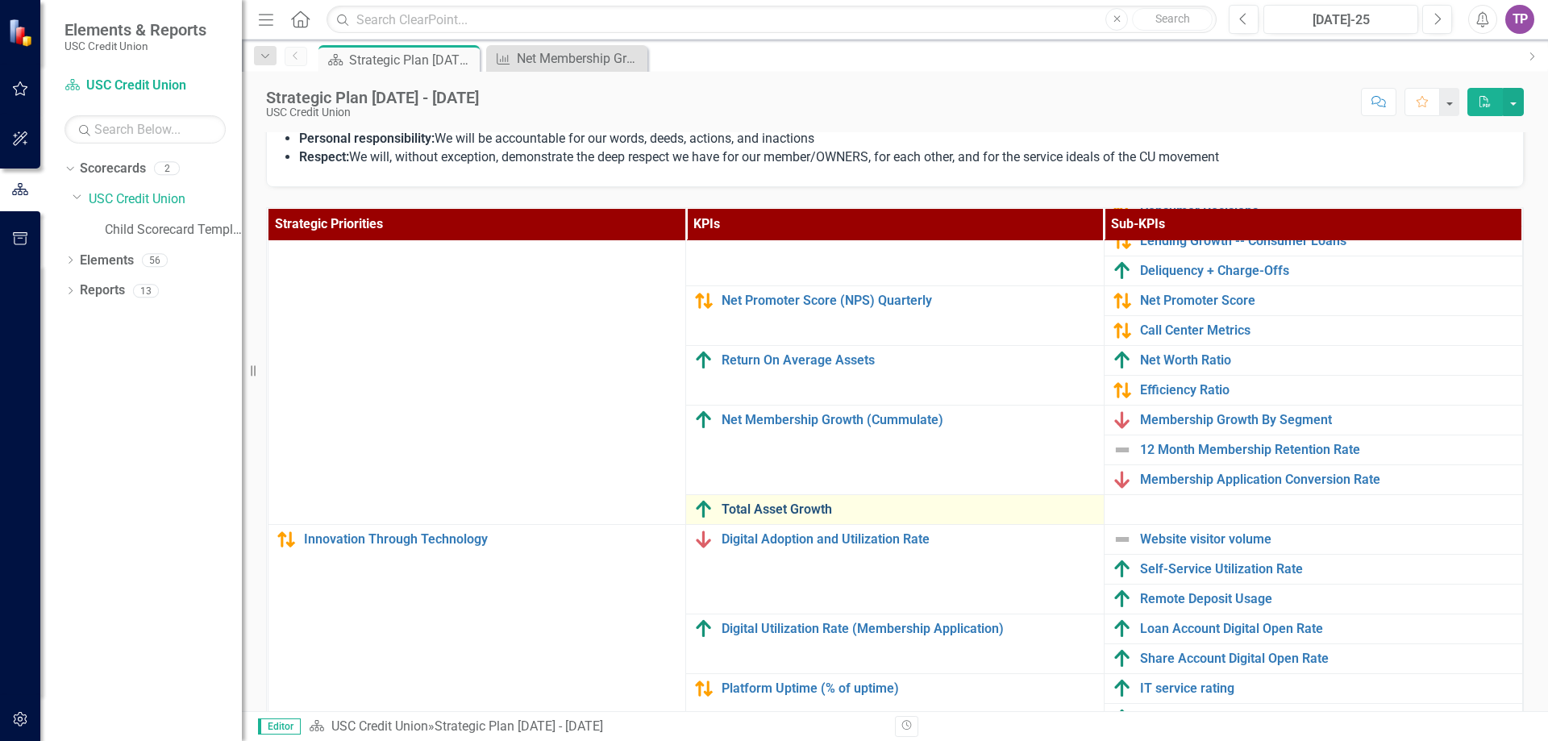
scroll to position [484, 0]
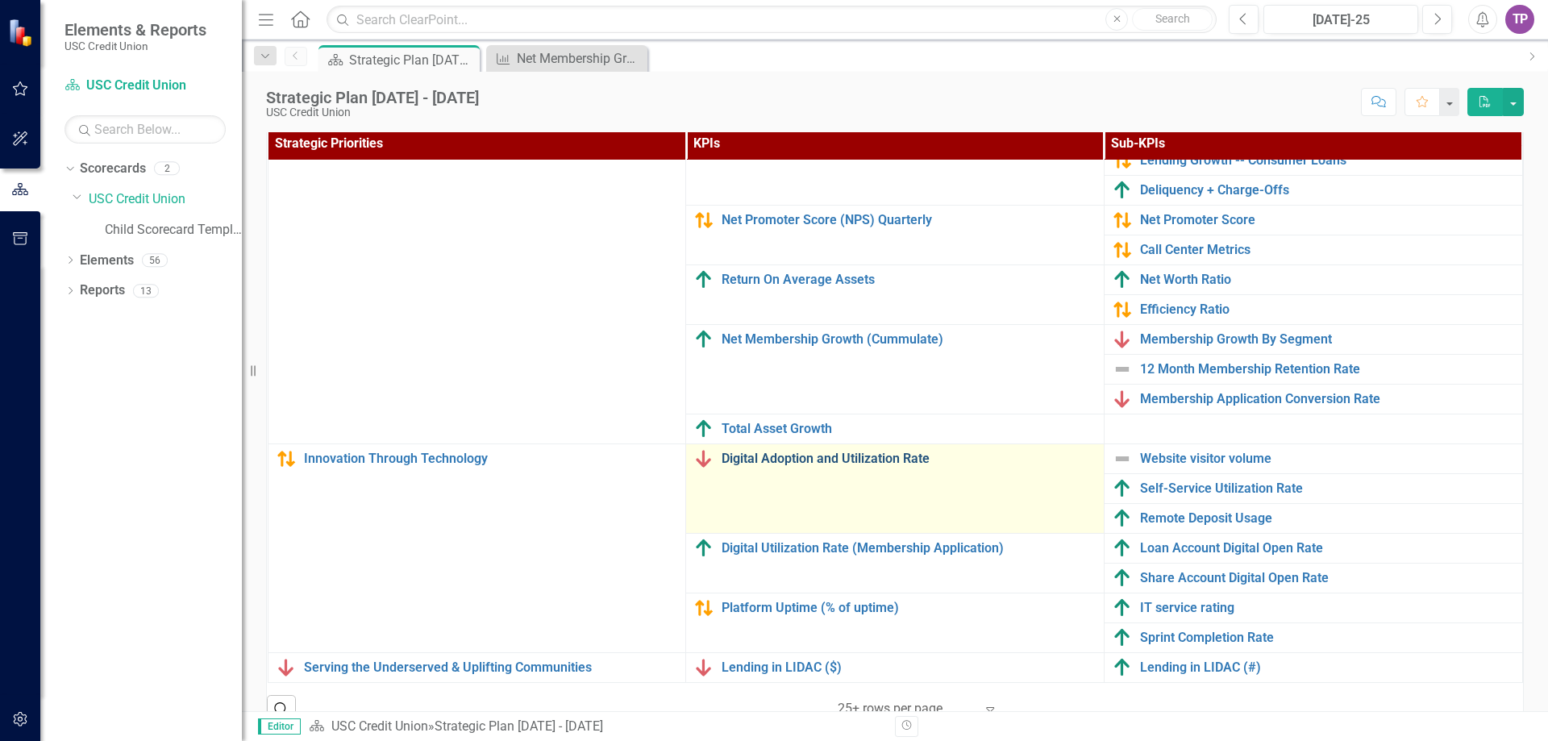
click at [766, 451] on link "Digital Adoption and Utilization Rate" at bounding box center [908, 458] width 374 height 15
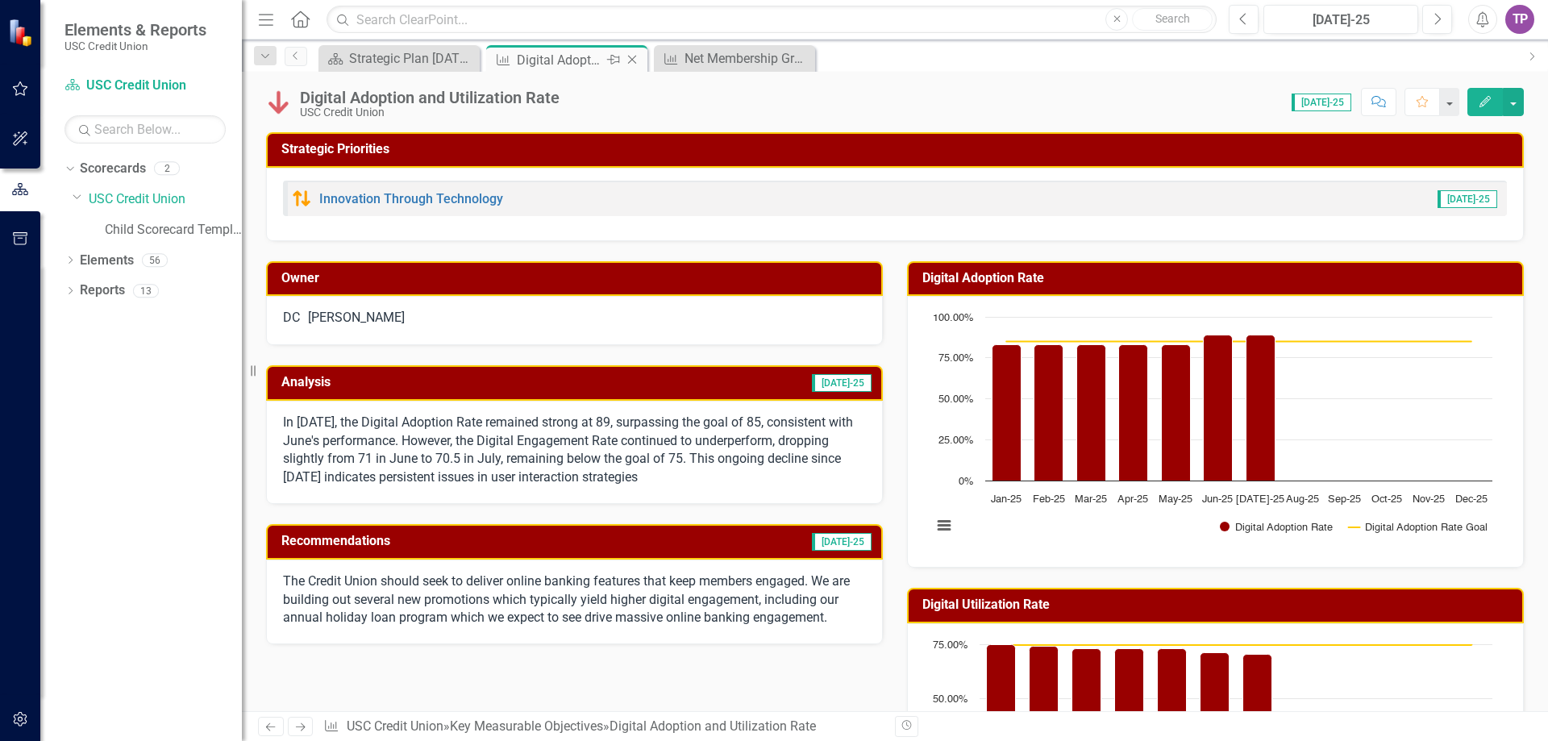
click at [627, 60] on icon "Close" at bounding box center [632, 59] width 16 height 13
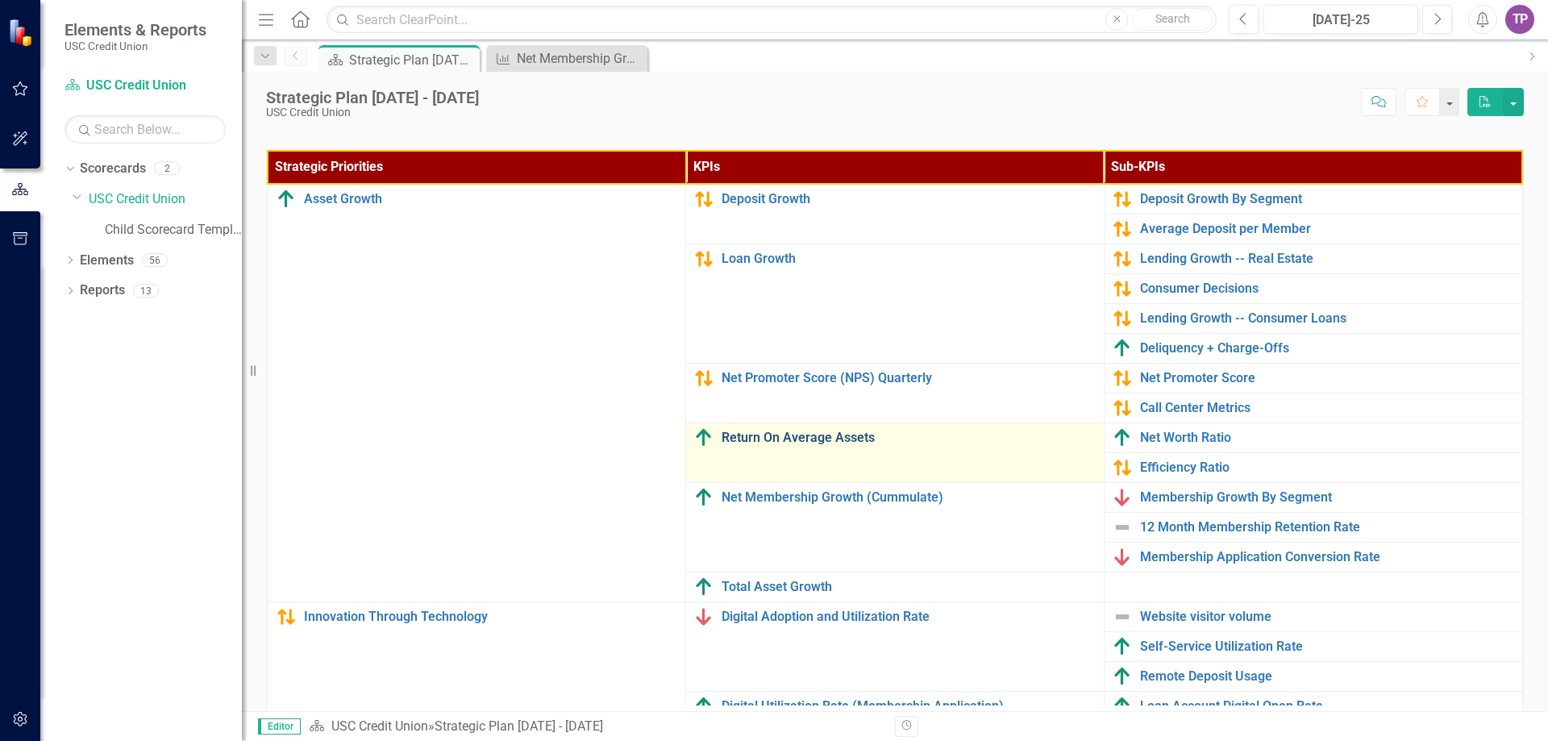
scroll to position [431, 0]
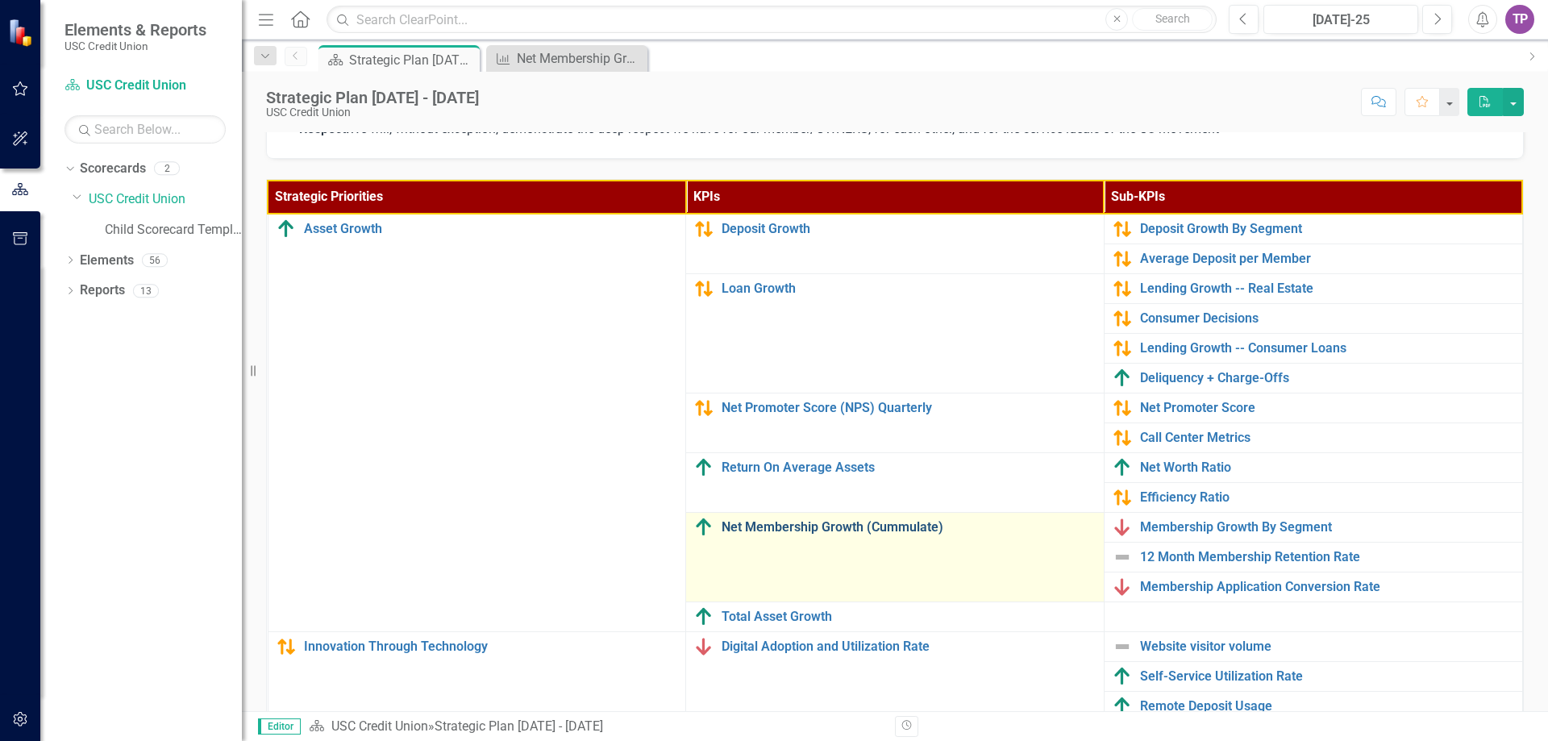
click at [773, 531] on link "Net Membership Growth (Cummulate)" at bounding box center [908, 527] width 374 height 15
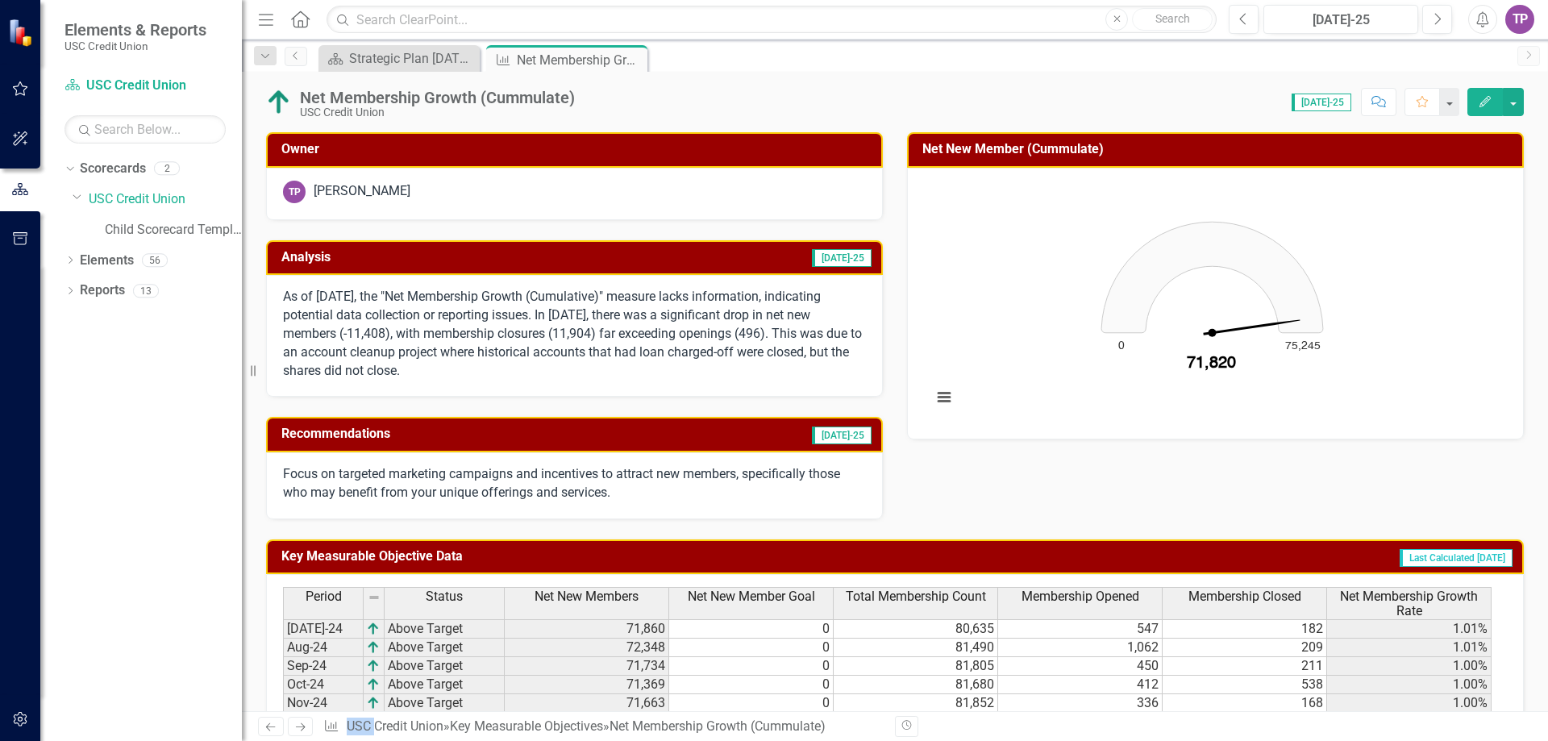
click at [723, 469] on p "Focus on targeted marketing campaigns and incentives to attract new members, sp…" at bounding box center [574, 483] width 583 height 37
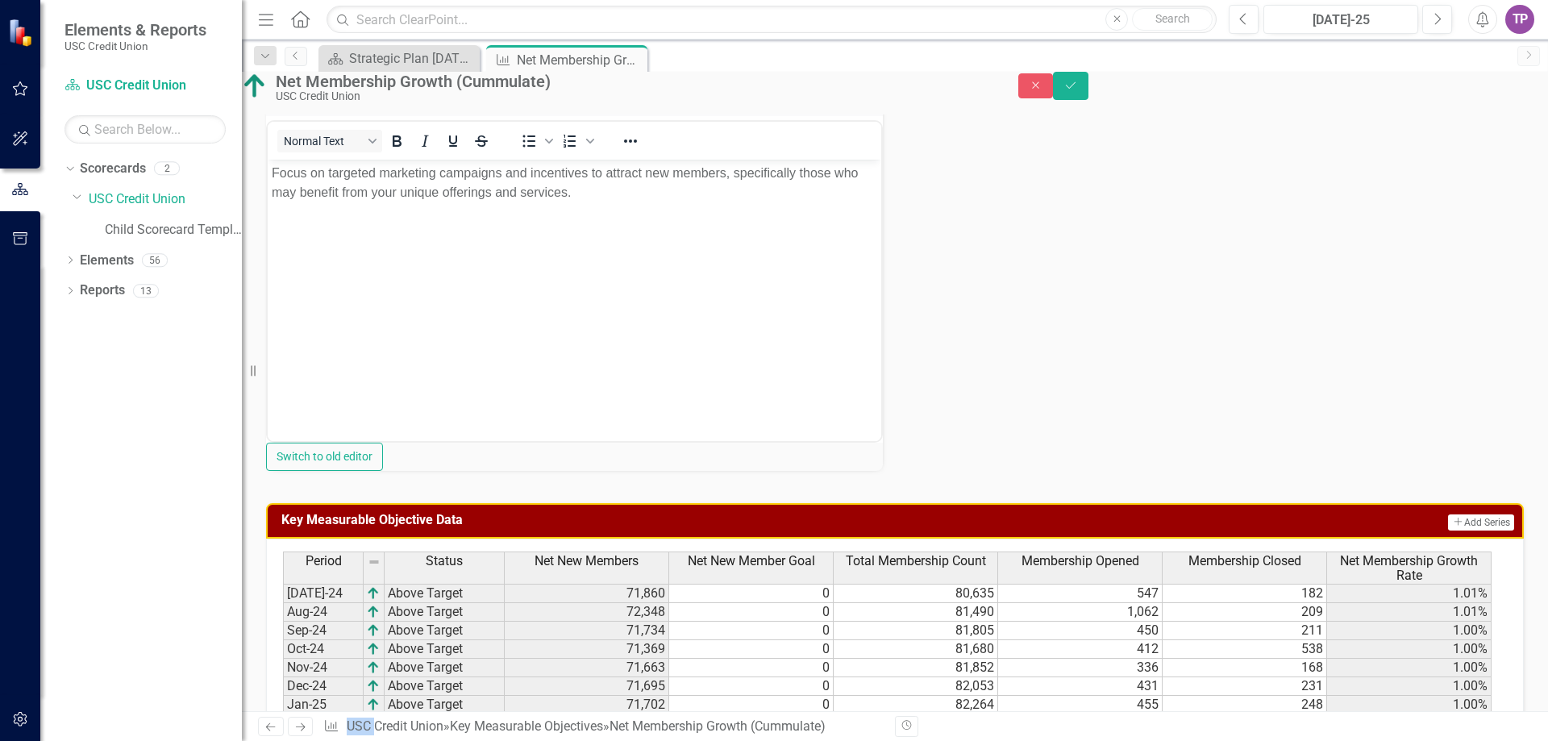
scroll to position [161, 0]
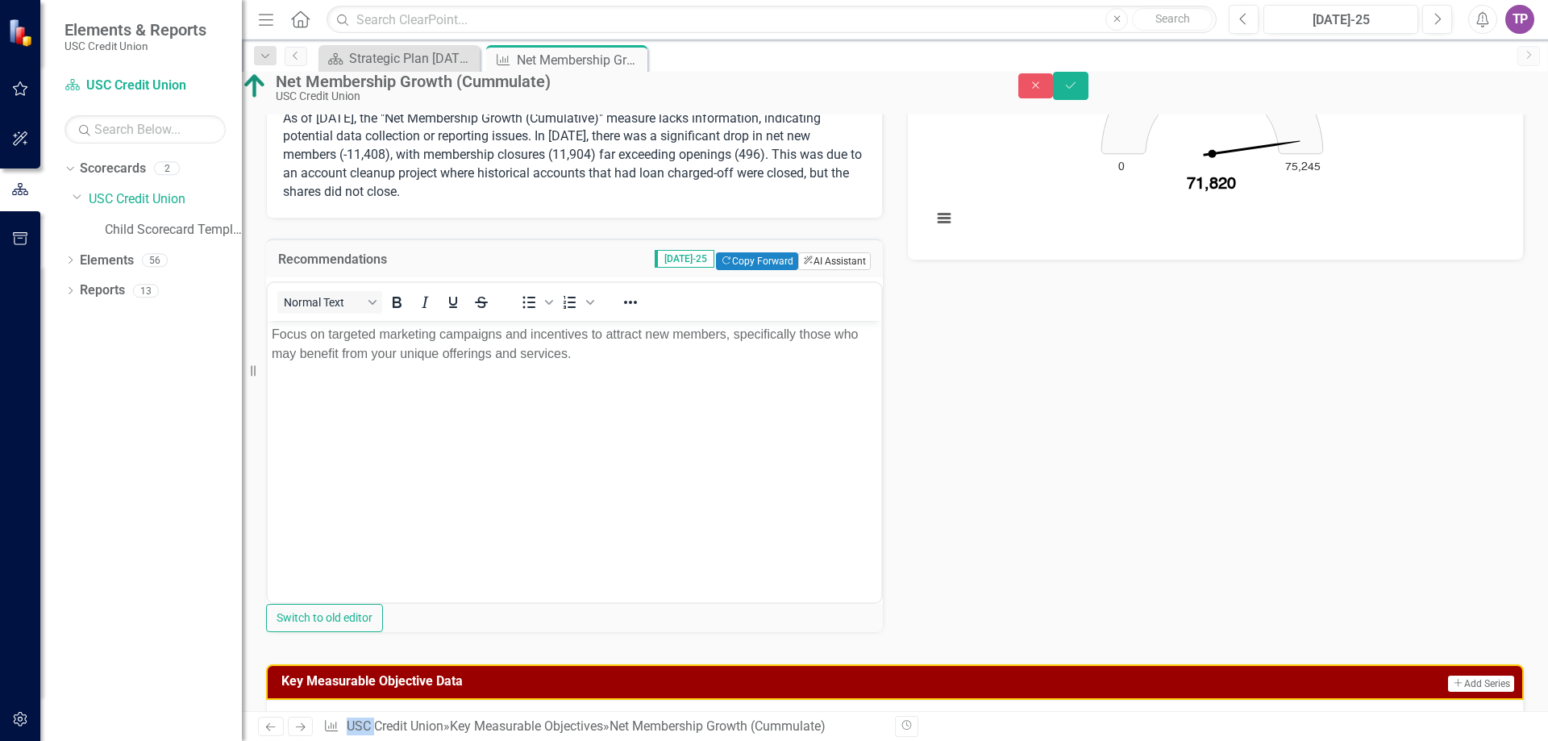
click at [813, 270] on button "ClearPoint AI AI Assistant" at bounding box center [834, 261] width 73 height 18
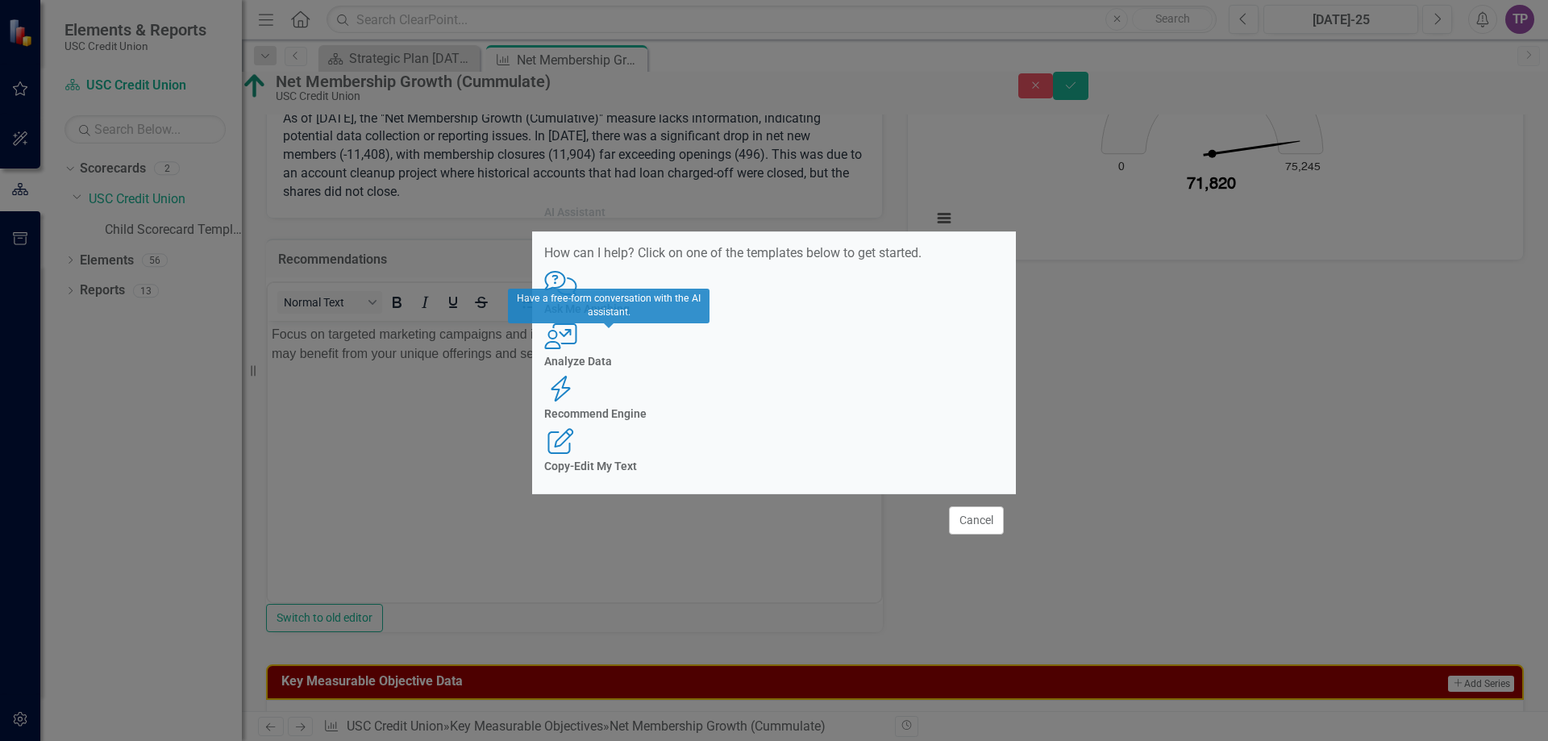
click at [613, 315] on h4 "Ask Me Anything" at bounding box center [773, 309] width 459 height 12
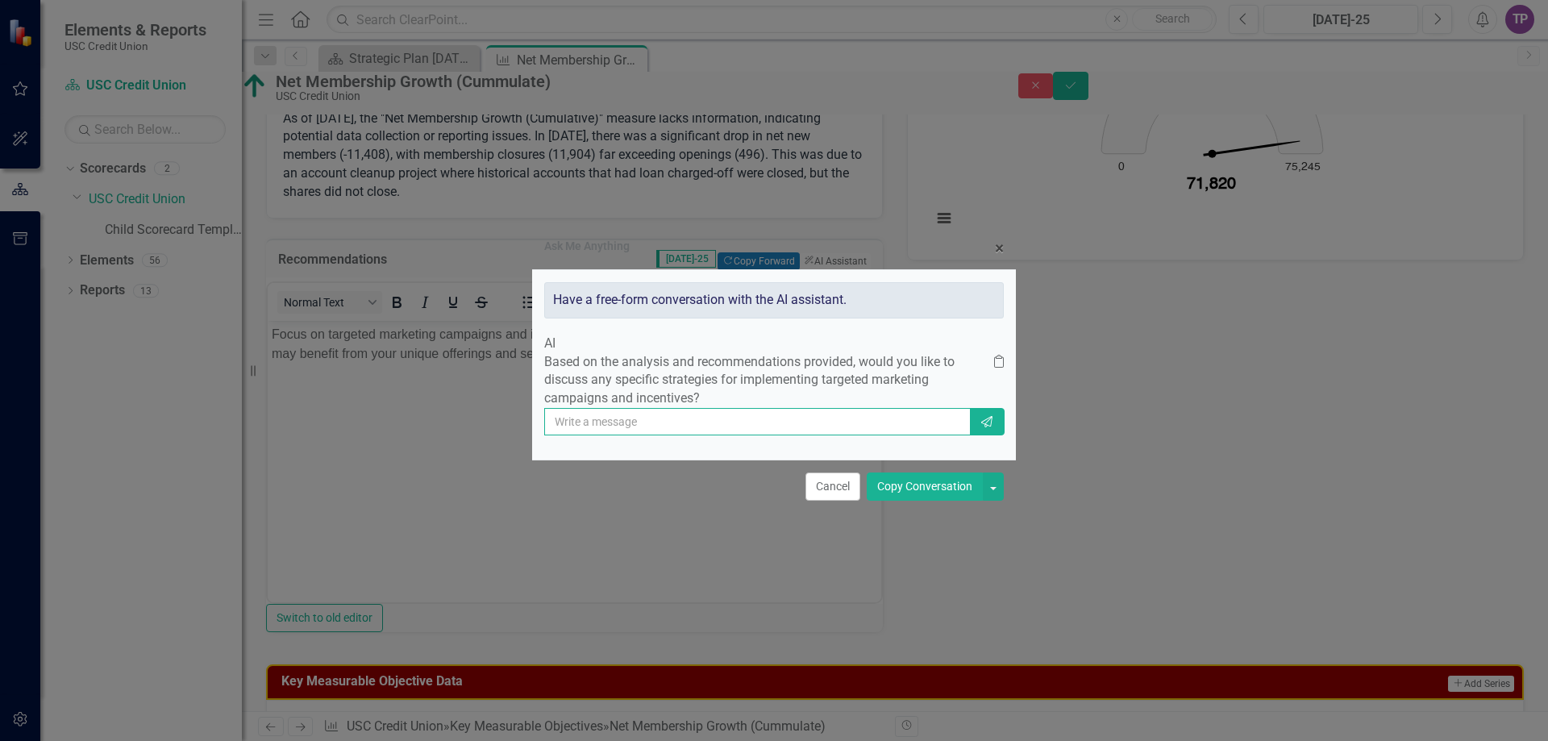
click at [664, 425] on input "text" at bounding box center [757, 421] width 426 height 27
type input "we are entering our busy season of New Student Onboarding and also proactively …"
click at [988, 424] on button "Send" at bounding box center [986, 421] width 35 height 27
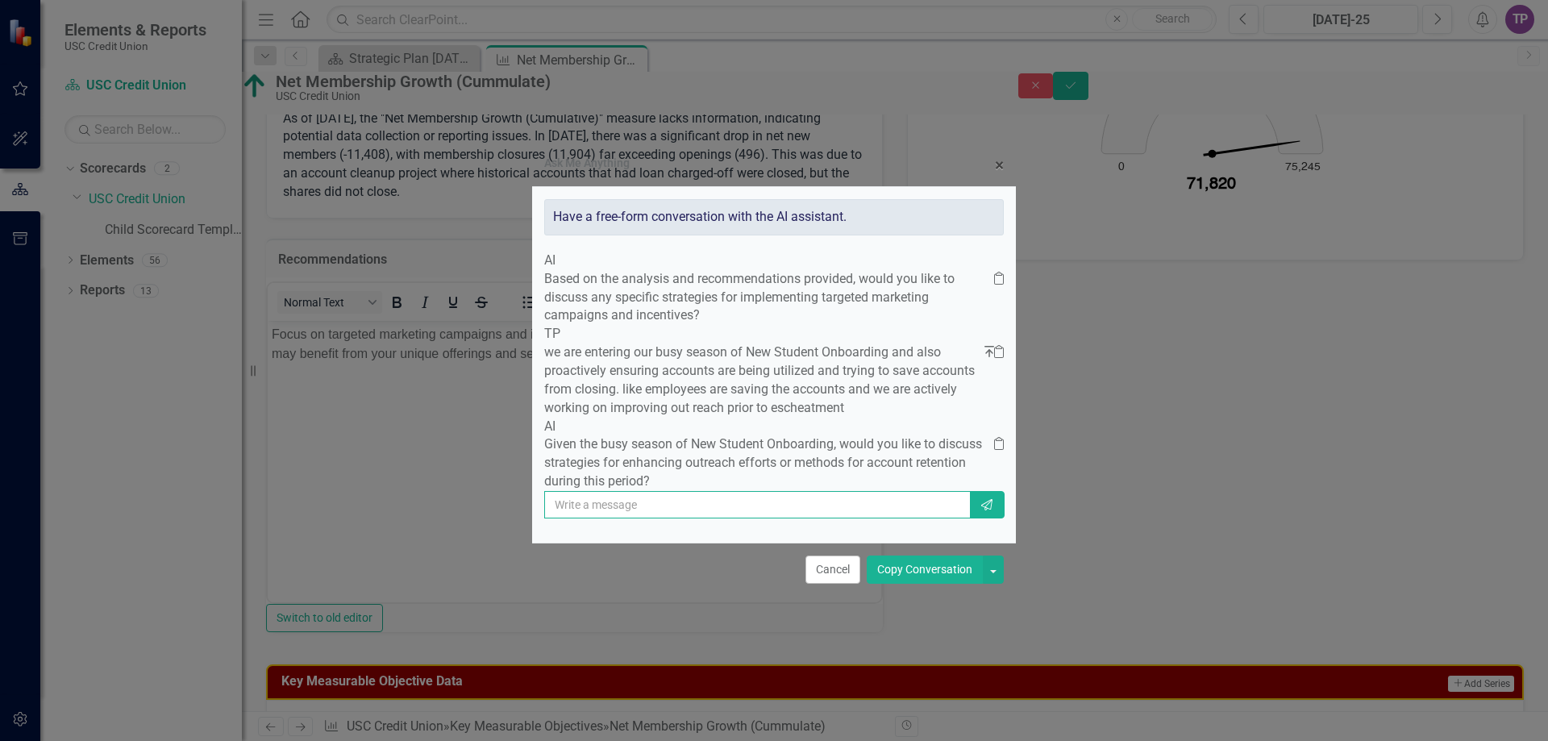
click at [692, 518] on input "text" at bounding box center [757, 504] width 426 height 27
type input "no give me the recomendation"
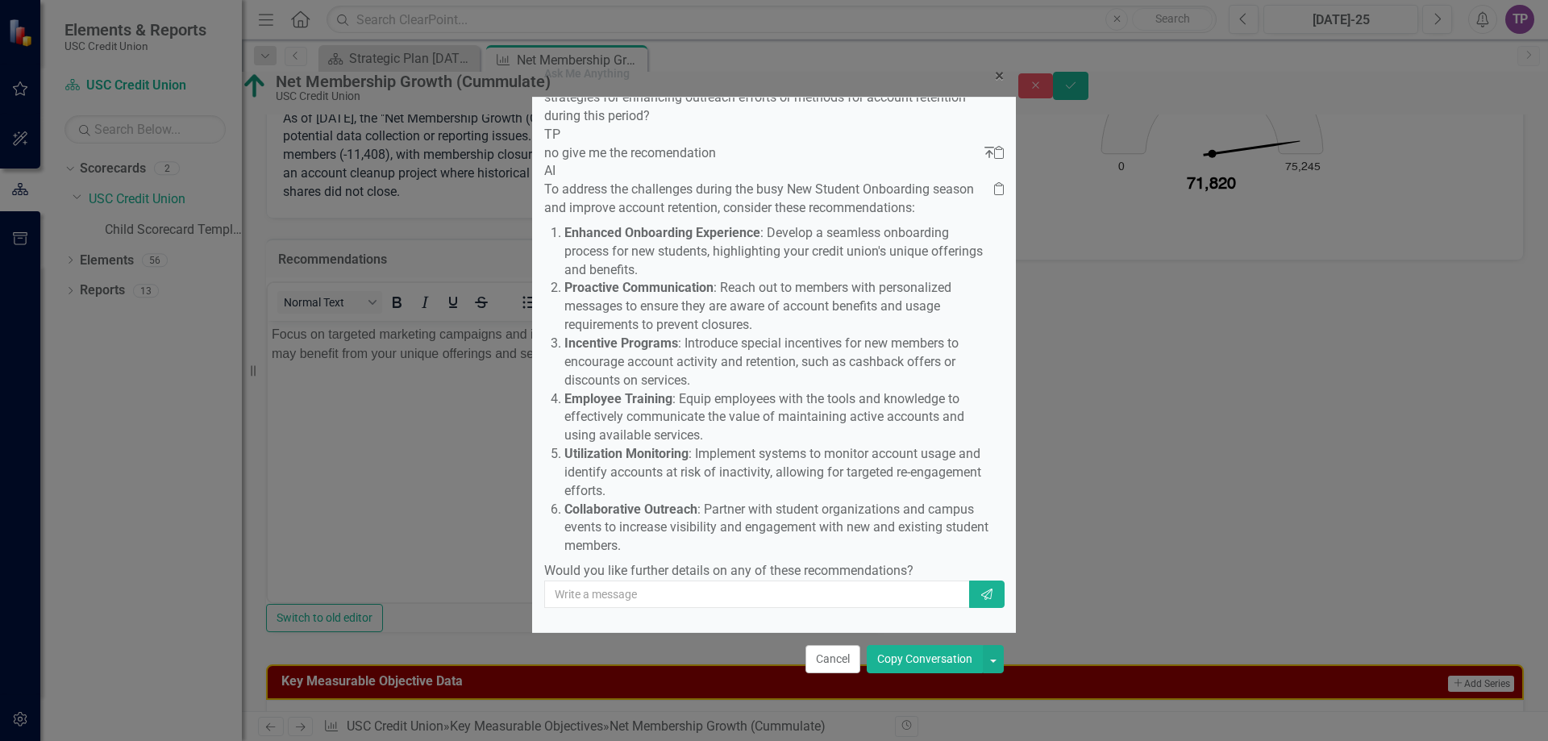
scroll to position [392, 0]
click at [918, 666] on button "Copy Conversation" at bounding box center [925, 659] width 116 height 28
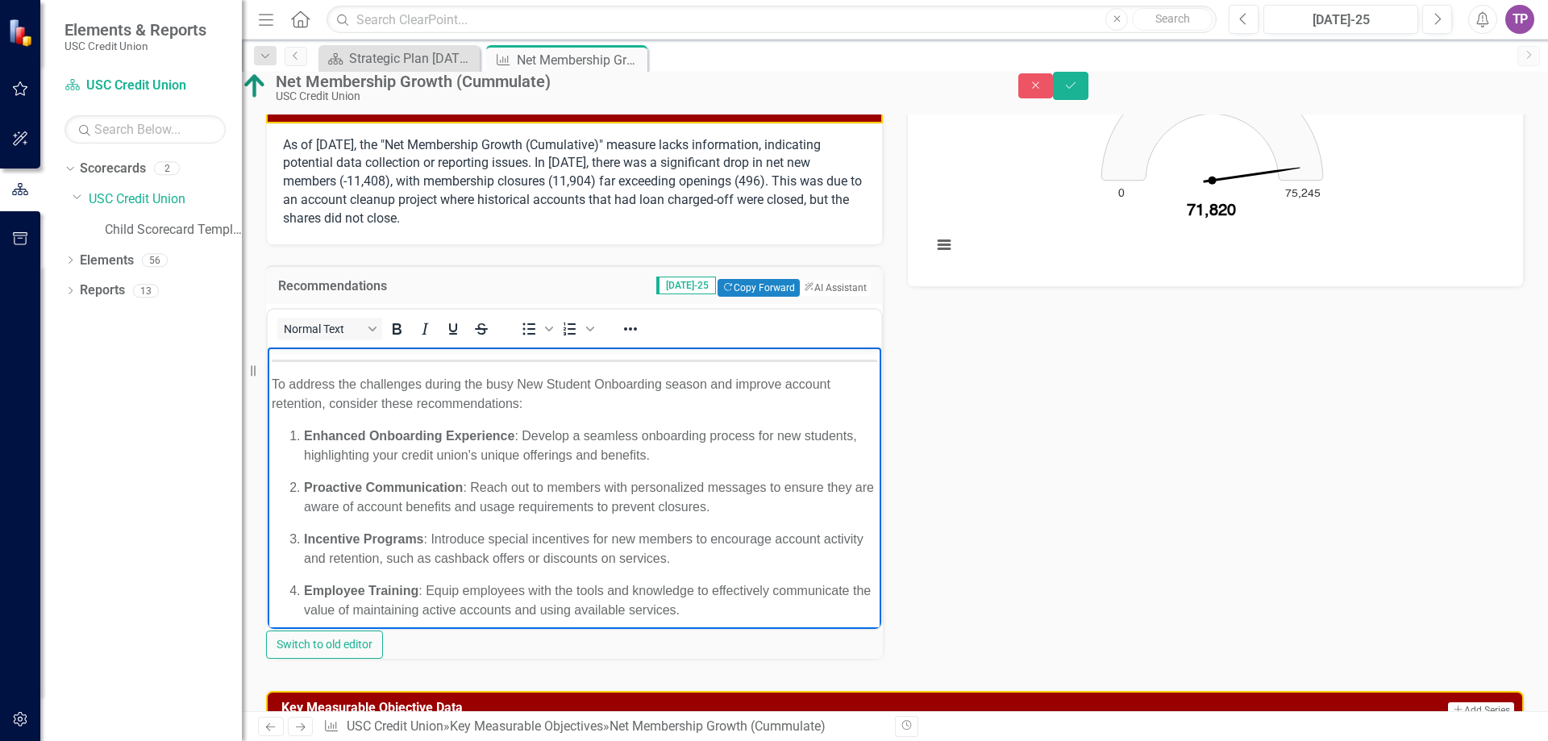
scroll to position [20, 0]
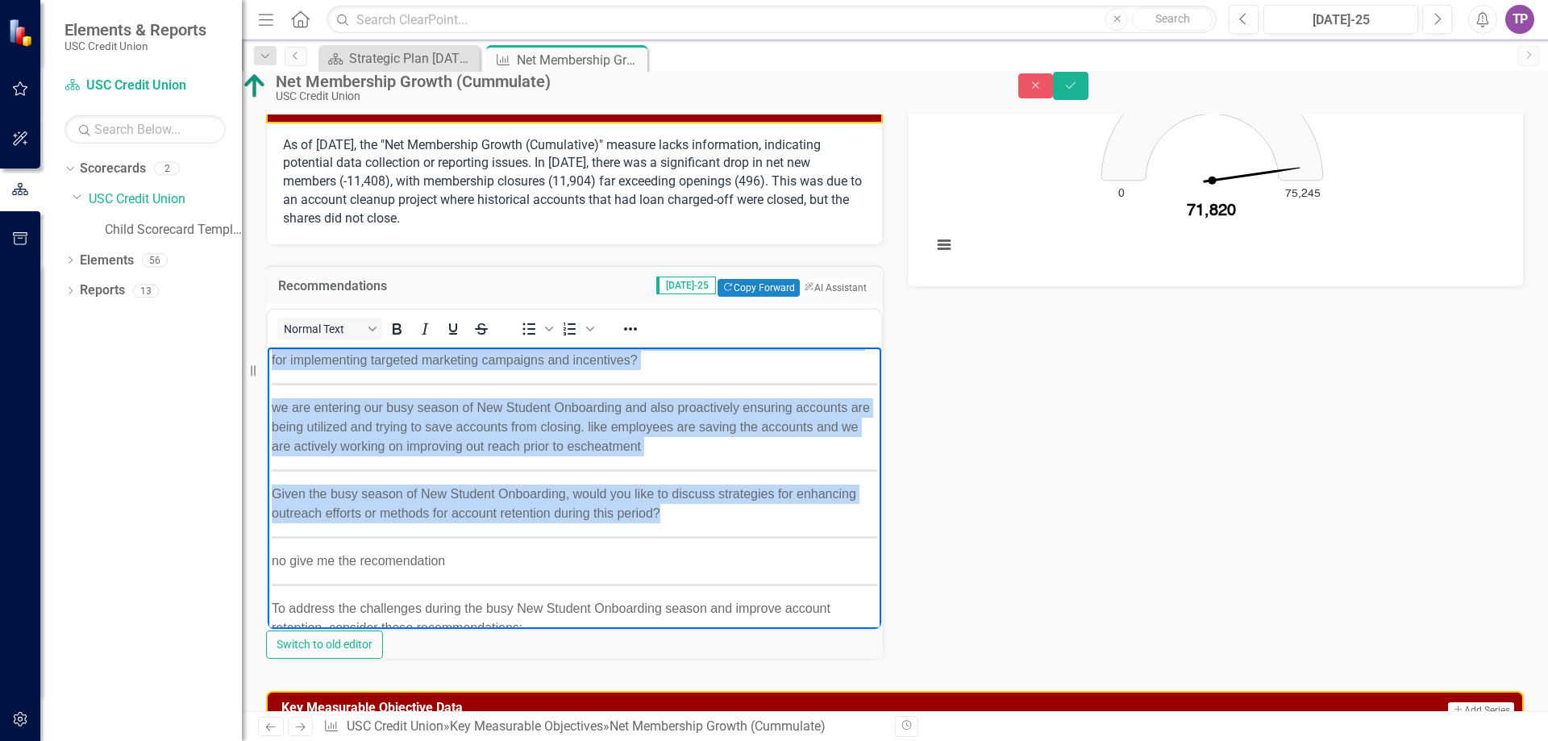
drag, startPoint x: 281, startPoint y: 380, endPoint x: 592, endPoint y: 583, distance: 370.9
click at [592, 583] on body "Based on the analysis and recommendations provided, would you like to discuss a…" at bounding box center [574, 661] width 613 height 669
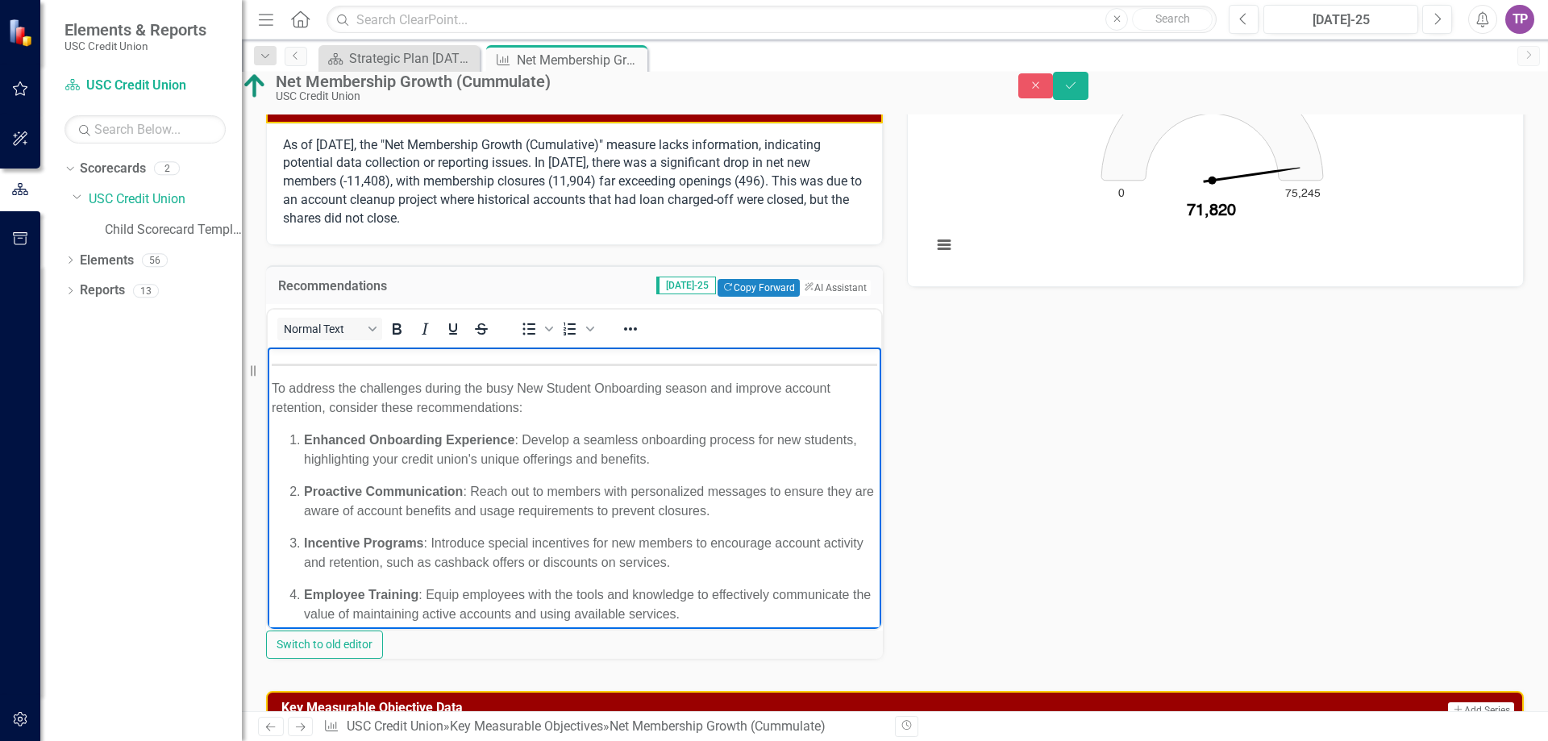
scroll to position [0, 0]
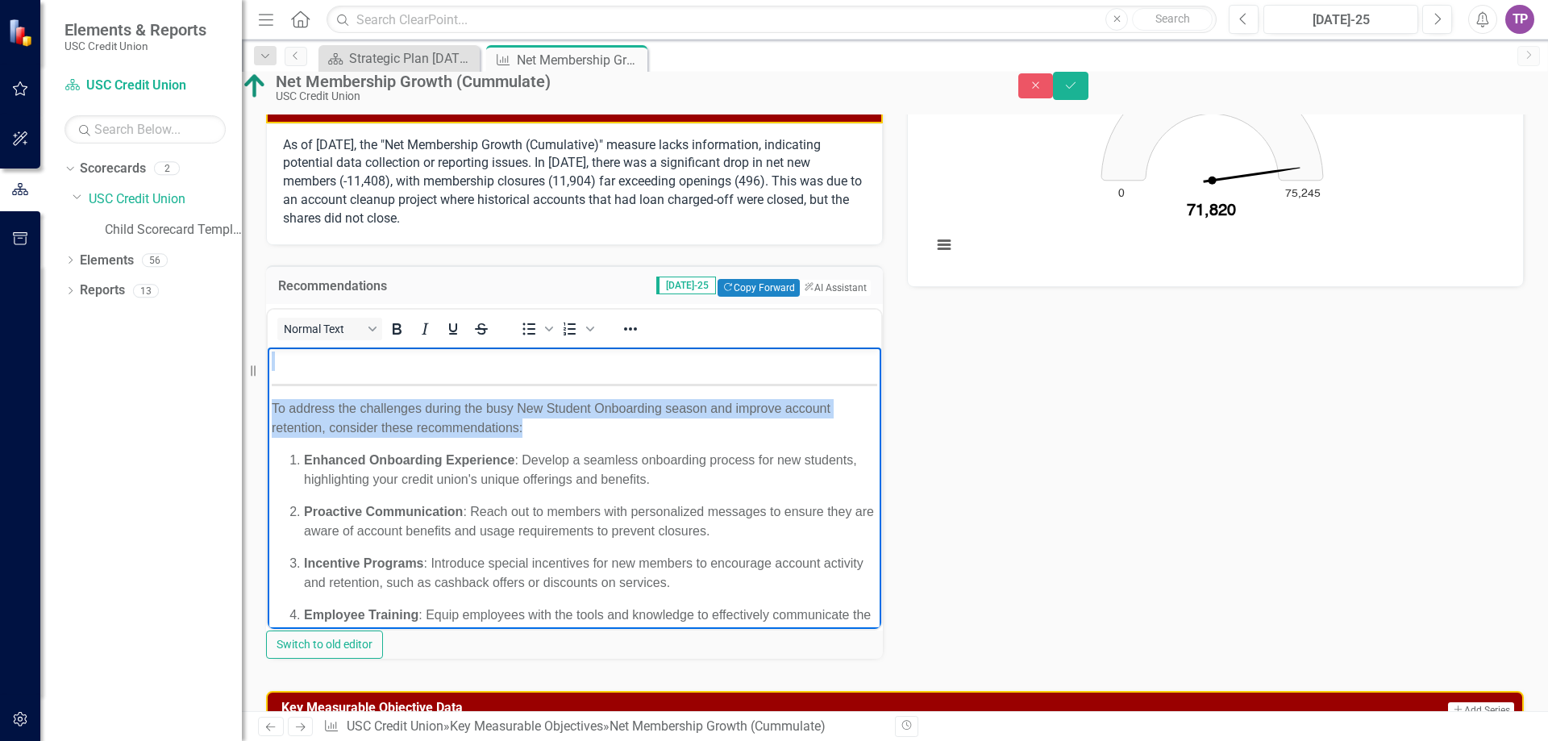
drag, startPoint x: 270, startPoint y: 357, endPoint x: 599, endPoint y: 436, distance: 338.2
click at [599, 436] on body "To address the challenges during the busy New Student Onboarding season and imp…" at bounding box center [574, 571] width 613 height 449
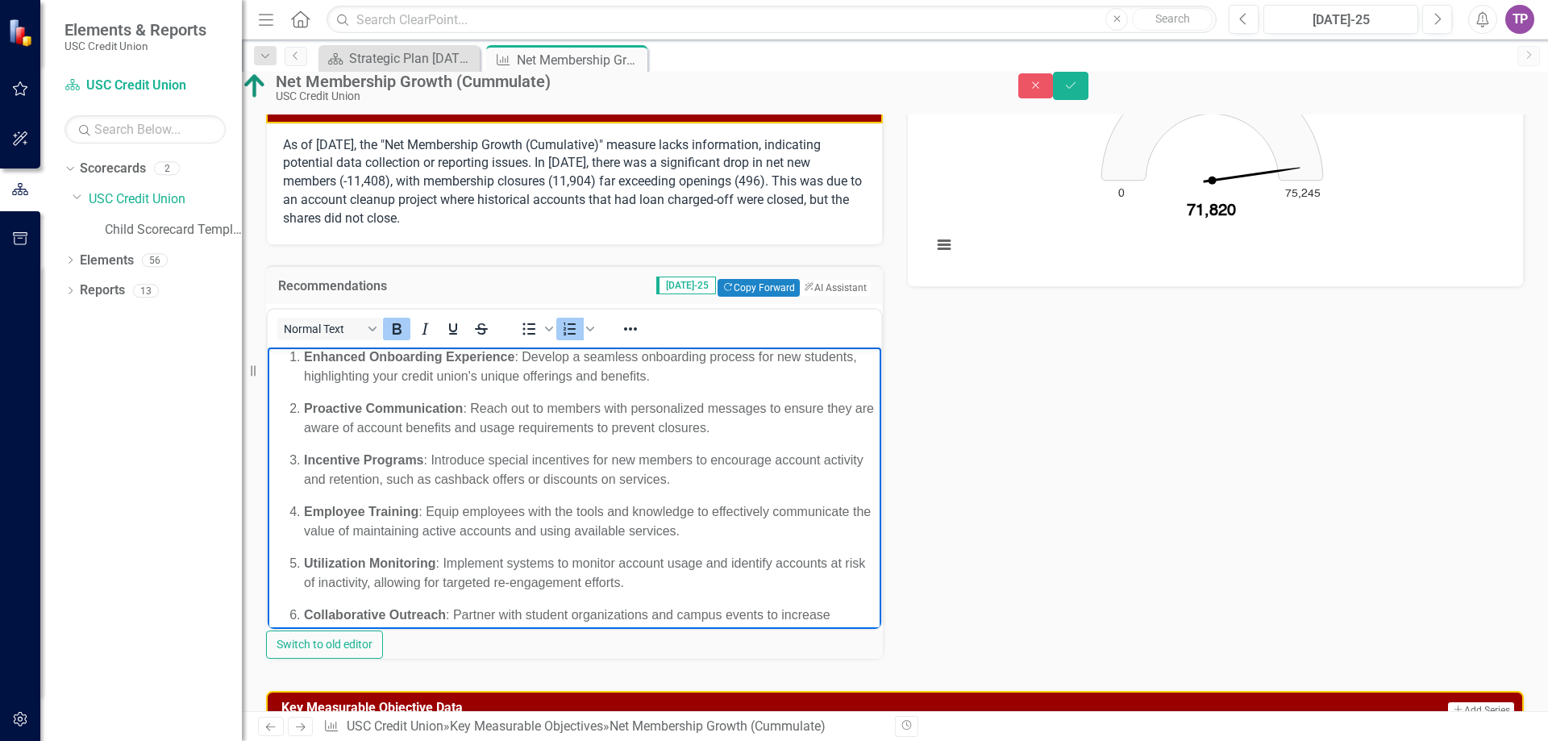
scroll to position [69, 0]
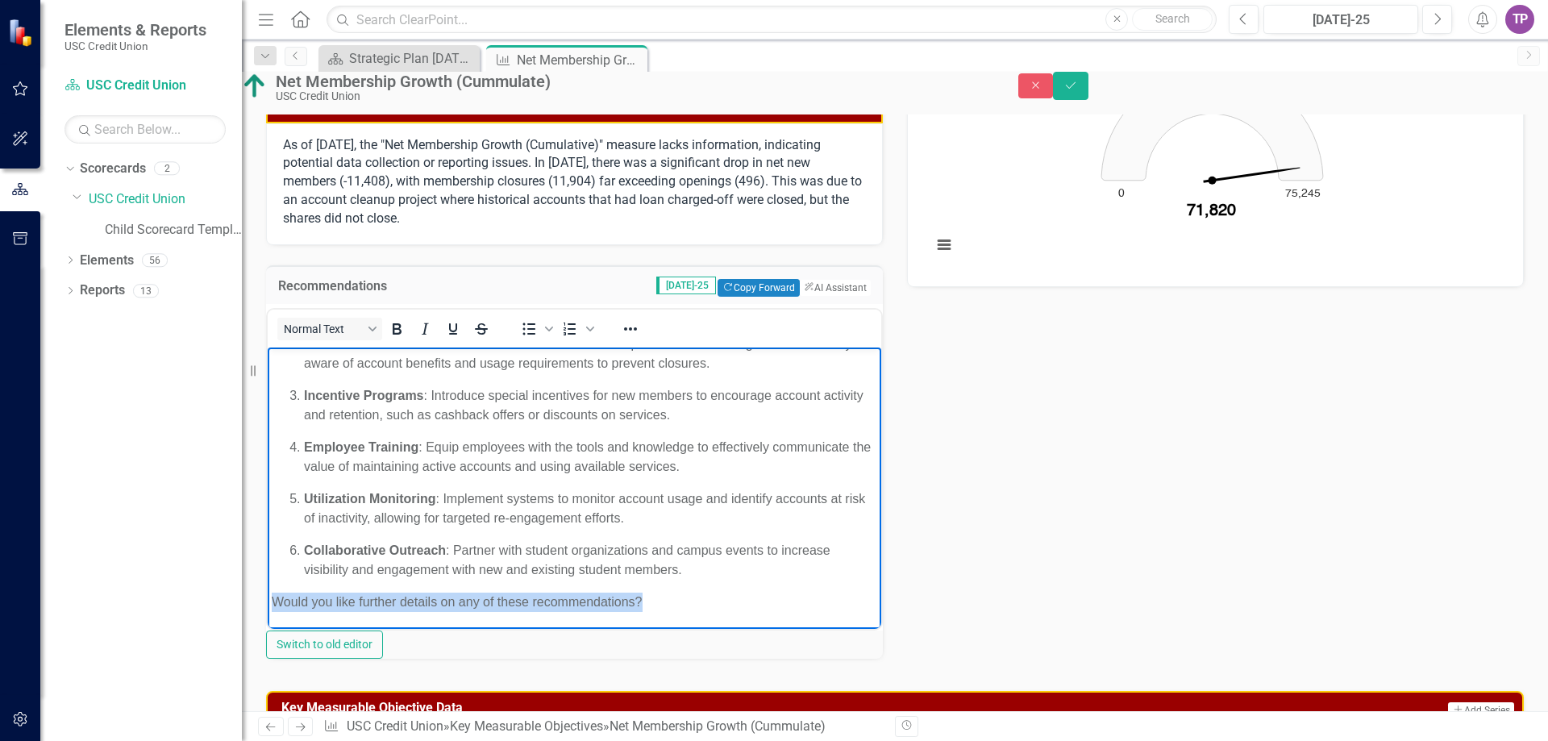
drag, startPoint x: 272, startPoint y: 600, endPoint x: 755, endPoint y: 609, distance: 482.1
click at [755, 609] on p "Would you like further details on any of these recommendations?" at bounding box center [574, 601] width 605 height 19
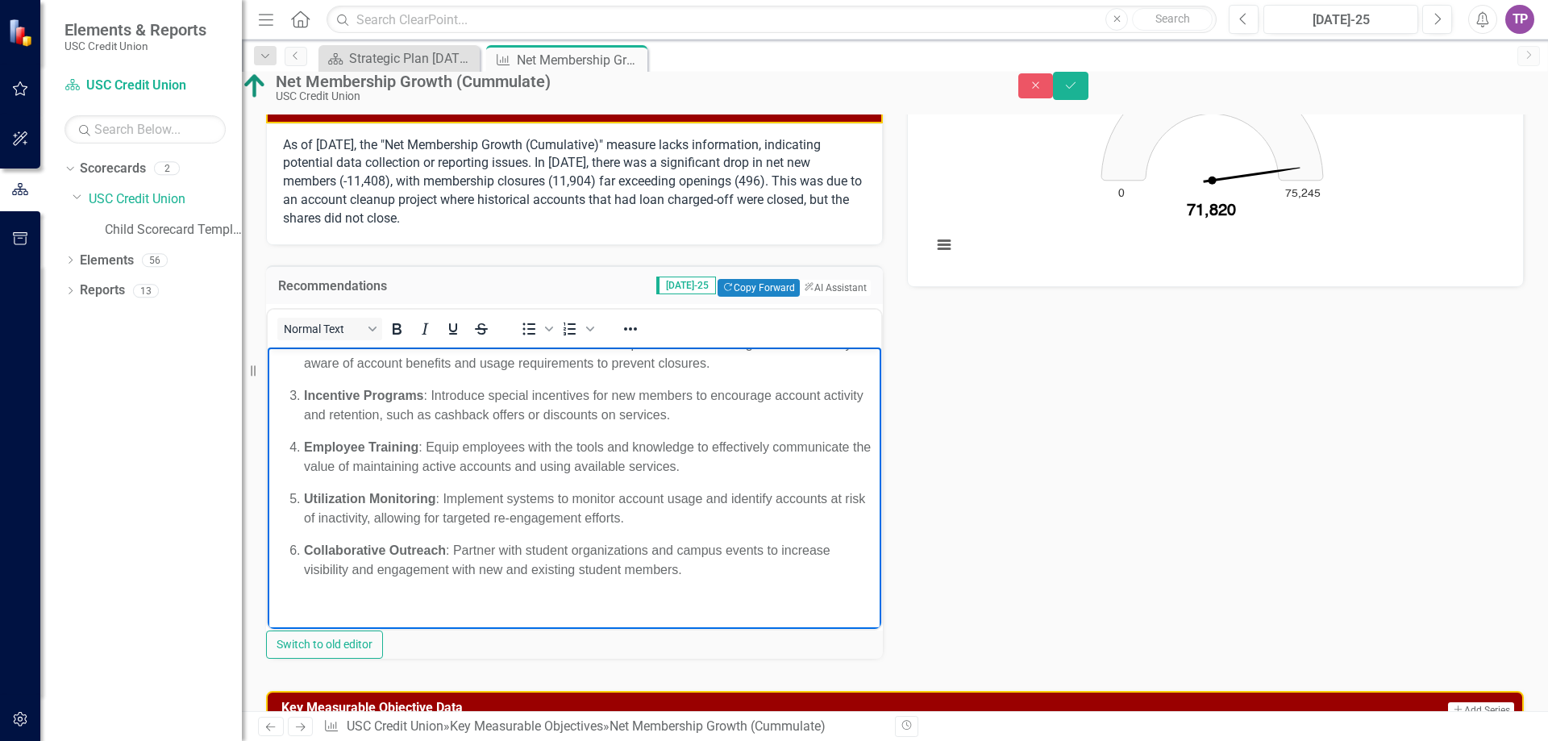
scroll to position [0, 0]
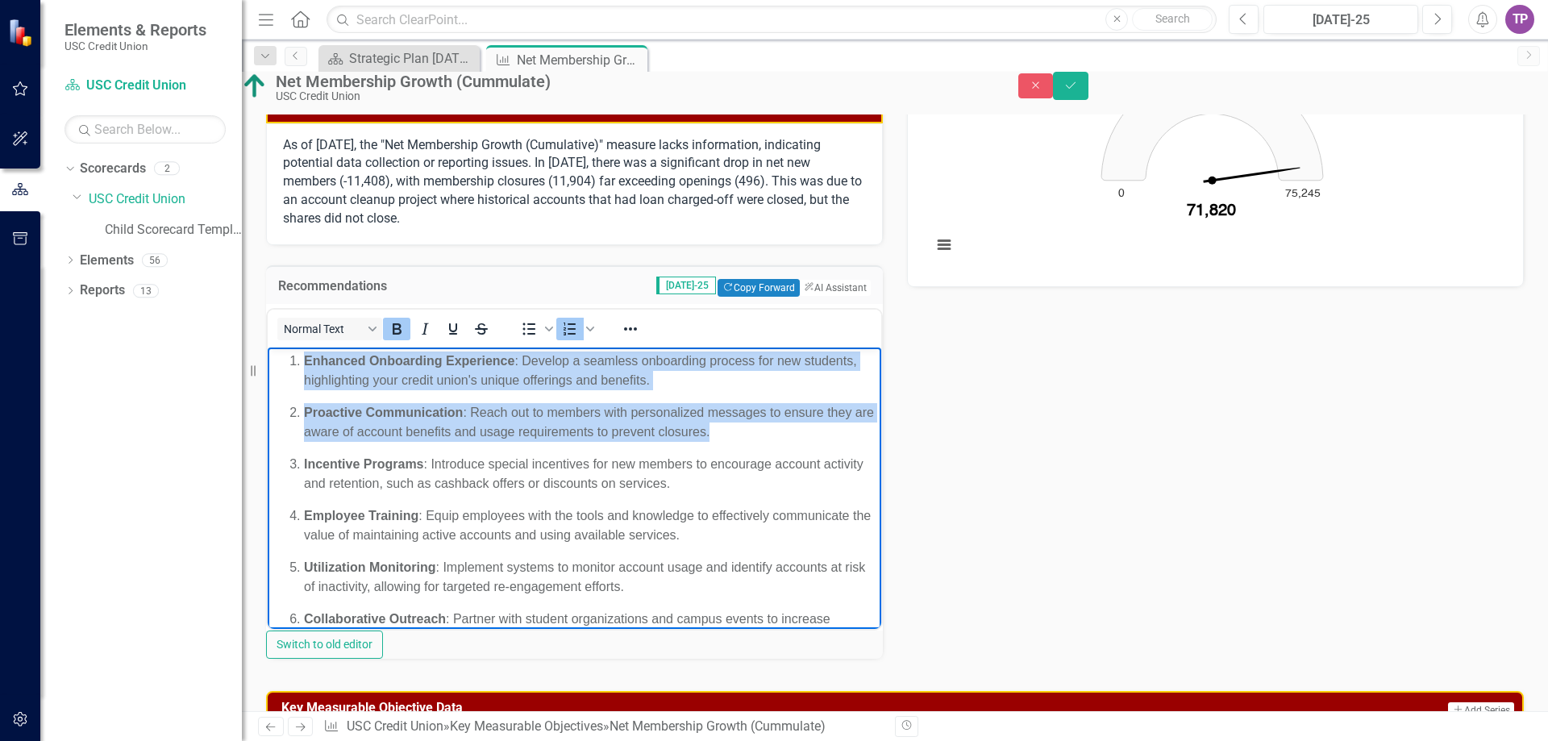
drag, startPoint x: 779, startPoint y: 439, endPoint x: 272, endPoint y: 351, distance: 513.8
click at [272, 351] on ol "Enhanced Onboarding Experience : Develop a seamless onboarding process for new …" at bounding box center [574, 499] width 605 height 297
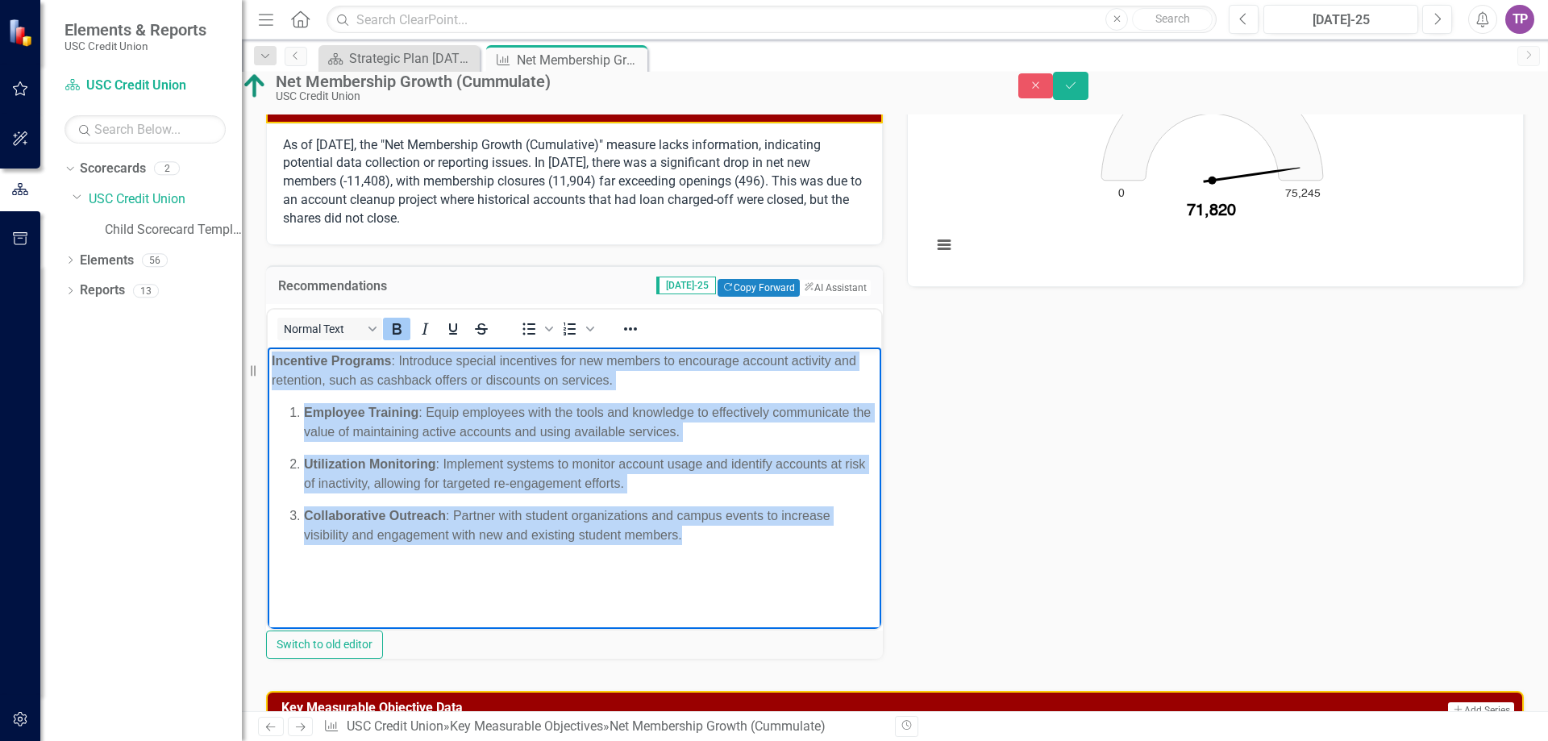
drag, startPoint x: 700, startPoint y: 540, endPoint x: 340, endPoint y: 719, distance: 401.6
click at [268, 347] on html "Incentive Programs : Introduce special incentives for new members to encourage …" at bounding box center [574, 470] width 613 height 247
copy body "Incentive Programs : Introduce special incentives for new members to encourage …"
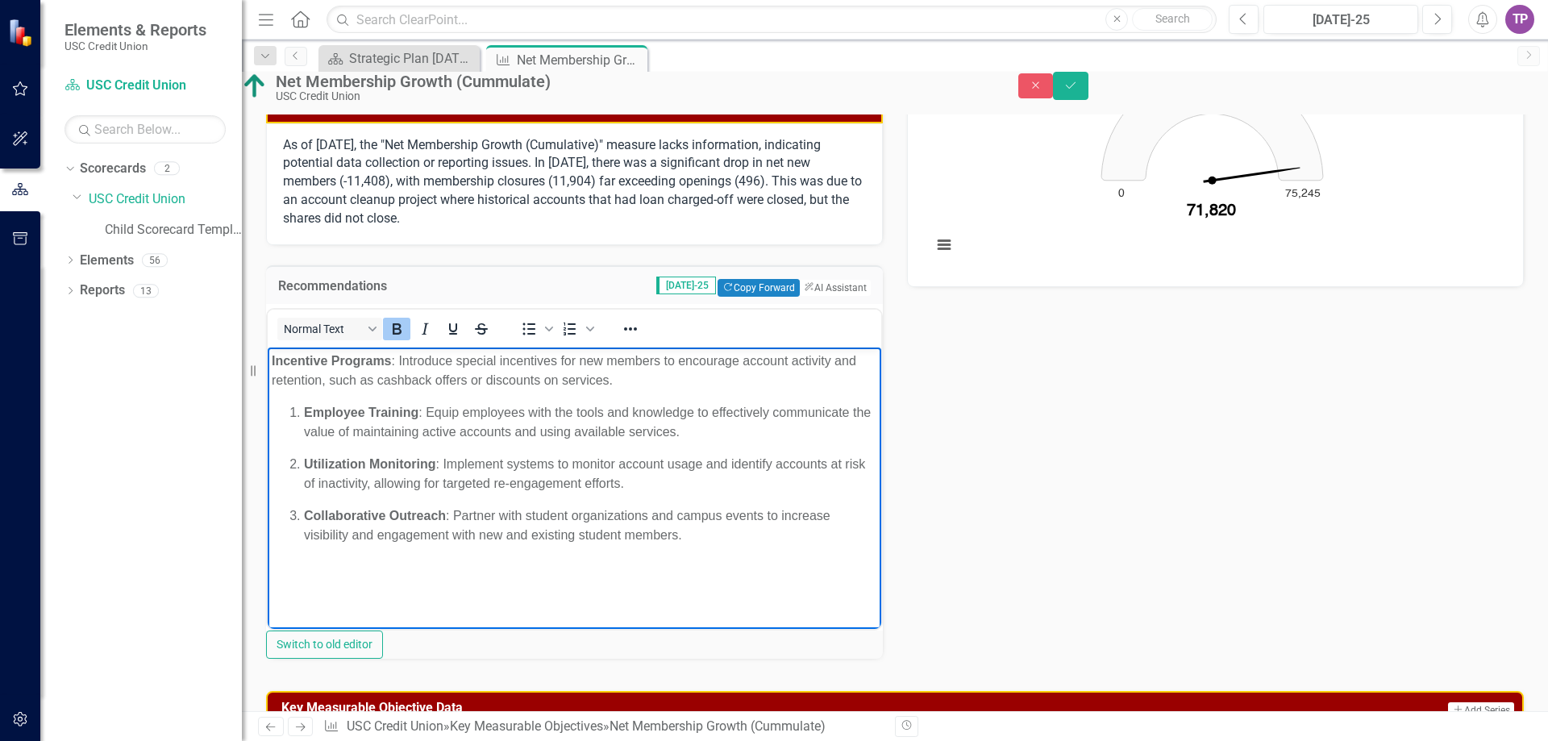
click at [468, 561] on p "Rich Text Area. Press ALT-0 for help." at bounding box center [574, 567] width 605 height 19
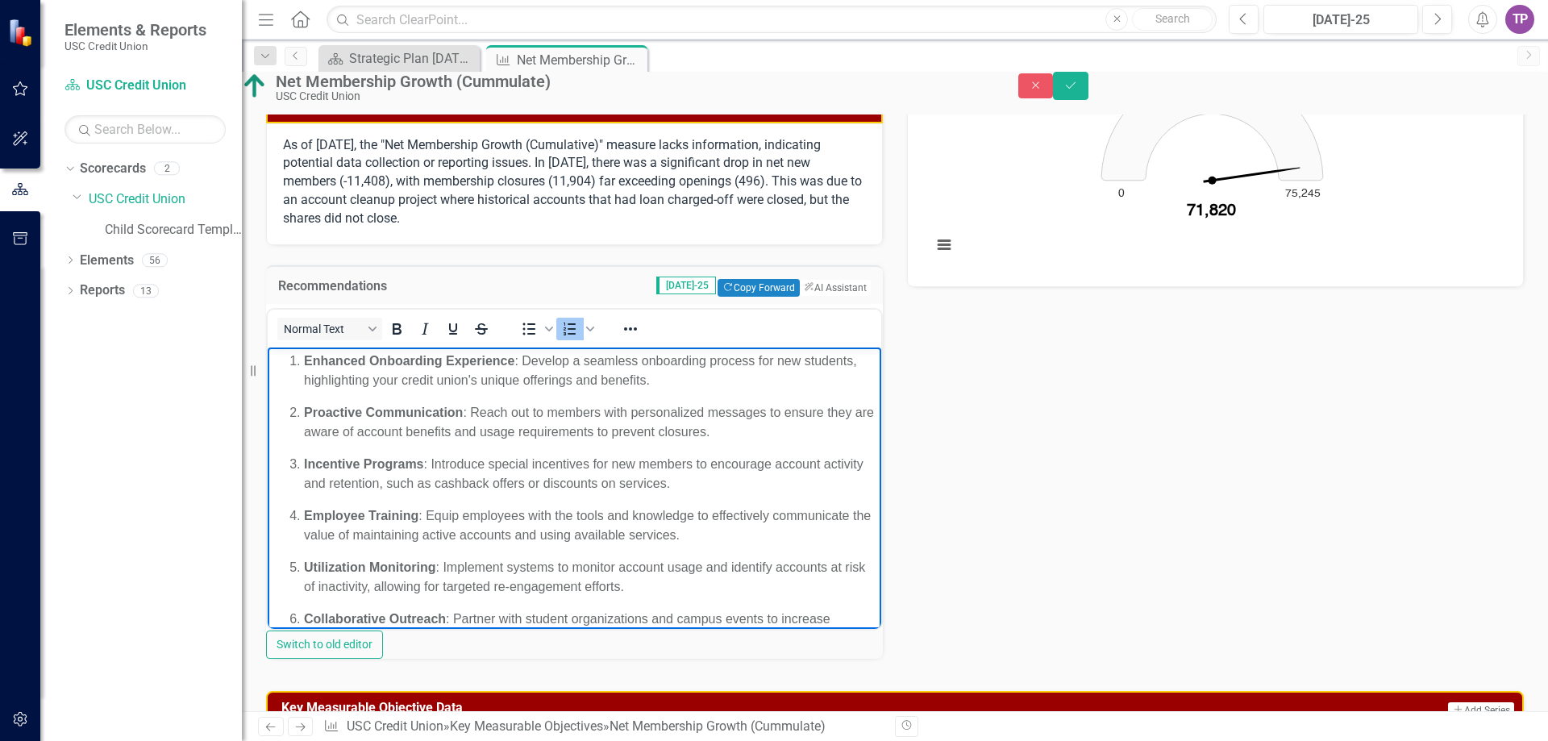
click at [696, 456] on p "Incentive Programs : Introduce special incentives for new members to encourage …" at bounding box center [590, 474] width 573 height 39
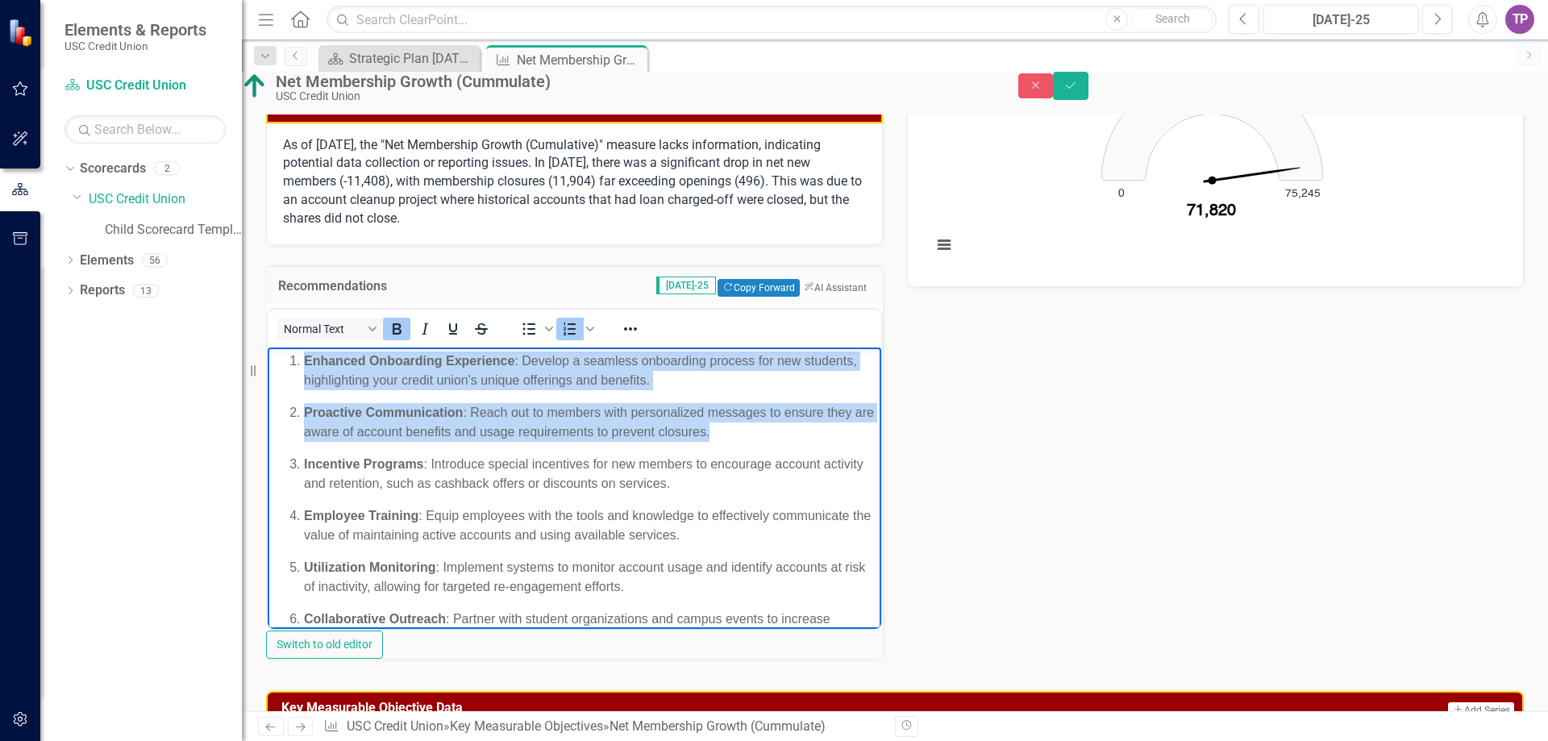
drag, startPoint x: 788, startPoint y: 434, endPoint x: 530, endPoint y: 731, distance: 393.7
click at [268, 347] on html "Enhanced Onboarding Experience : Develop a seamless onboarding process for new …" at bounding box center [574, 522] width 613 height 350
copy ol "Enhanced Onboarding Experience : Develop a seamless onboarding process for new …"
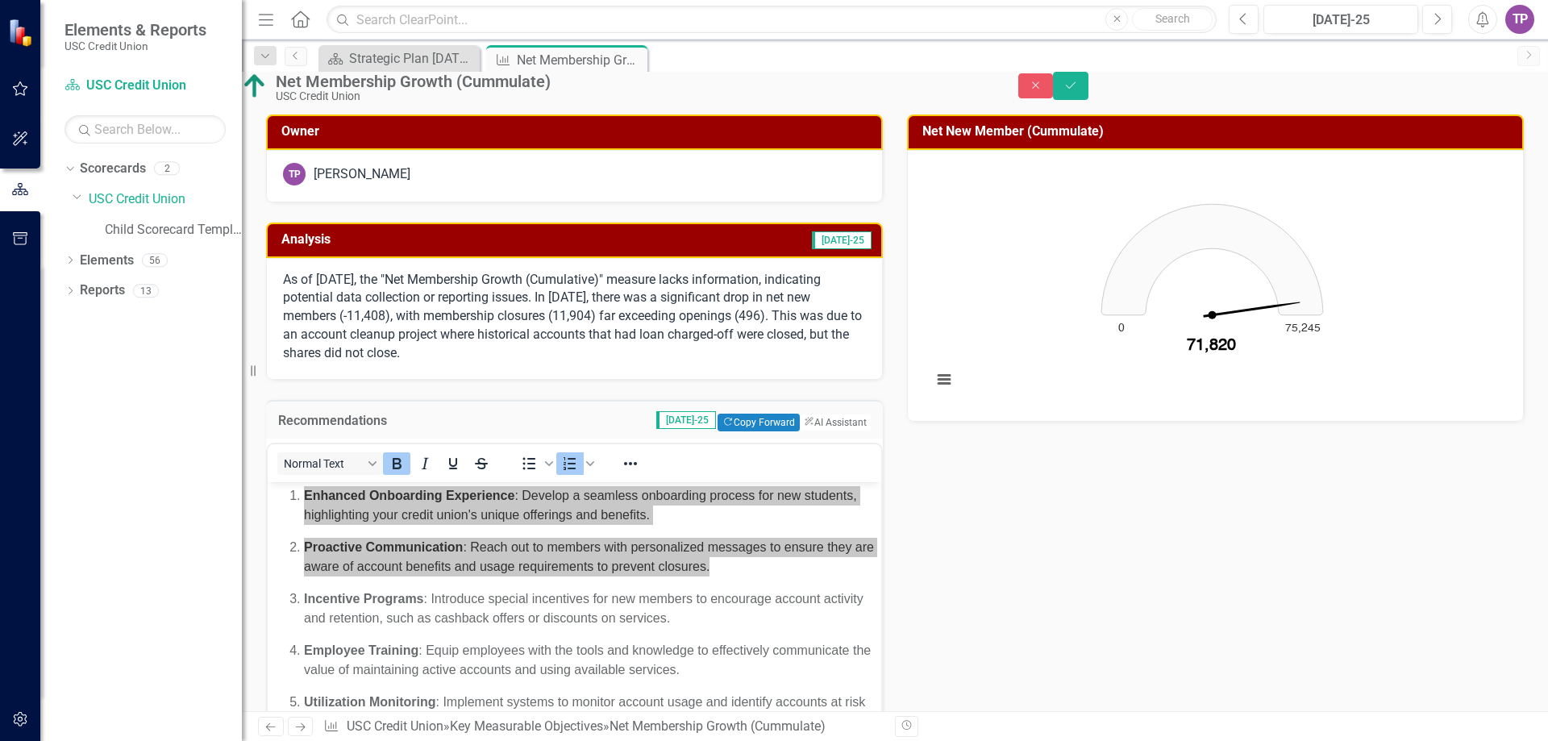
click at [559, 338] on p "As of [DATE], the "Net Membership Growth (Cumulative)" measure lacks informatio…" at bounding box center [574, 317] width 583 height 92
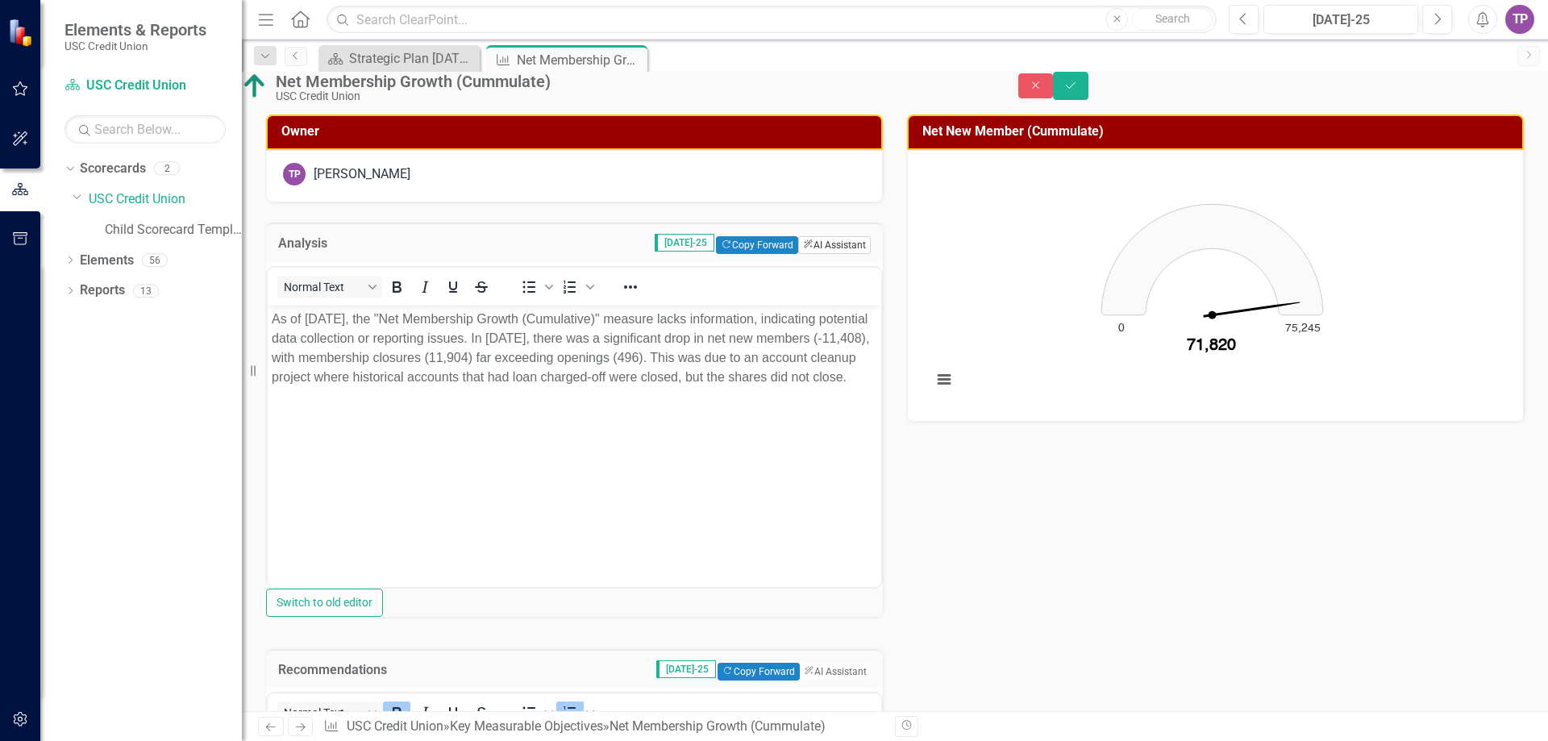
click at [820, 254] on button "ClearPoint AI AI Assistant" at bounding box center [834, 245] width 73 height 18
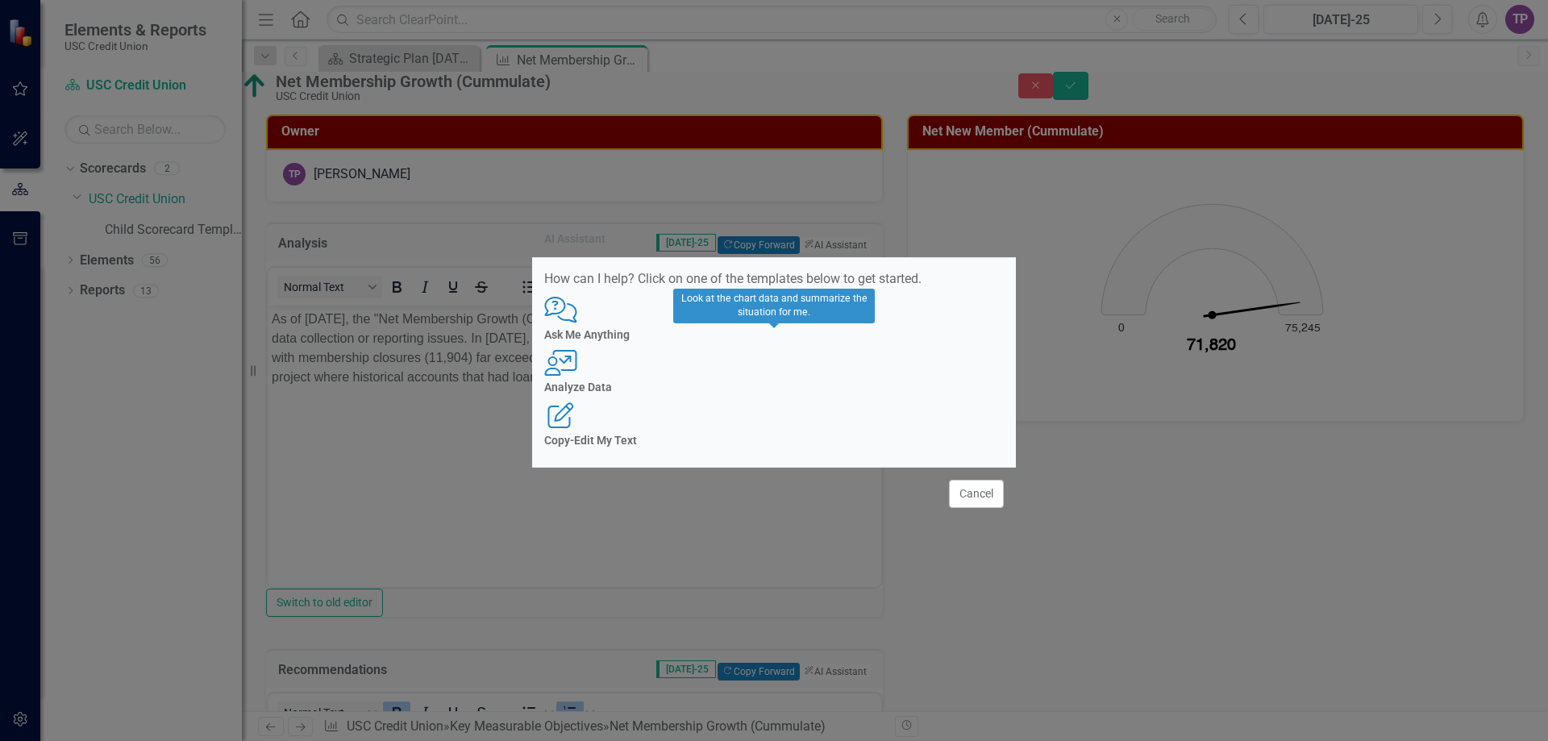
click at [765, 393] on div "Analyze Data" at bounding box center [773, 387] width 459 height 12
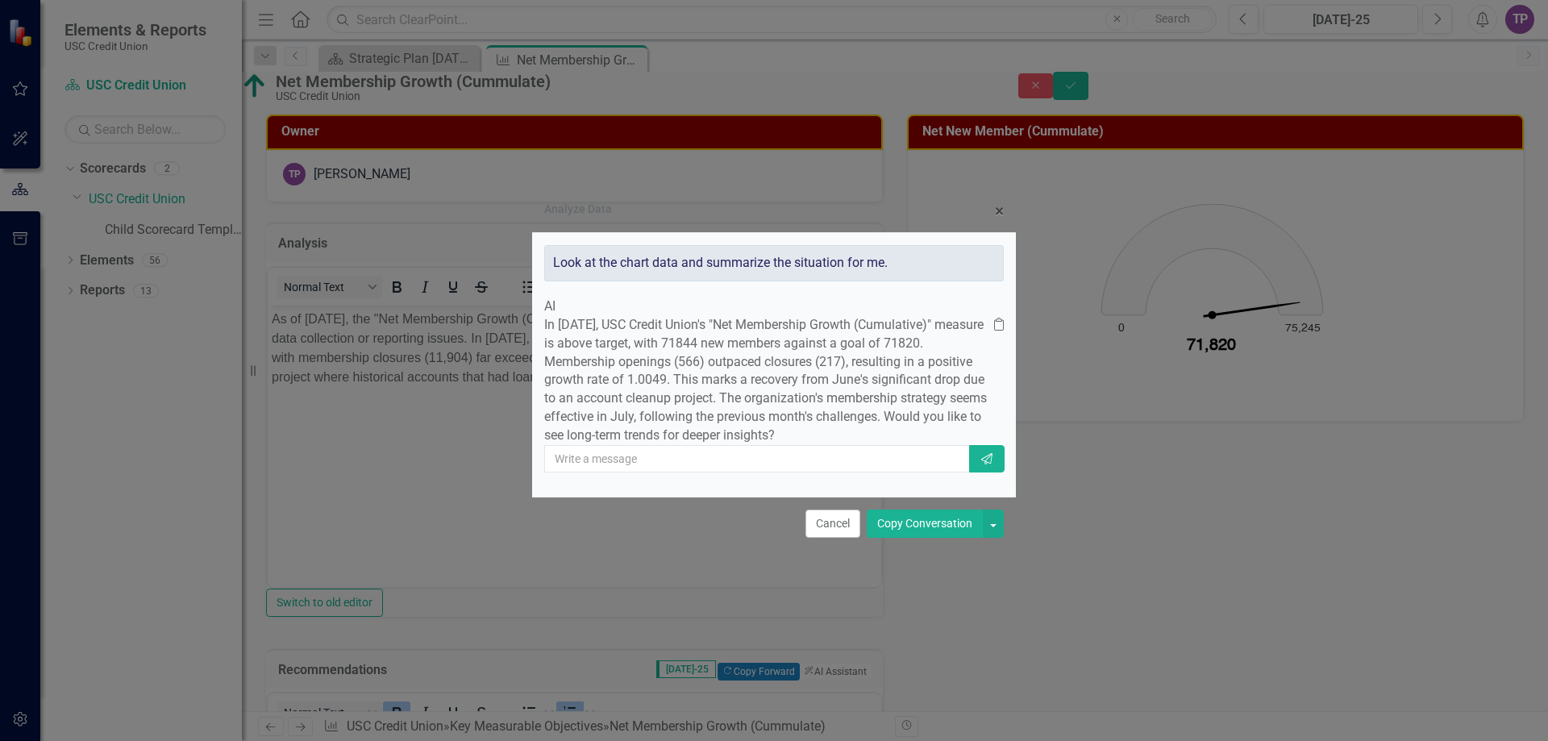
click at [888, 538] on button "Copy Conversation" at bounding box center [925, 523] width 116 height 28
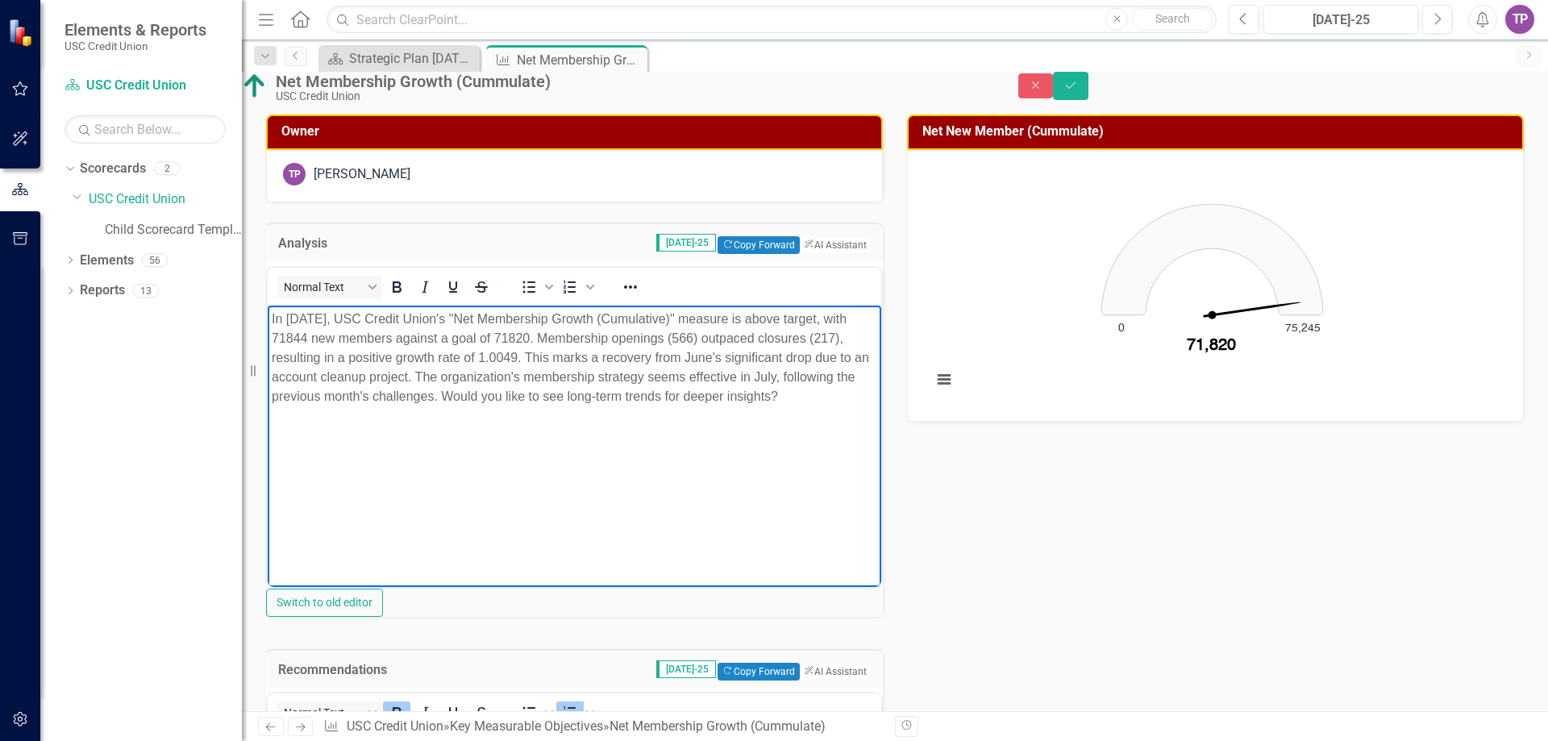
drag, startPoint x: 547, startPoint y: 397, endPoint x: 599, endPoint y: 465, distance: 85.8
click at [599, 465] on body "In [DATE], USC Credit Union's "Net Membership Growth (Cumulative)" measure is a…" at bounding box center [574, 426] width 613 height 242
drag, startPoint x: 1509, startPoint y: 83, endPoint x: 1449, endPoint y: 147, distance: 87.3
click at [1088, 83] on button "Save" at bounding box center [1070, 86] width 35 height 28
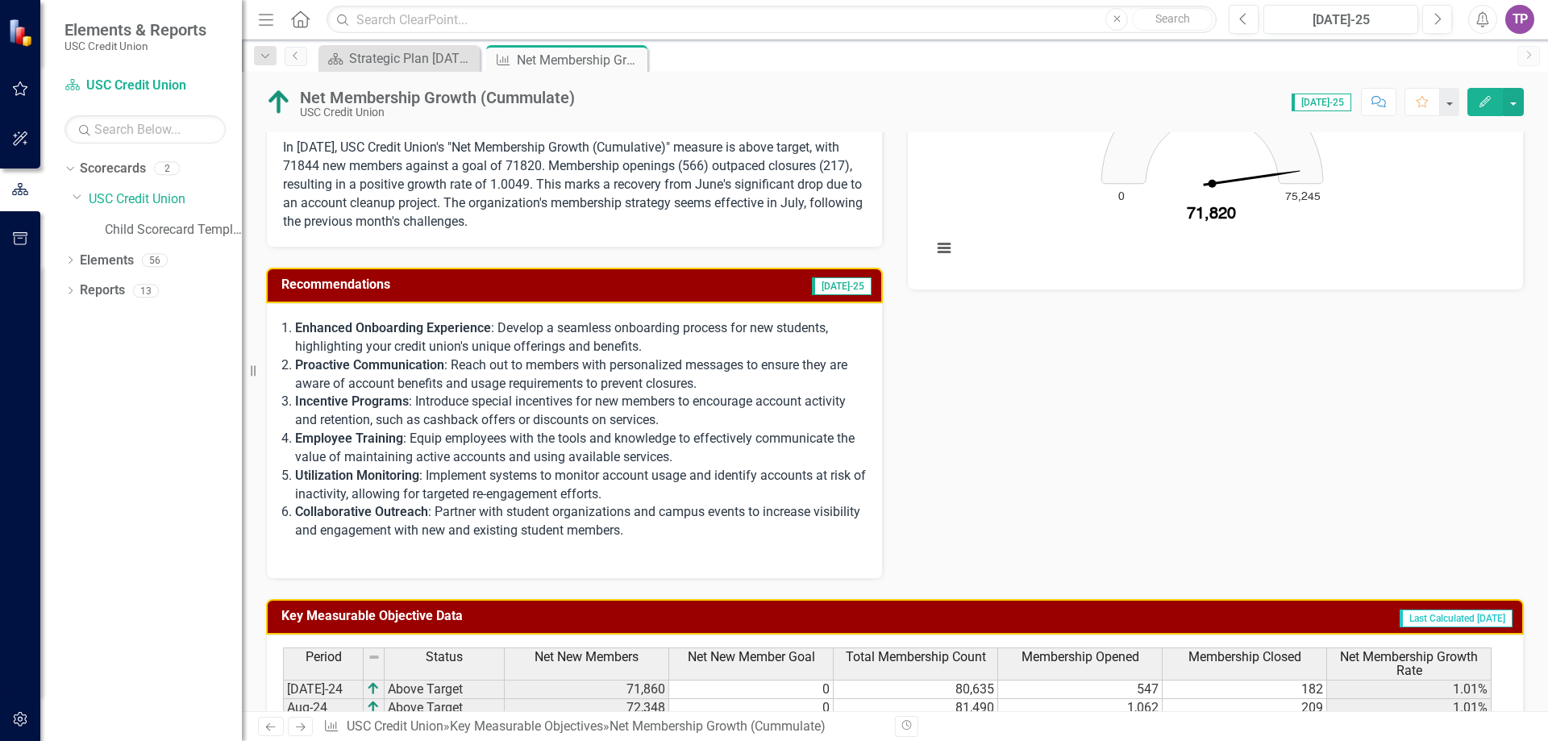
scroll to position [242, 0]
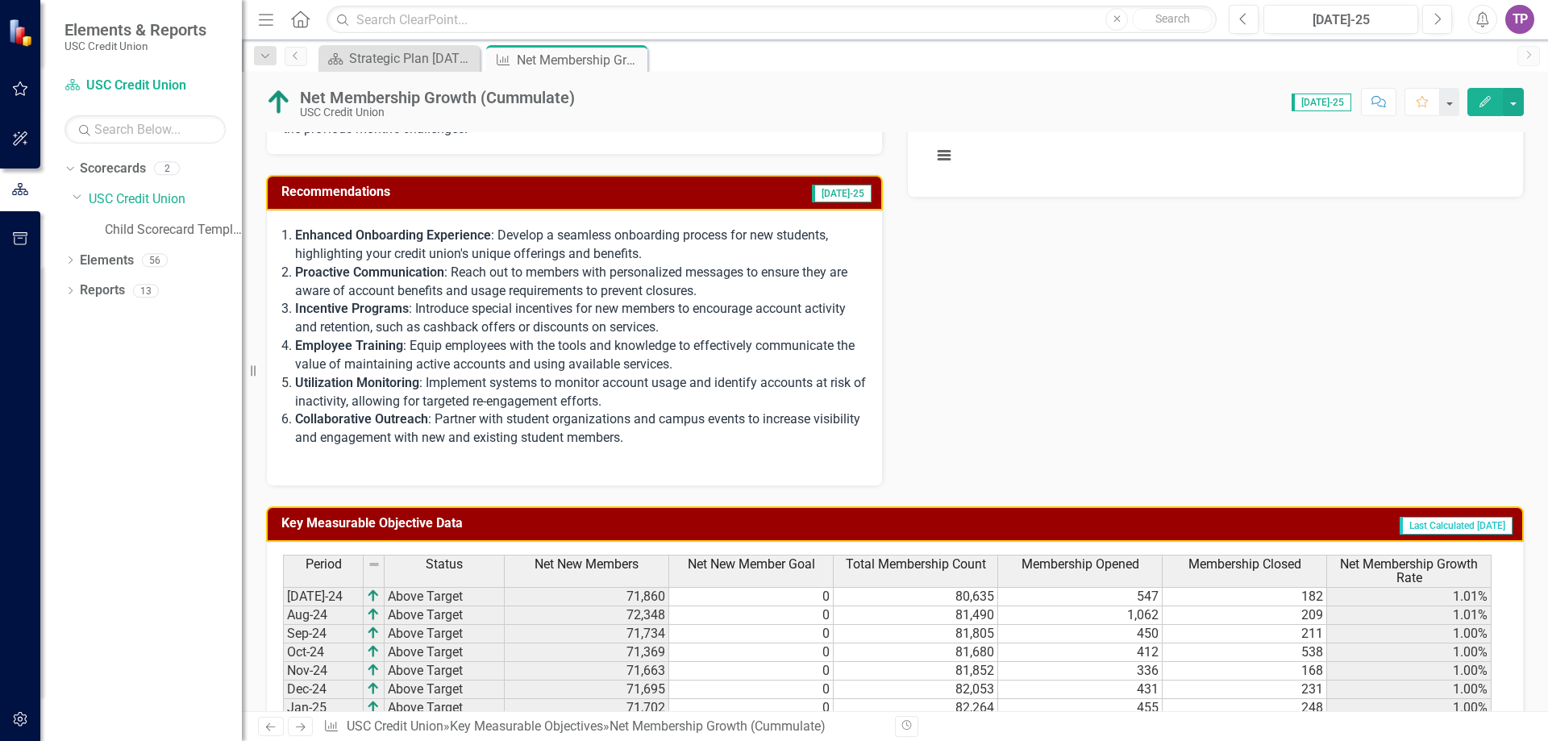
click at [708, 306] on p "Incentive Programs : Introduce special incentives for new members to encourage …" at bounding box center [580, 318] width 571 height 37
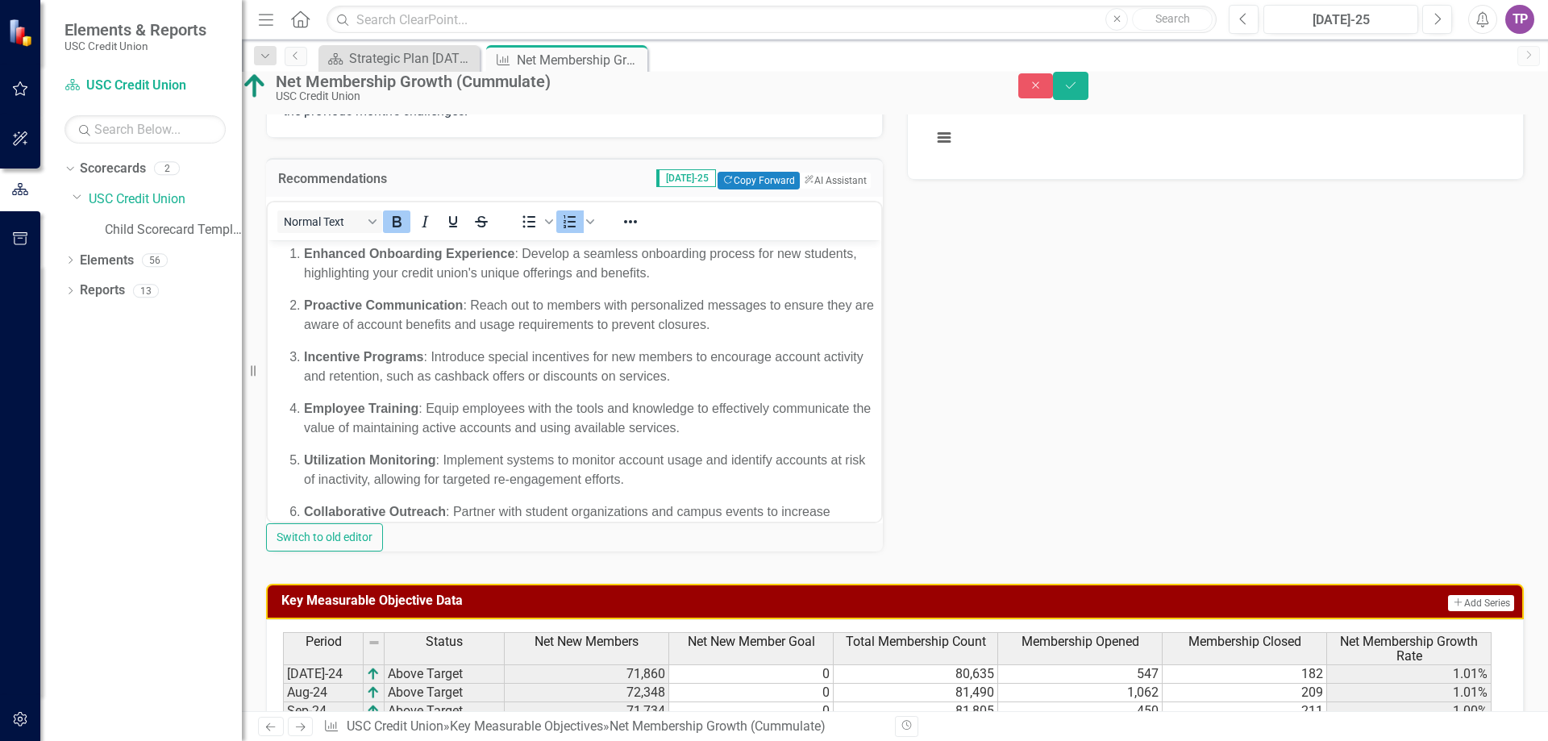
scroll to position [0, 0]
click at [825, 189] on button "ClearPoint AI AI Assistant" at bounding box center [834, 181] width 73 height 18
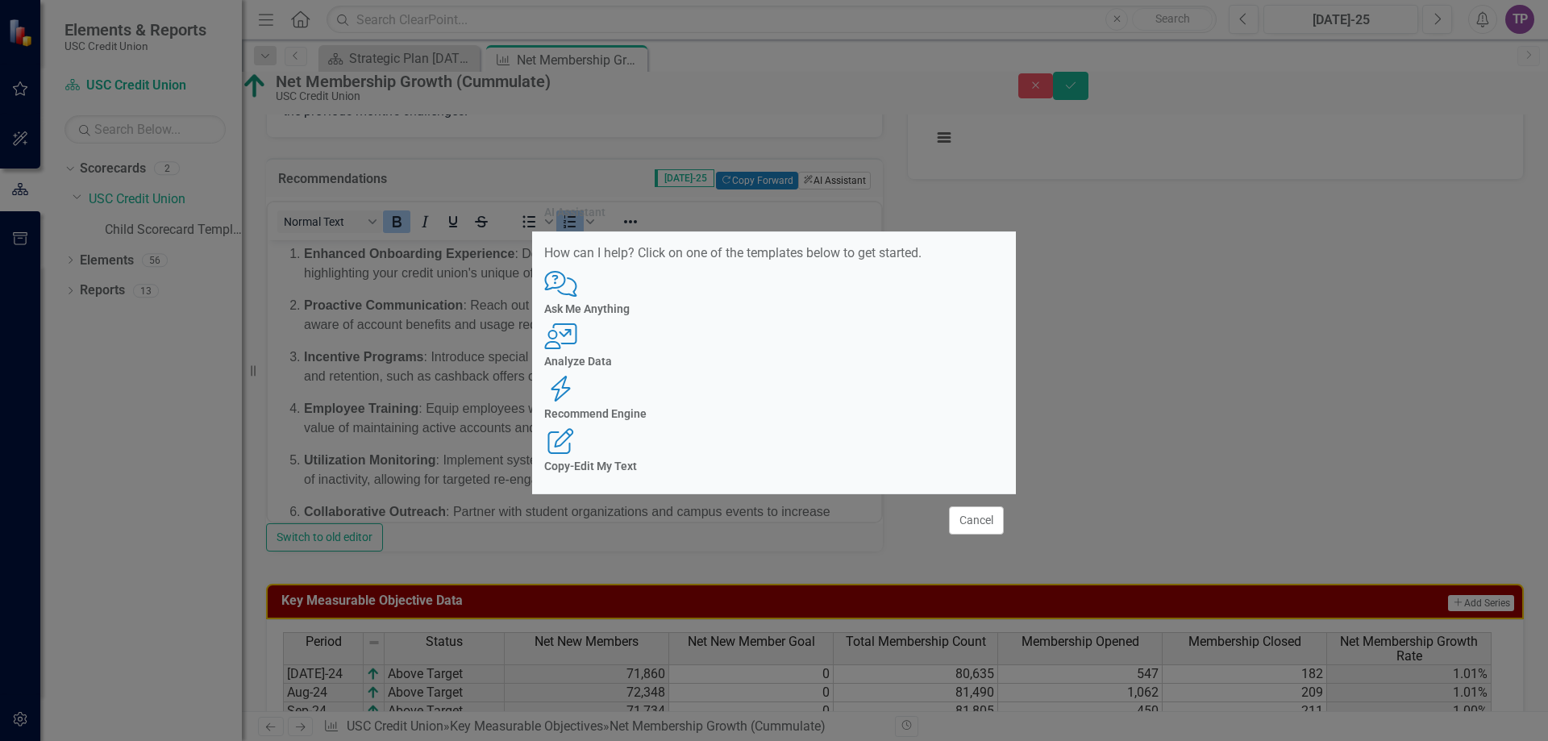
click at [825, 198] on div "AI Assistant How can I help? Click on one of the templates below to get started…" at bounding box center [774, 370] width 484 height 741
click at [809, 408] on h4 "Recommend Engine" at bounding box center [773, 414] width 459 height 12
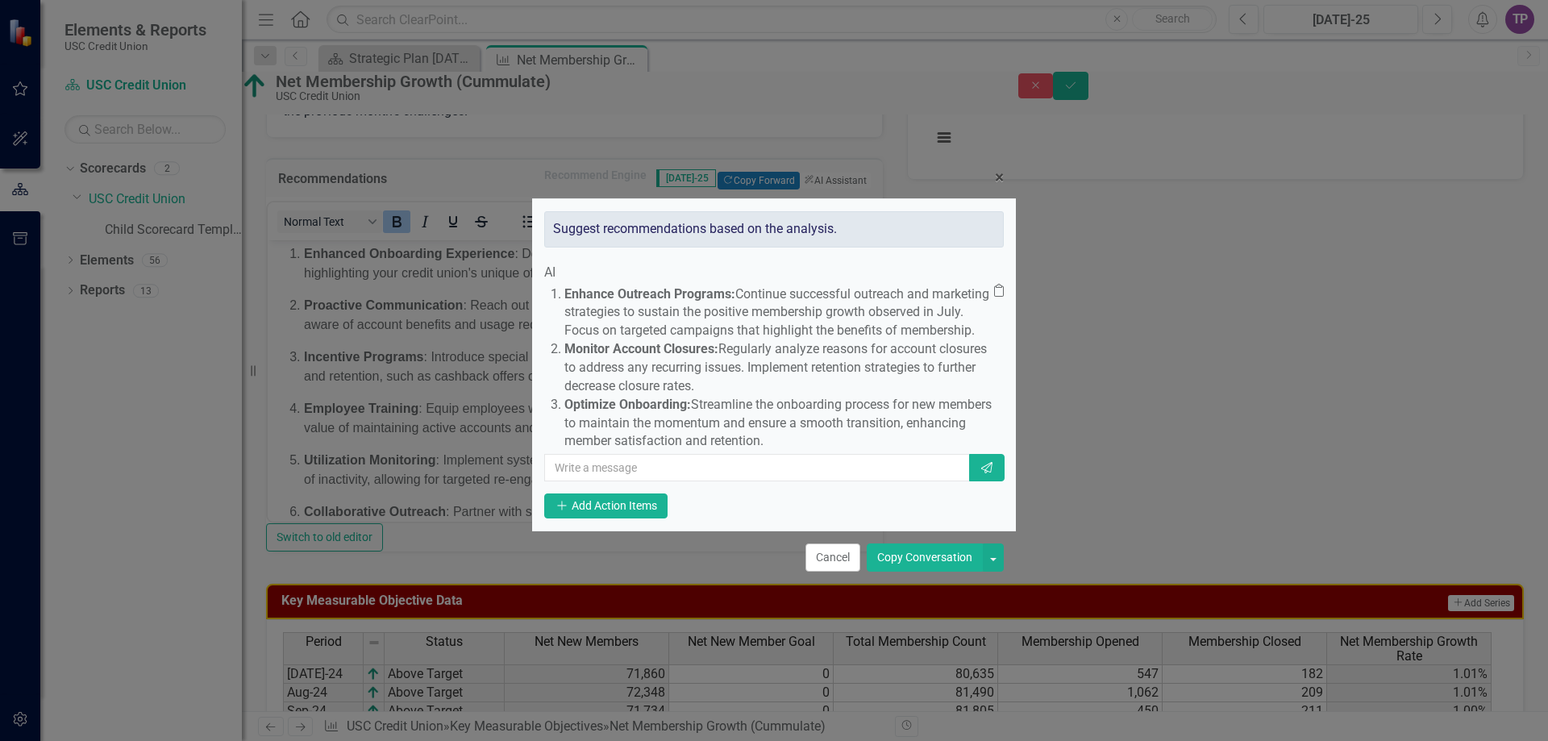
click at [911, 572] on button "Copy Conversation" at bounding box center [925, 557] width 116 height 28
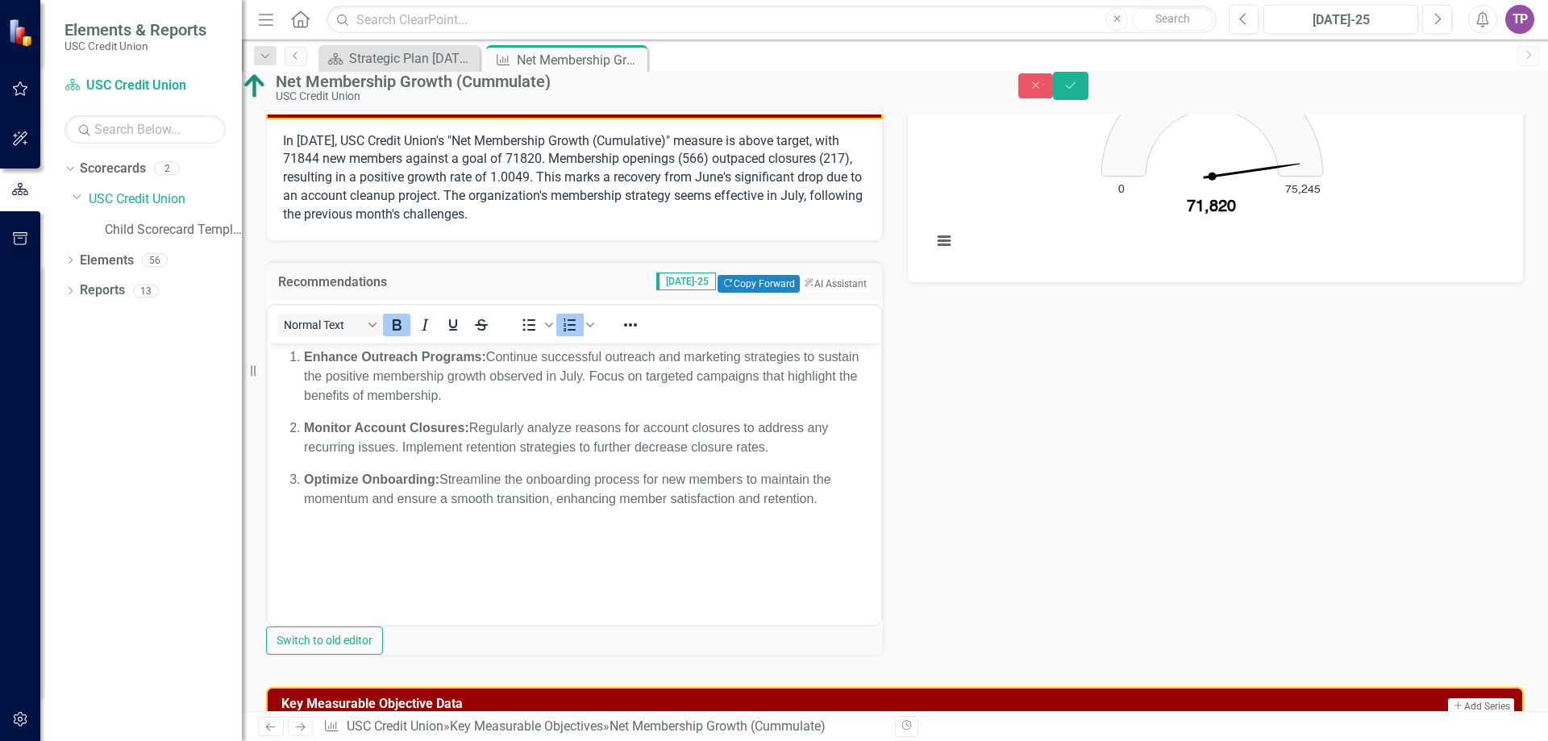
scroll to position [161, 0]
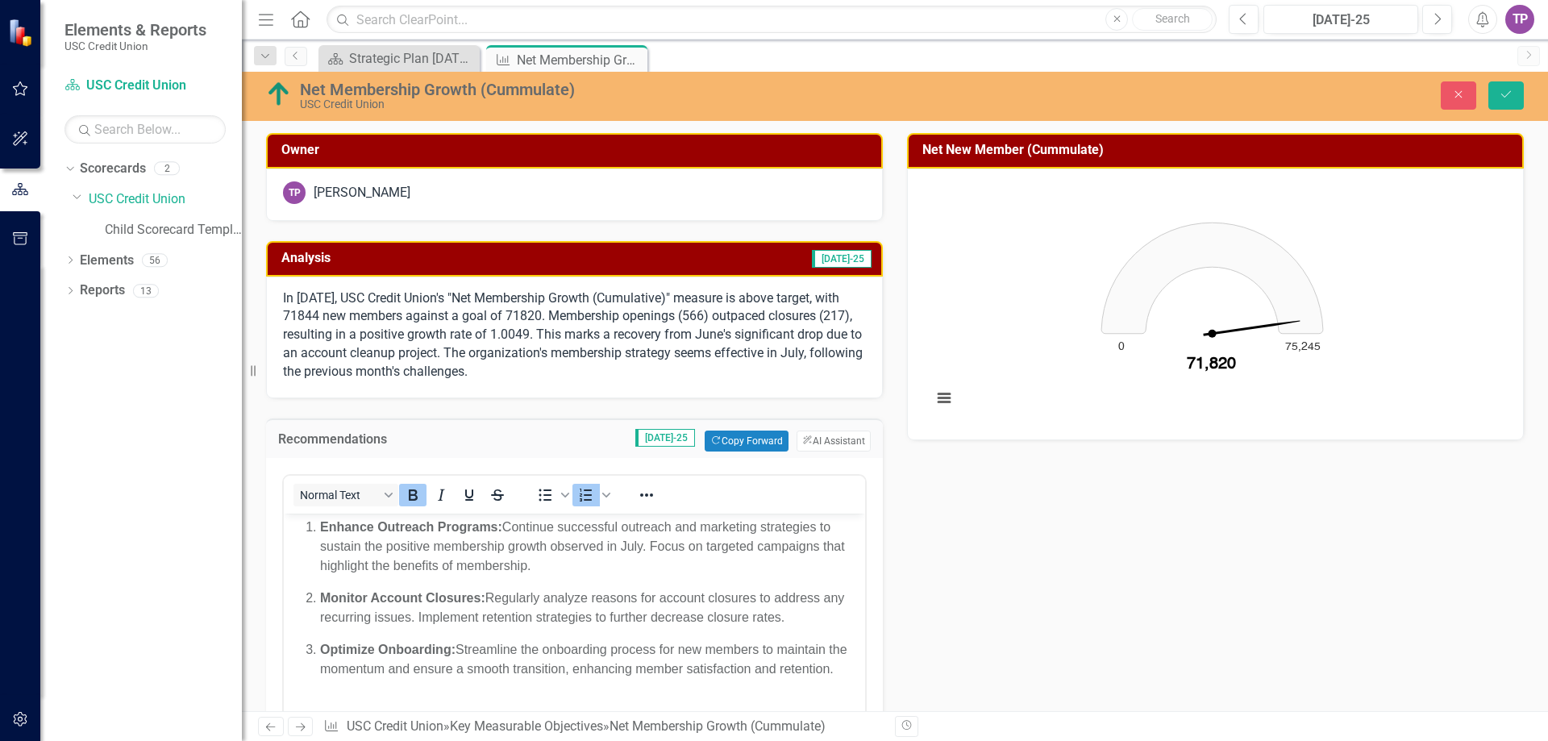
scroll to position [161, 0]
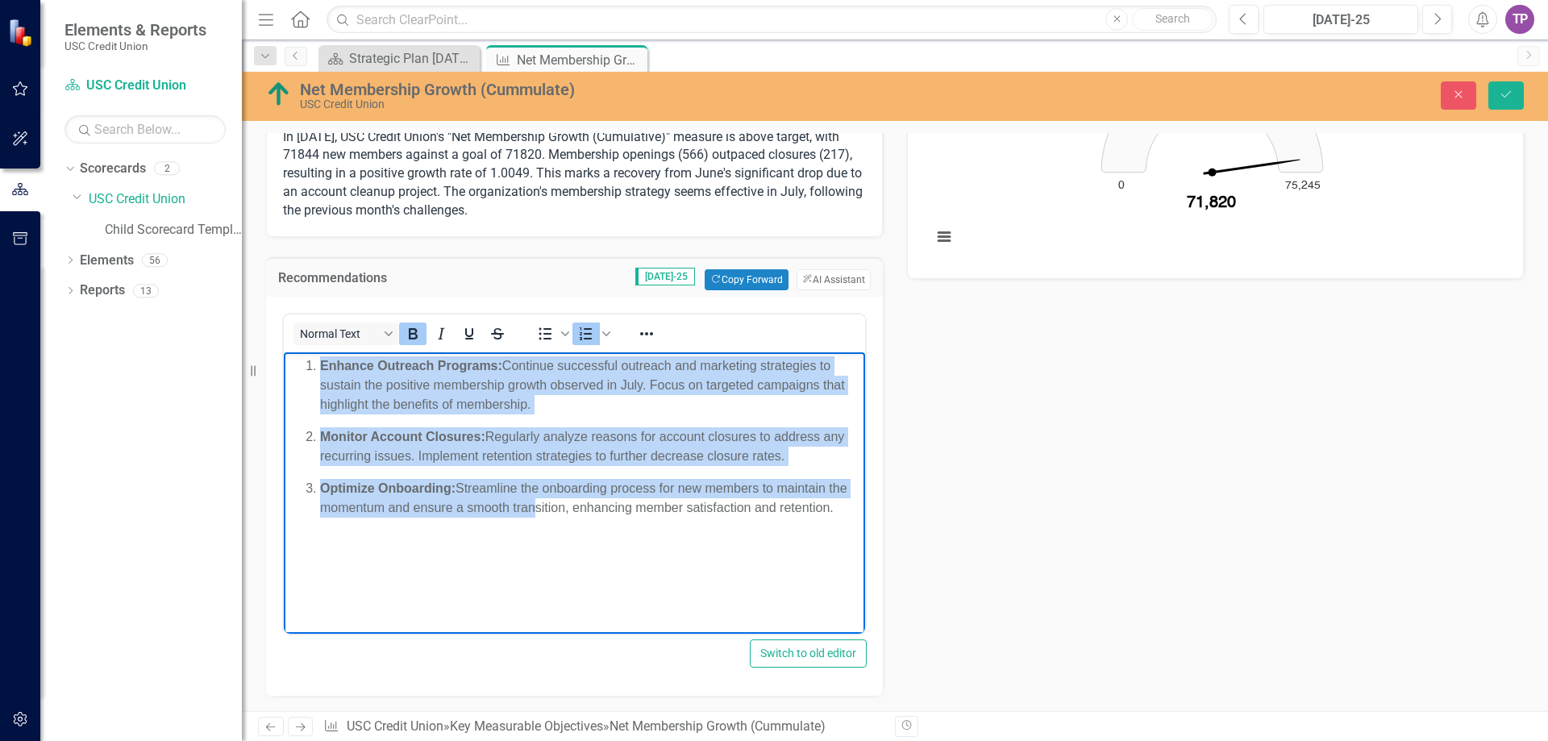
drag, startPoint x: 321, startPoint y: 360, endPoint x: 530, endPoint y: 543, distance: 277.1
click at [530, 543] on body "Enhance Outreach Programs: Continue successful outreach and marketing strategie…" at bounding box center [574, 472] width 581 height 242
click at [408, 339] on icon "Bold" at bounding box center [412, 333] width 19 height 19
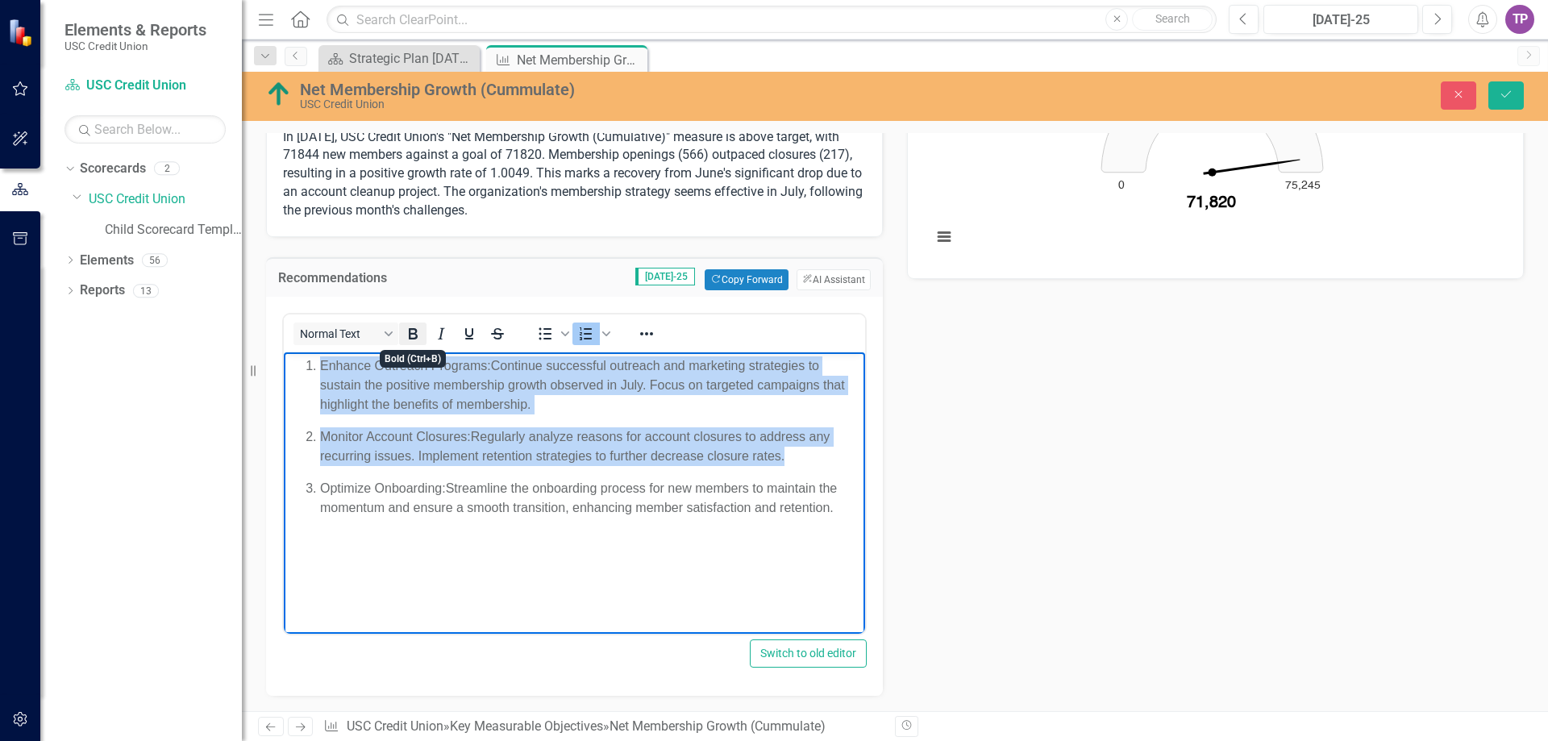
click at [408, 339] on icon "Bold" at bounding box center [412, 333] width 19 height 19
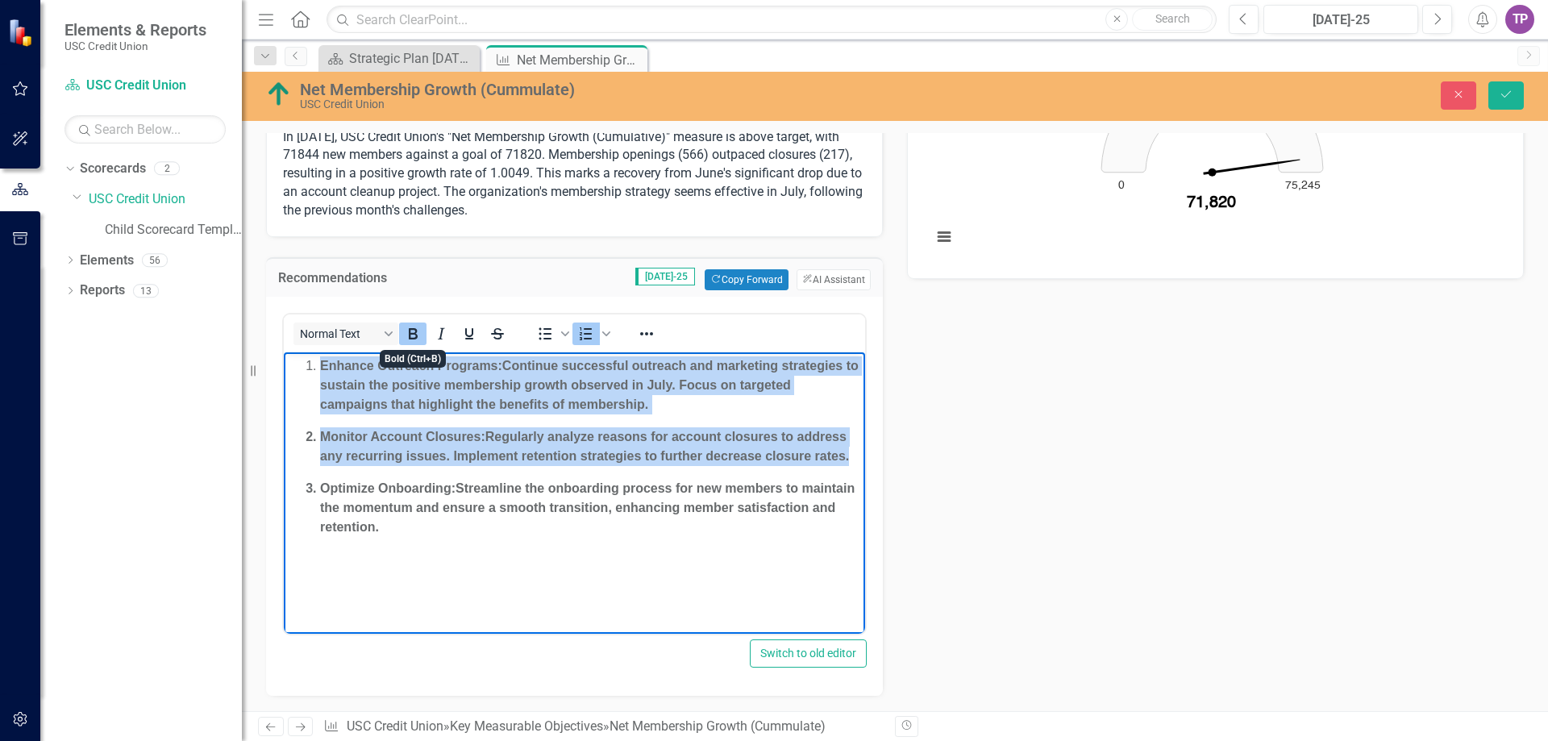
click at [407, 338] on icon "Bold" at bounding box center [412, 333] width 19 height 19
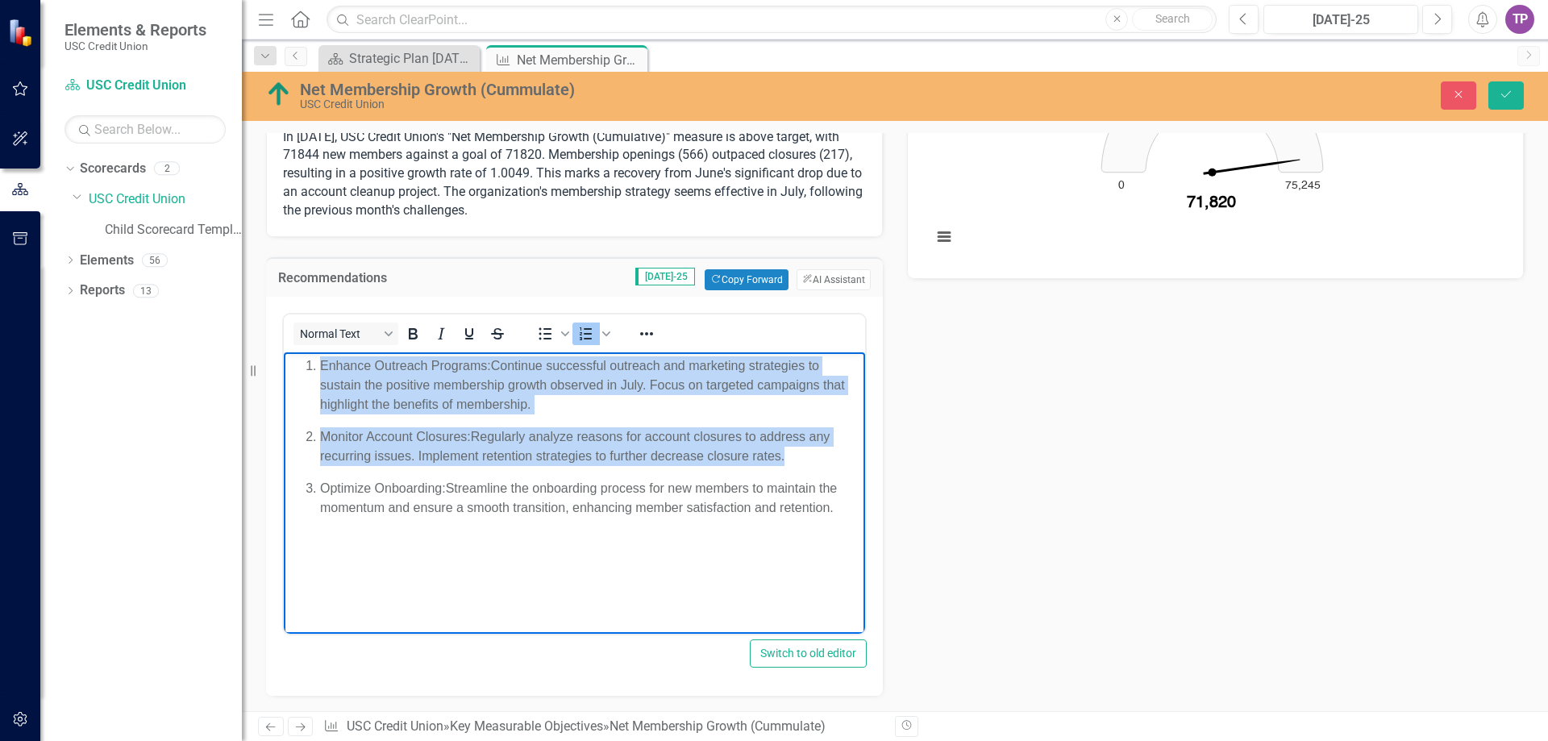
click at [504, 576] on body "Enhance Outreach Programs: Continue successful outreach and marketing strategie…" at bounding box center [574, 472] width 581 height 242
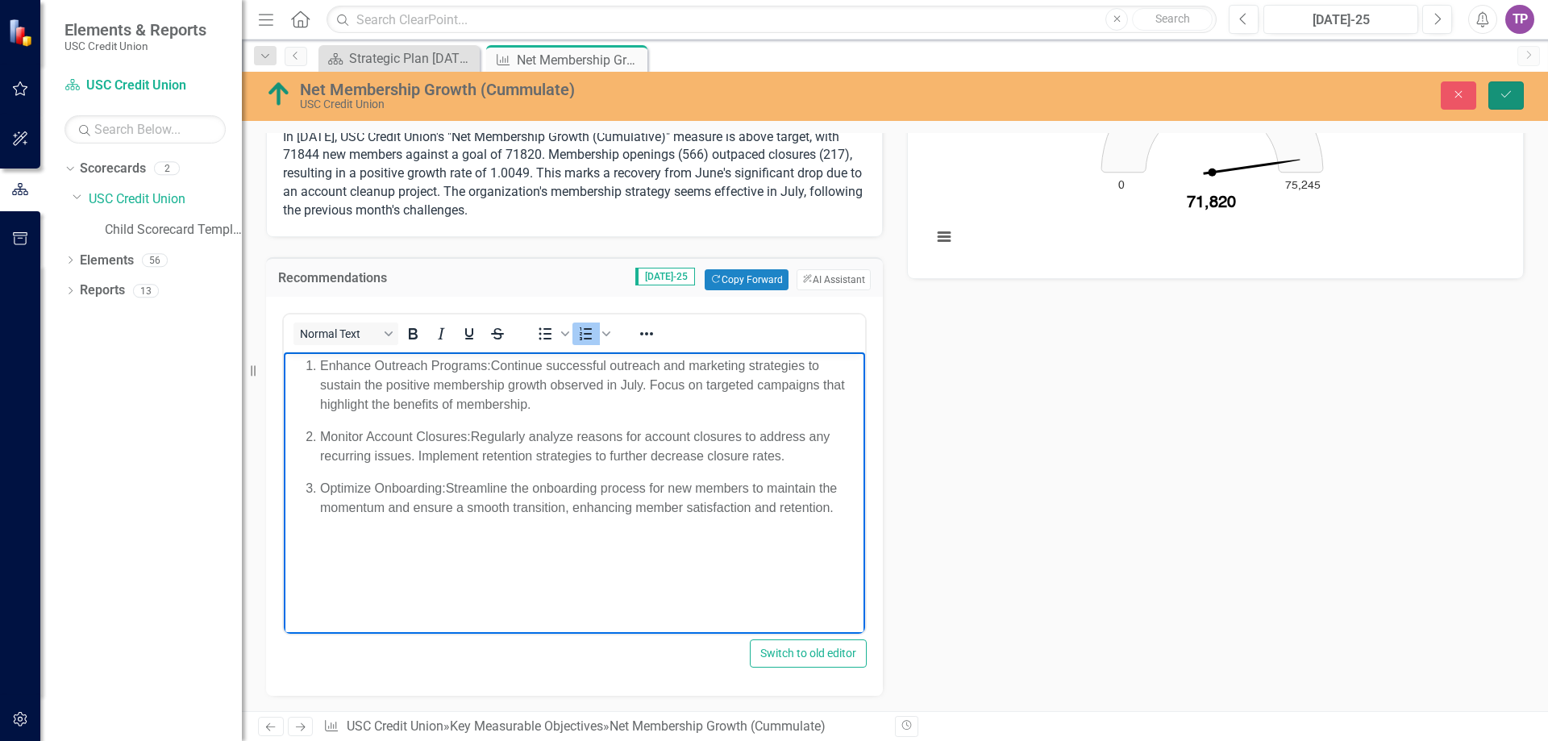
click at [1510, 92] on icon "submit" at bounding box center [1506, 94] width 10 height 6
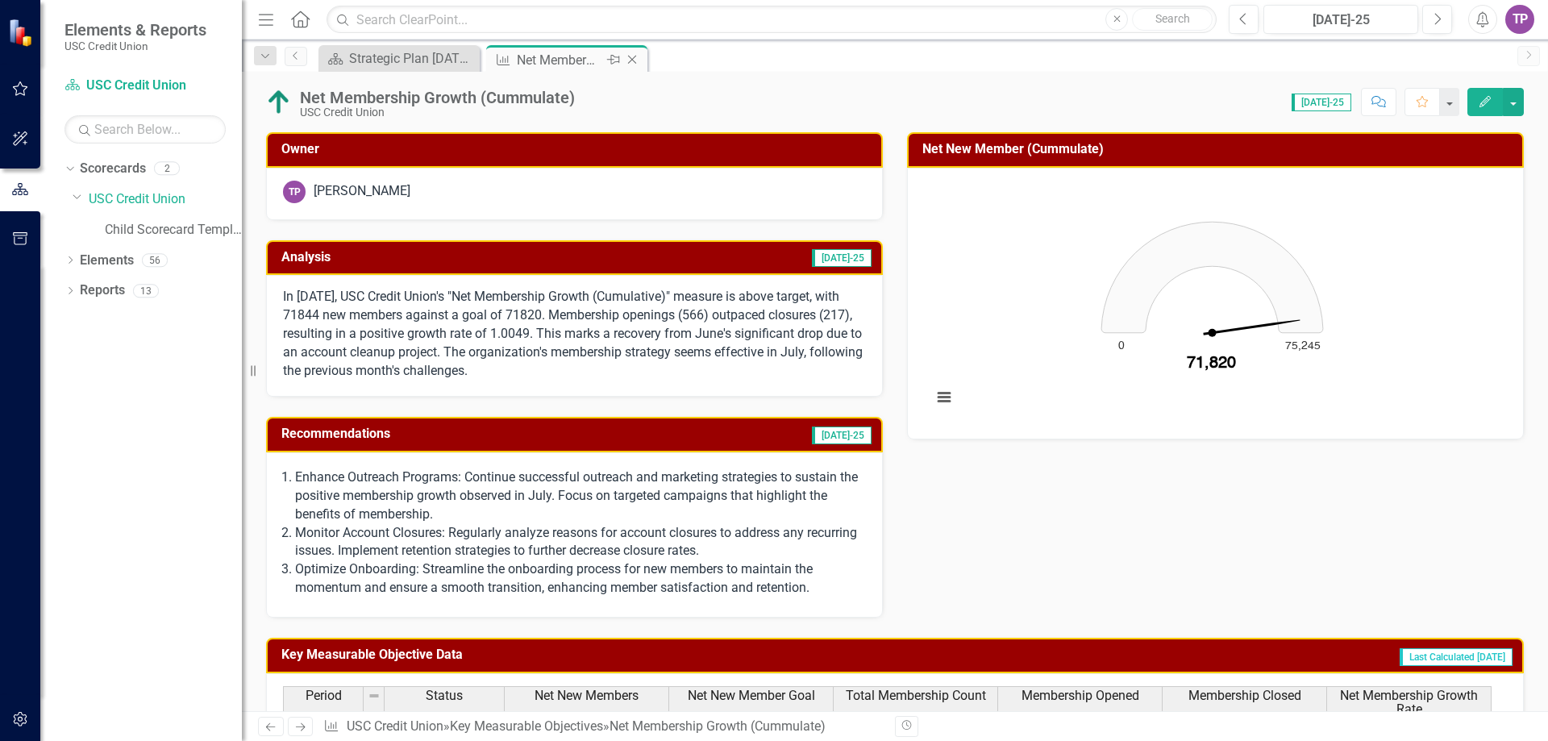
click at [638, 60] on icon "Close" at bounding box center [632, 59] width 16 height 13
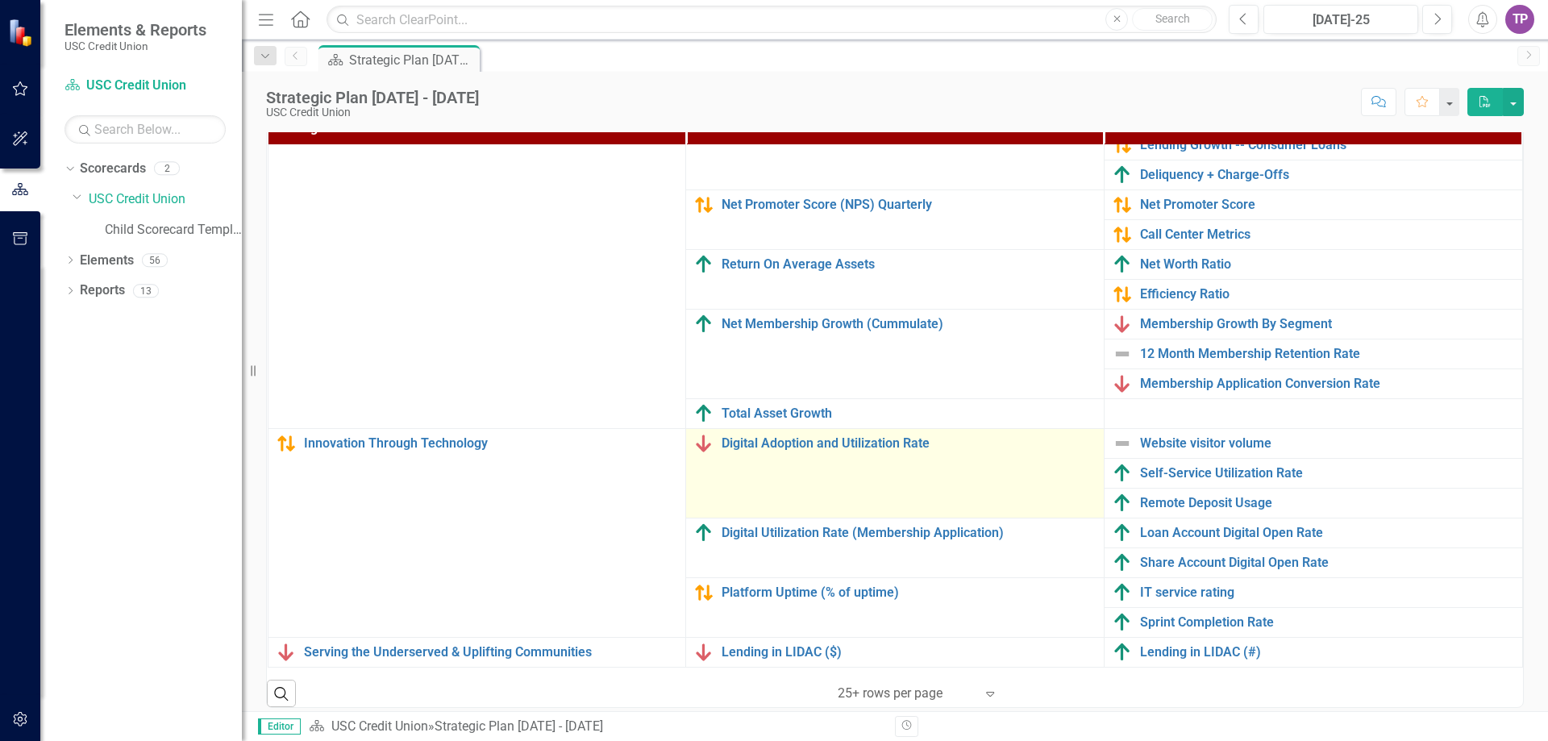
scroll to position [512, 0]
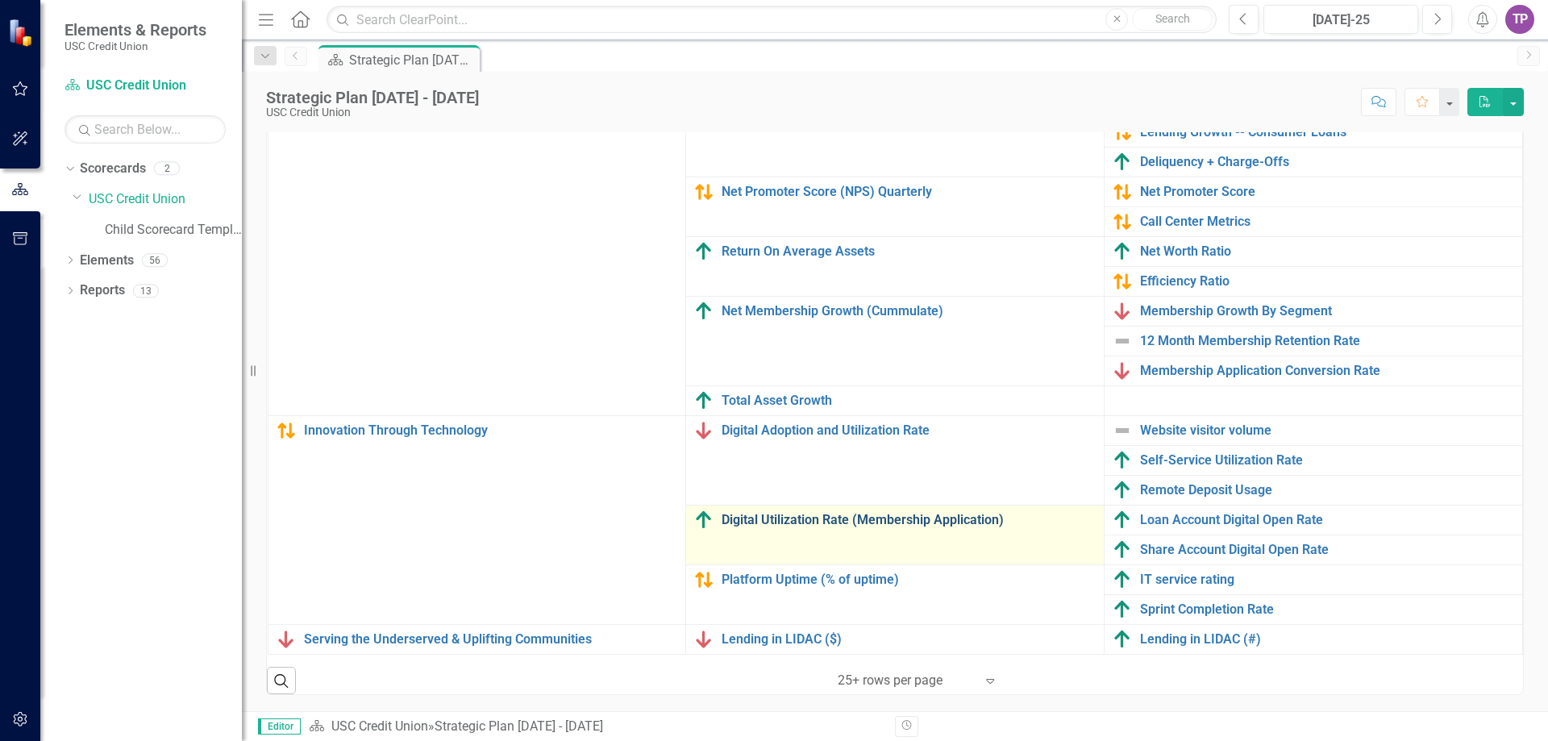
click at [746, 513] on link "Digital Utilization Rate (Membership Application)" at bounding box center [908, 520] width 374 height 15
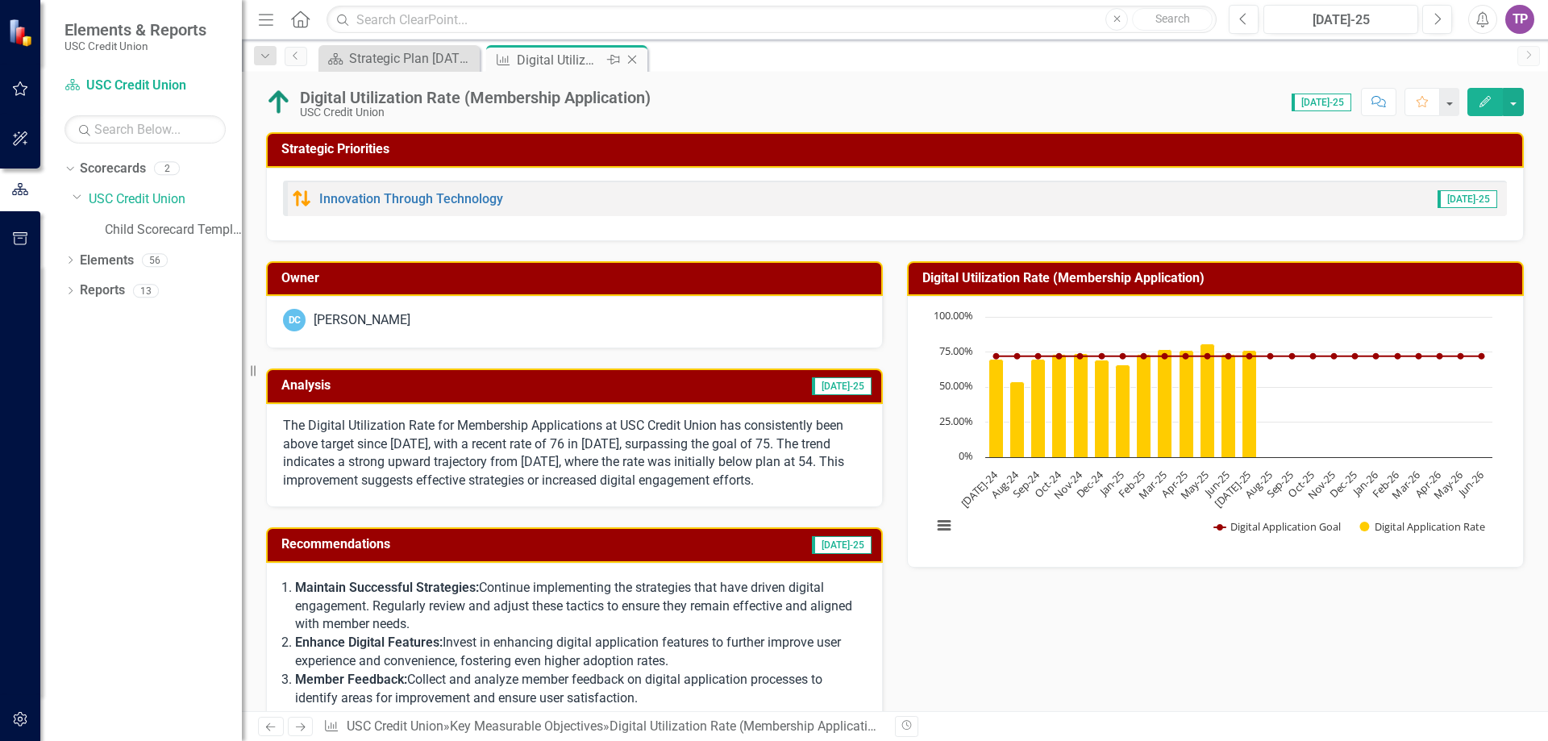
click at [638, 56] on icon "Close" at bounding box center [632, 59] width 16 height 13
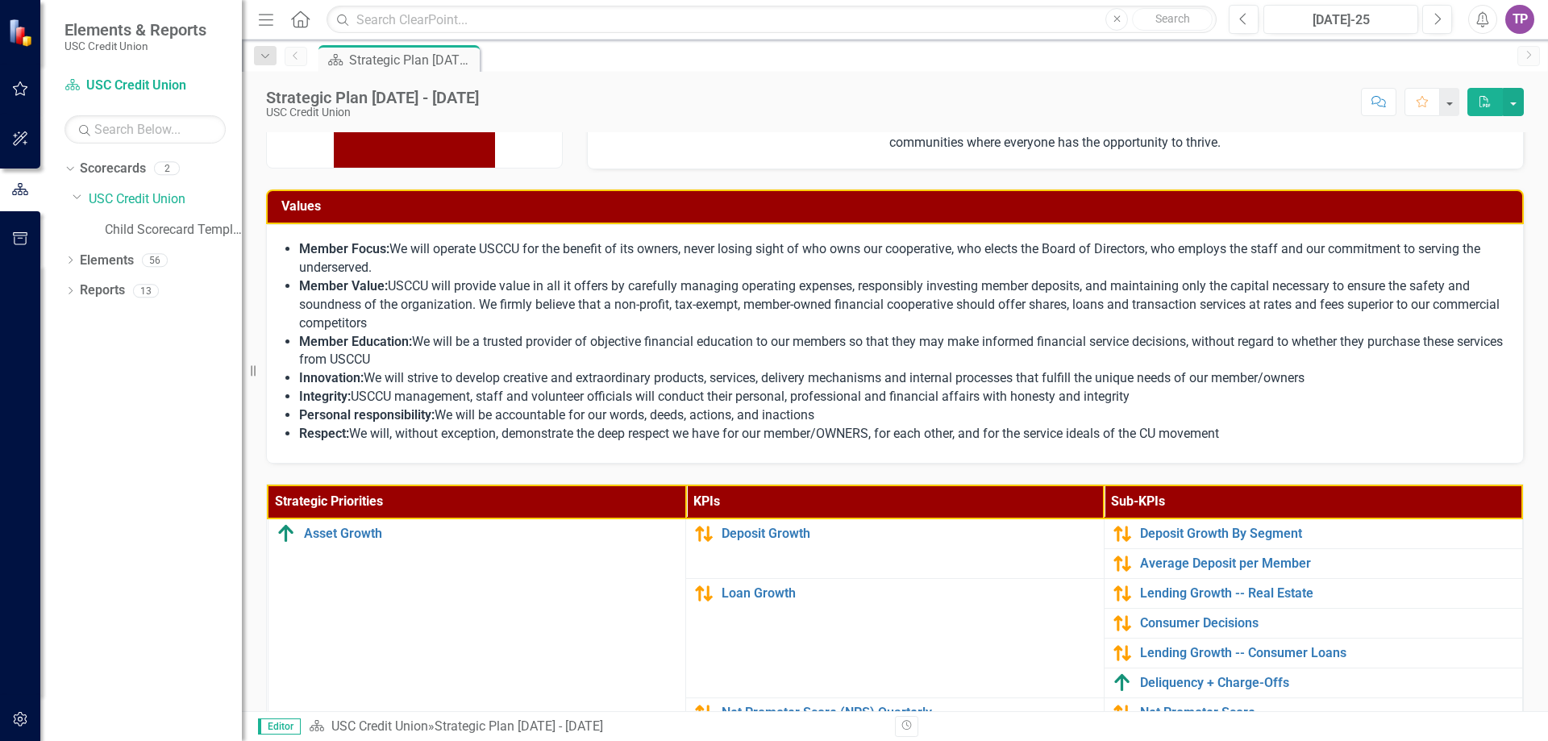
scroll to position [403, 0]
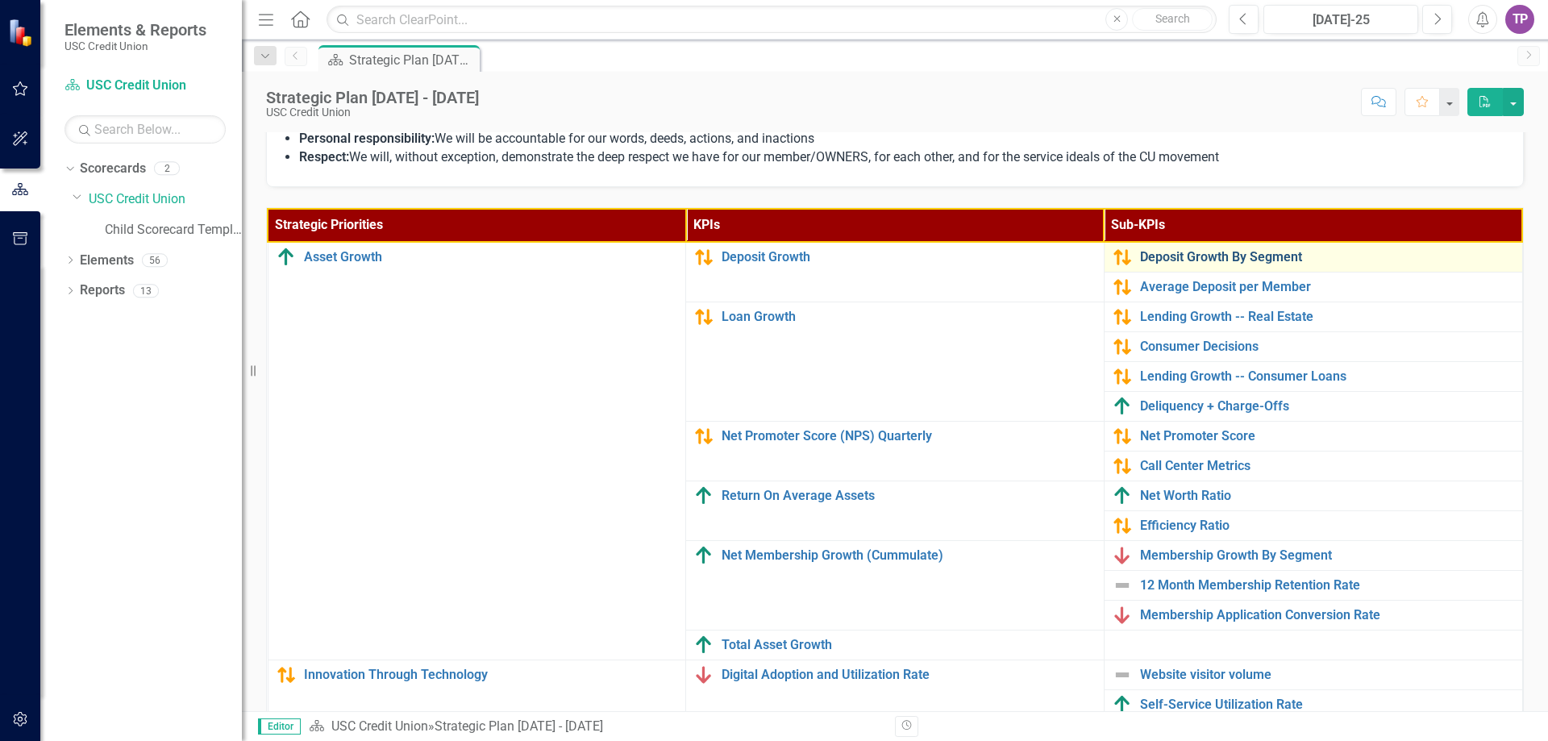
click at [1174, 251] on link "Deposit Growth By Segment" at bounding box center [1327, 257] width 374 height 15
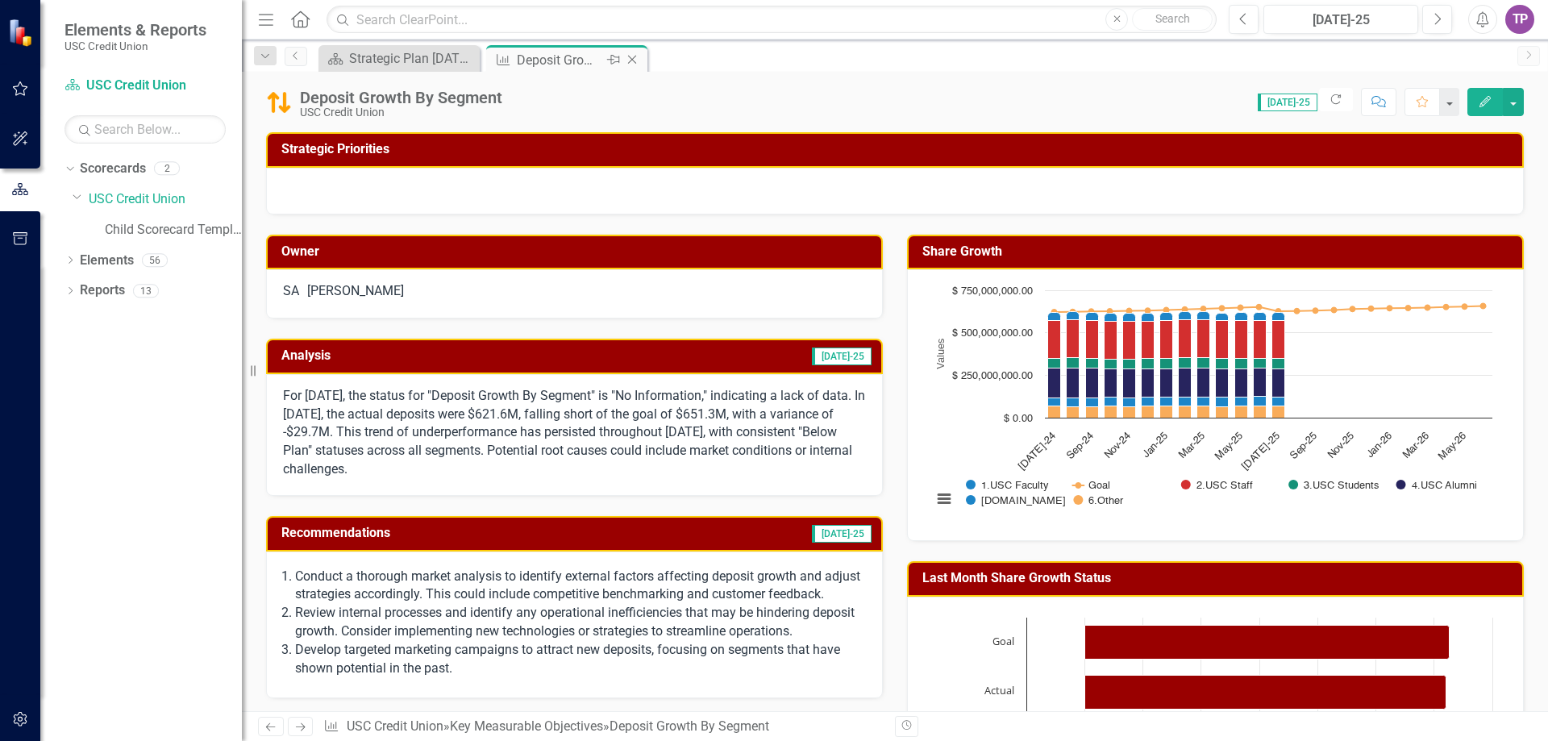
click at [630, 56] on icon "Close" at bounding box center [632, 59] width 16 height 13
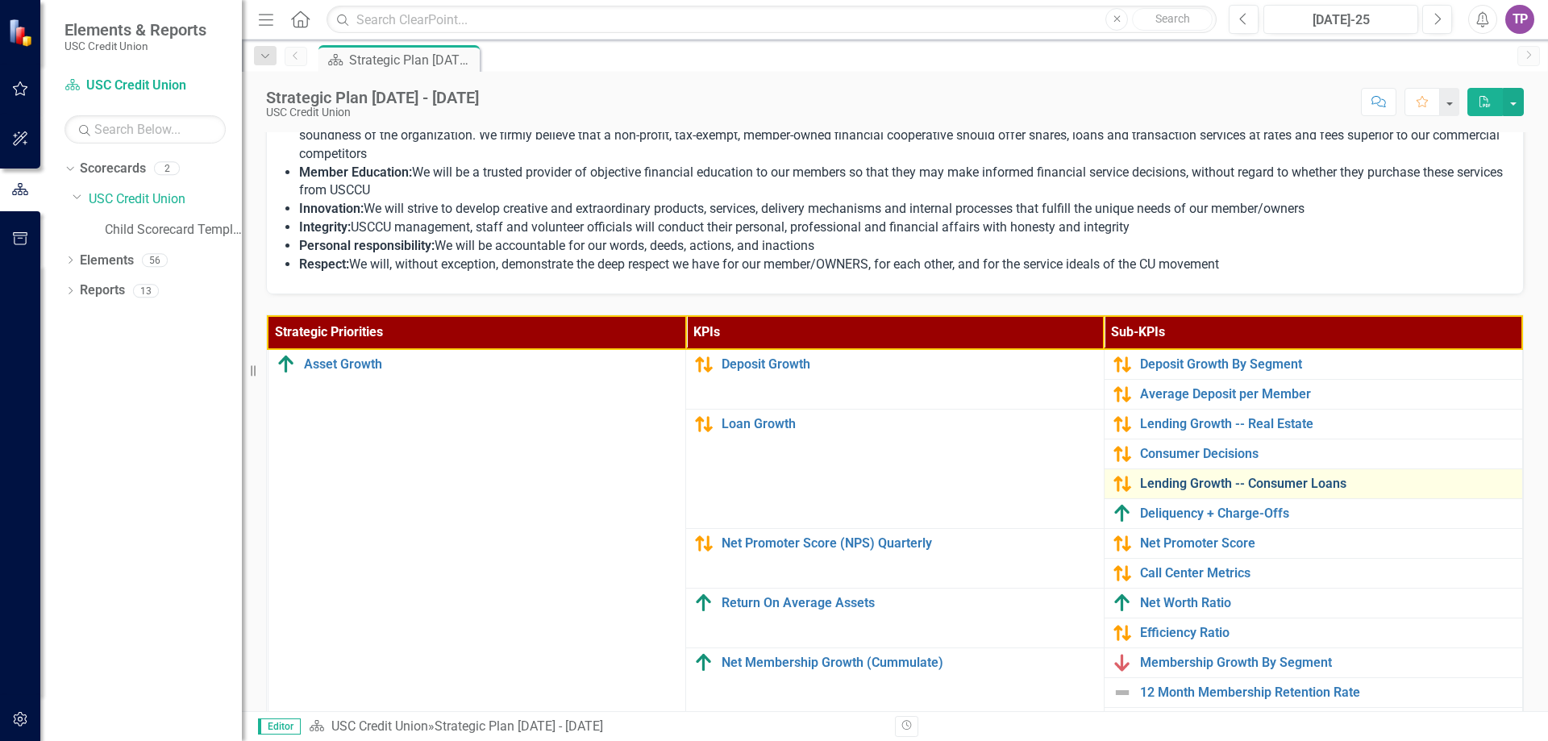
scroll to position [322, 0]
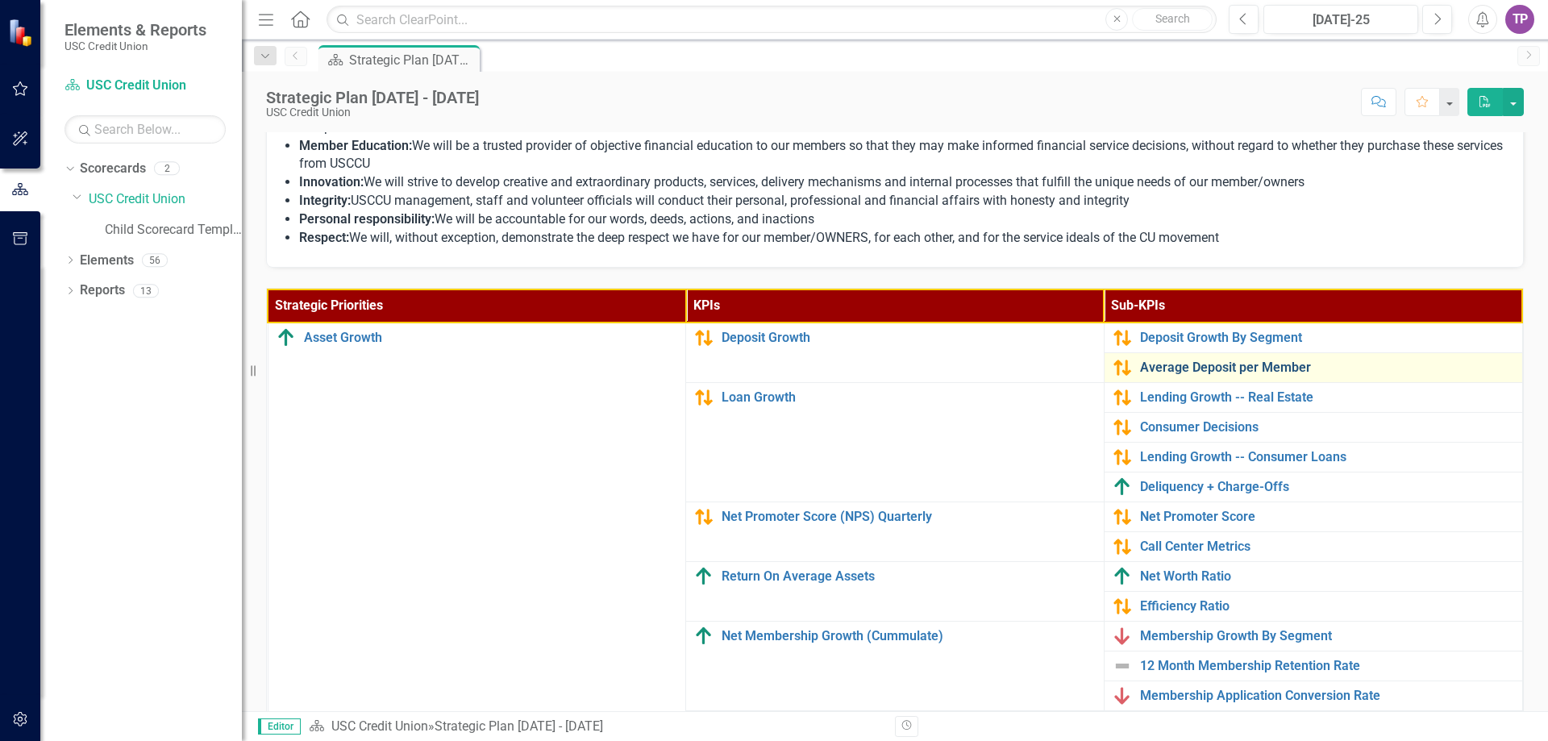
click at [1145, 368] on link "Average Deposit per Member" at bounding box center [1327, 367] width 374 height 15
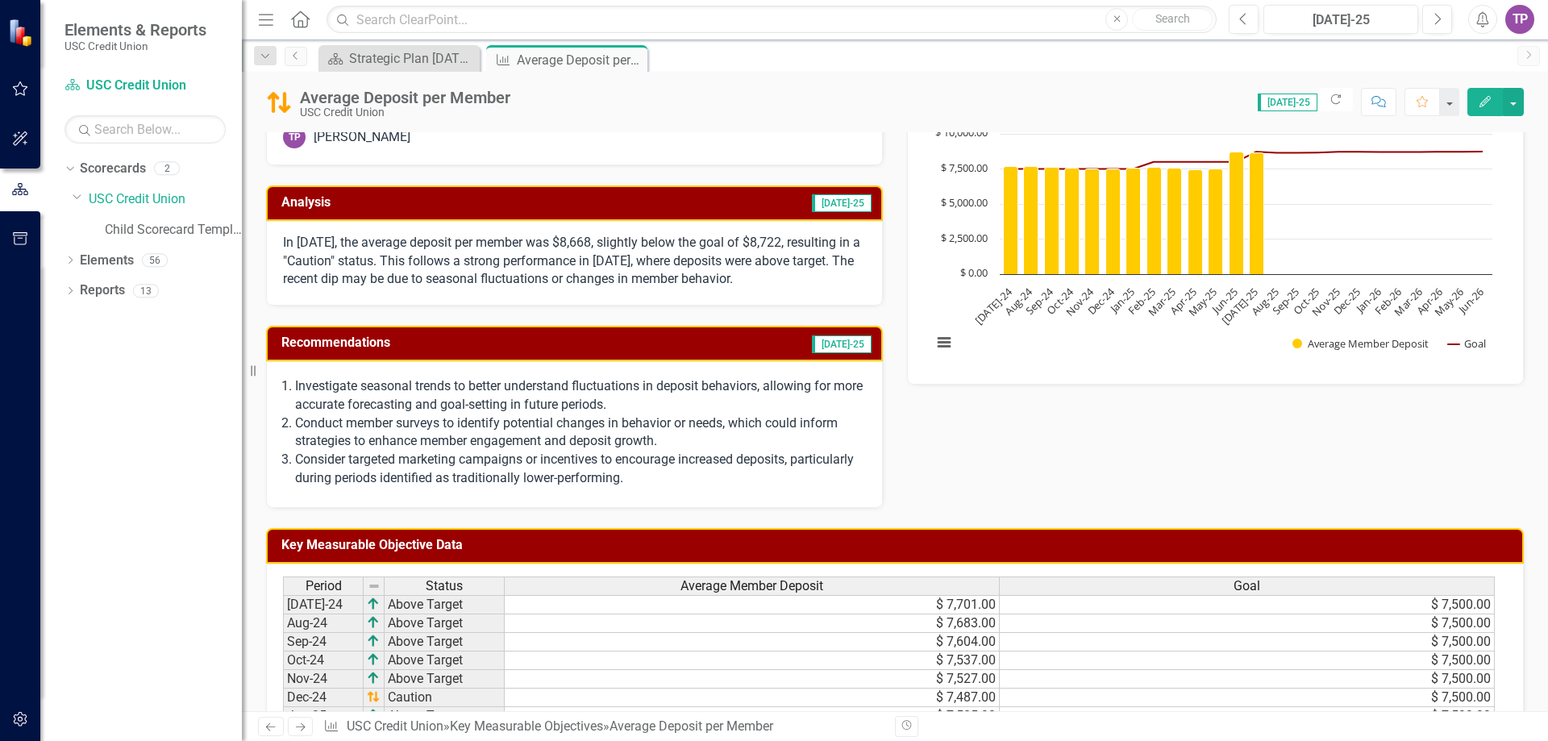
scroll to position [81, 0]
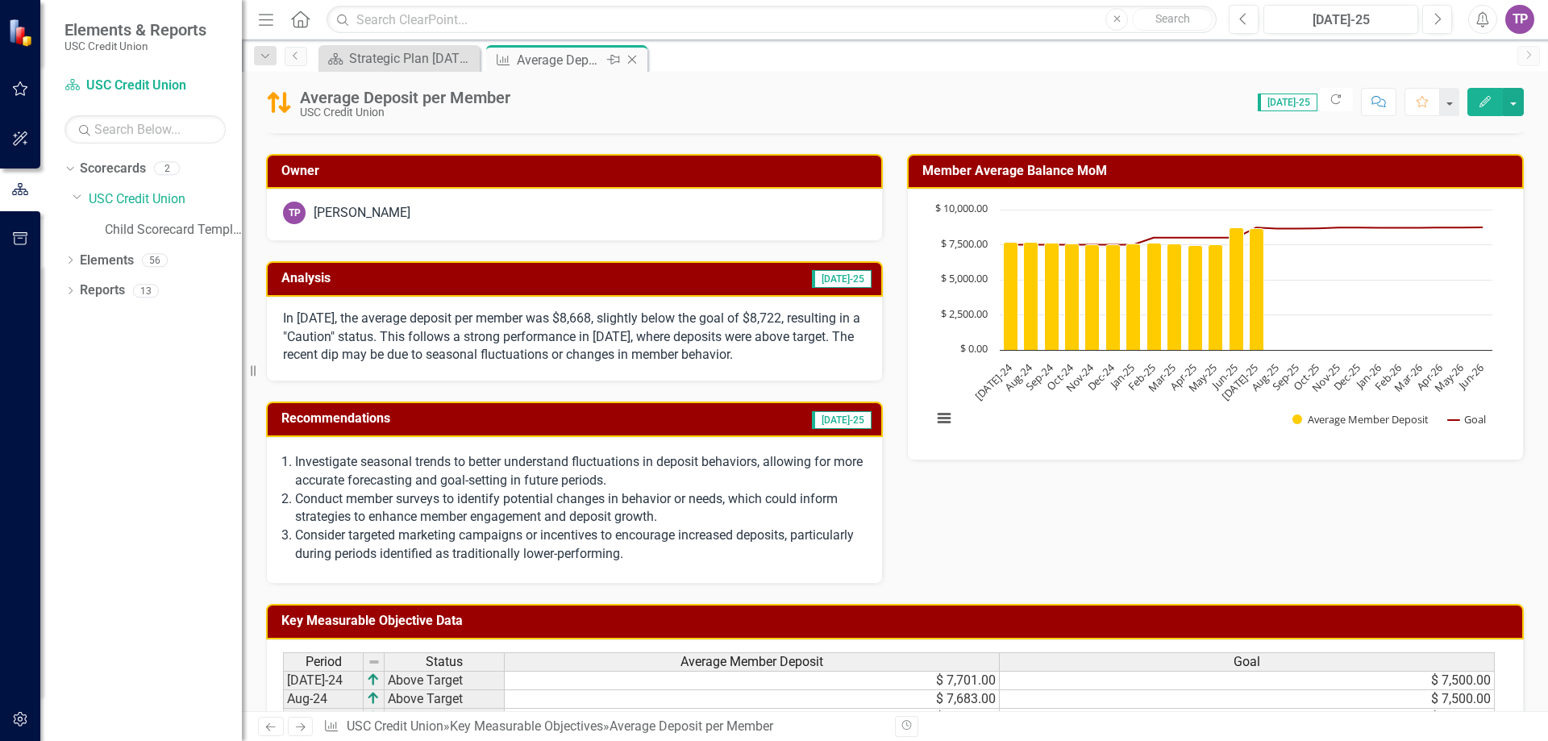
click at [638, 62] on icon "Close" at bounding box center [632, 59] width 16 height 13
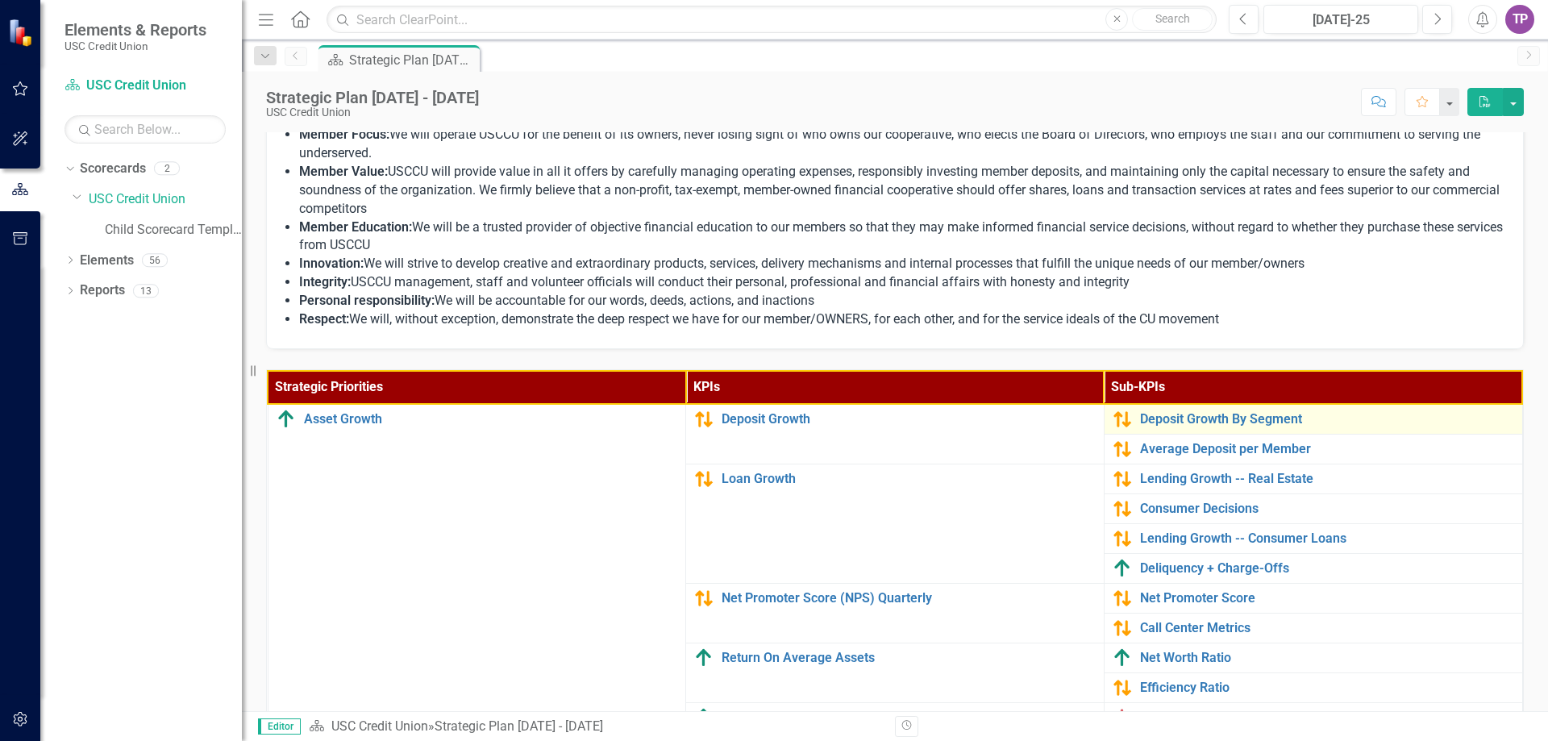
scroll to position [242, 0]
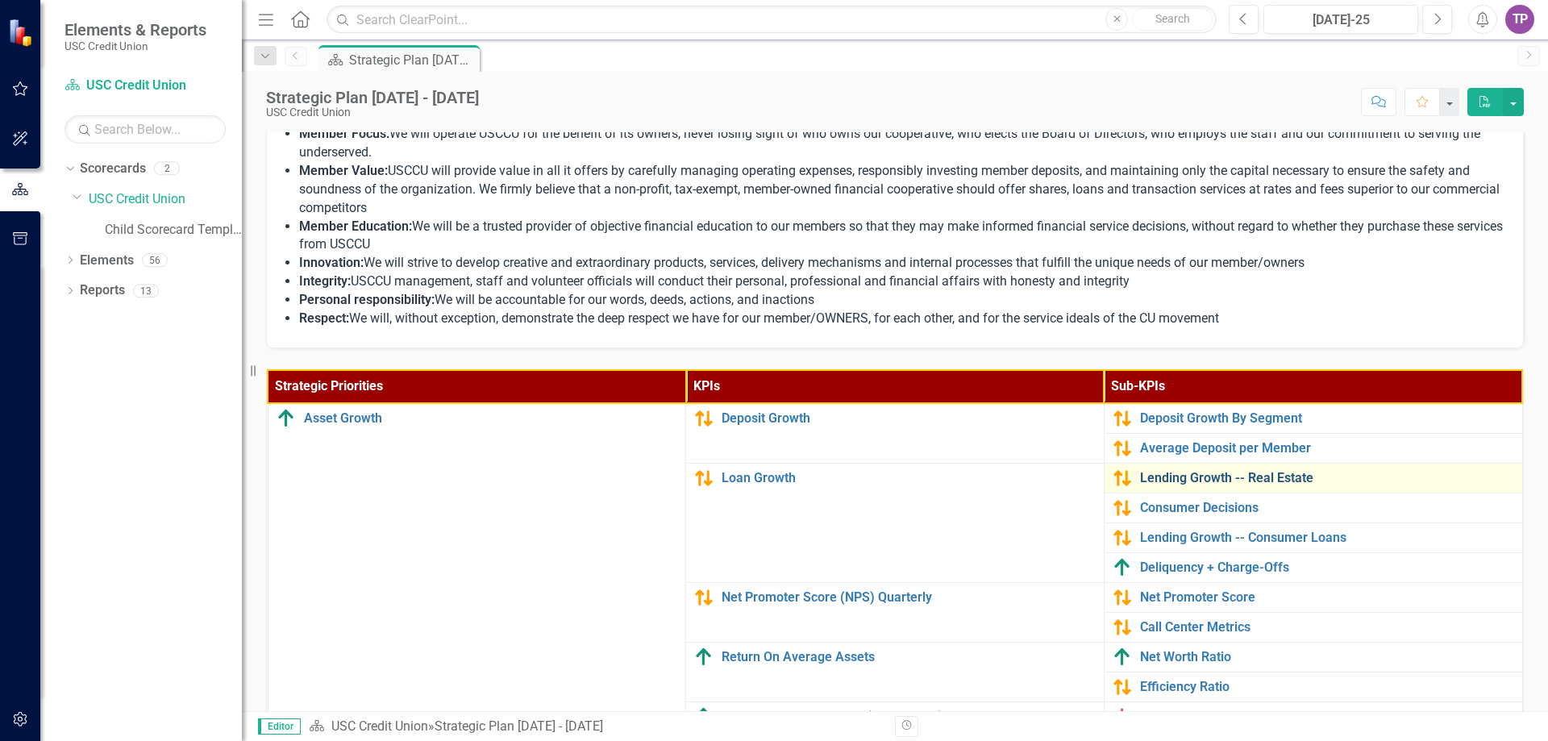
click at [1155, 483] on link "Lending Growth -- Real Estate" at bounding box center [1327, 478] width 374 height 15
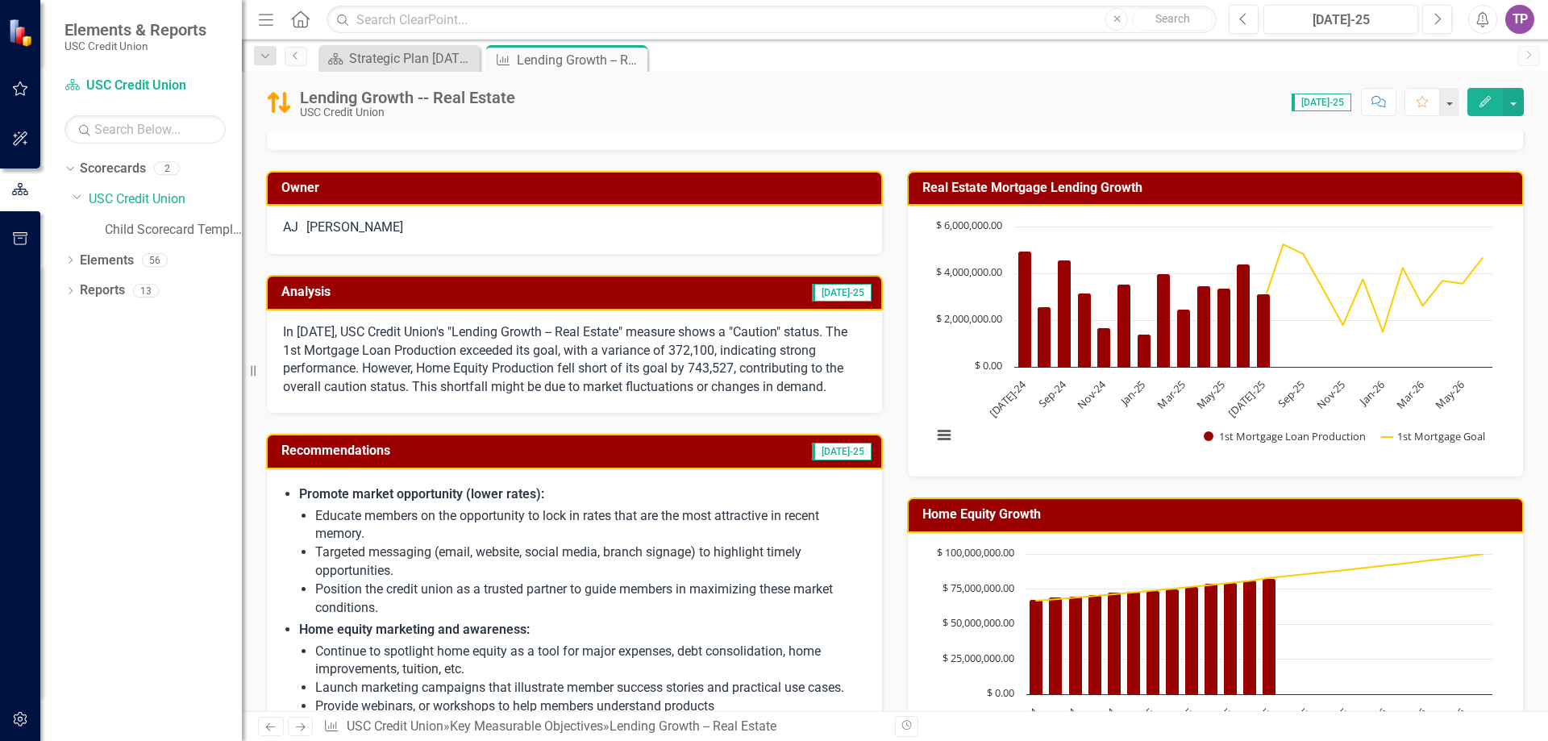
scroll to position [242, 0]
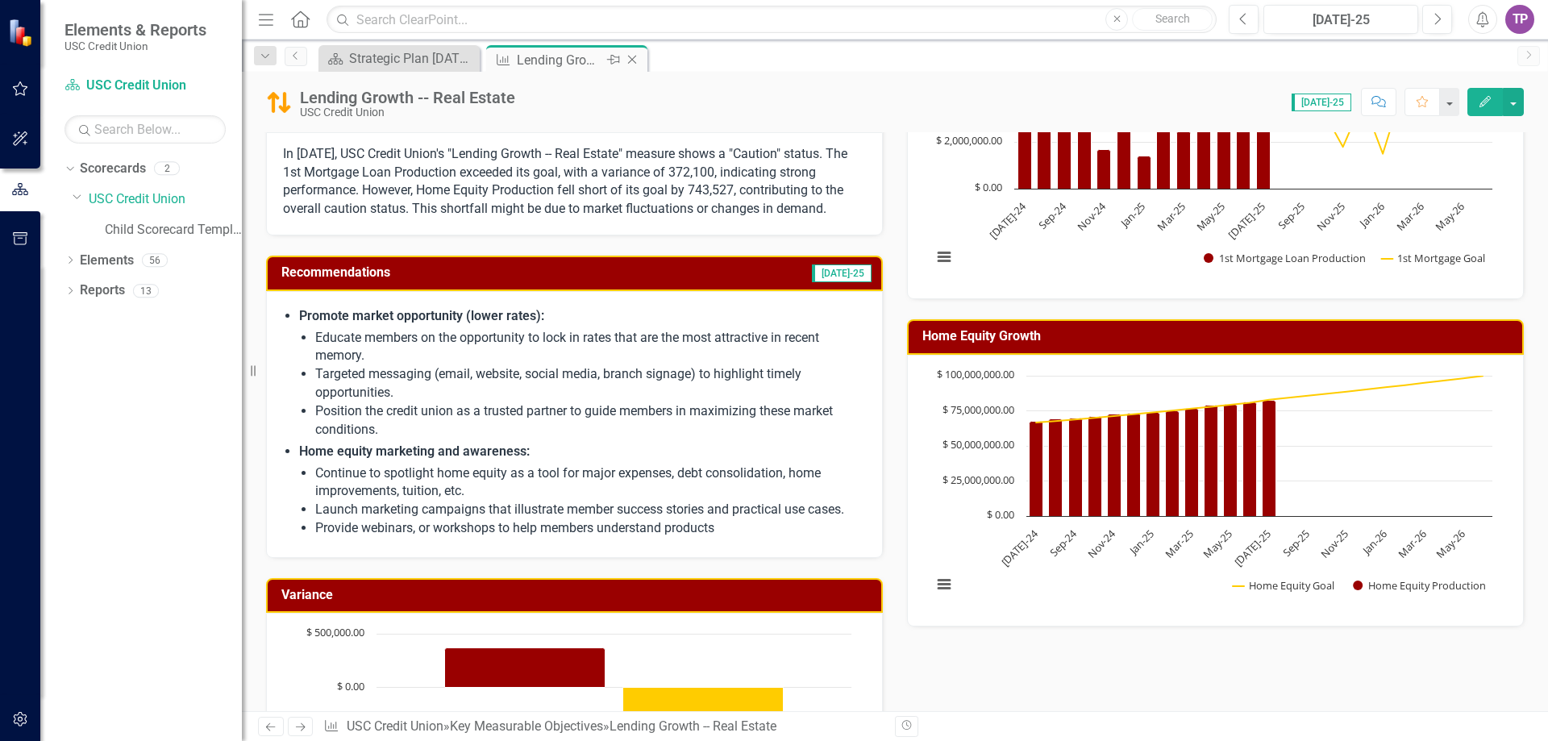
click at [640, 59] on icon "Close" at bounding box center [632, 59] width 16 height 13
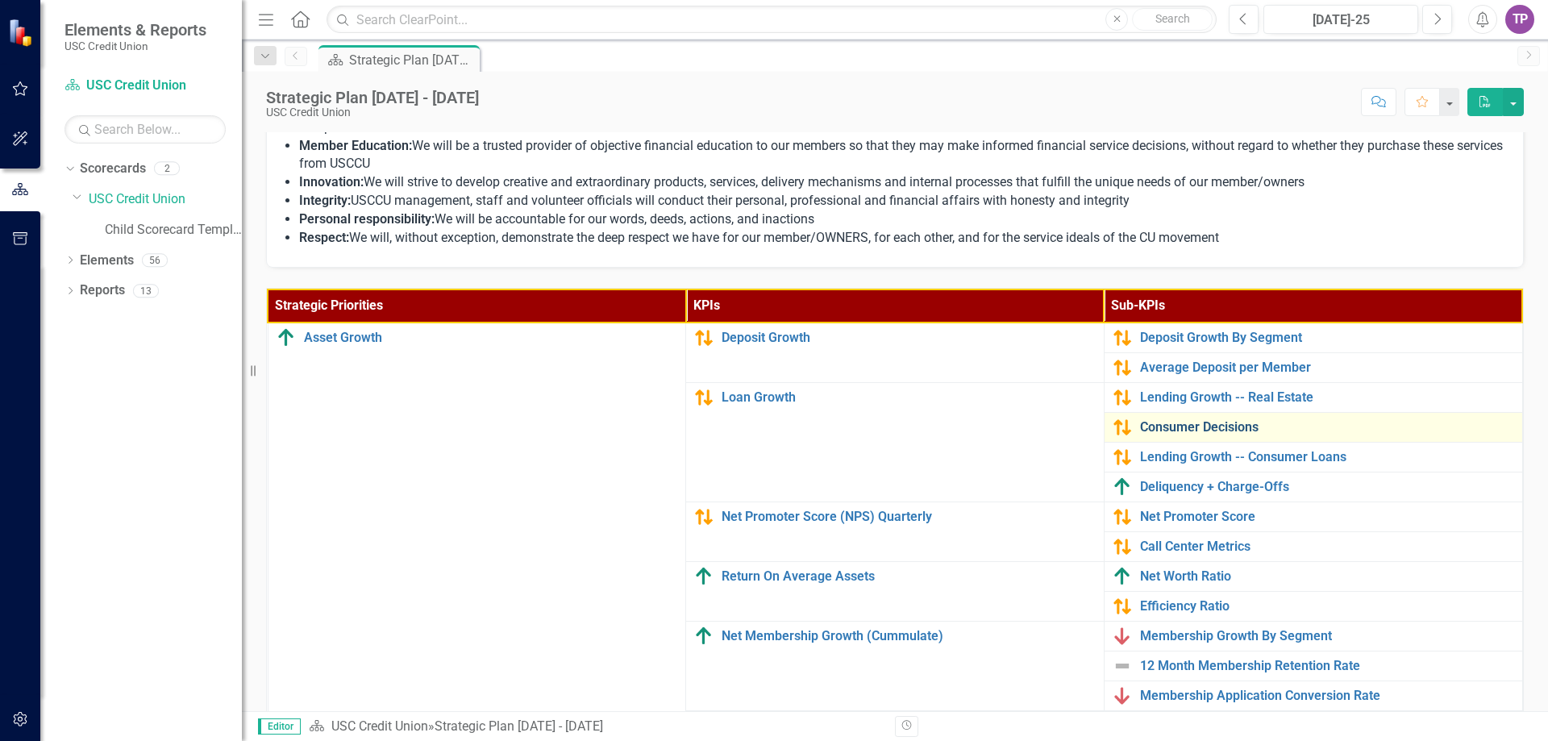
click at [1141, 433] on link "Consumer Decisions" at bounding box center [1327, 427] width 374 height 15
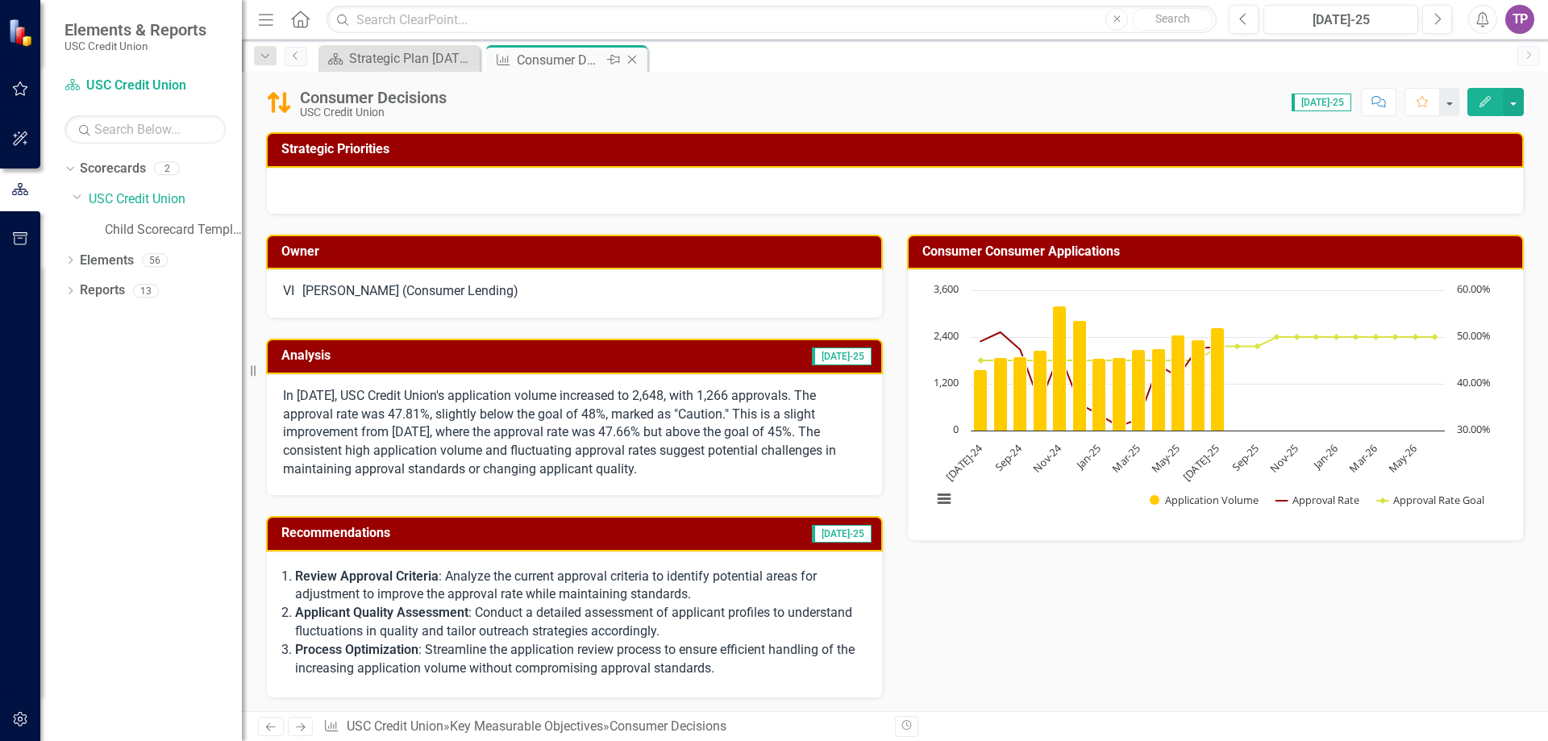
click at [635, 57] on icon "Close" at bounding box center [632, 59] width 16 height 13
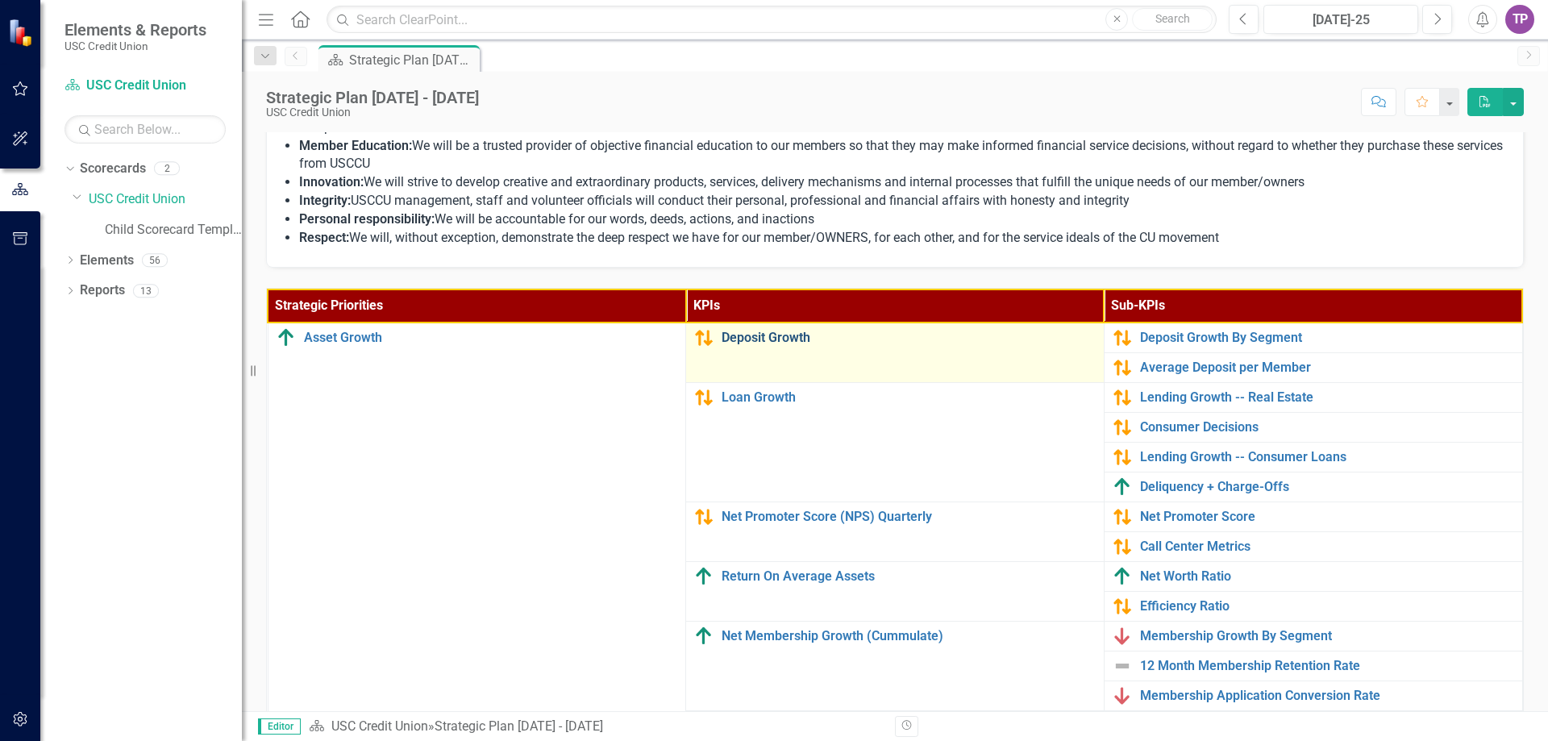
click at [769, 343] on link "Deposit Growth" at bounding box center [908, 338] width 374 height 15
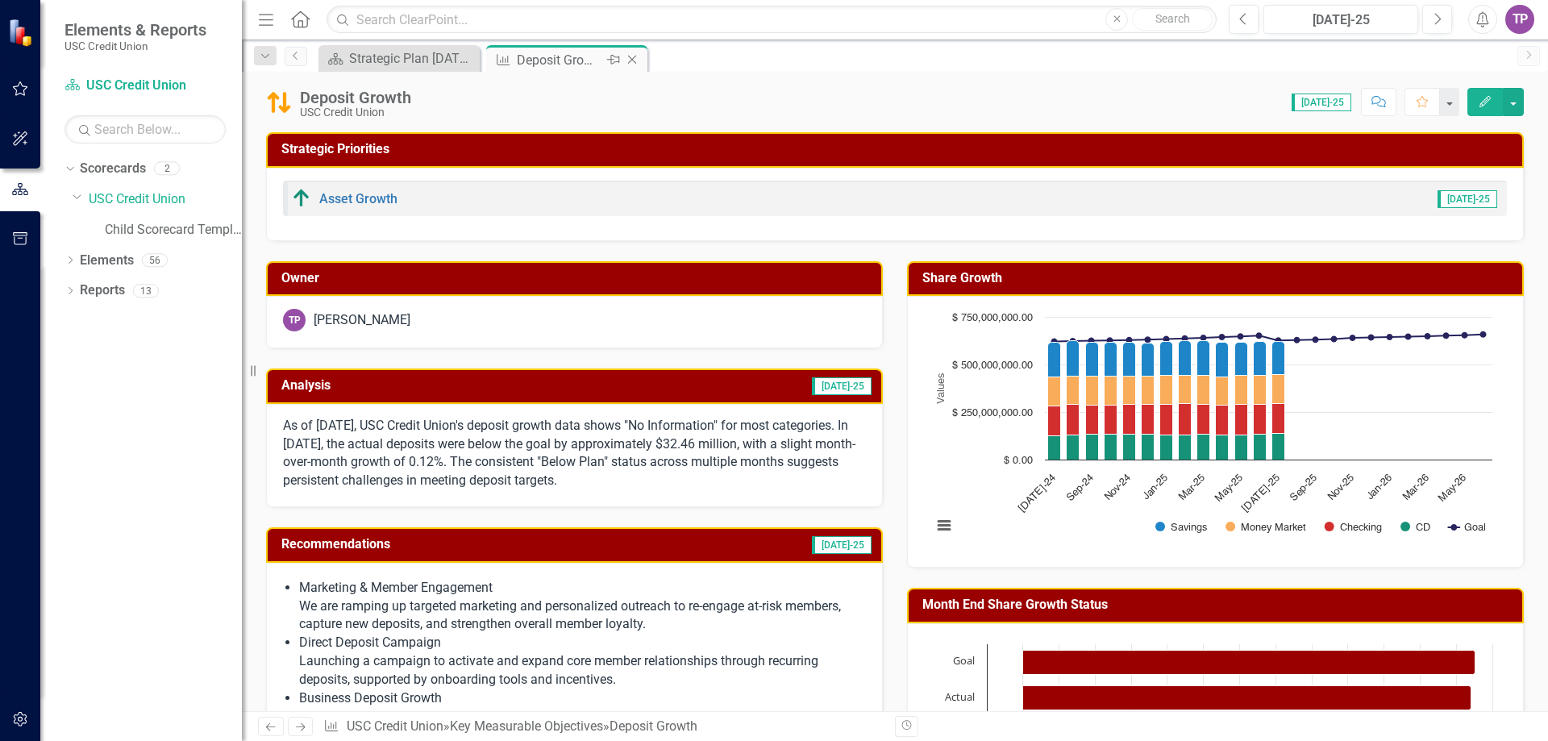
click at [627, 53] on icon "Close" at bounding box center [632, 59] width 16 height 13
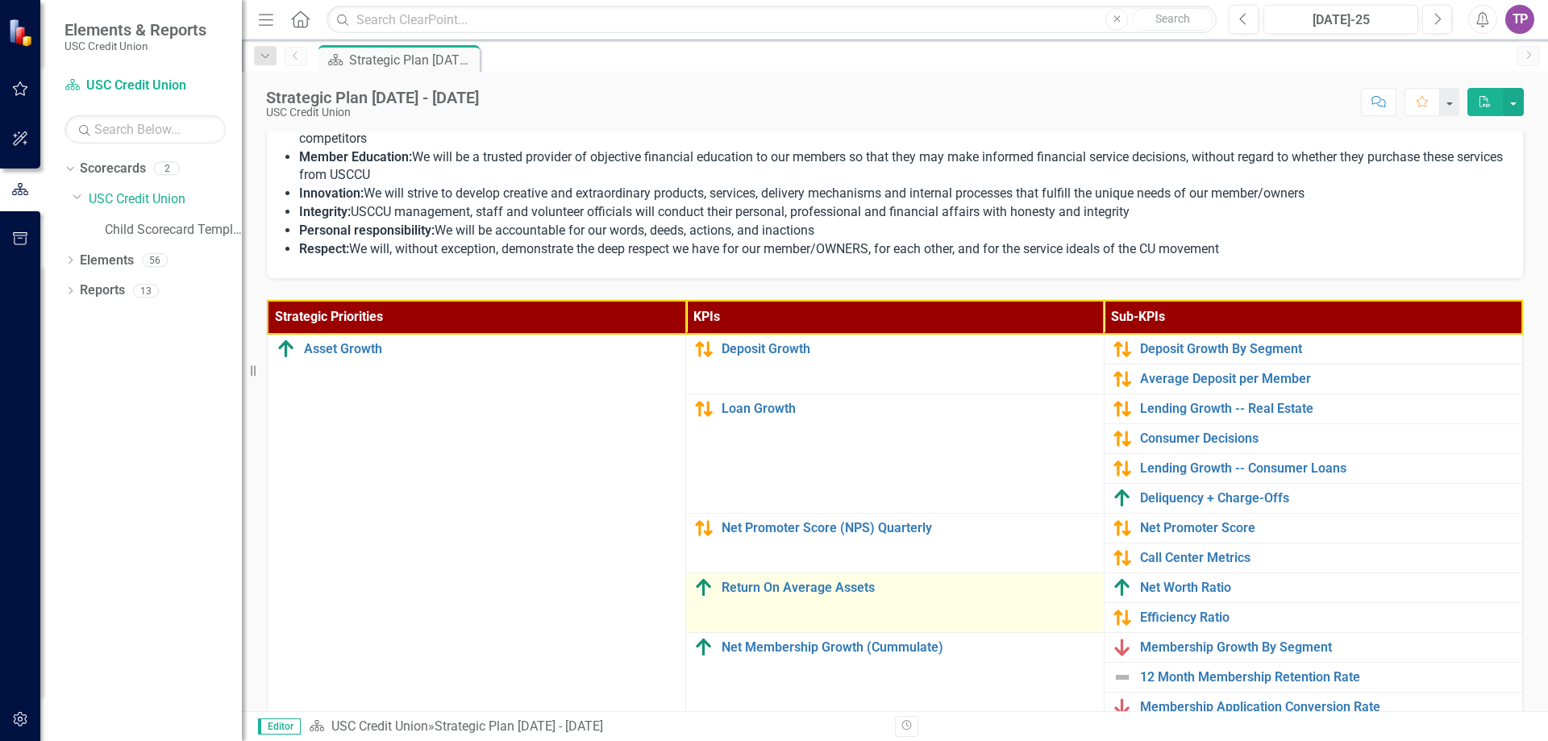
scroll to position [403, 0]
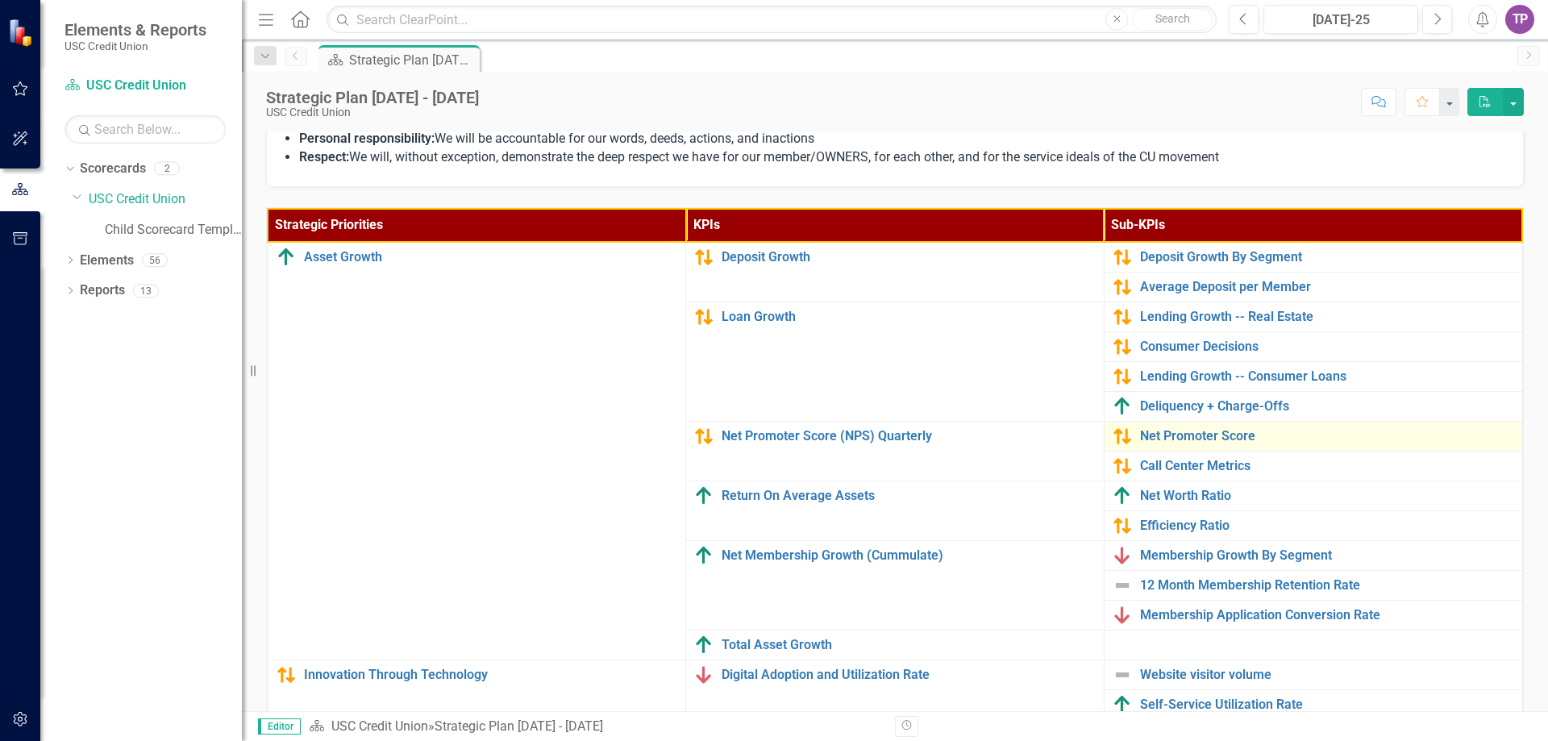
click at [1167, 443] on div "Net Promoter Score" at bounding box center [1312, 435] width 401 height 19
click at [1141, 435] on link "Net Promoter Score" at bounding box center [1327, 436] width 374 height 15
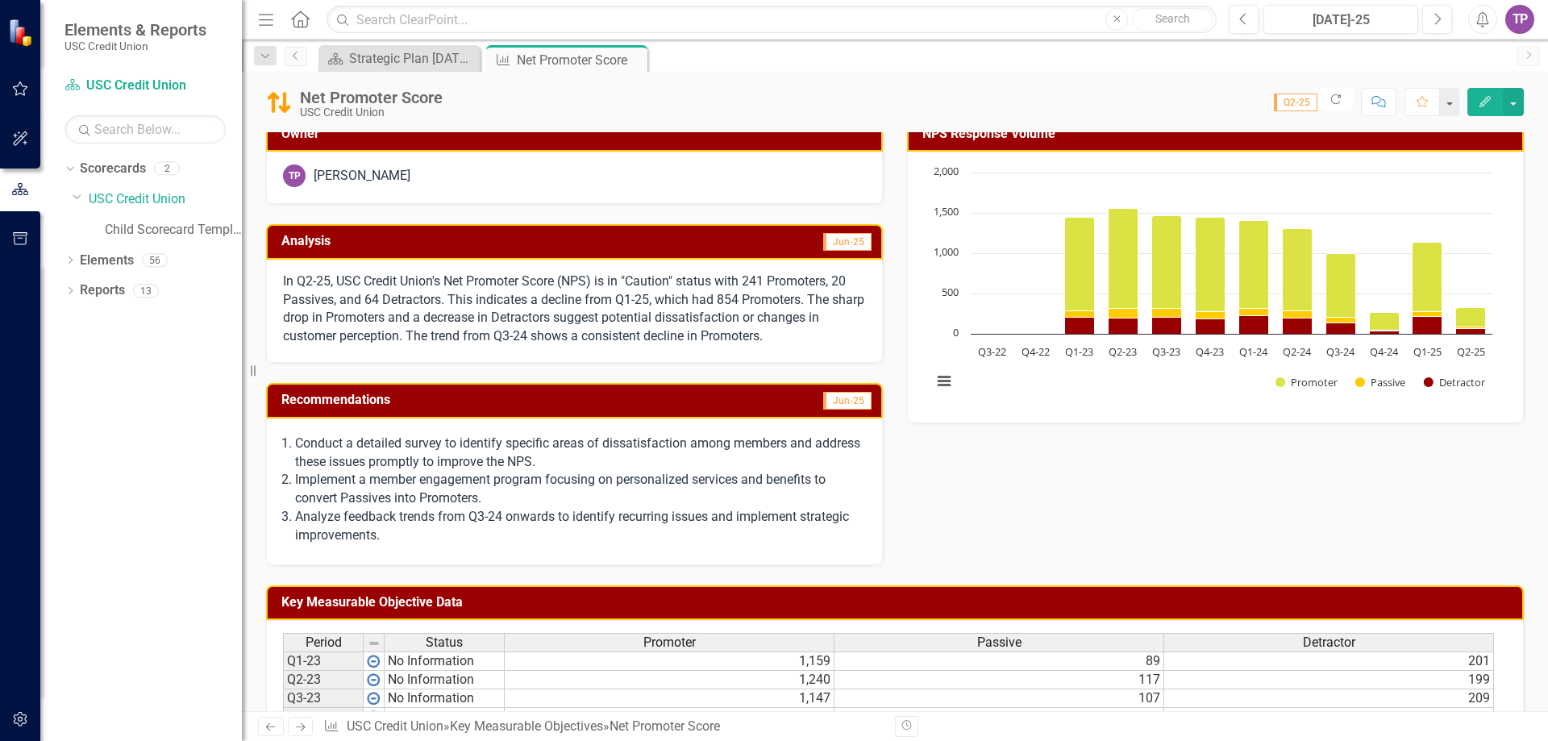
scroll to position [161, 0]
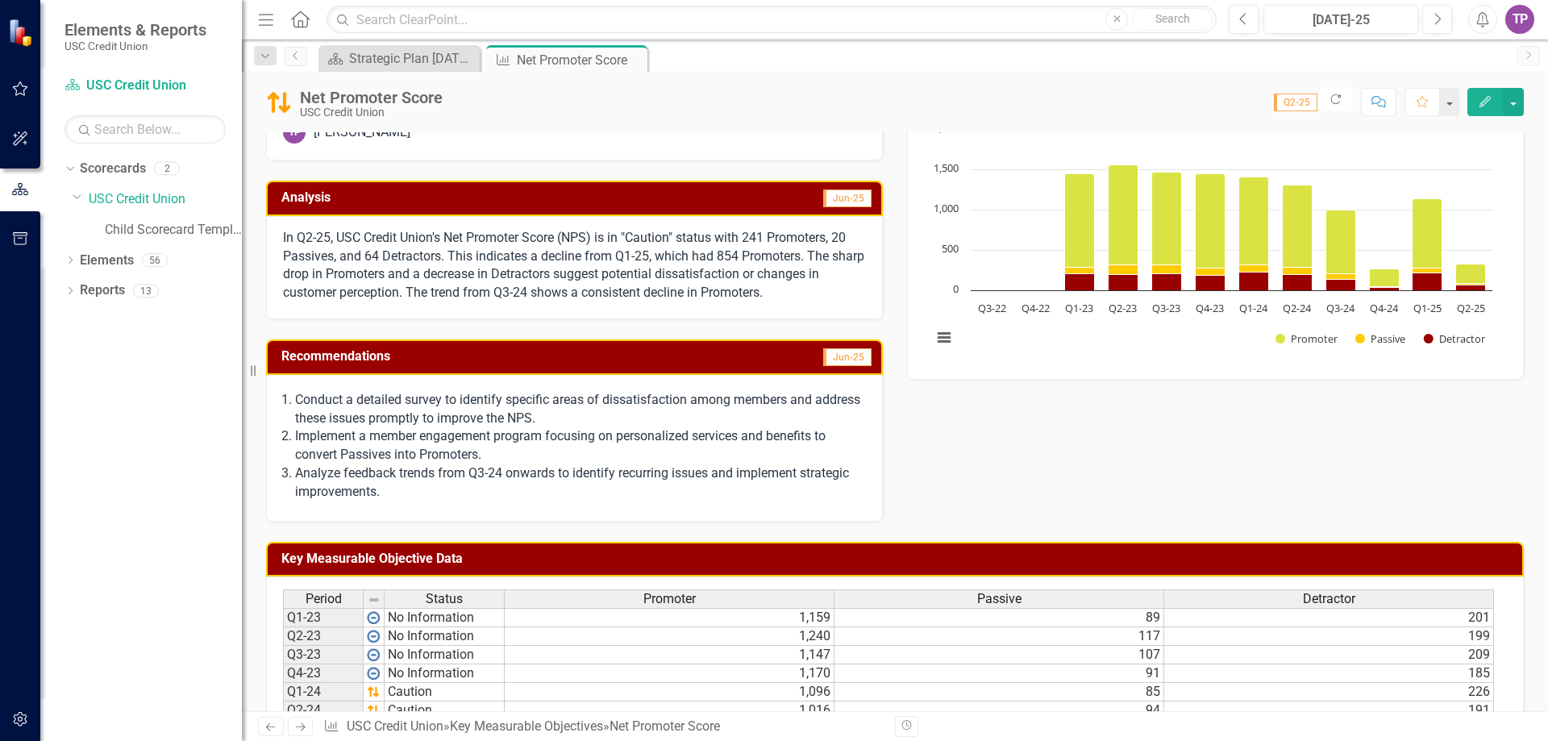
click at [763, 393] on p "Conduct a detailed survey to identify specific areas of dissatisfaction among m…" at bounding box center [580, 409] width 571 height 37
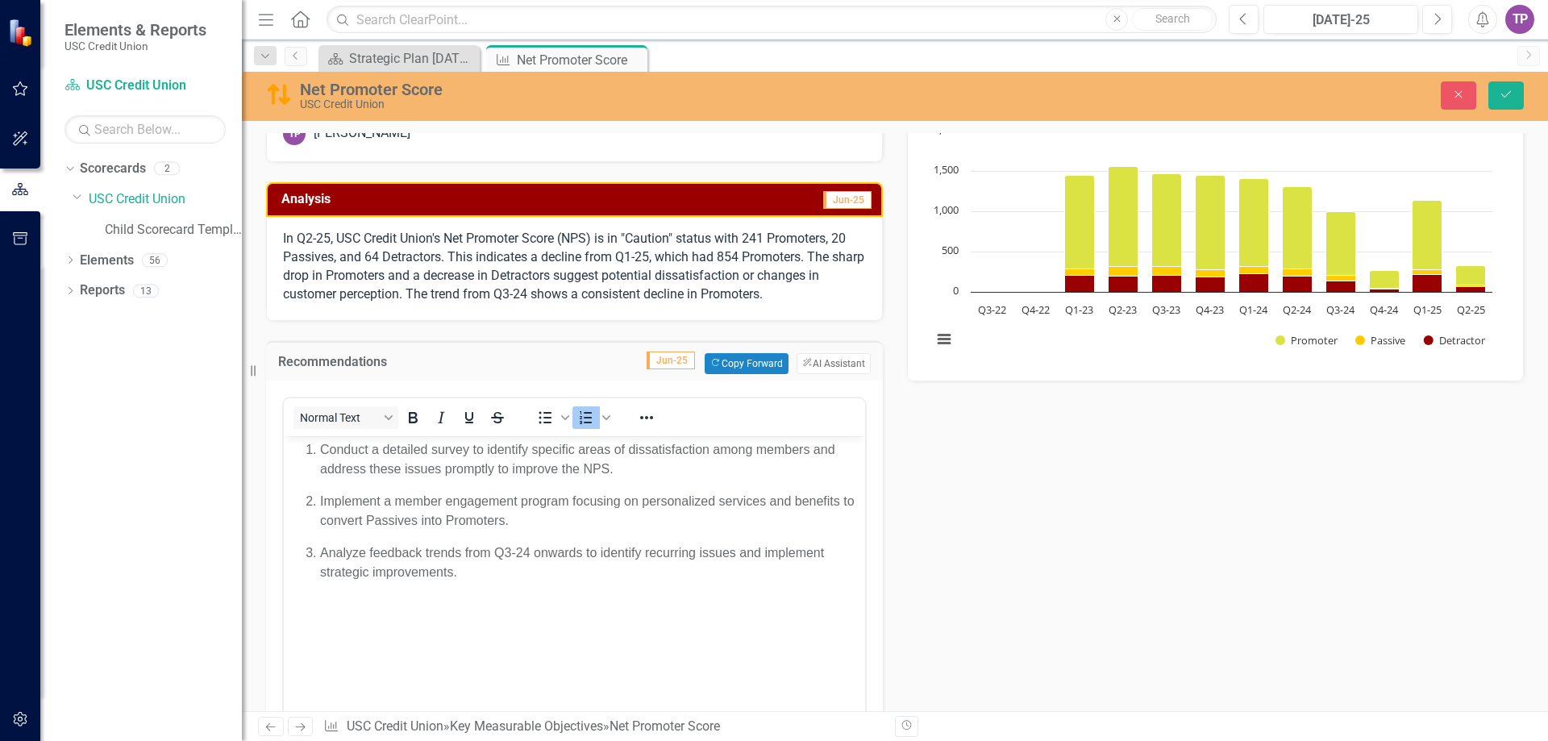
scroll to position [0, 0]
click at [805, 369] on button "ClearPoint AI AI Assistant" at bounding box center [833, 363] width 74 height 21
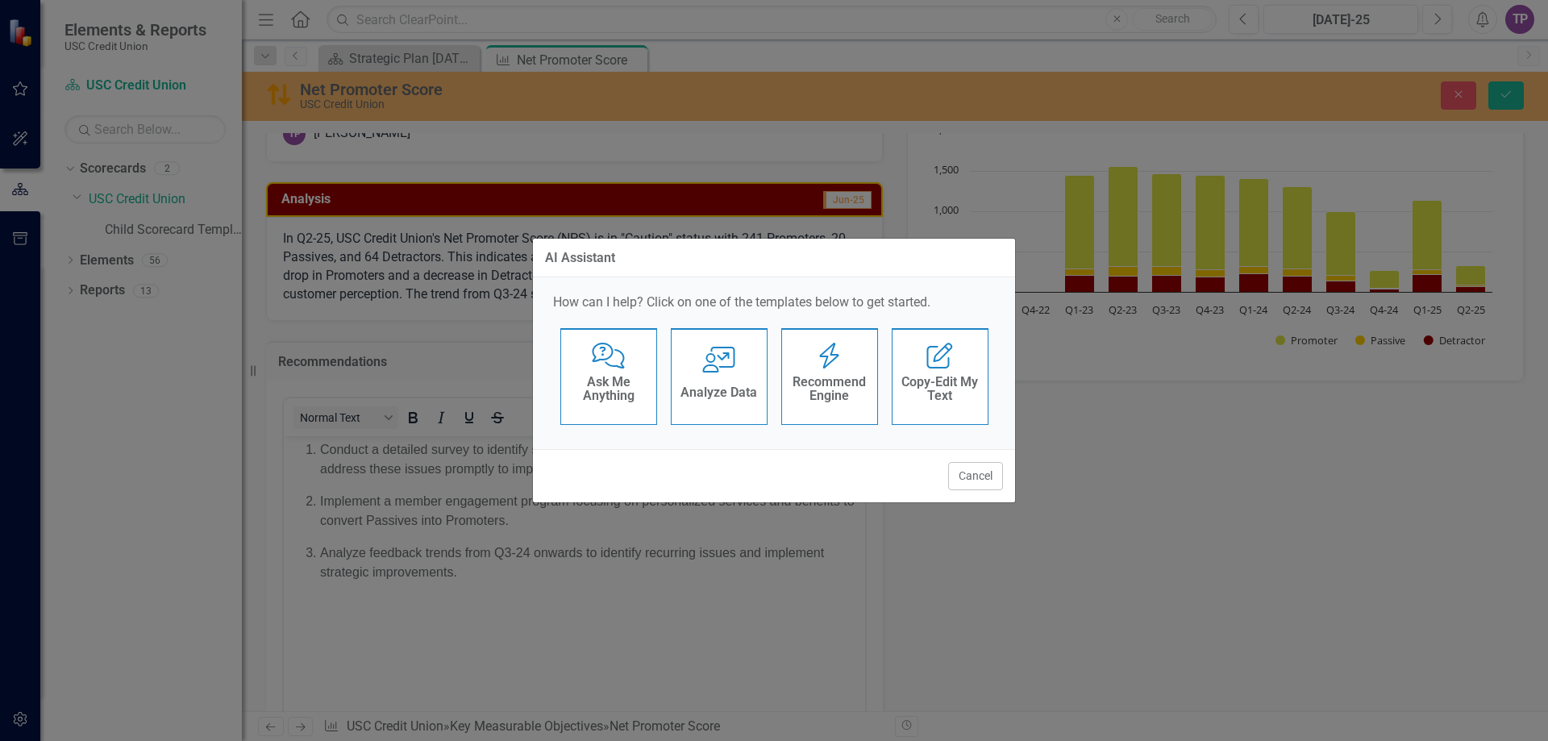
click at [616, 390] on h4 "Ask Me Anything" at bounding box center [608, 389] width 79 height 28
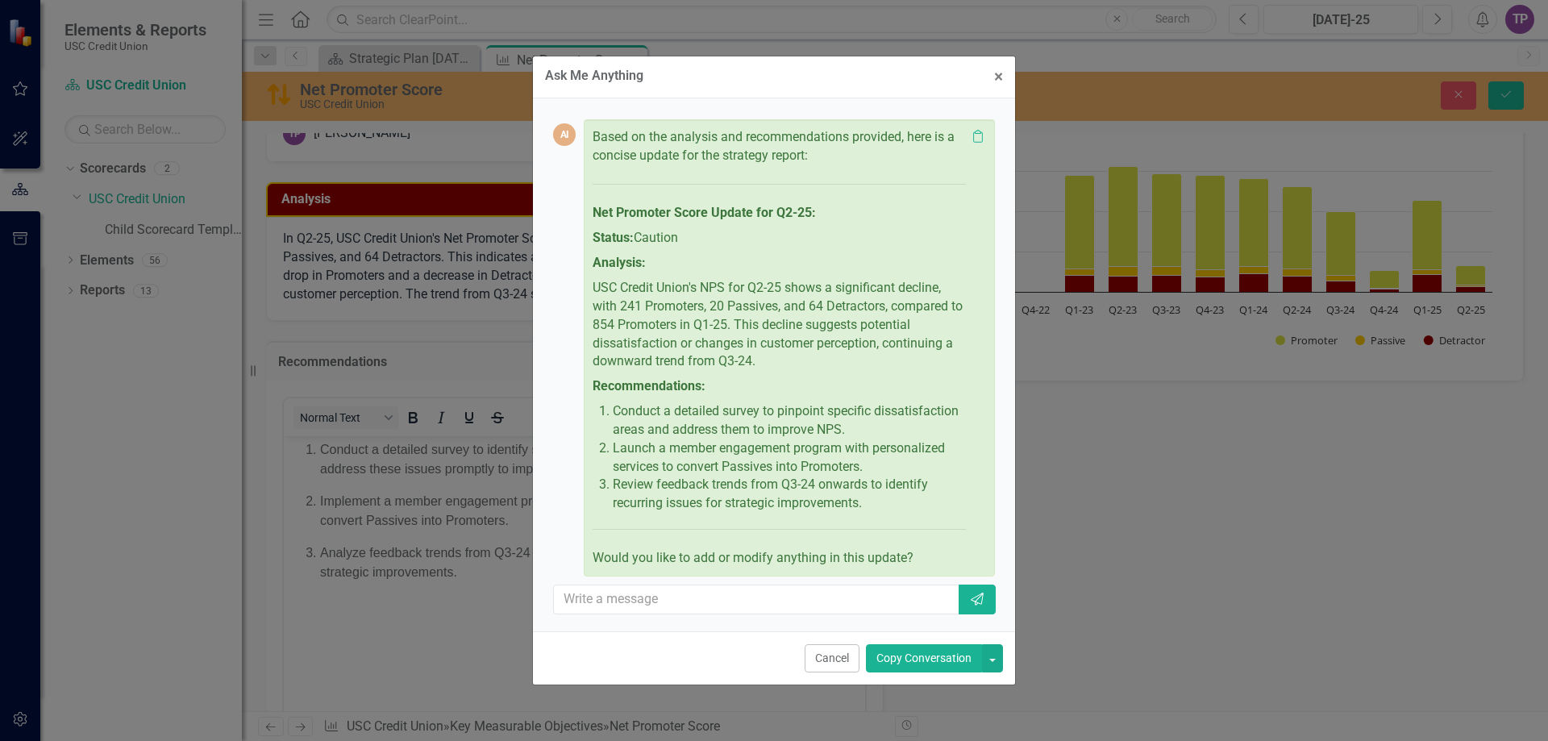
scroll to position [64, 0]
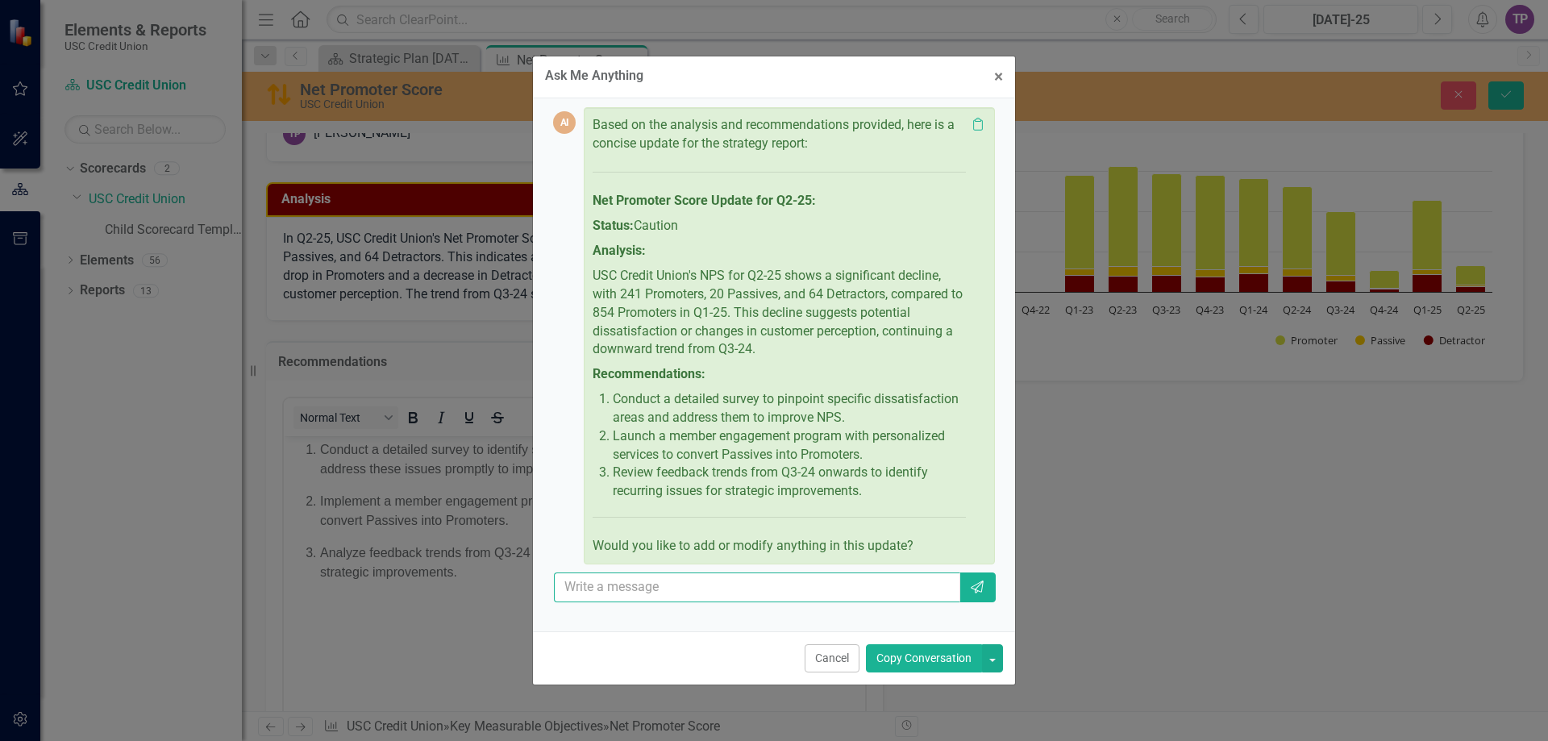
click at [623, 584] on input "text" at bounding box center [757, 587] width 406 height 30
type input "We will be switching to a new platform that will be able to give us better insi…"
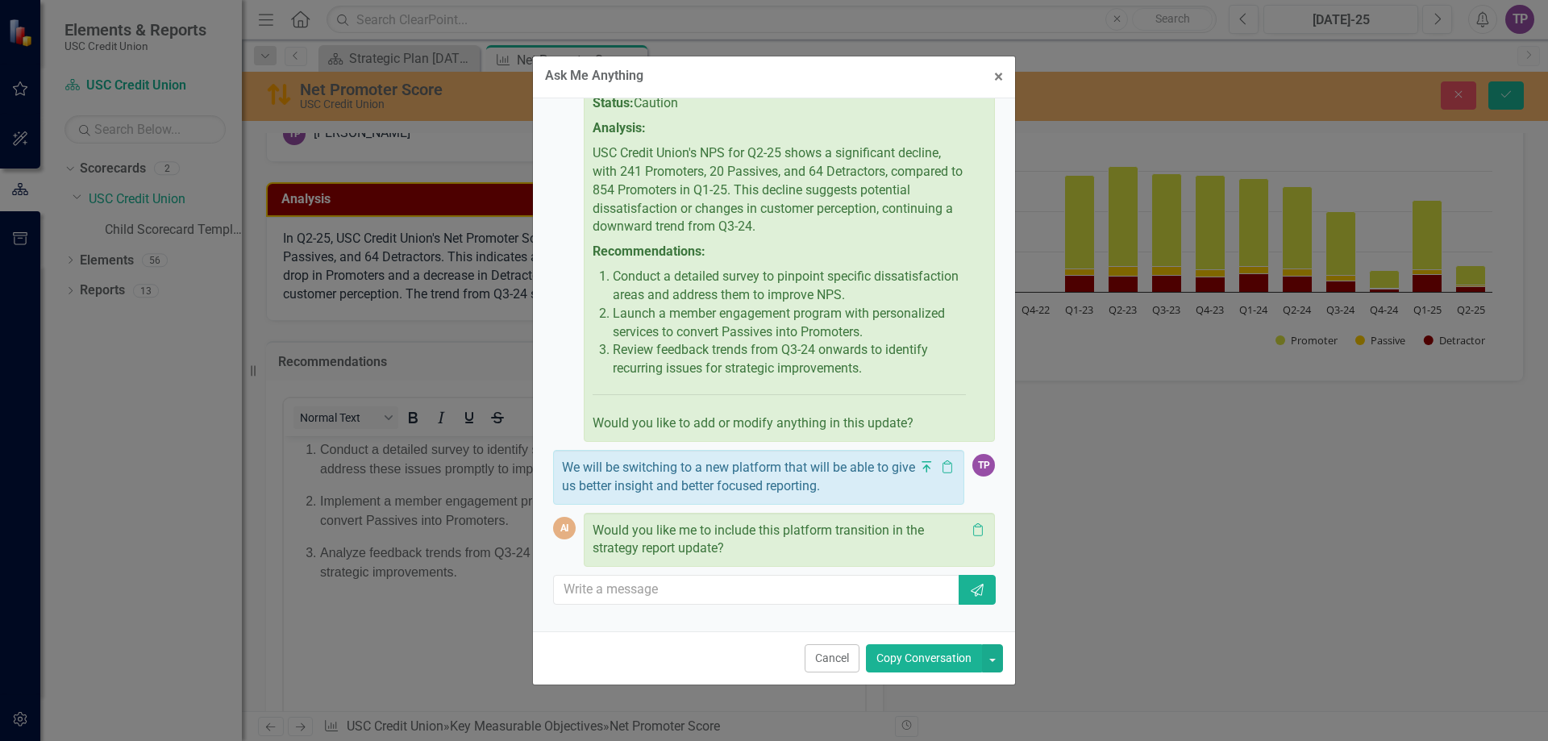
scroll to position [189, 0]
click at [757, 579] on input "text" at bounding box center [757, 587] width 406 height 30
type input "yes"
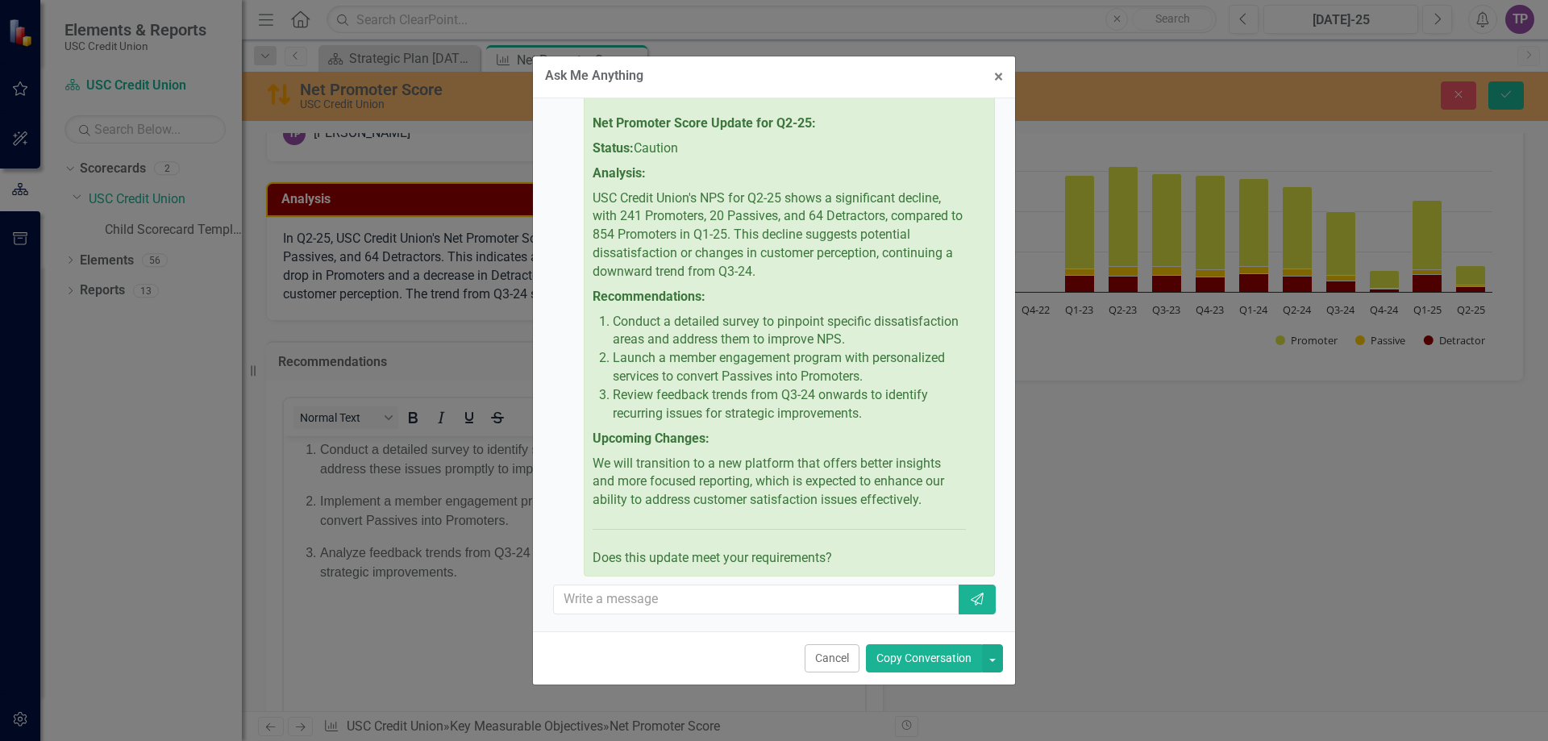
scroll to position [771, 0]
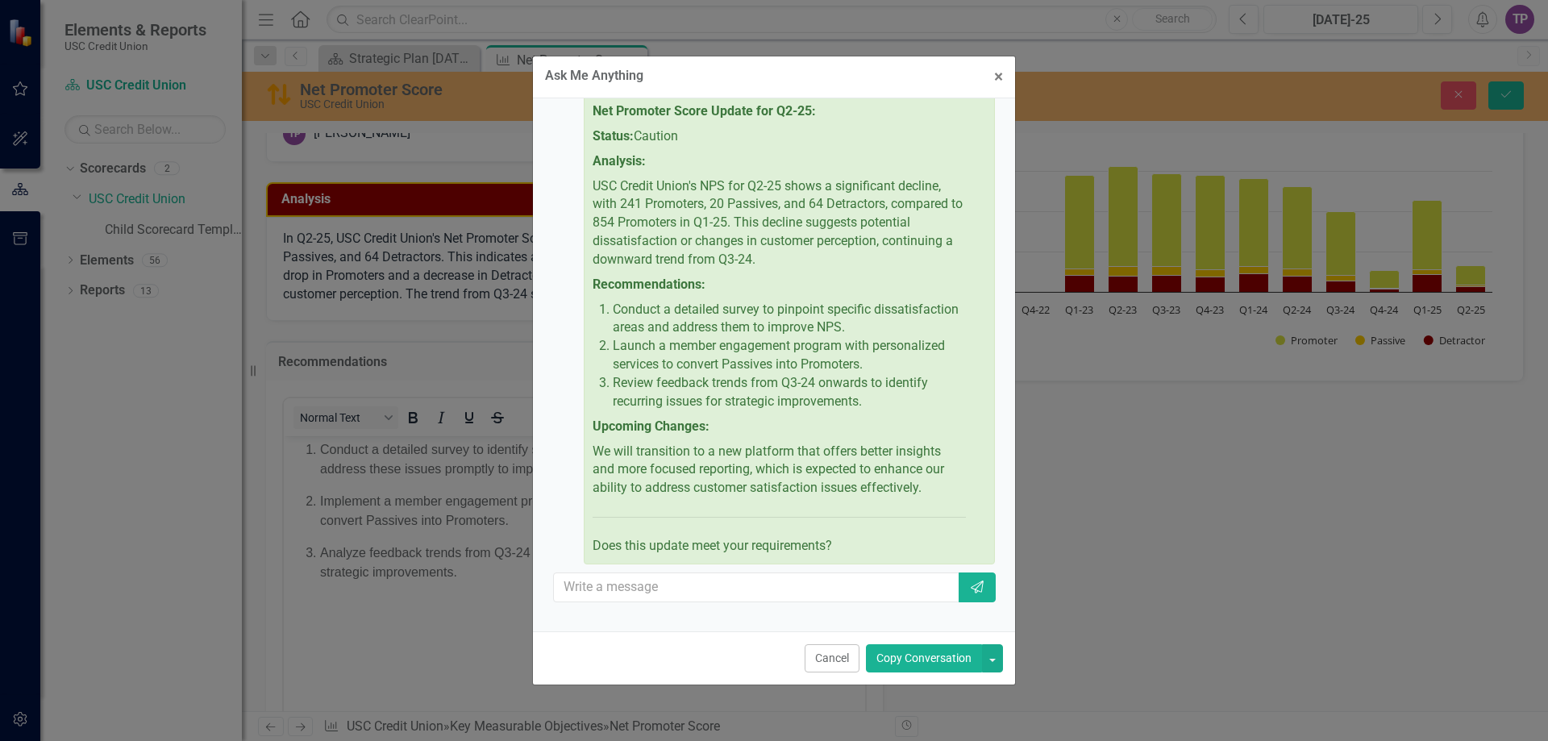
click at [896, 657] on button "Copy Conversation" at bounding box center [924, 658] width 116 height 28
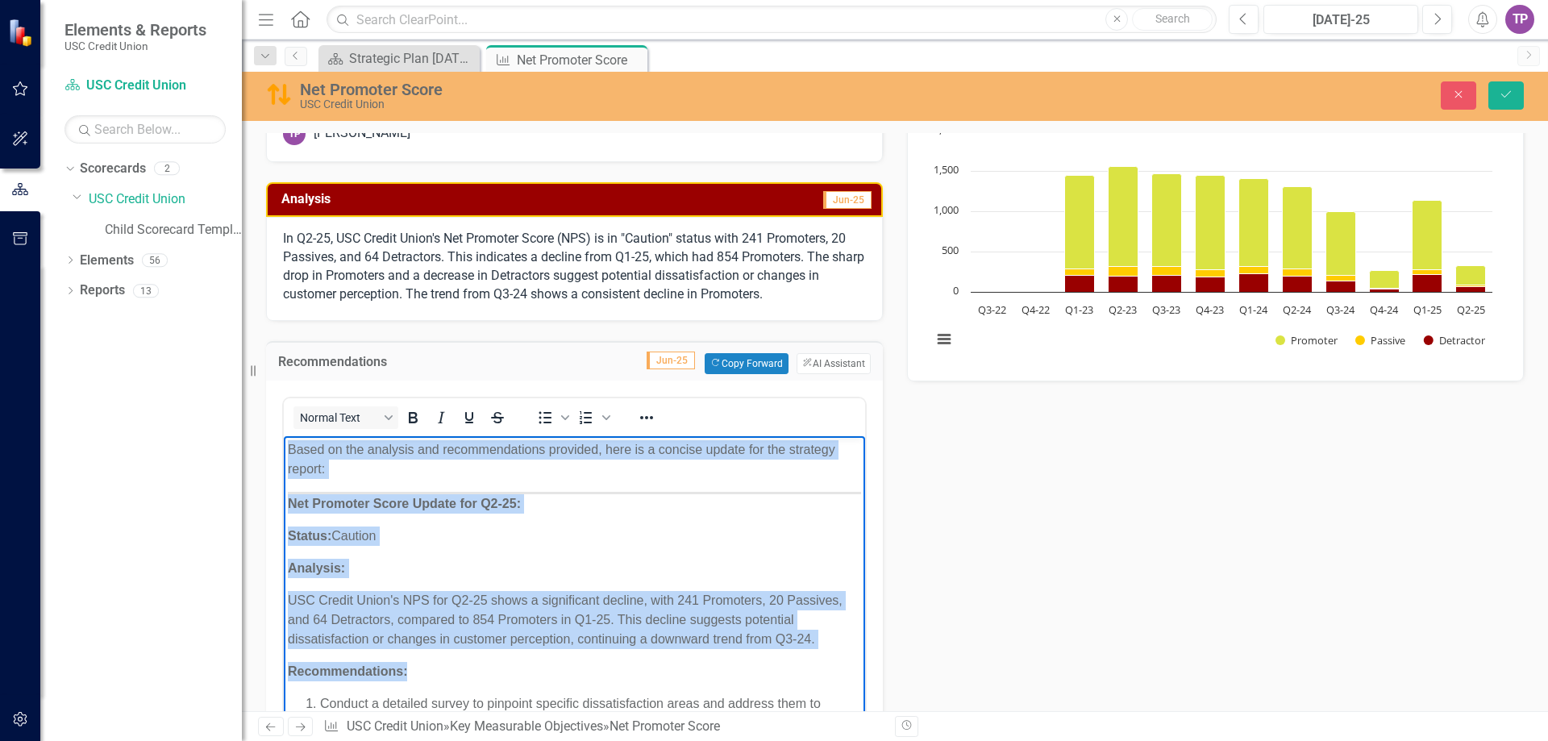
drag, startPoint x: 289, startPoint y: 447, endPoint x: 542, endPoint y: 659, distance: 330.1
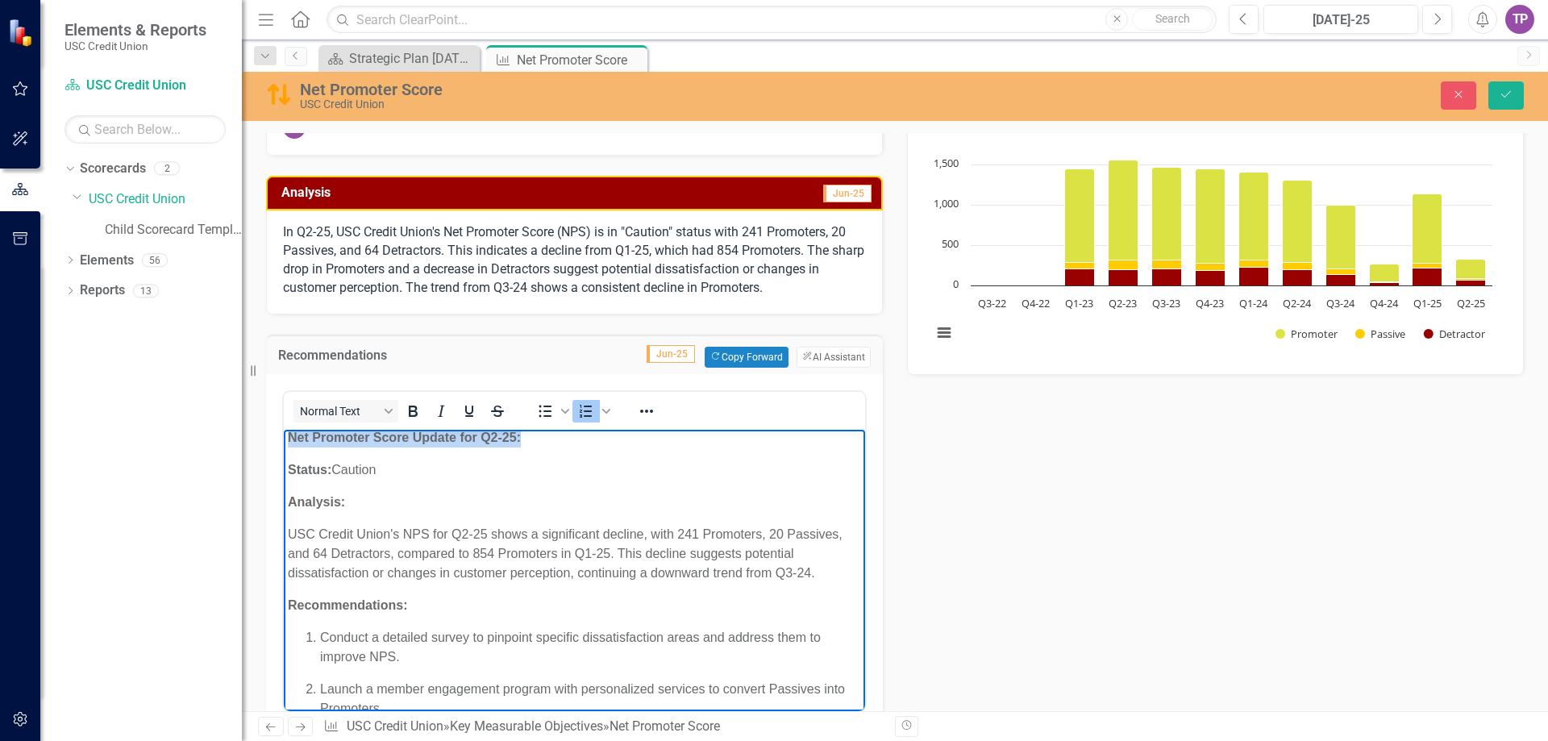
scroll to position [358, 0]
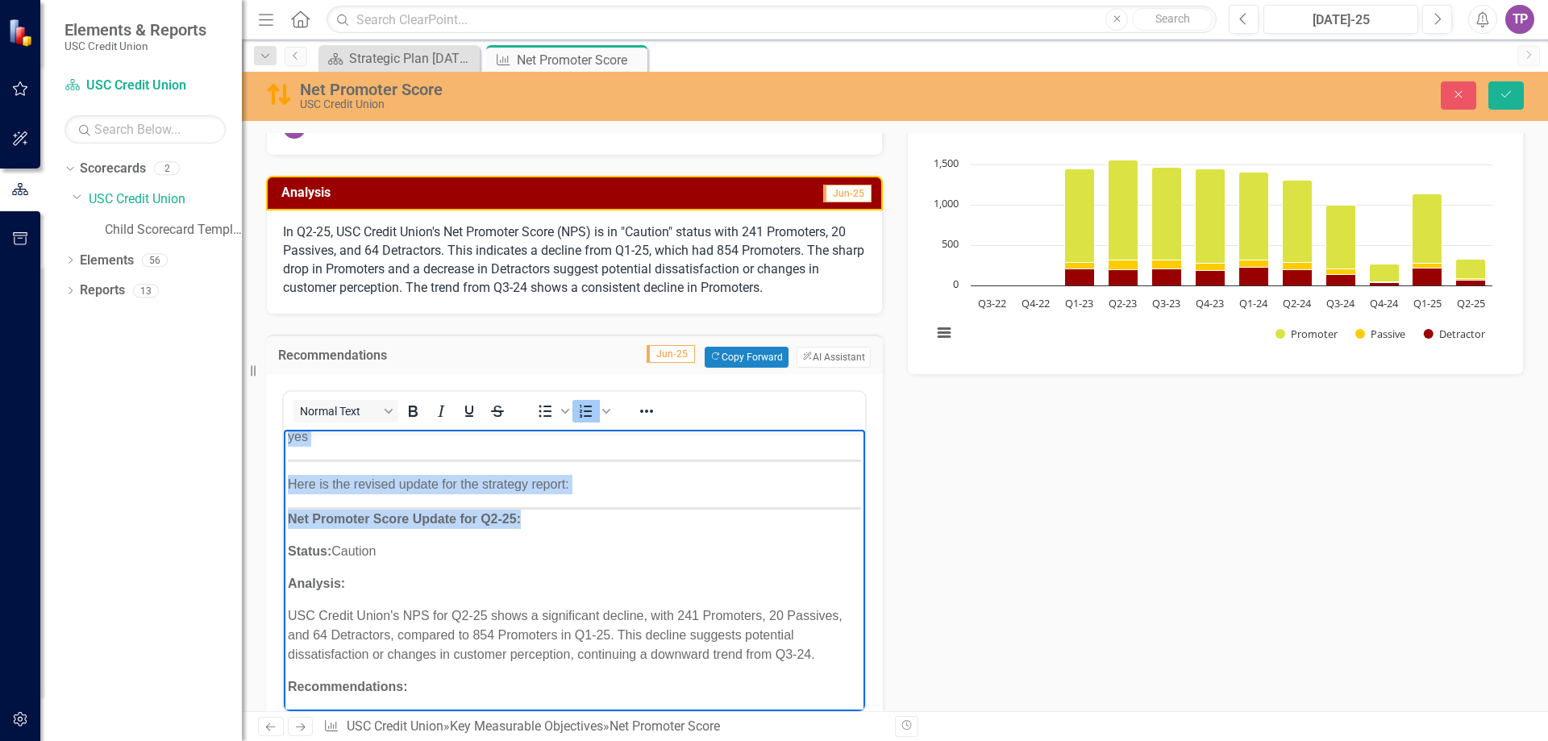
drag, startPoint x: 300, startPoint y: 450, endPoint x: 717, endPoint y: 555, distance: 429.9
click at [717, 555] on body "Conduct a detailed survey to pinpoint specific dissatisfaction areas and addres…" at bounding box center [574, 528] width 581 height 915
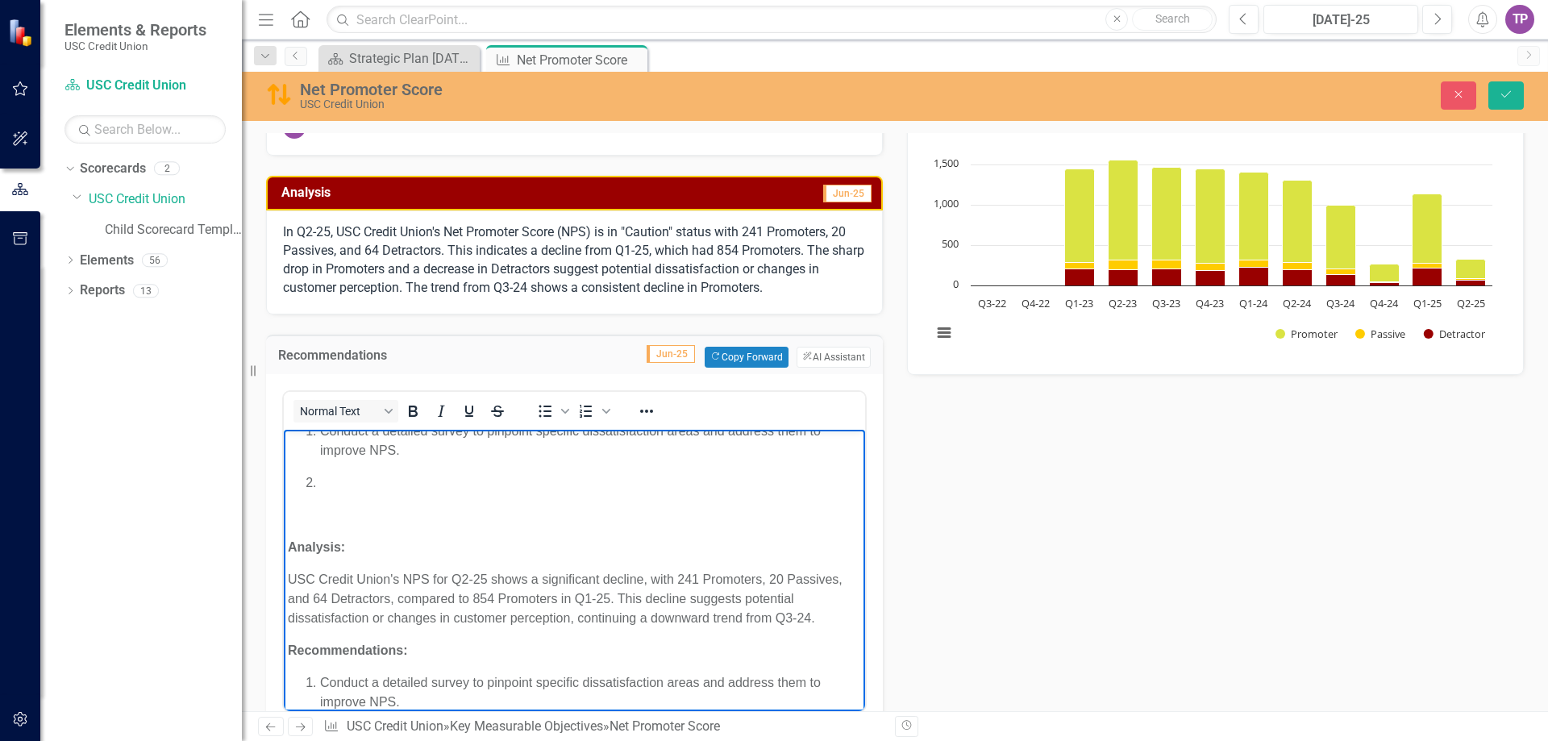
scroll to position [0, 0]
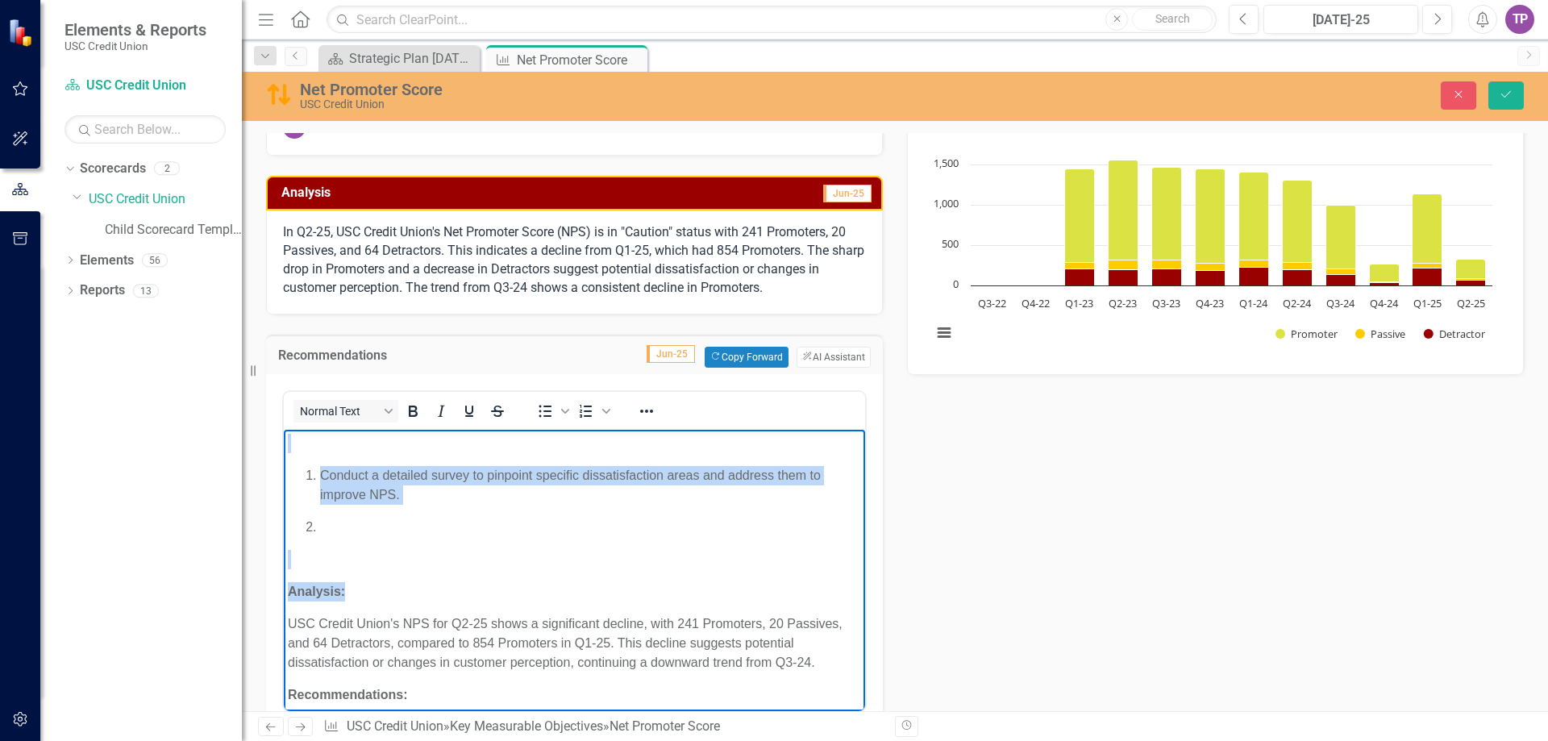
drag, startPoint x: 371, startPoint y: 592, endPoint x: 278, endPoint y: 388, distance: 224.0
click at [284, 429] on html "Conduct a detailed survey to pinpoint specific dissatisfaction areas and addres…" at bounding box center [574, 711] width 581 height 565
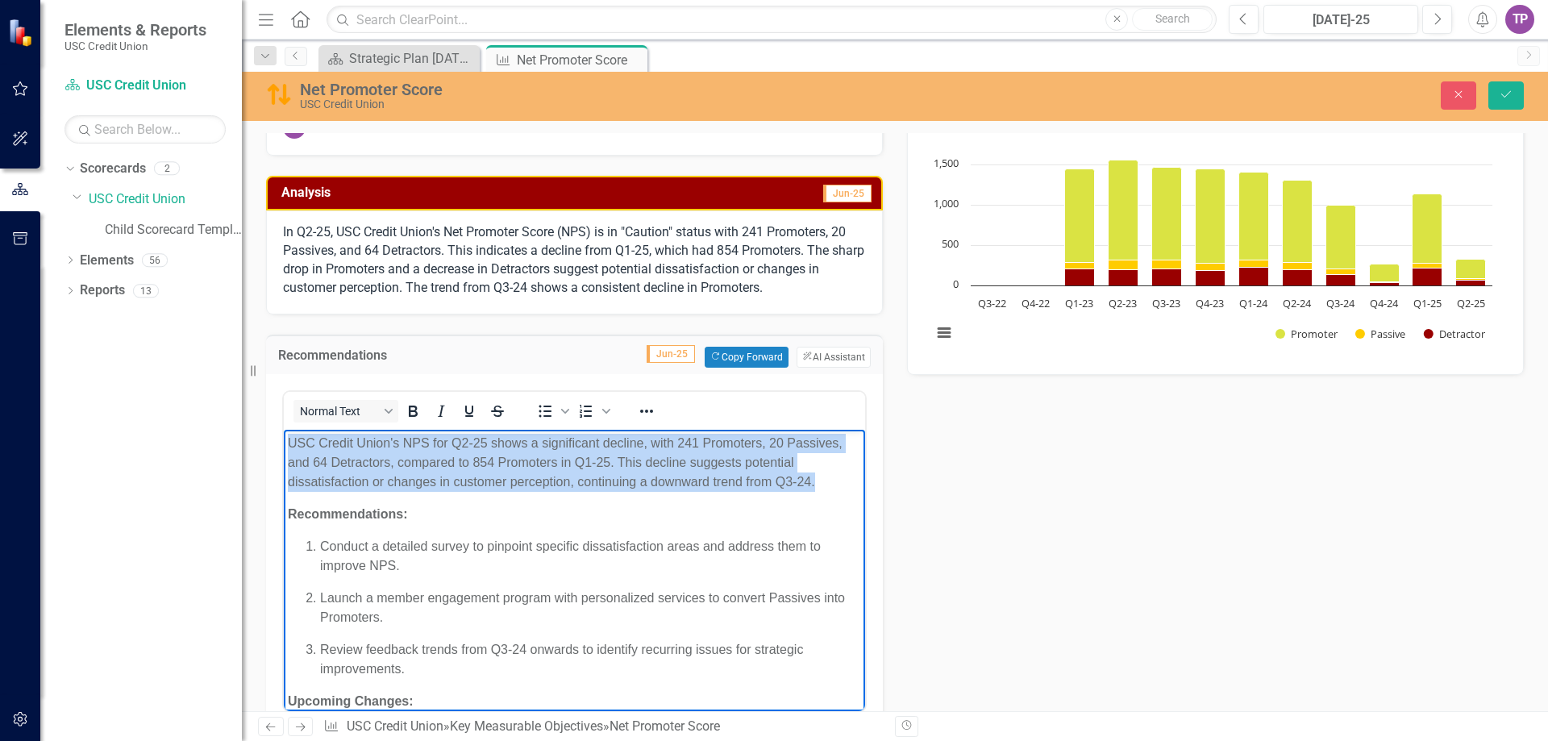
drag, startPoint x: 781, startPoint y: 484, endPoint x: 256, endPoint y: 420, distance: 528.6
click at [284, 429] on html "USC Credit Union's NPS for Q2-25 shows a significant decline, with 241 Promoter…" at bounding box center [574, 621] width 581 height 385
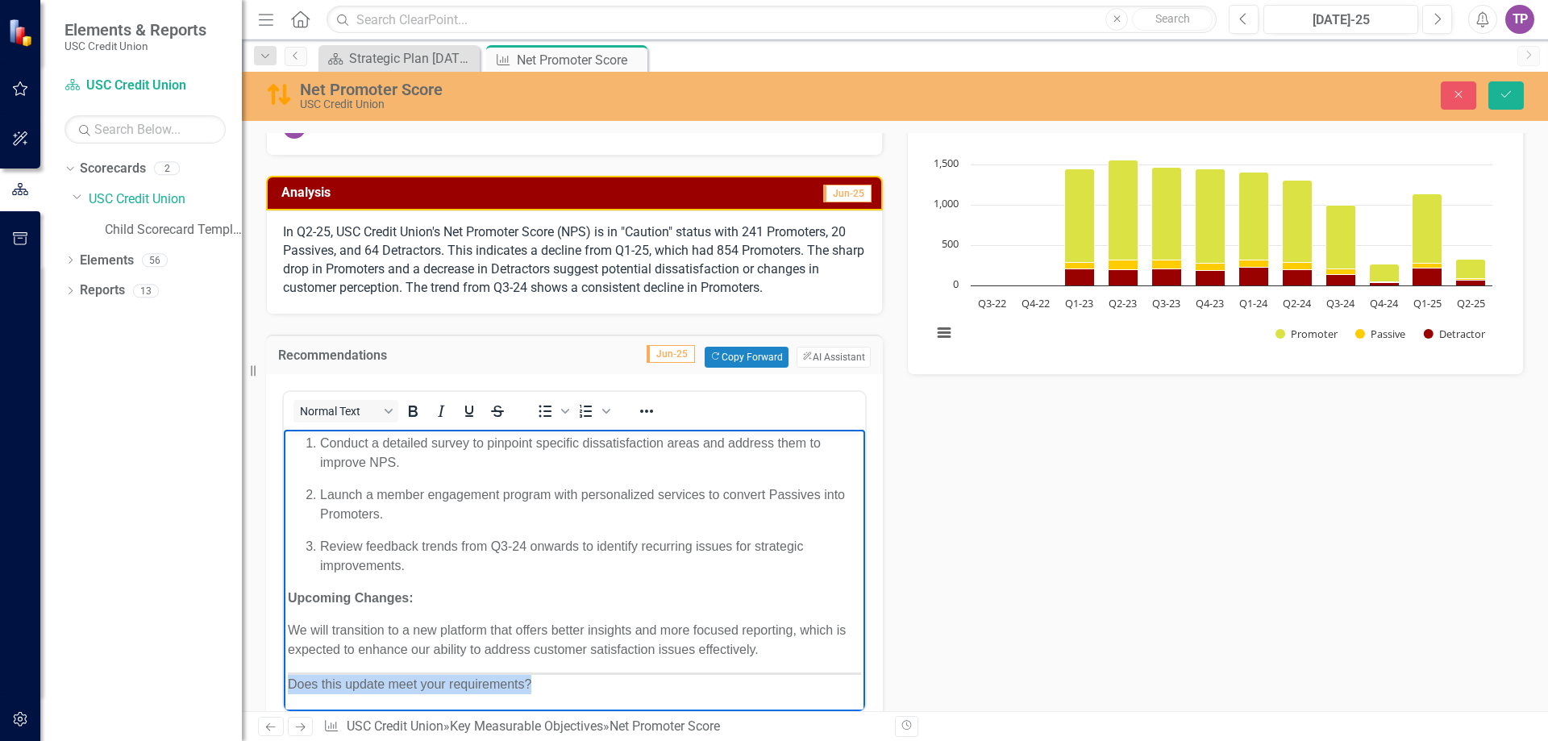
drag, startPoint x: 532, startPoint y: 686, endPoint x: 765, endPoint y: 648, distance: 236.0
click at [765, 648] on body "Conduct a detailed survey to pinpoint specific dissatisfaction areas and addres…" at bounding box center [574, 569] width 581 height 281
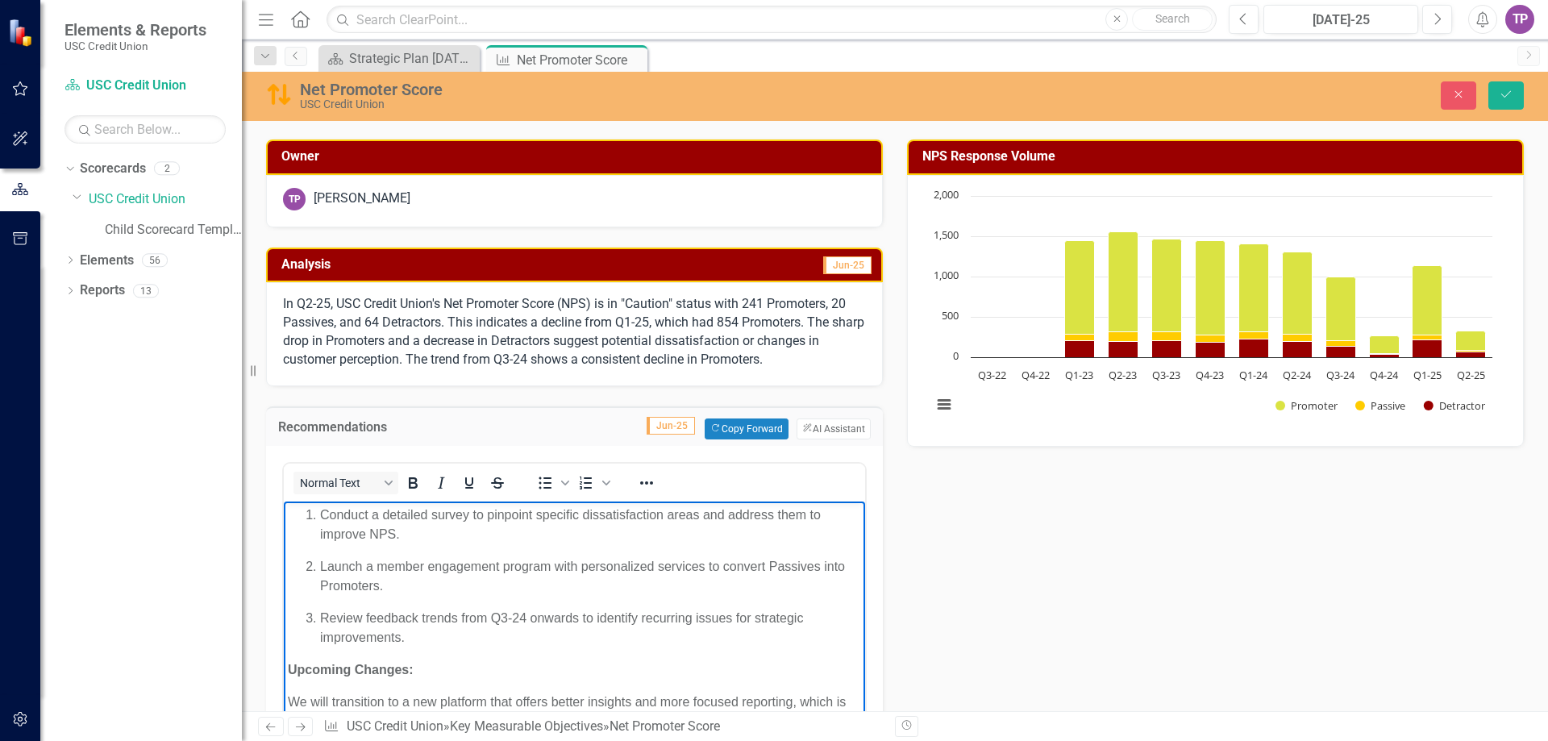
scroll to position [87, 0]
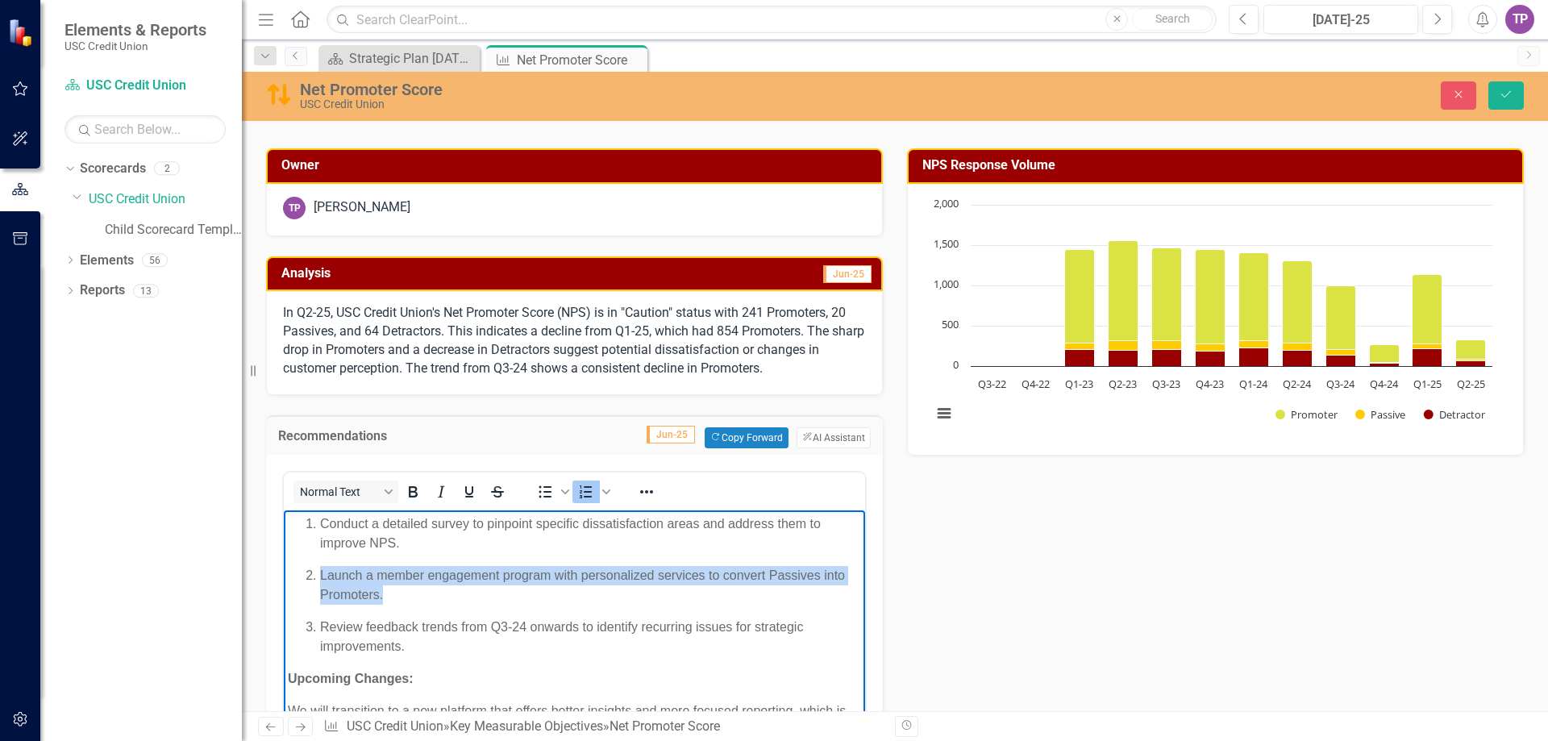
drag, startPoint x: 397, startPoint y: 599, endPoint x: 319, endPoint y: 563, distance: 85.9
click at [319, 563] on ol "Conduct a detailed survey to pinpoint specific dissatisfaction areas and addres…" at bounding box center [574, 584] width 573 height 142
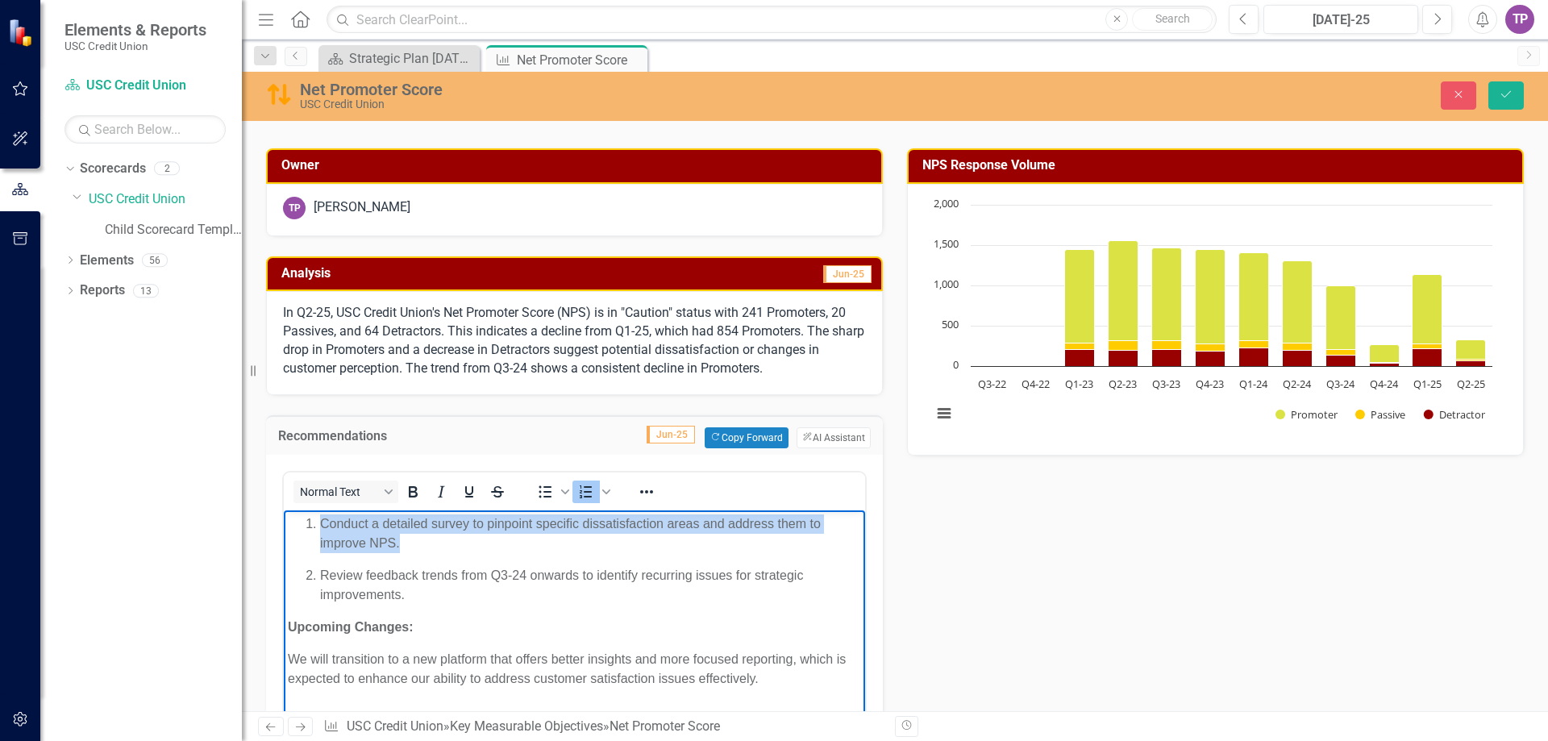
drag, startPoint x: 422, startPoint y: 544, endPoint x: 237, endPoint y: 496, distance: 190.8
click at [284, 509] on html "Conduct a detailed survey to pinpoint specific dissatisfaction areas and addres…" at bounding box center [574, 630] width 581 height 242
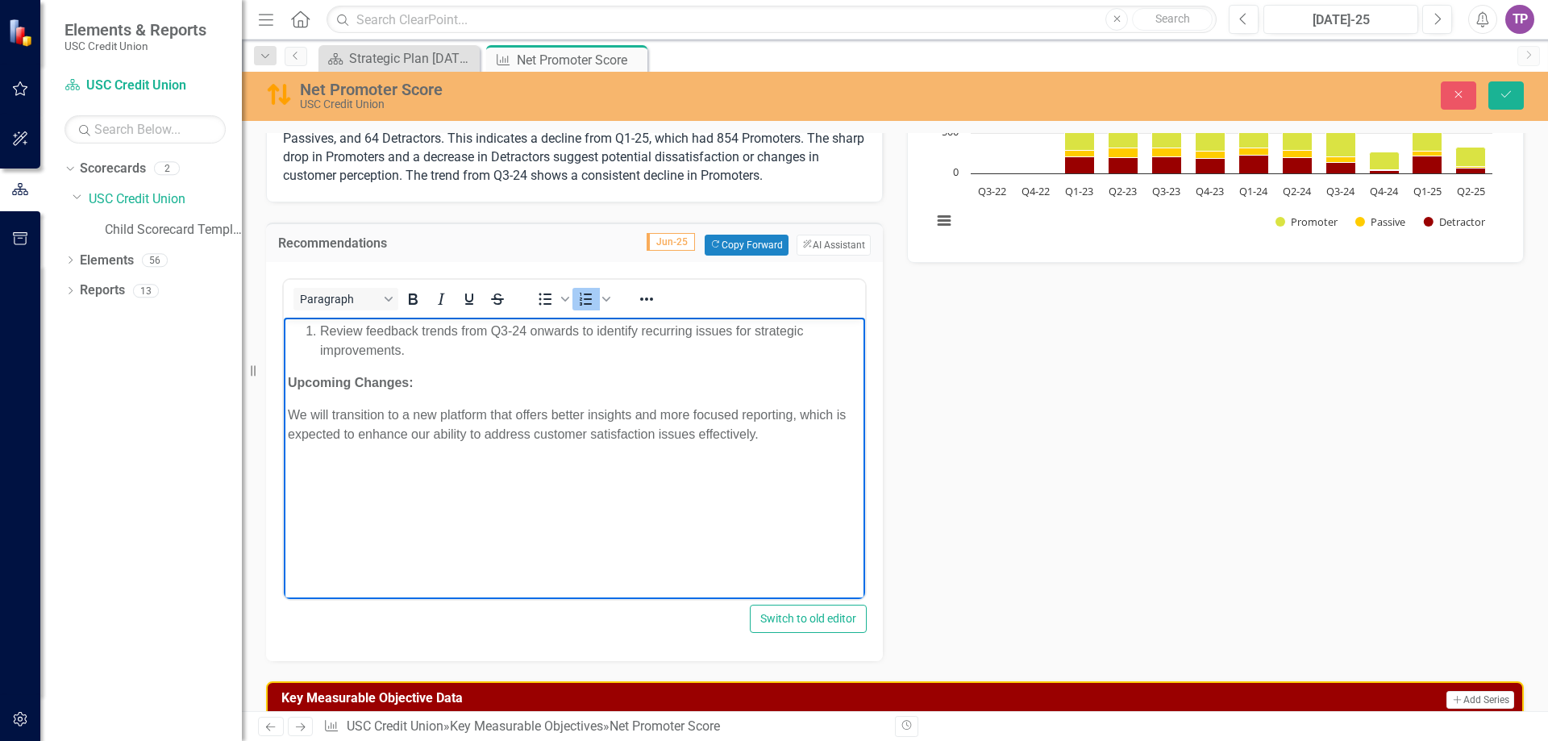
scroll to position [329, 0]
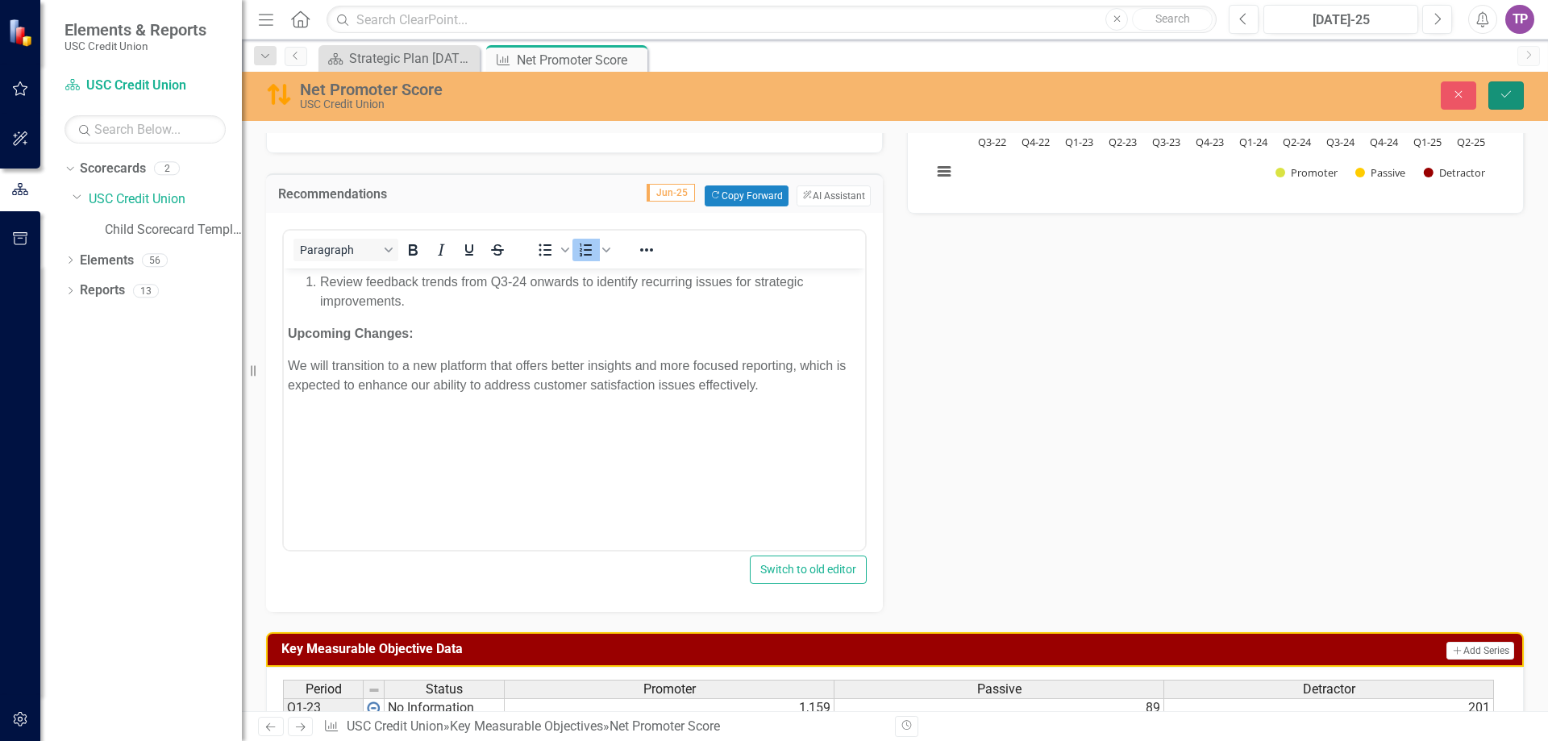
click at [1505, 89] on icon "Save" at bounding box center [1506, 94] width 15 height 11
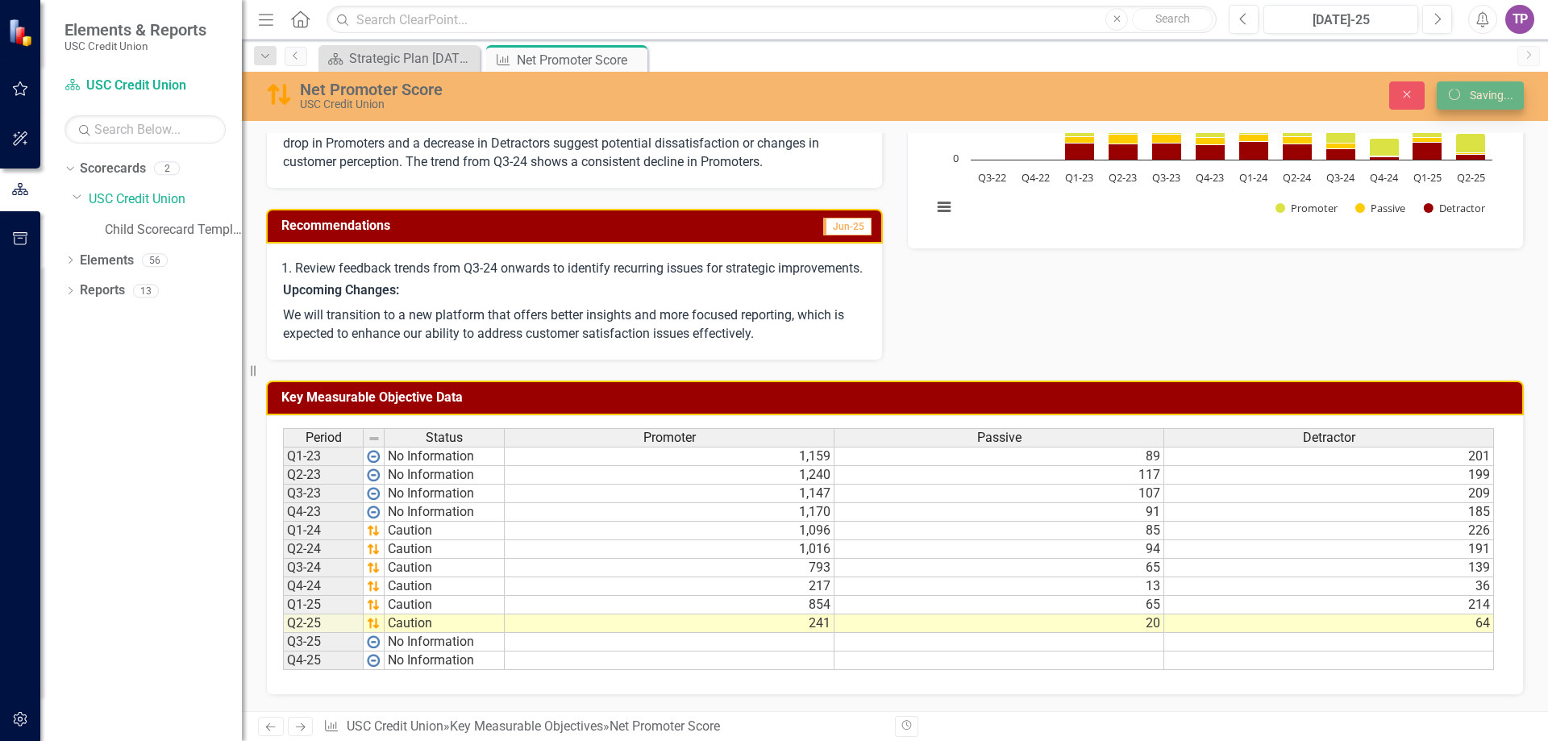
scroll to position [312, 0]
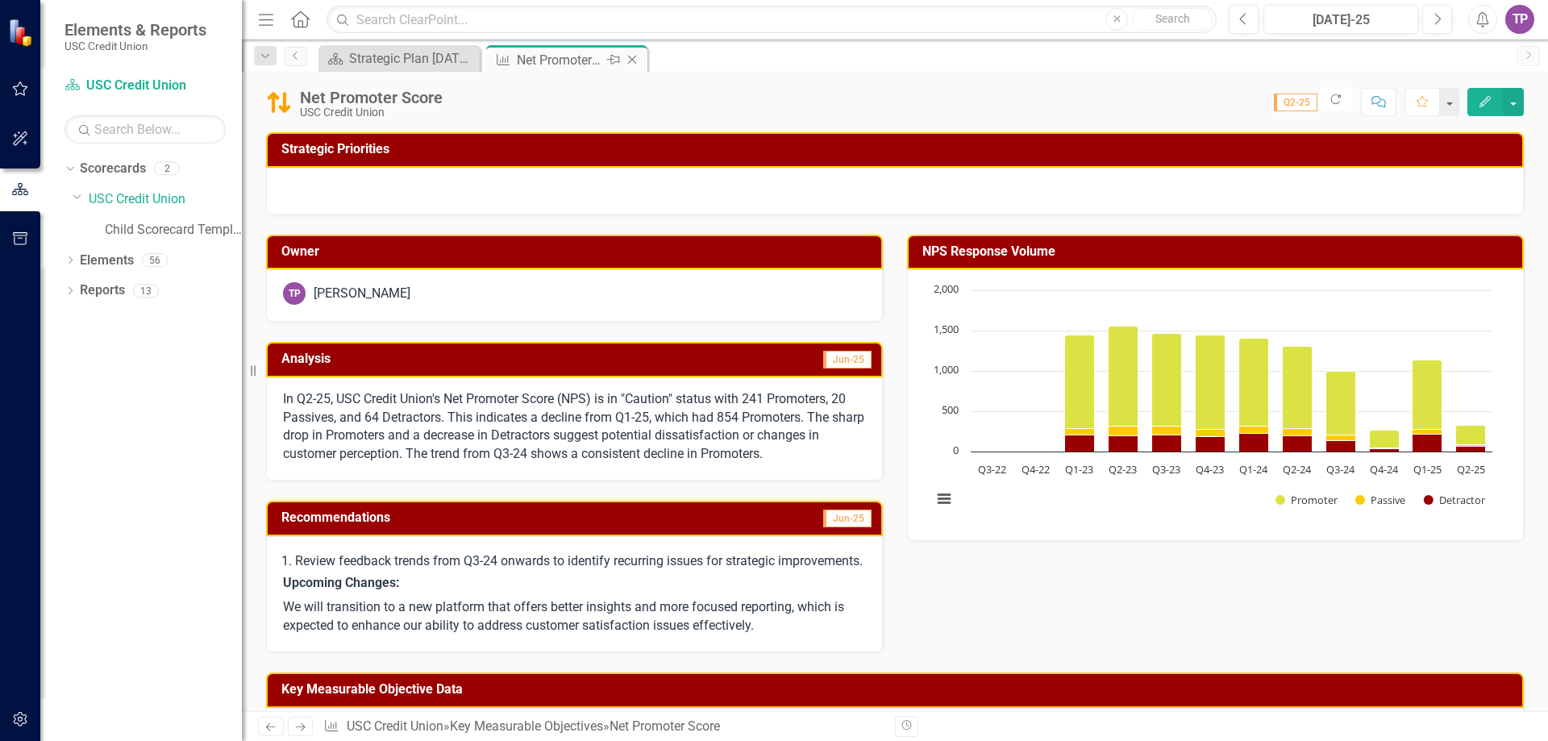
click at [630, 53] on icon "Close" at bounding box center [632, 59] width 16 height 13
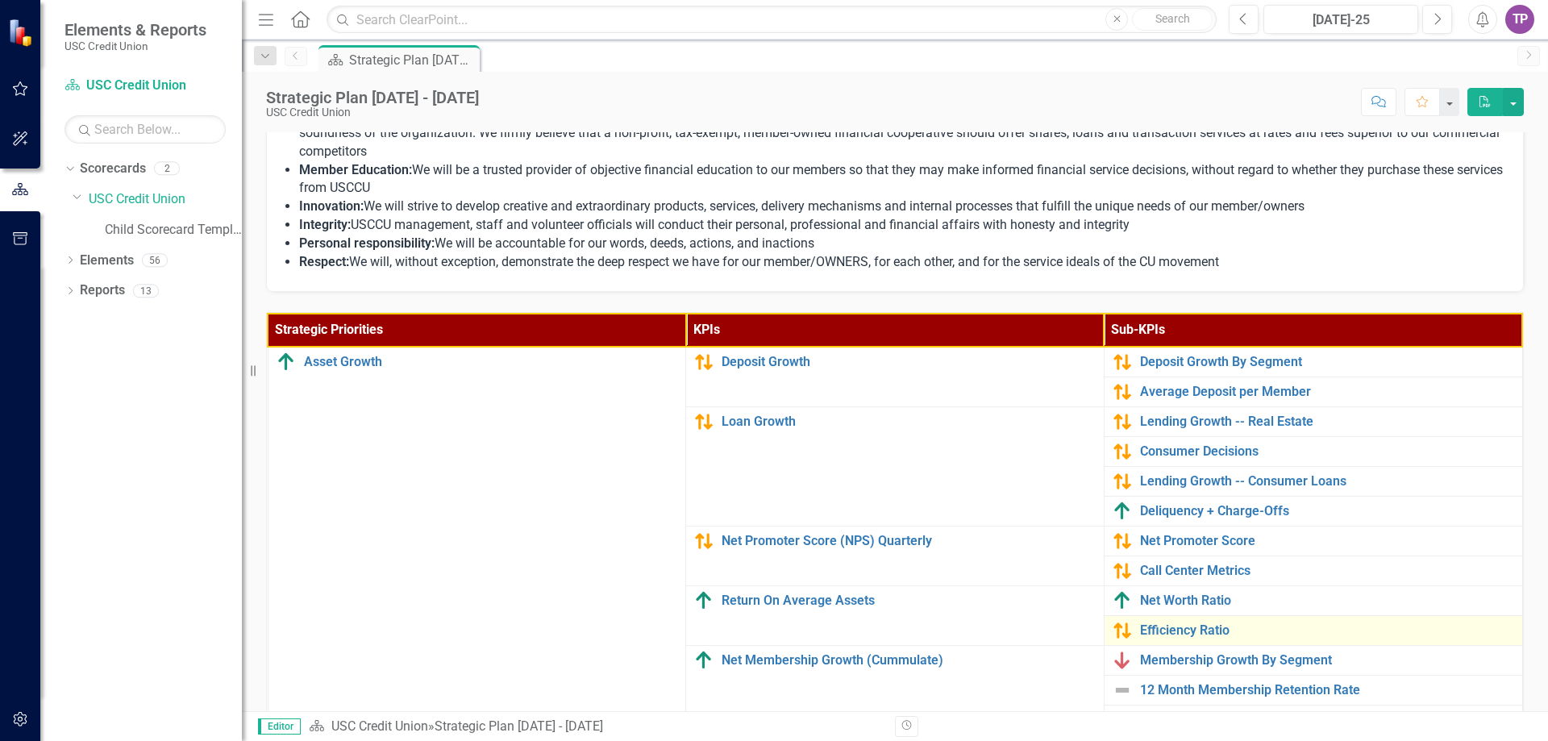
scroll to position [484, 0]
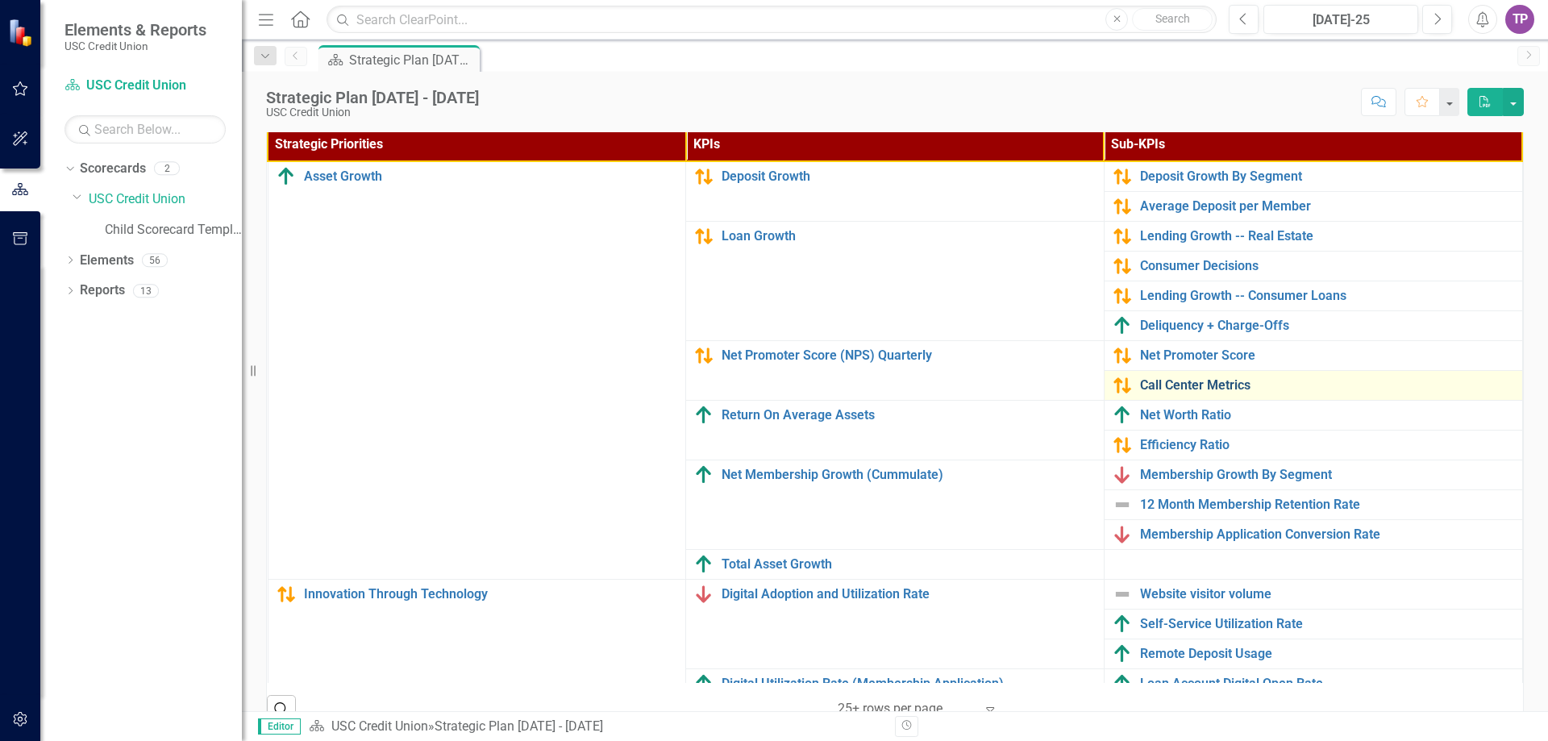
click at [1158, 385] on link "Call Center Metrics" at bounding box center [1327, 385] width 374 height 15
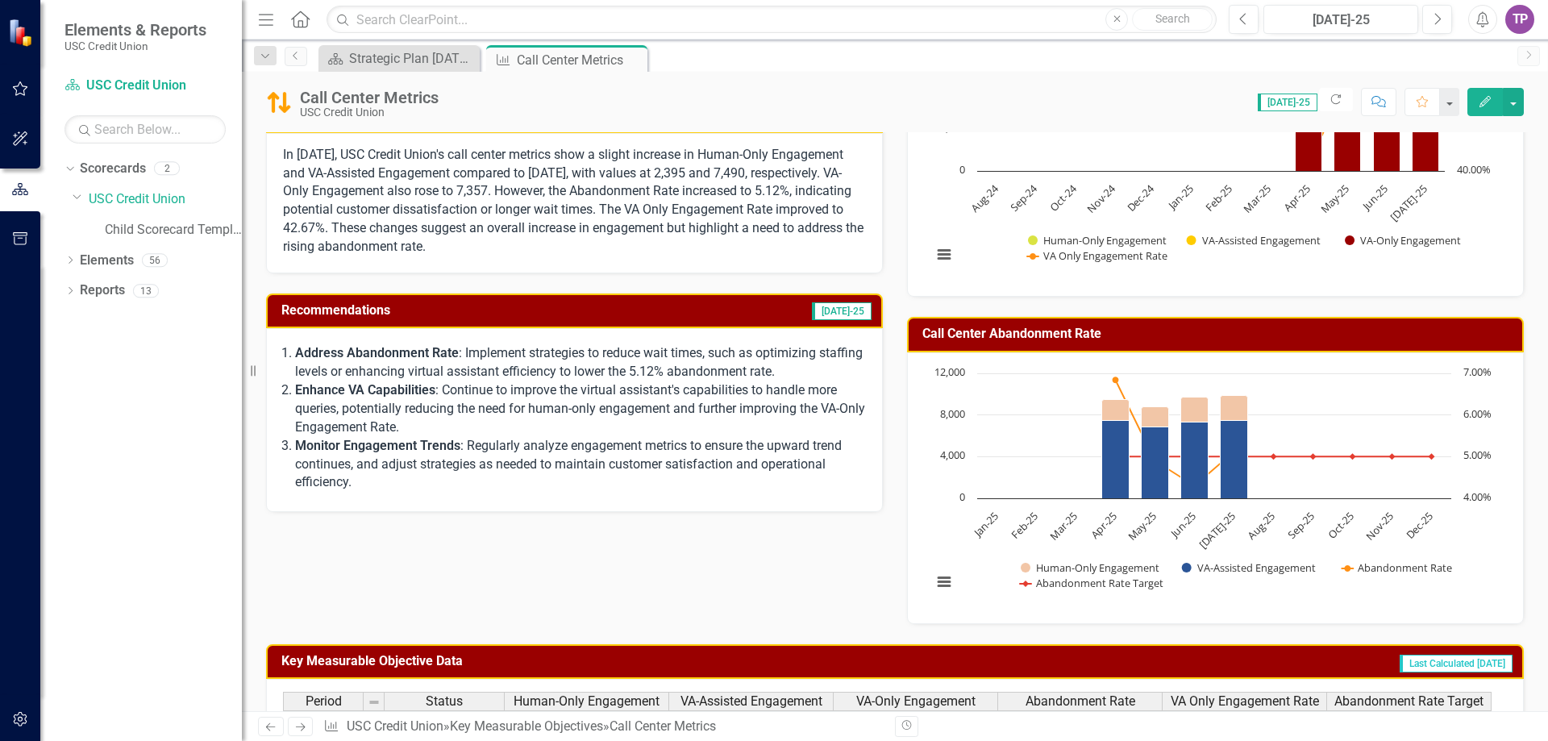
scroll to position [242, 0]
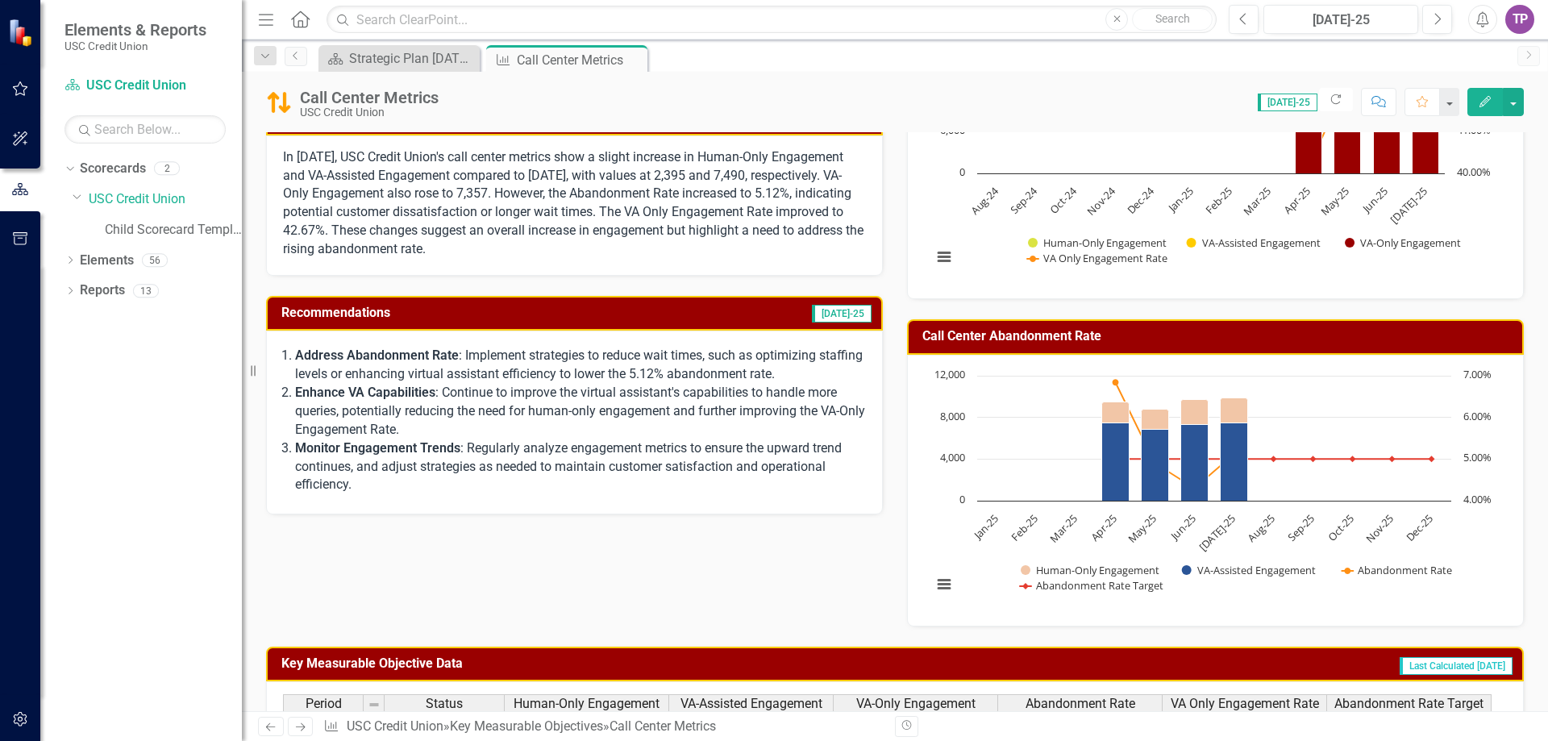
click at [563, 372] on p "Address Abandonment Rate : Implement strategies to reduce wait times, such as o…" at bounding box center [580, 365] width 571 height 37
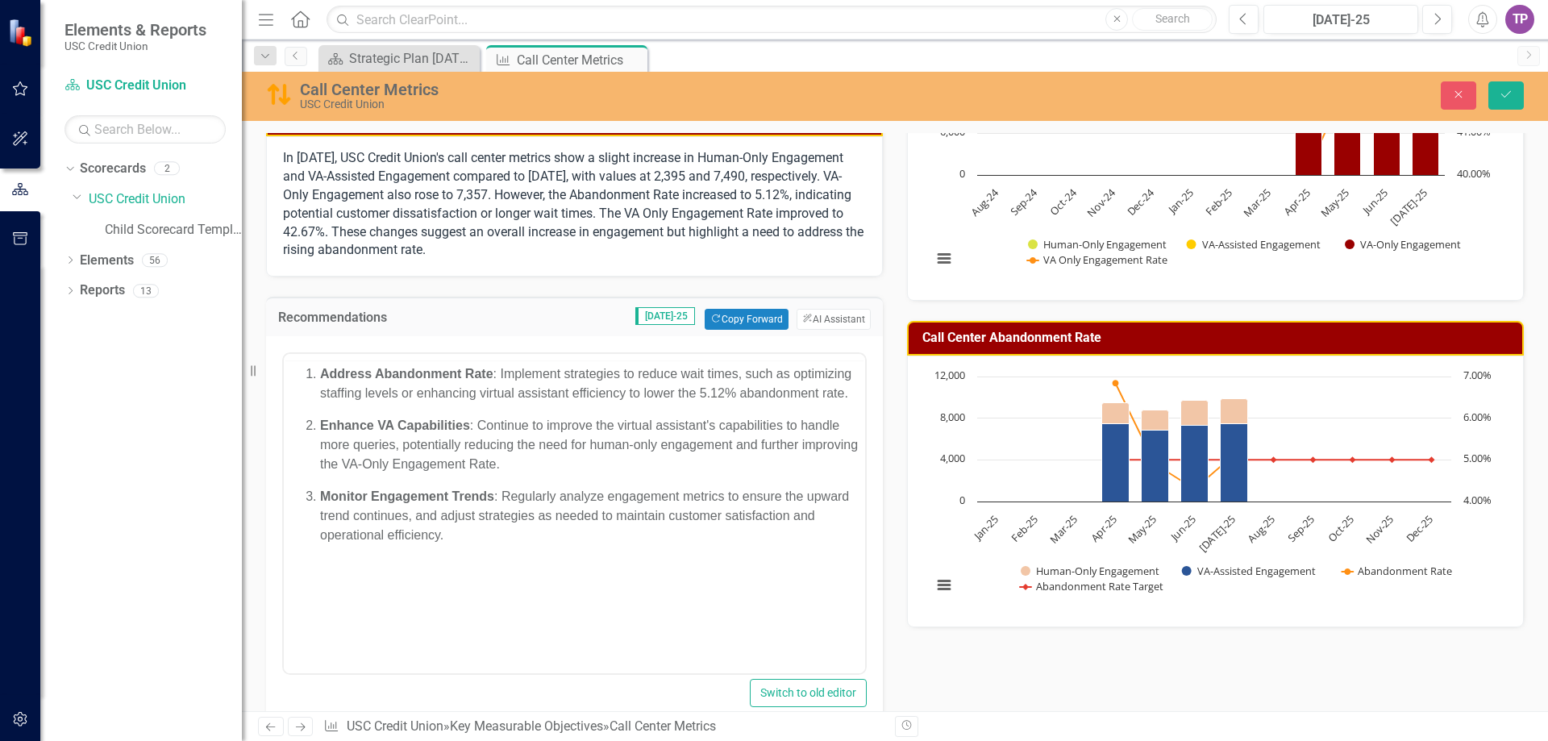
scroll to position [0, 0]
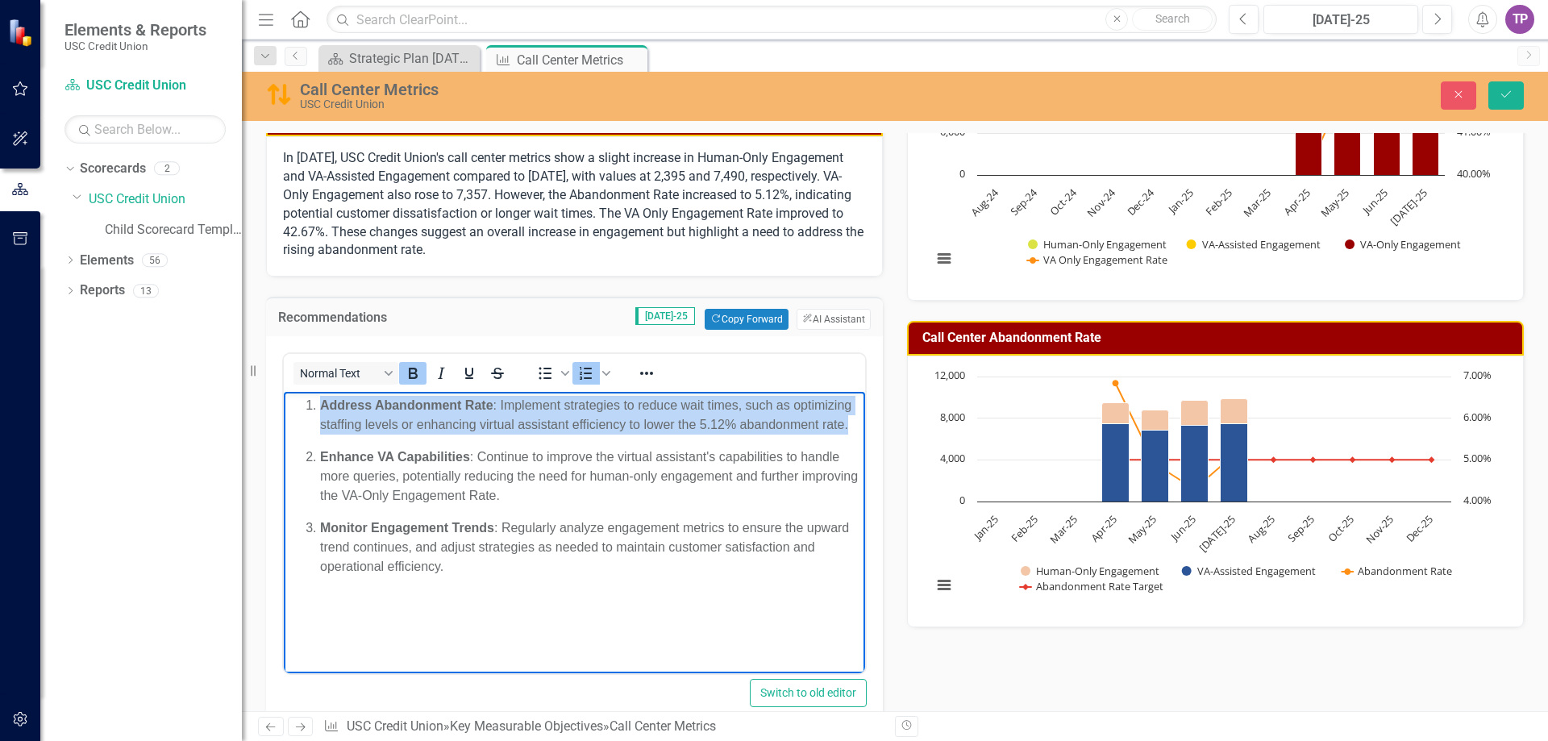
drag, startPoint x: 852, startPoint y: 423, endPoint x: 312, endPoint y: 368, distance: 542.9
click at [312, 392] on html "Address Abandonment Rate : Implement strategies to reduce wait times, such as o…" at bounding box center [574, 513] width 581 height 242
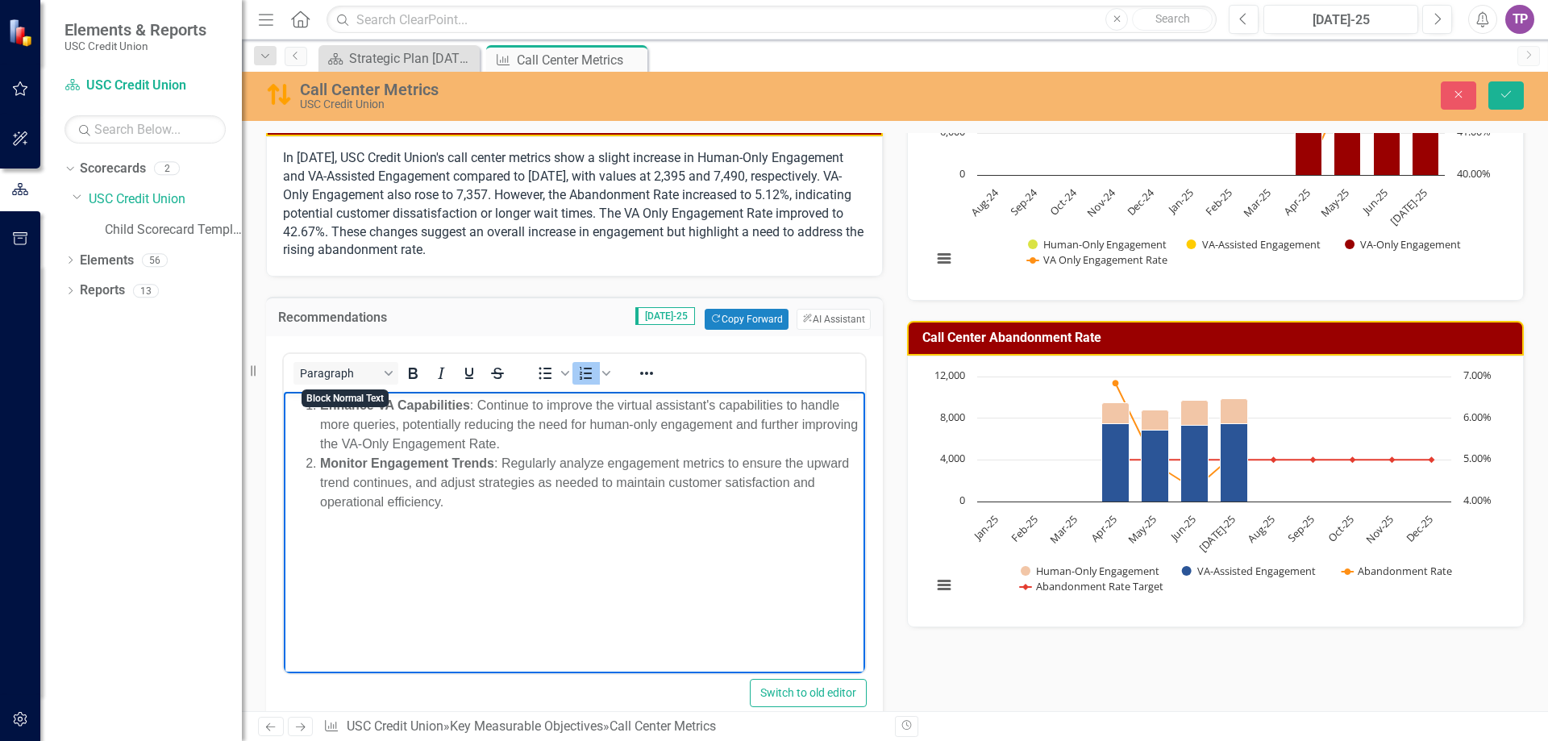
click at [387, 541] on body "Enhance VA Capabilities : Continue to improve the virtual assistant's capabilit…" at bounding box center [574, 513] width 581 height 242
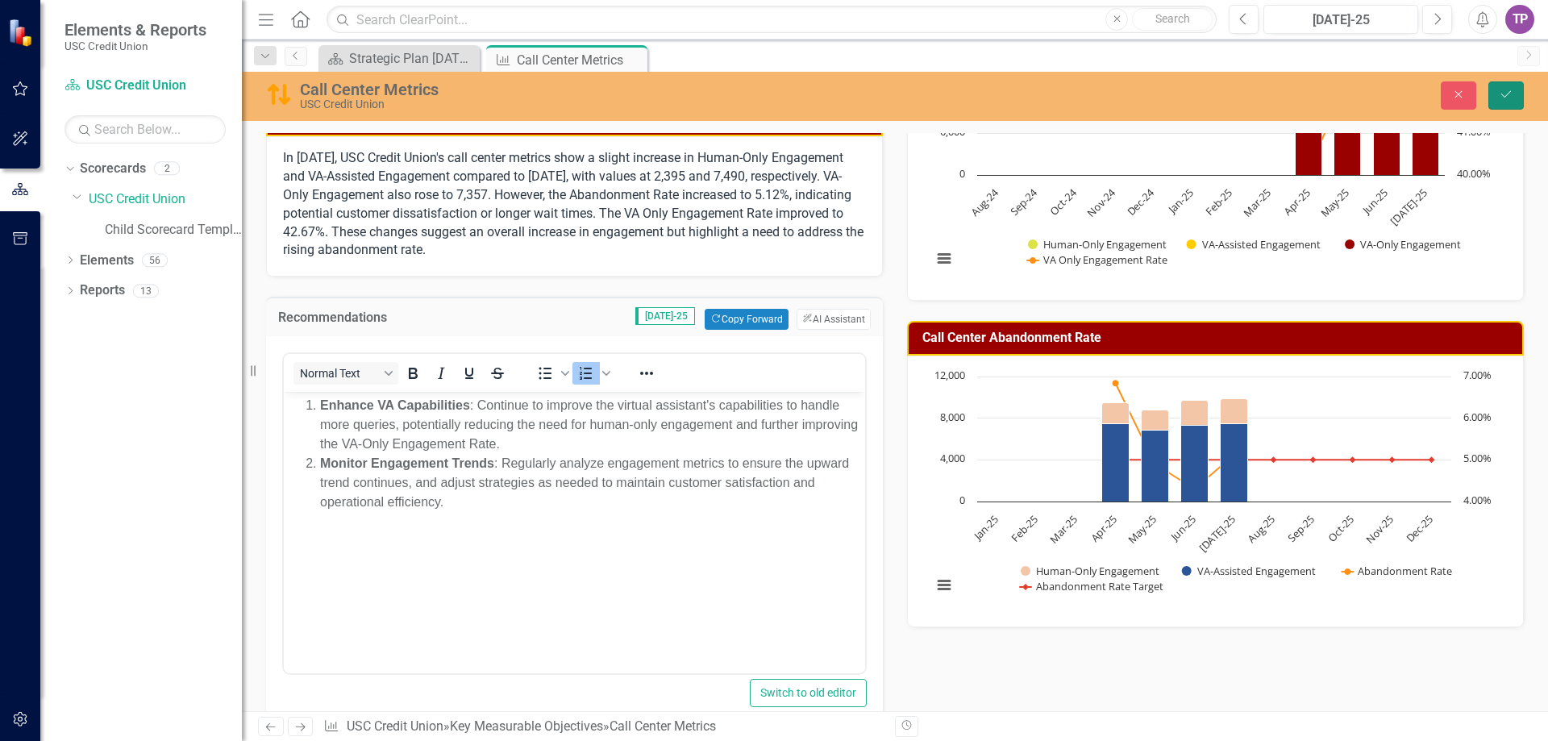
click at [1514, 103] on button "Save" at bounding box center [1505, 95] width 35 height 28
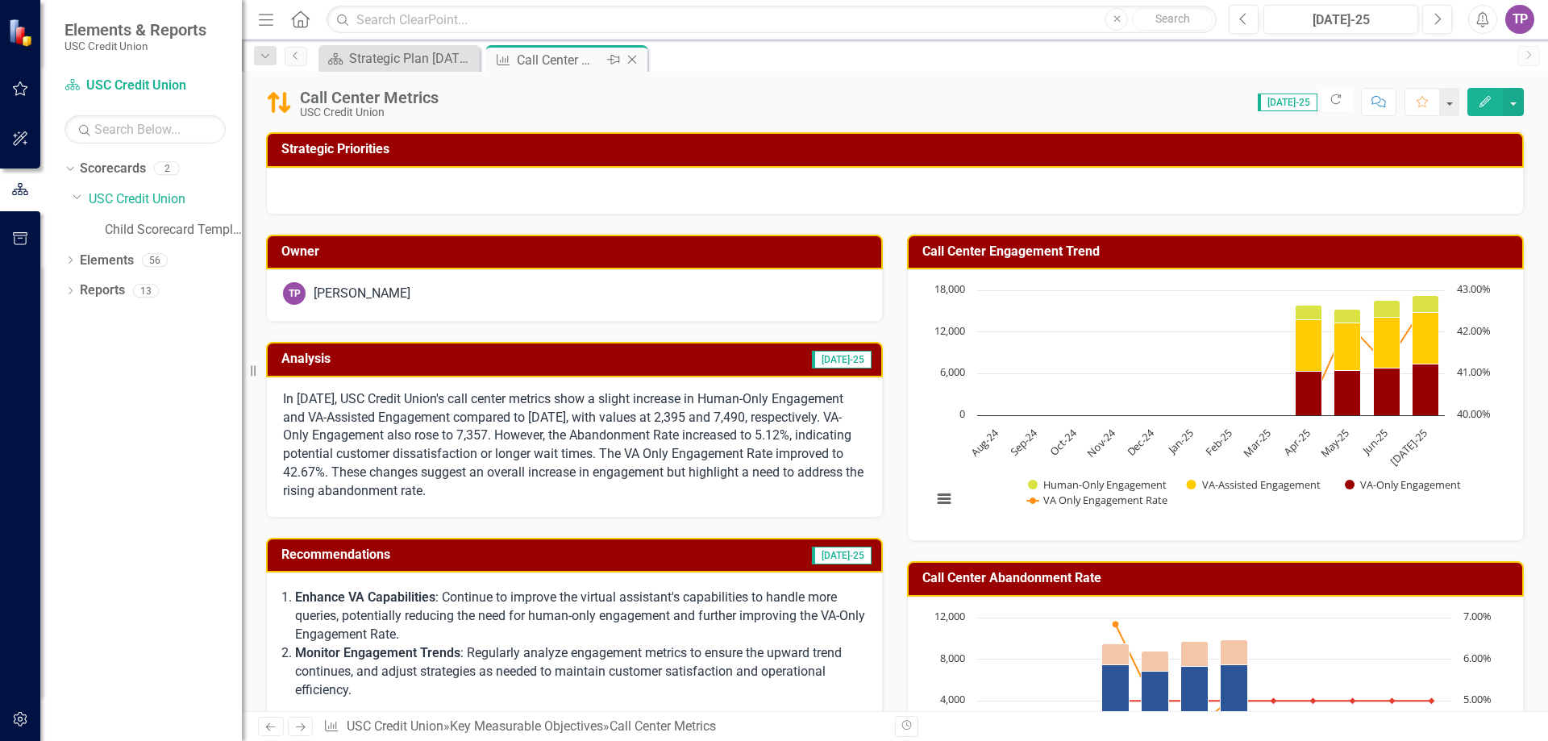
click at [626, 62] on icon "Close" at bounding box center [632, 59] width 16 height 13
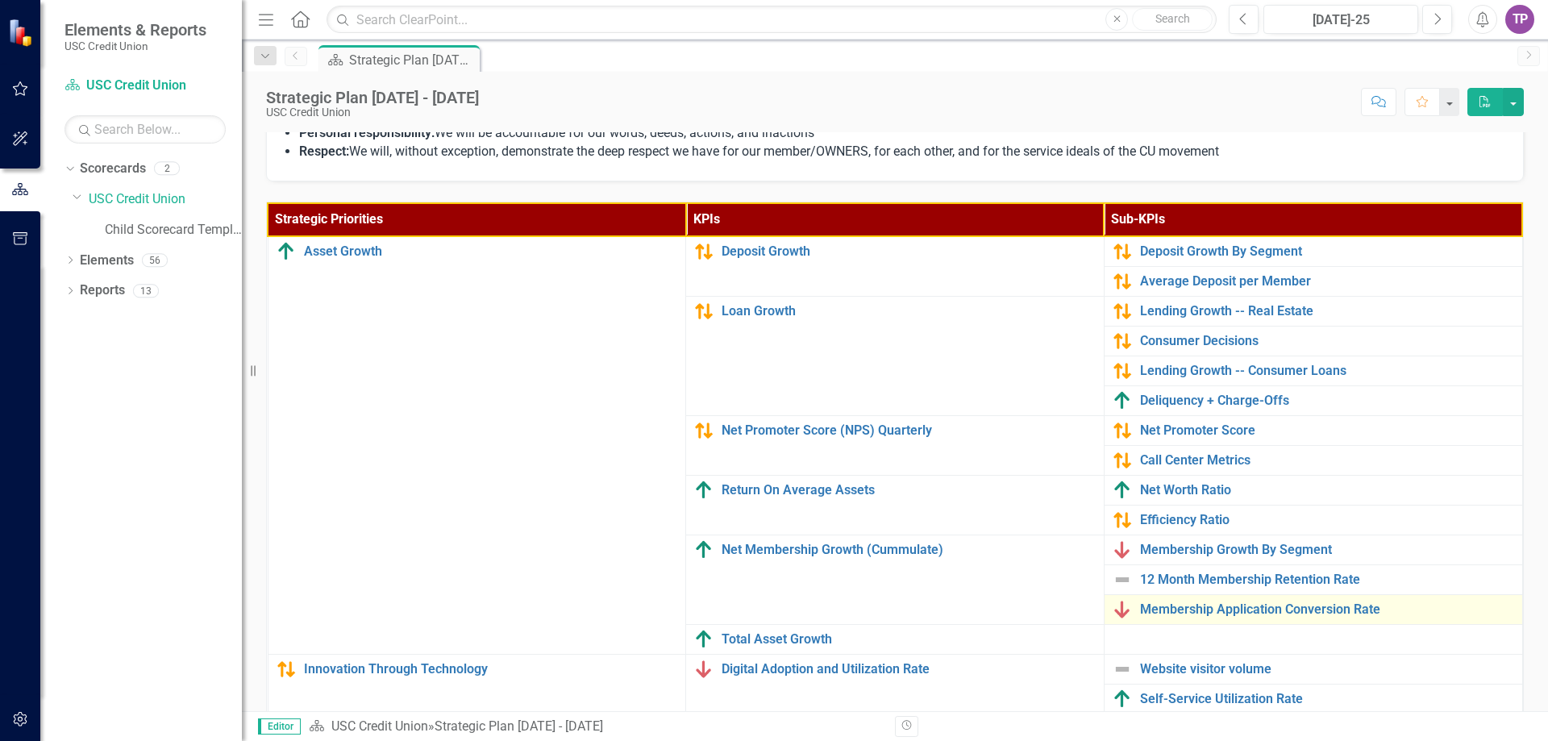
scroll to position [484, 0]
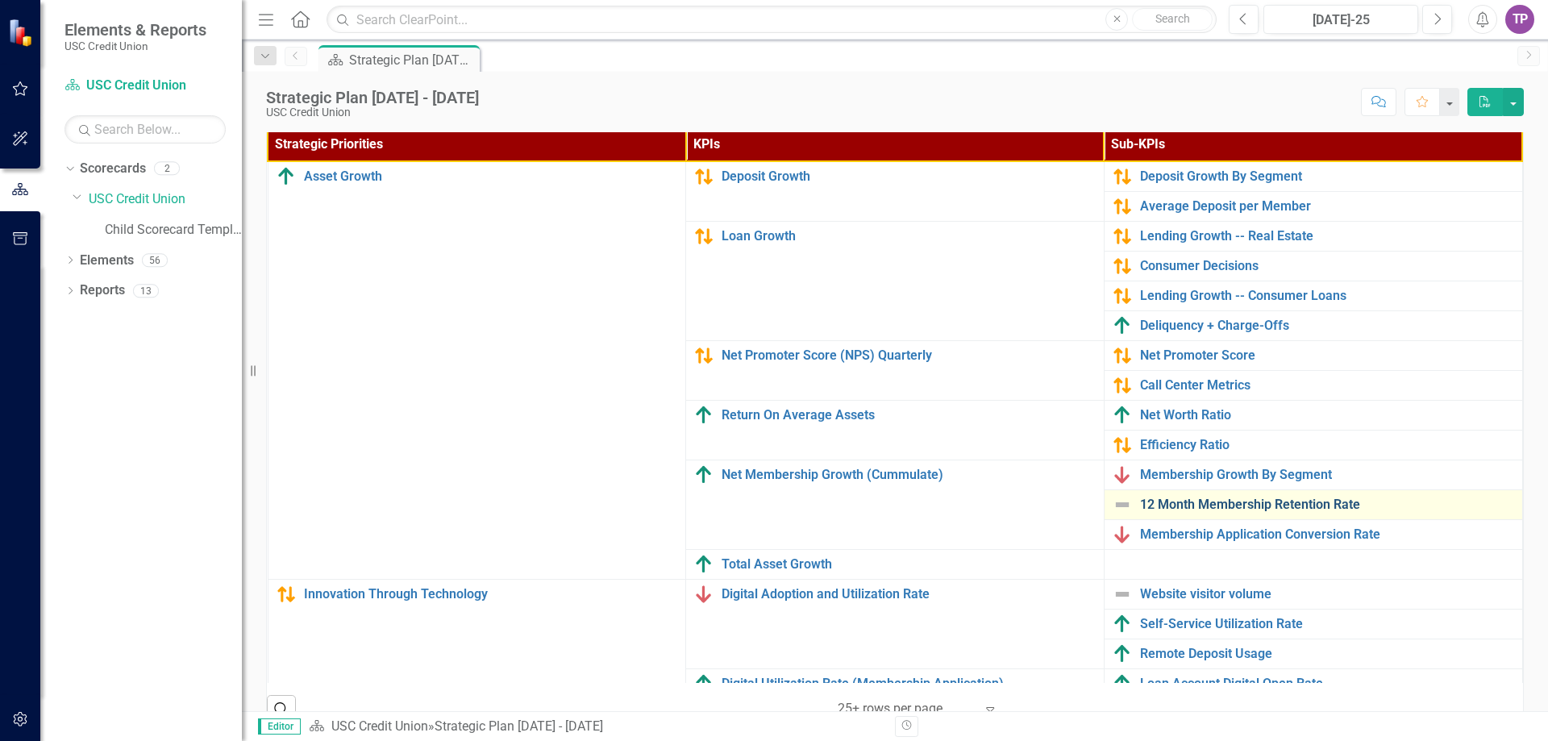
click at [1169, 506] on link "12 Month Membership Retention Rate" at bounding box center [1327, 504] width 374 height 15
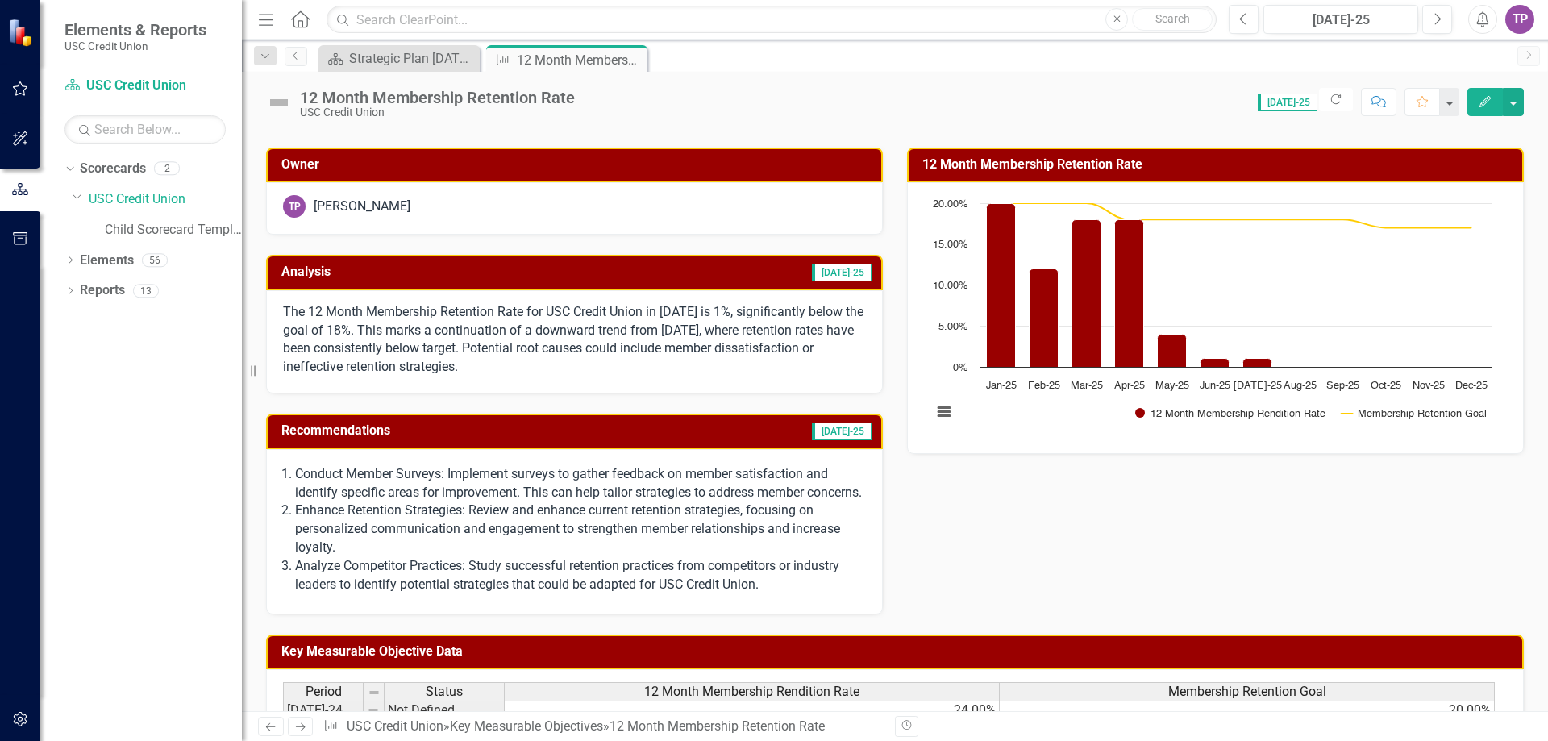
scroll to position [81, 0]
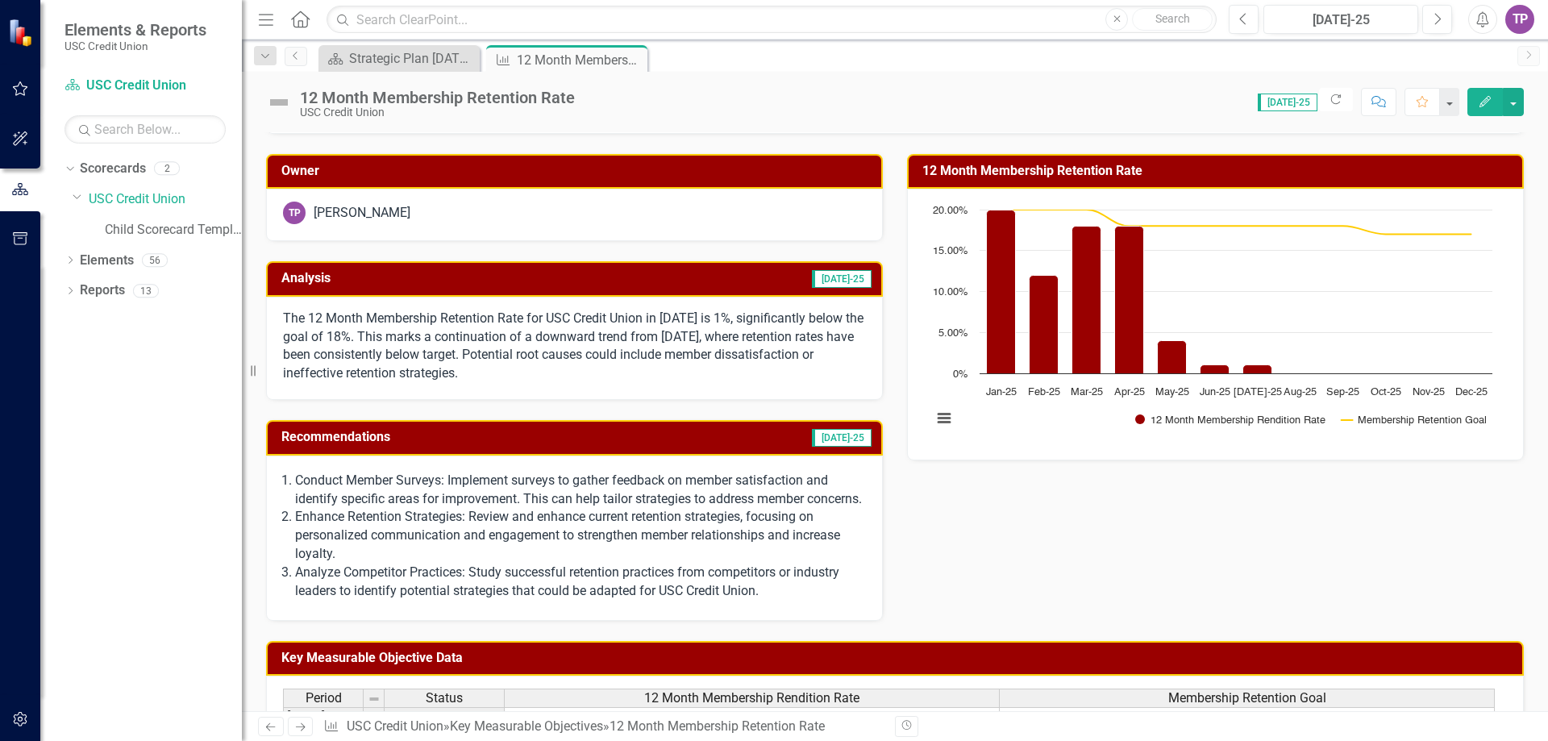
click at [644, 551] on p "Enhance Retention Strategies: Review and enhance current retention strategies, …" at bounding box center [580, 536] width 571 height 56
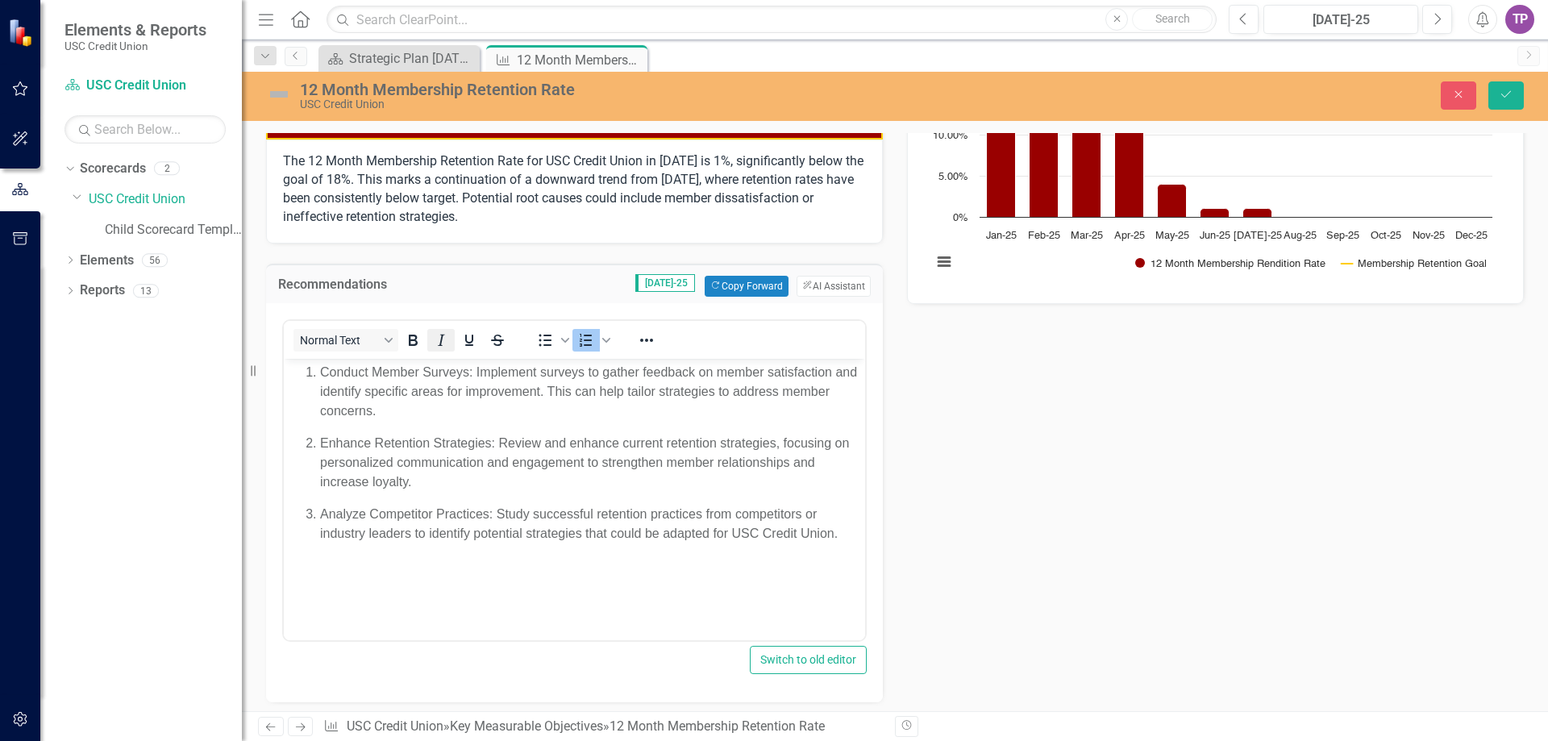
scroll to position [242, 0]
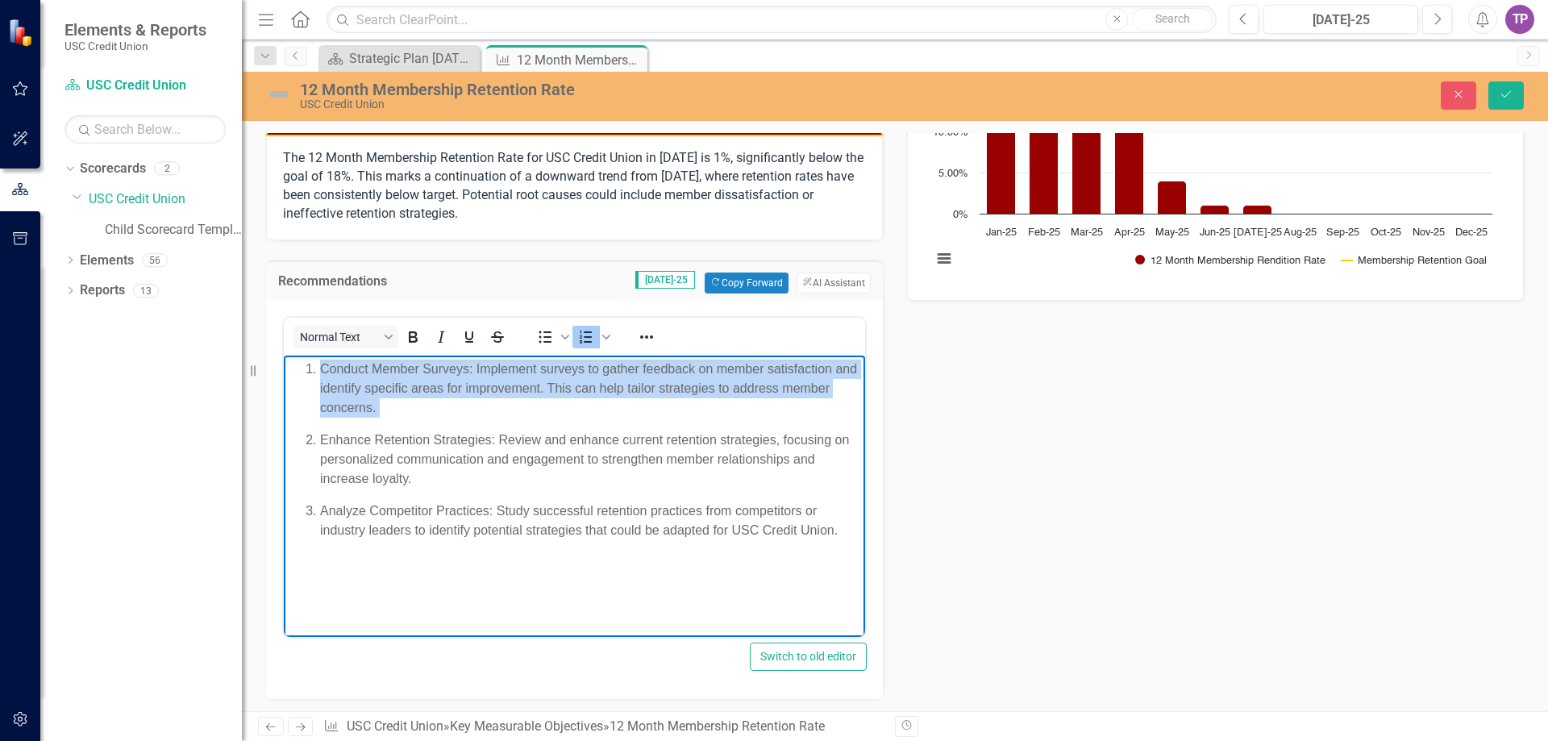
drag, startPoint x: 397, startPoint y: 417, endPoint x: 292, endPoint y: 358, distance: 120.9
click at [292, 359] on ol "Conduct Member Surveys: Implement surveys to gather feedback on member satisfac…" at bounding box center [574, 449] width 573 height 181
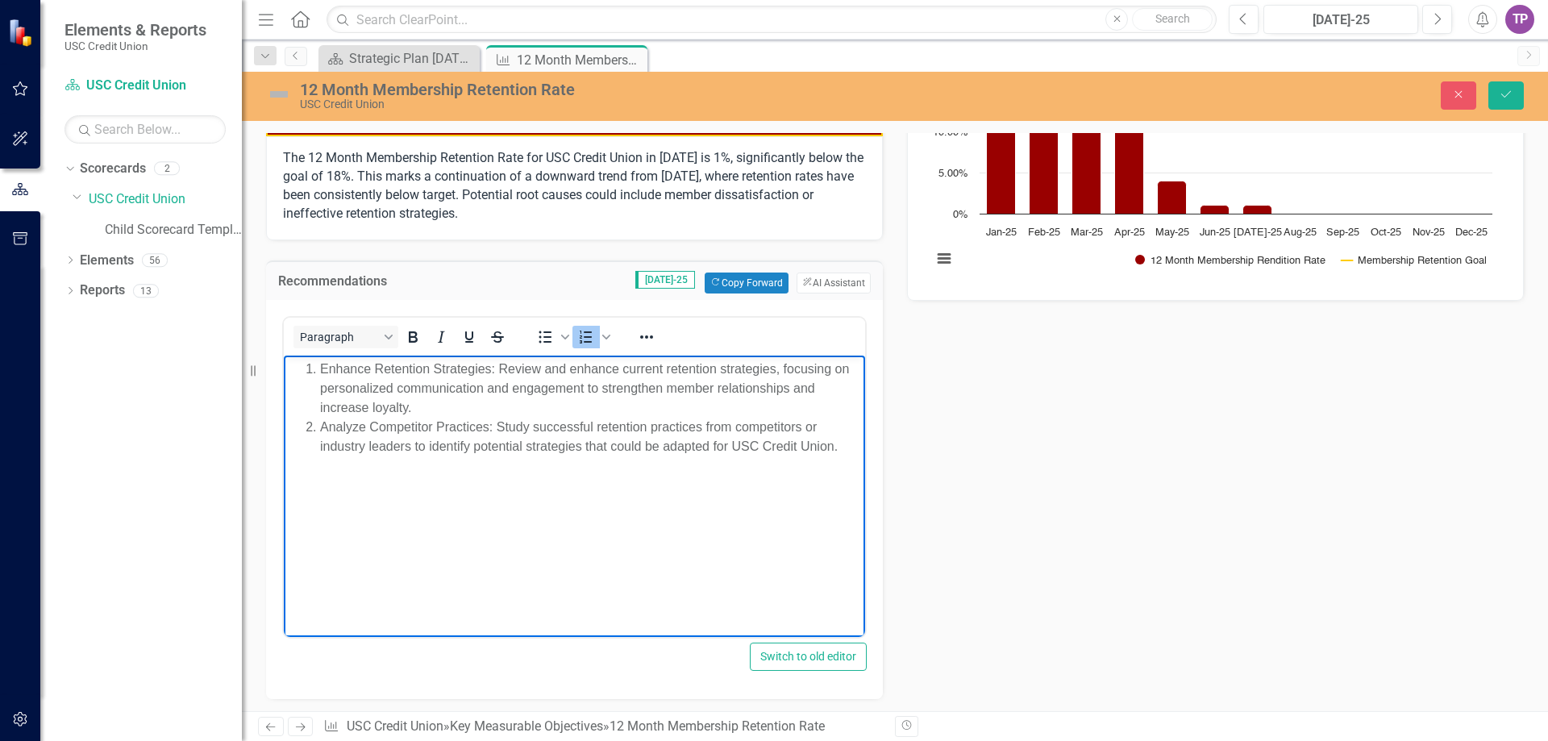
click at [445, 402] on li "Enhance Retention Strategies: Review and enhance current retention strategies, …" at bounding box center [590, 388] width 541 height 58
click at [1502, 91] on icon "Save" at bounding box center [1506, 94] width 15 height 11
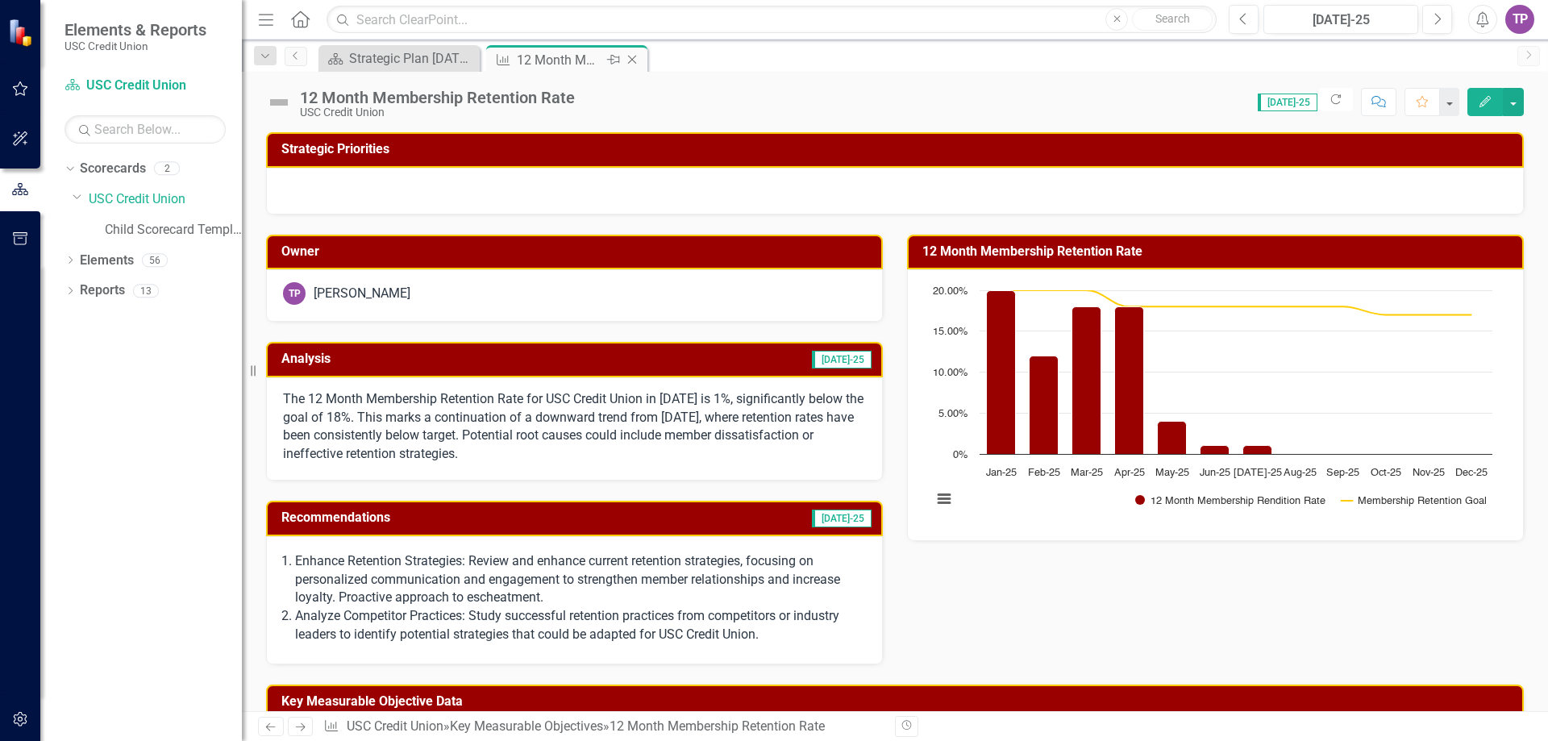
click at [631, 60] on icon at bounding box center [632, 60] width 9 height 9
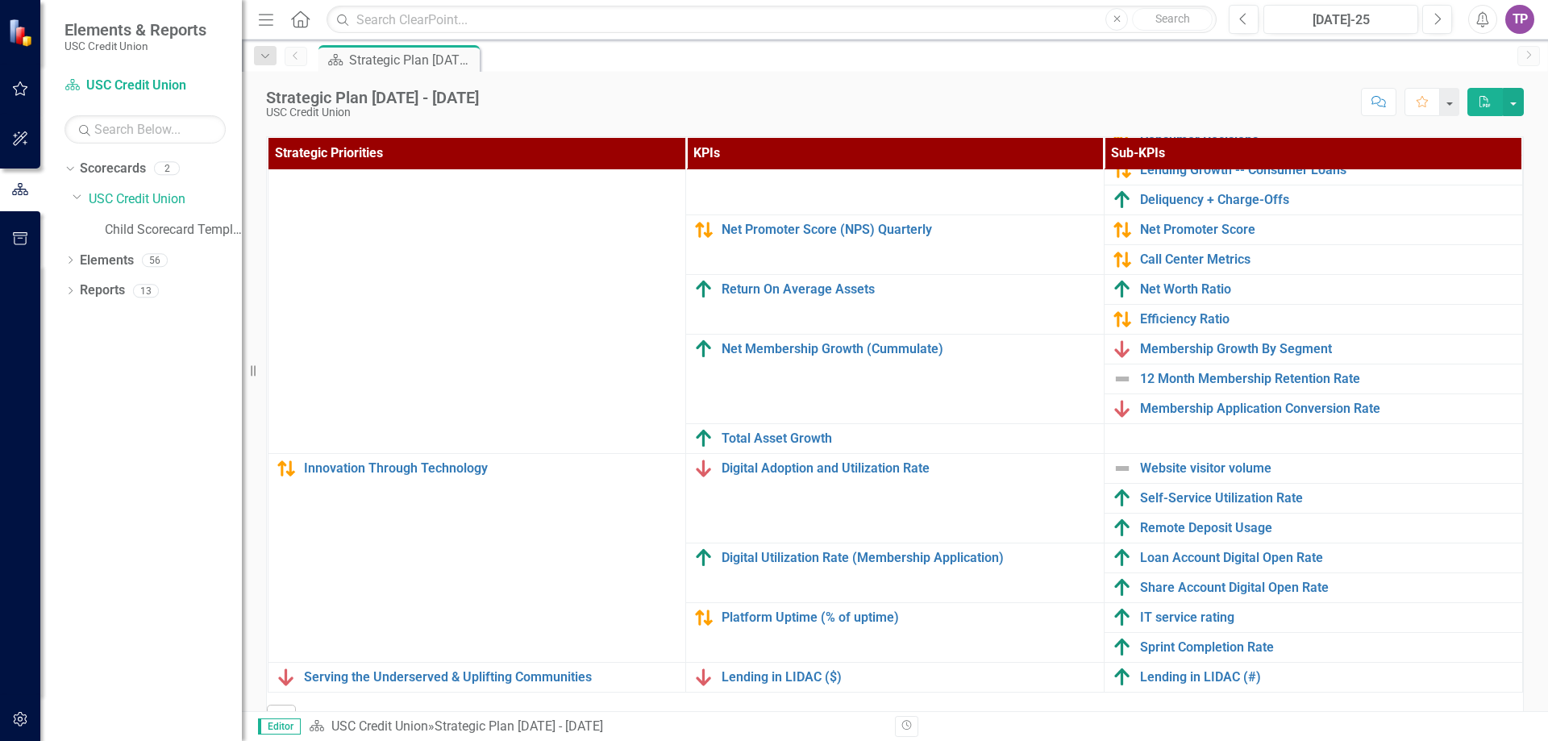
scroll to position [484, 0]
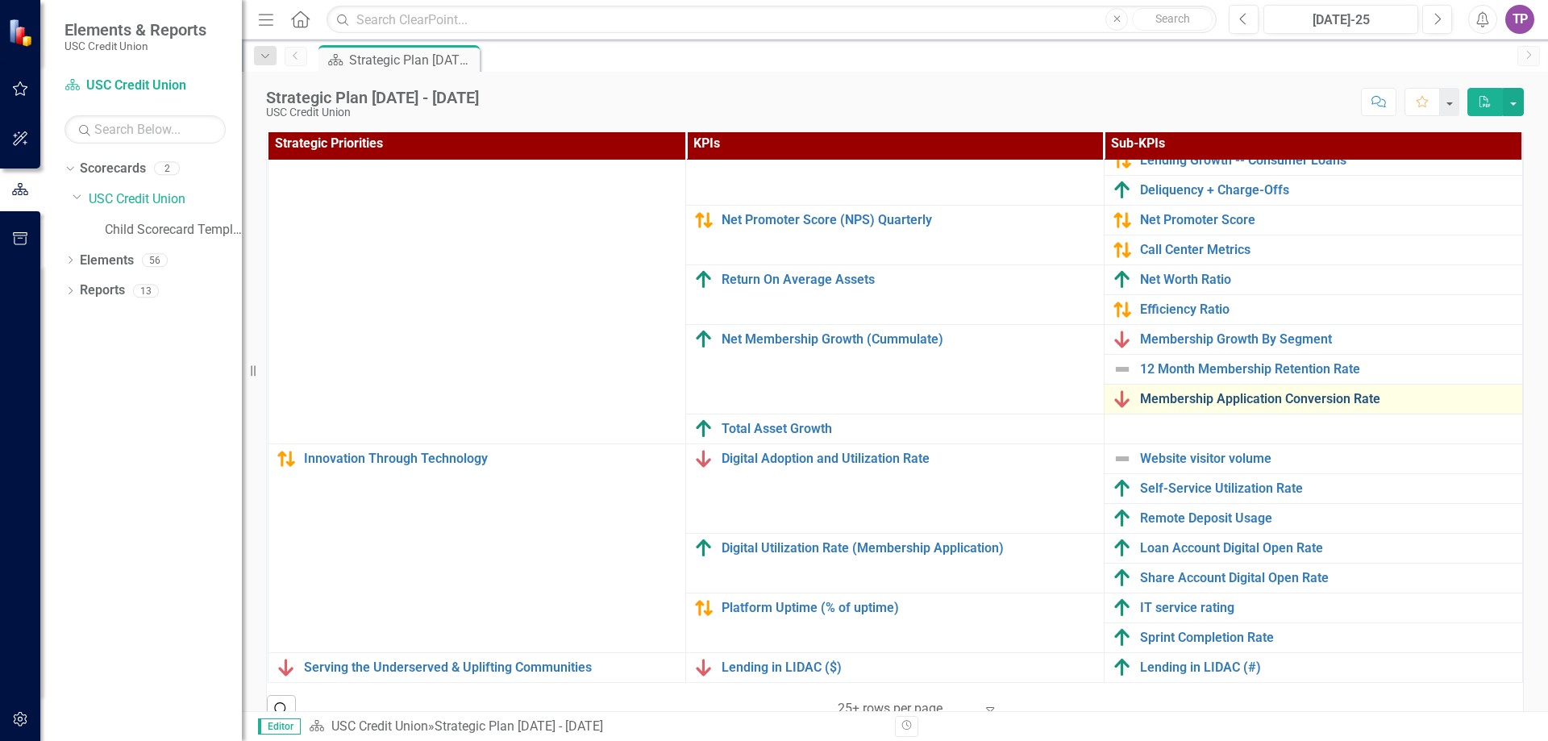
click at [1166, 392] on link "Membership Application Conversion Rate" at bounding box center [1327, 399] width 374 height 15
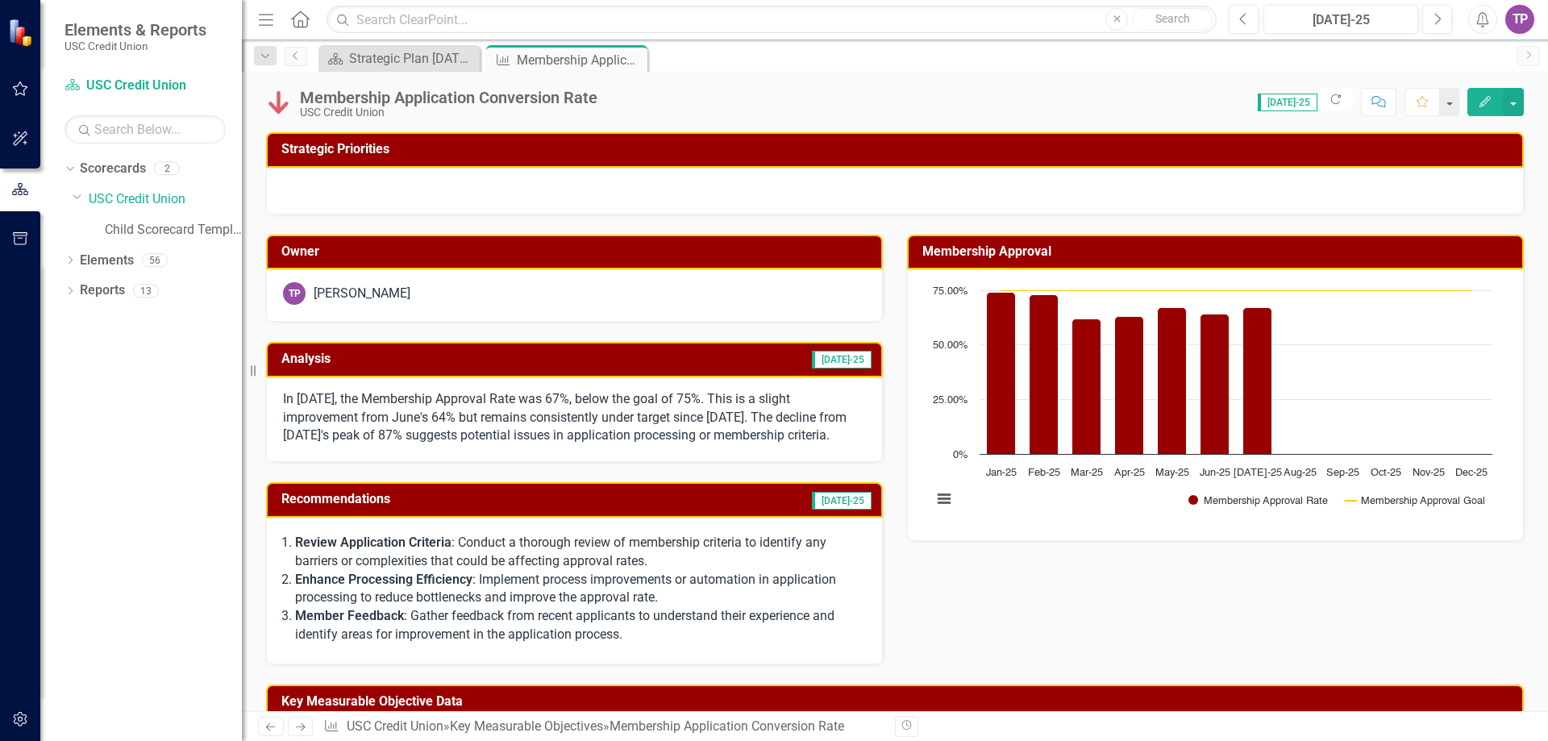
click at [0, 0] on icon "Close" at bounding box center [0, 0] width 0 height 0
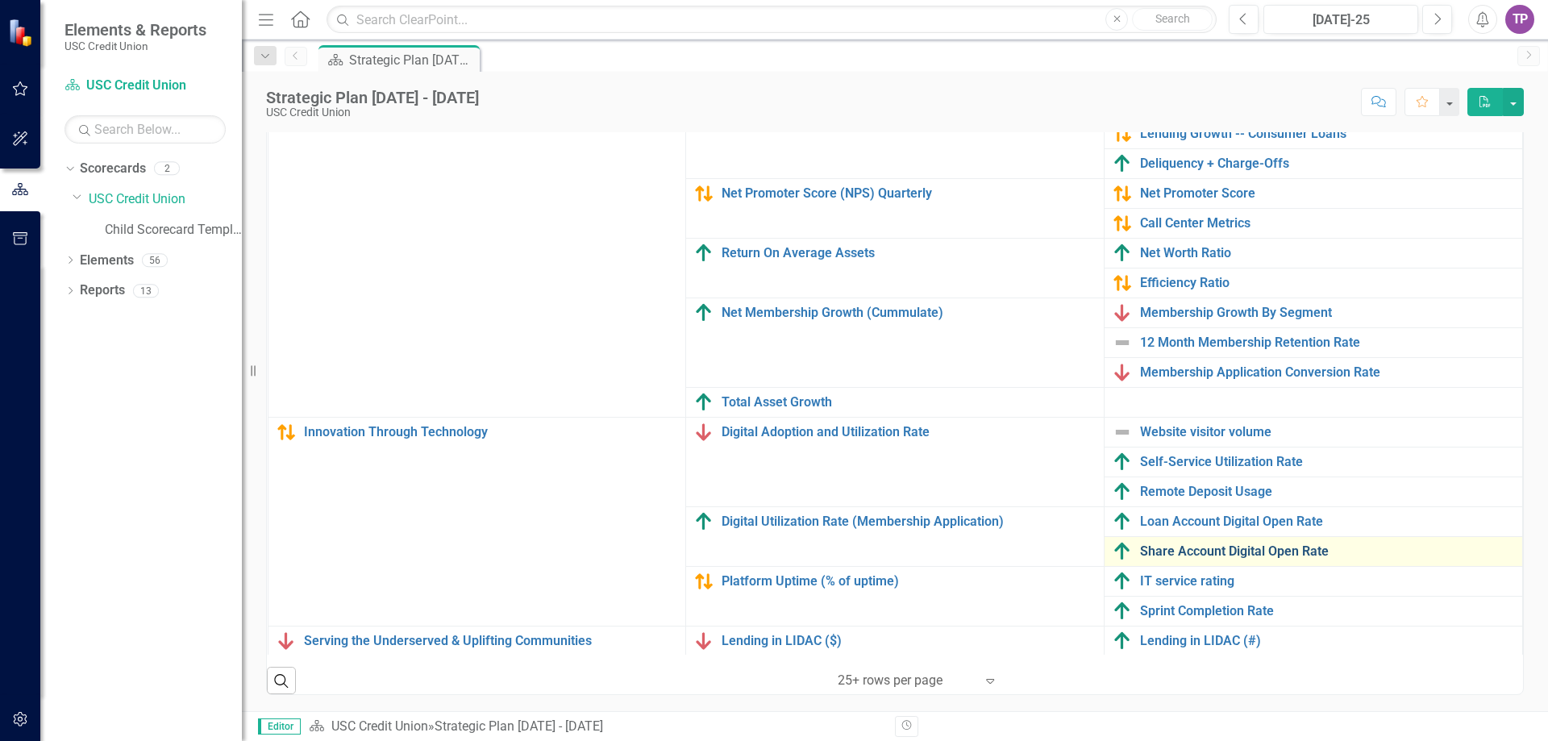
scroll to position [148, 0]
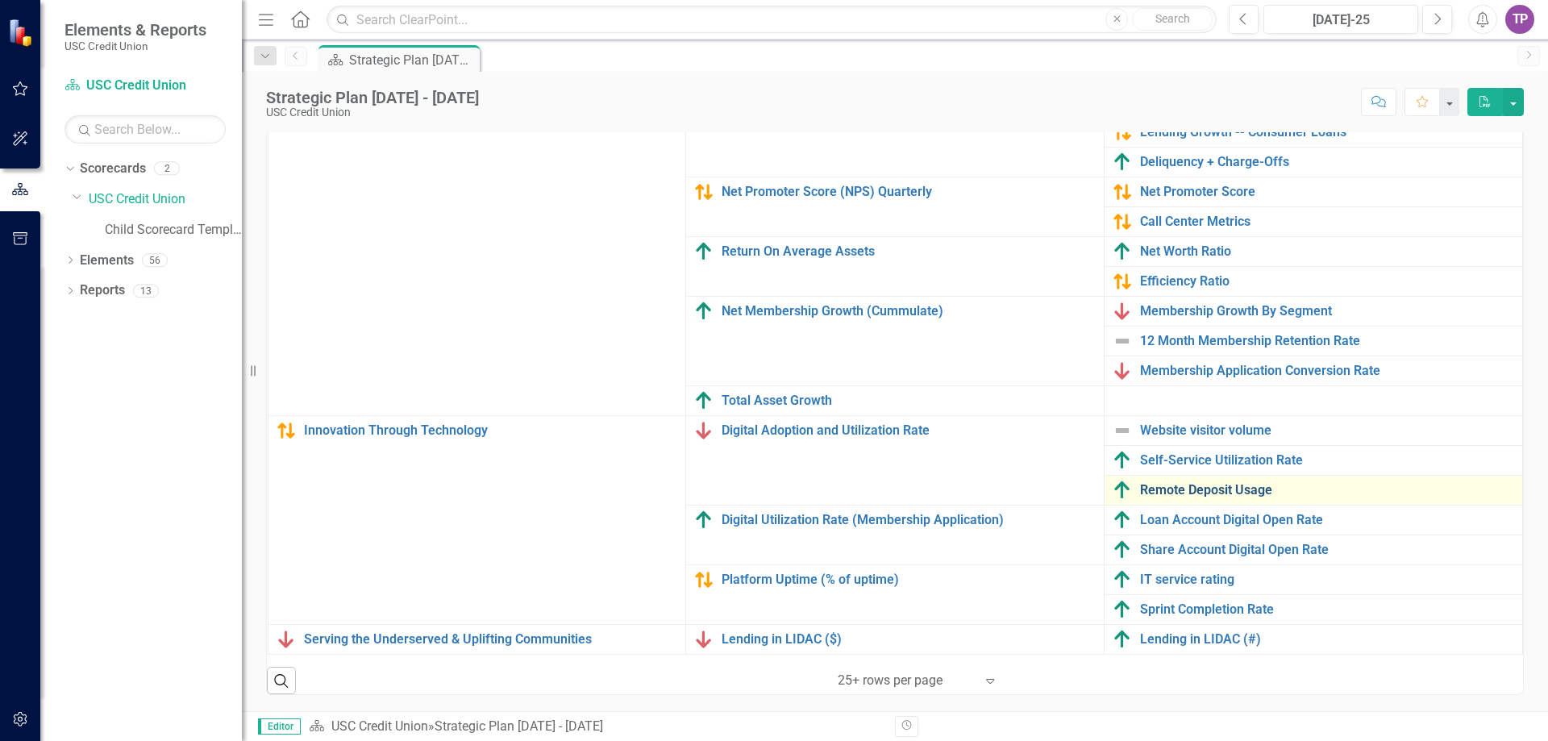
click at [1151, 483] on link "Remote Deposit Usage" at bounding box center [1327, 490] width 374 height 15
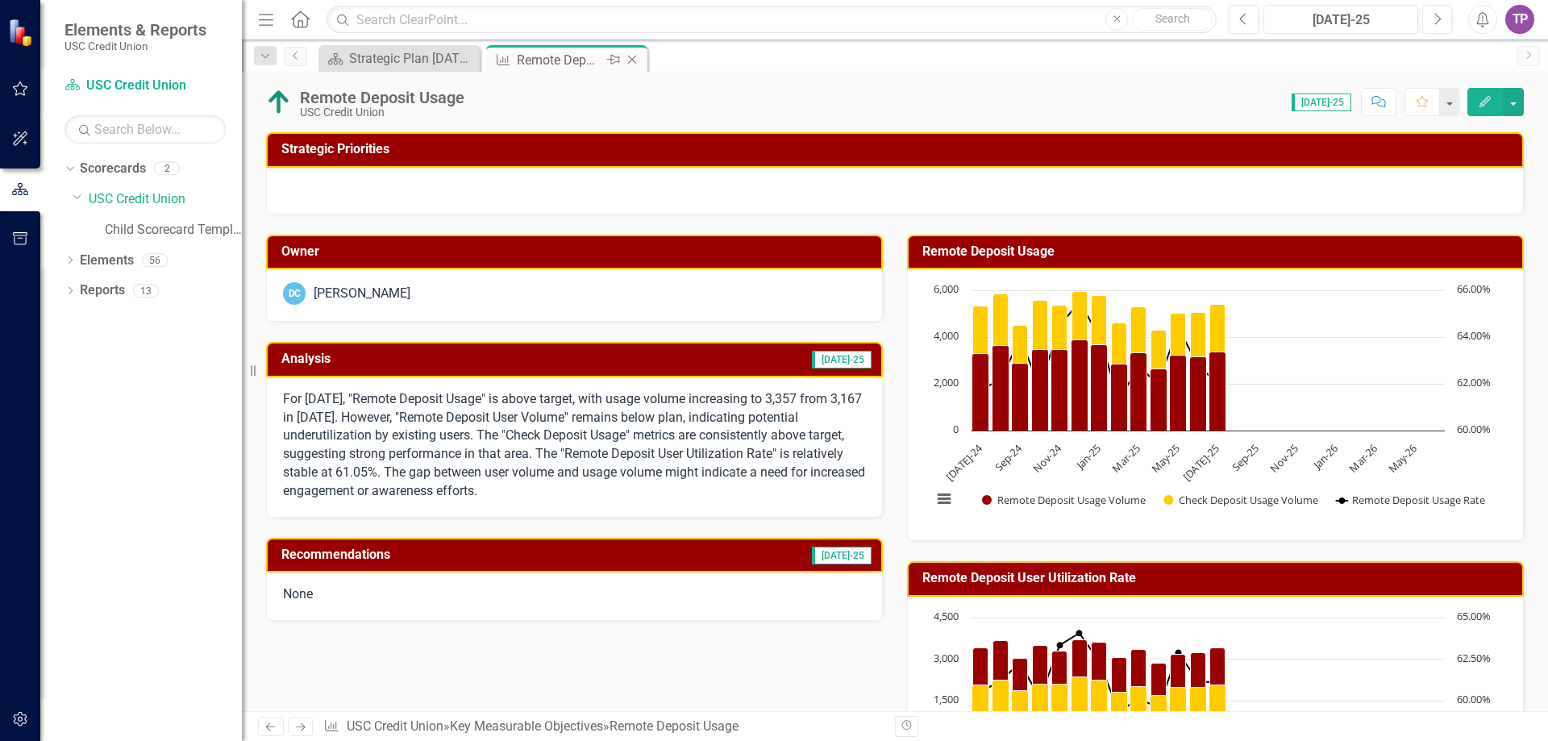
click at [638, 65] on icon "Close" at bounding box center [632, 59] width 16 height 13
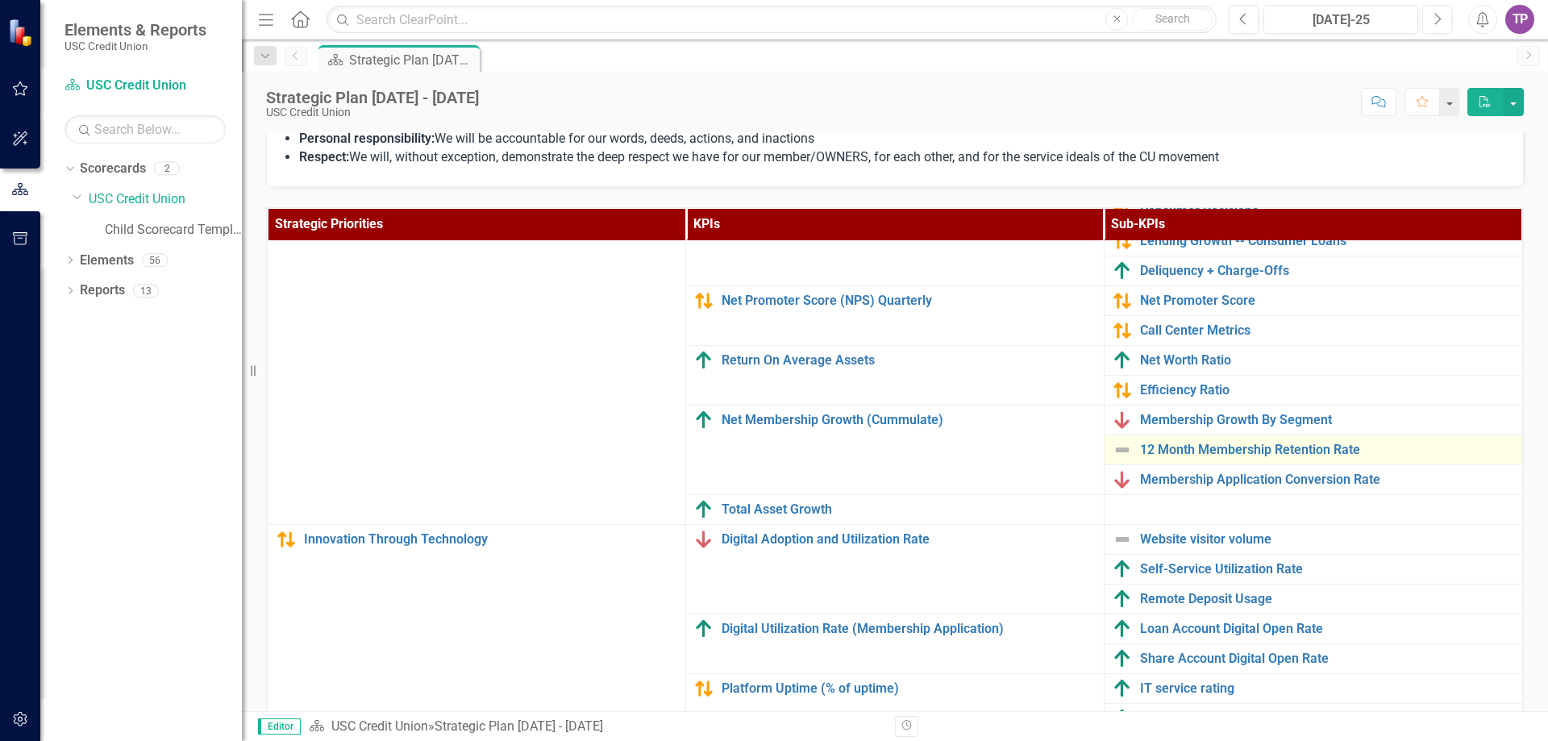
scroll to position [512, 0]
